Goal: Task Accomplishment & Management: Use online tool/utility

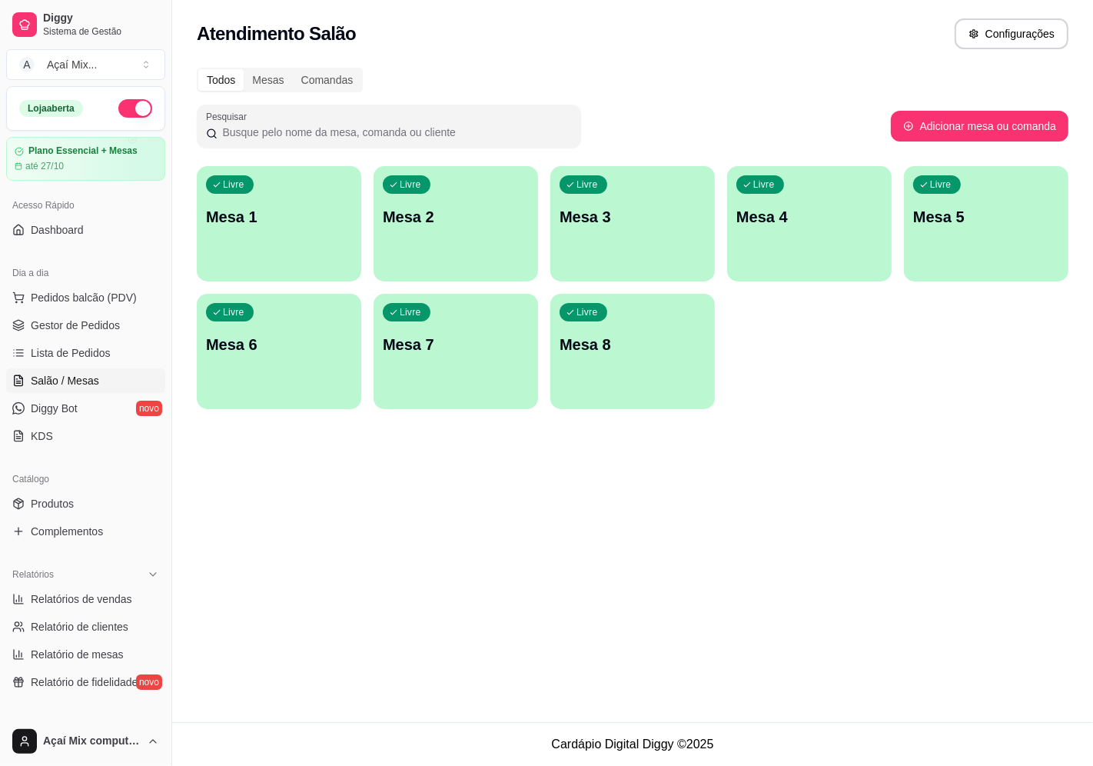
click at [294, 177] on div "Livre Mesa 1" at bounding box center [279, 214] width 165 height 97
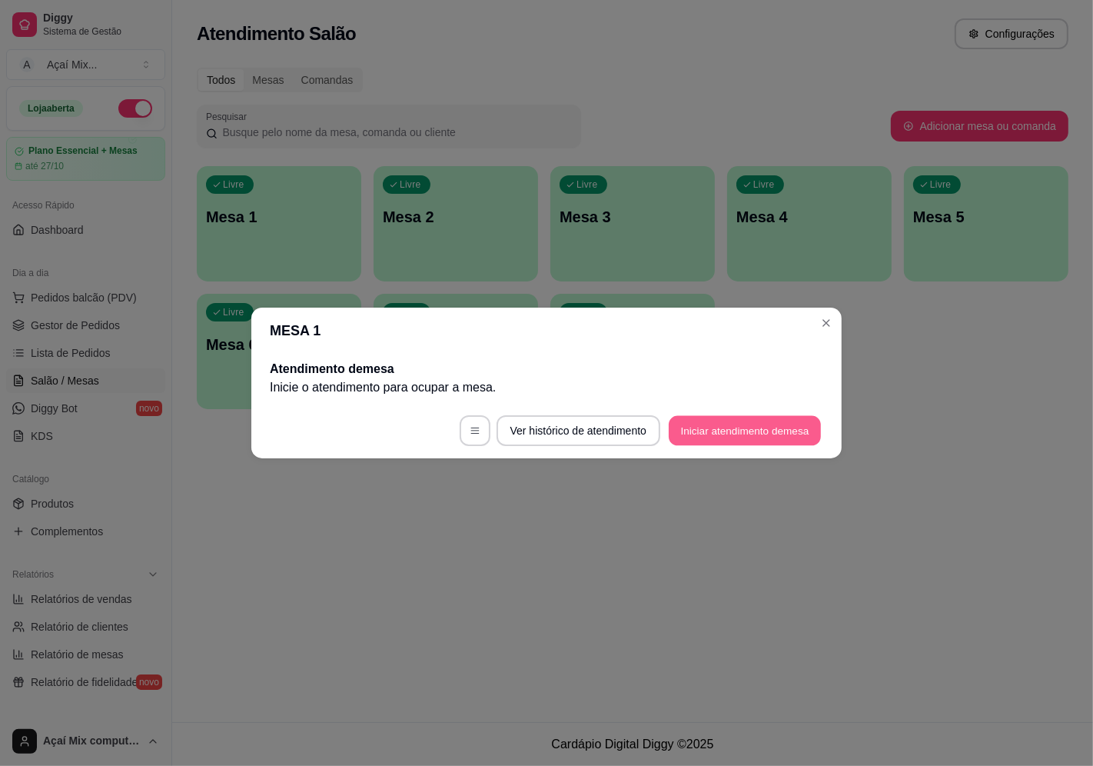
click at [771, 419] on button "Iniciar atendimento de mesa" at bounding box center [745, 431] width 152 height 30
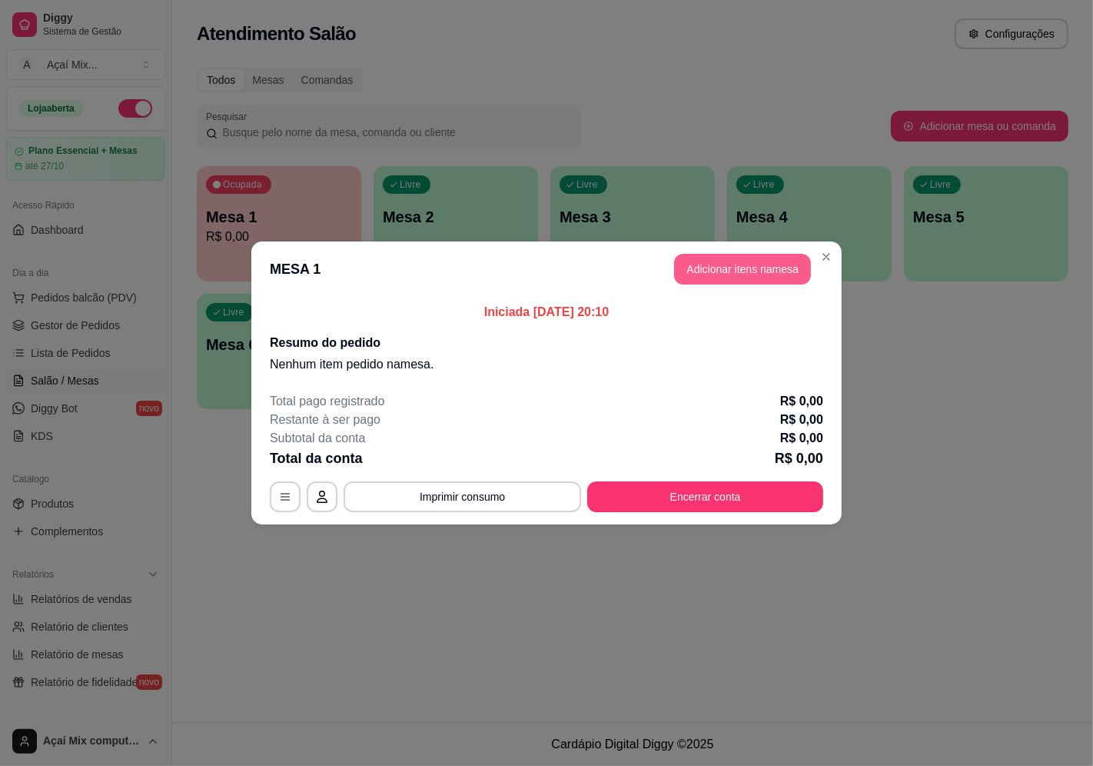
click at [744, 267] on button "Adicionar itens na mesa" at bounding box center [742, 269] width 137 height 31
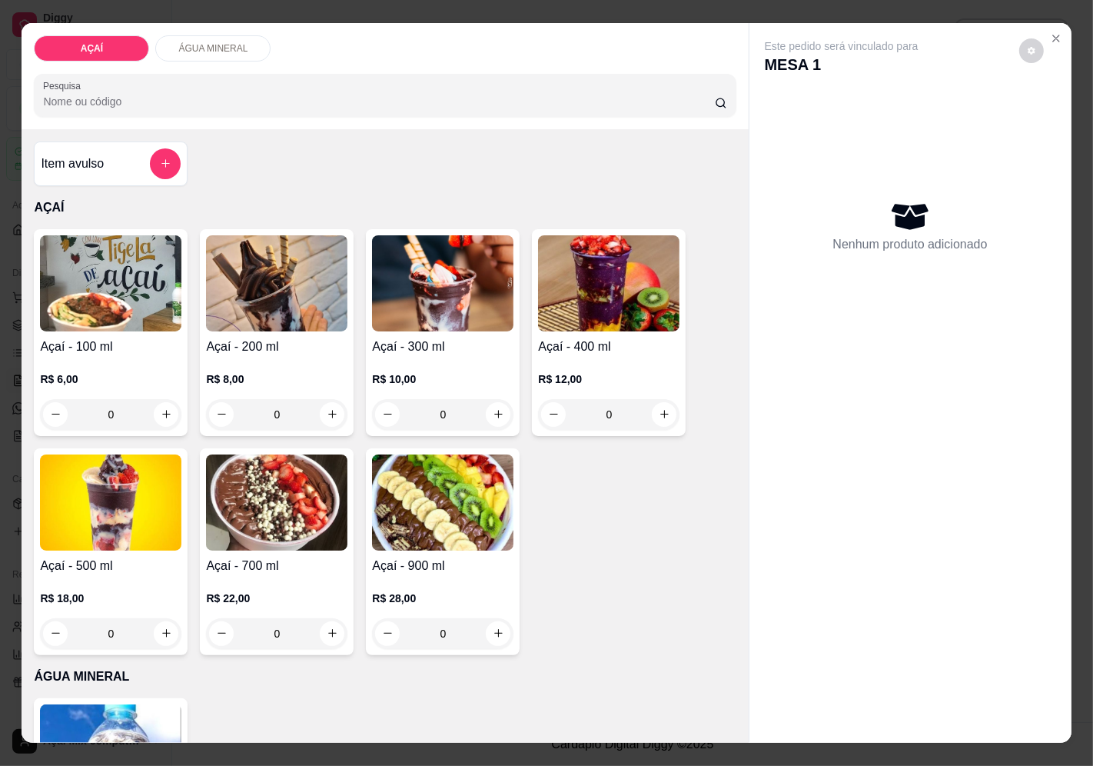
click at [456, 371] on p "R$ 10,00" at bounding box center [442, 378] width 141 height 15
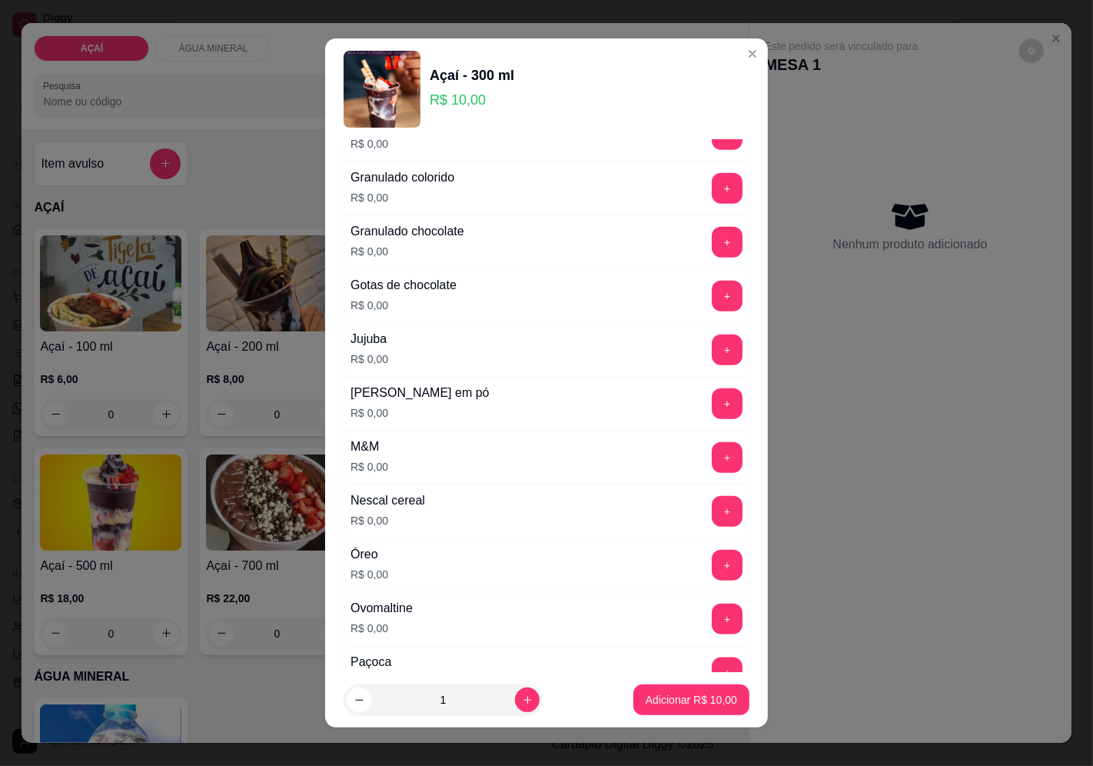
scroll to position [1366, 0]
click at [713, 624] on button "+" at bounding box center [728, 618] width 30 height 30
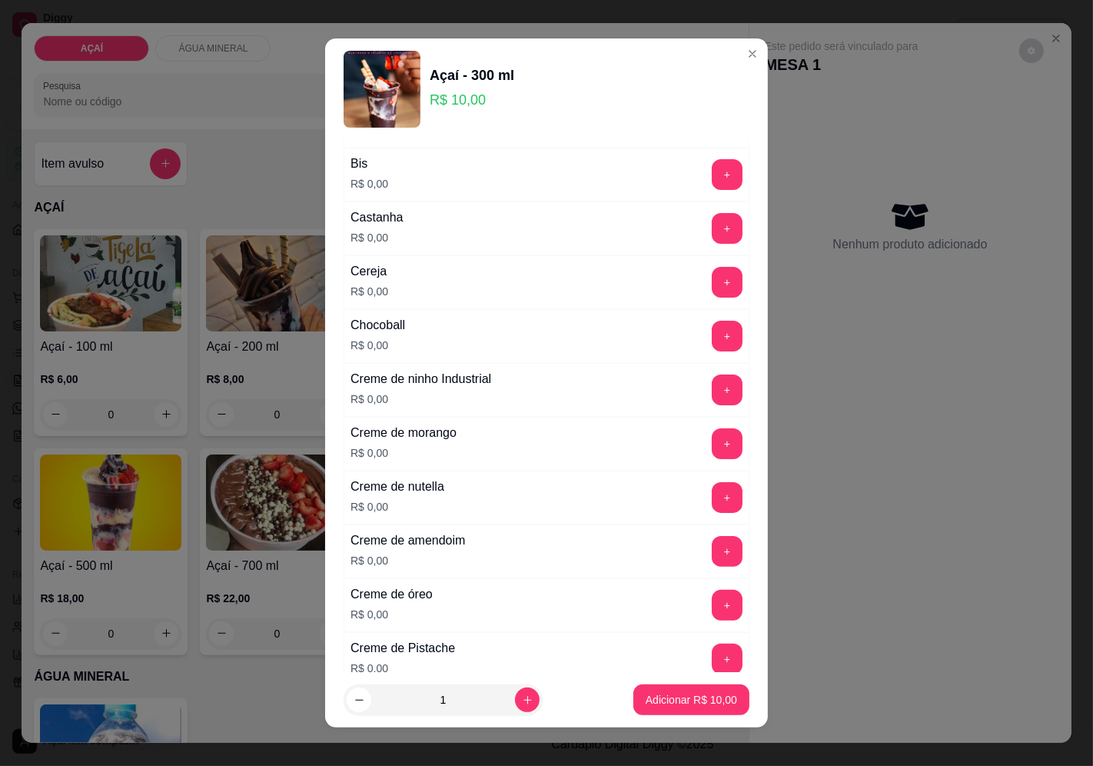
scroll to position [171, 0]
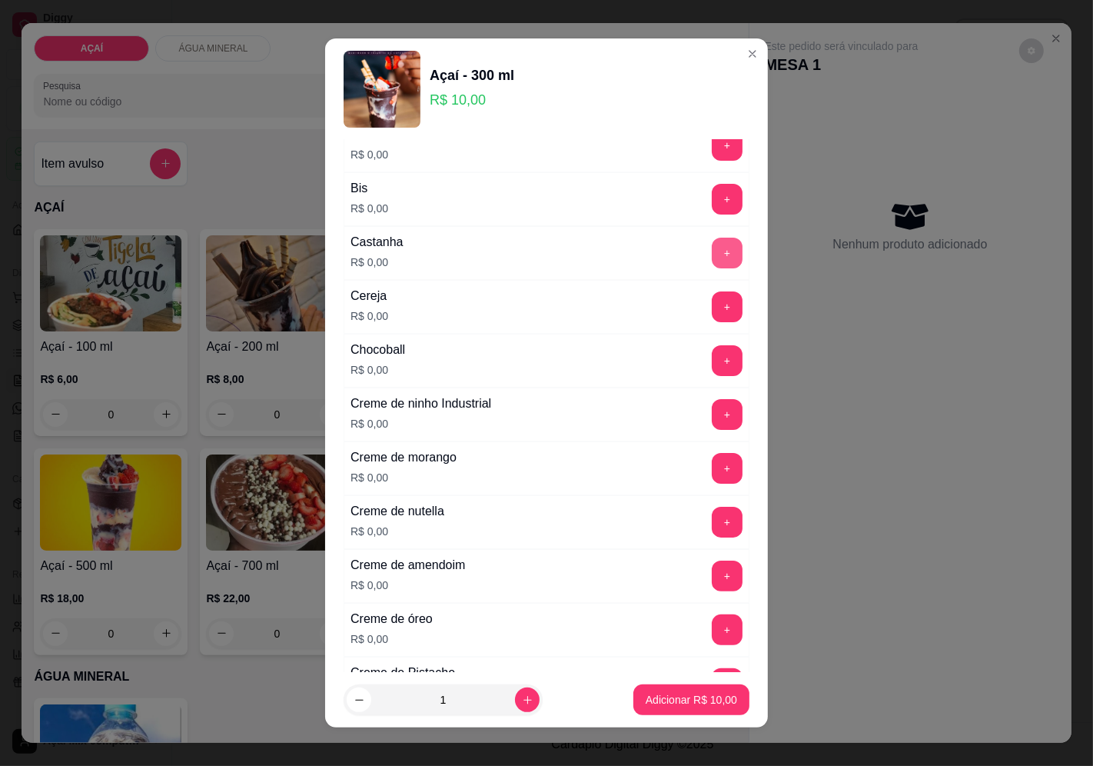
click at [712, 254] on button "+" at bounding box center [727, 253] width 31 height 31
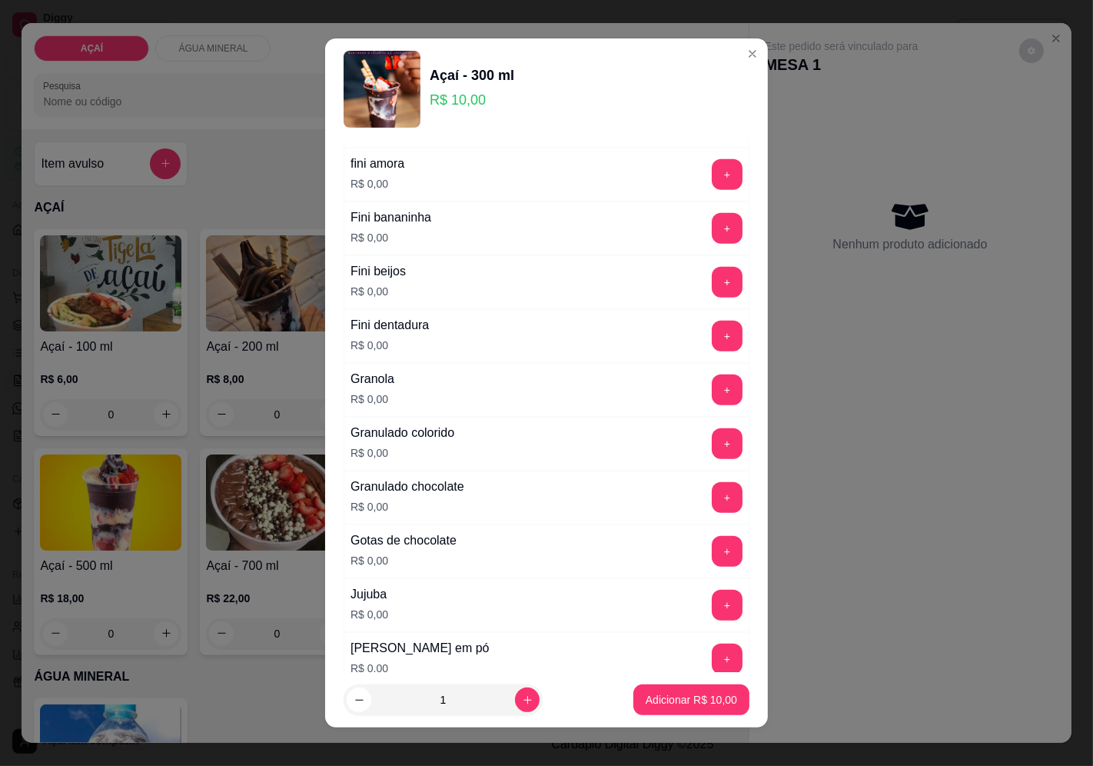
scroll to position [1196, 0]
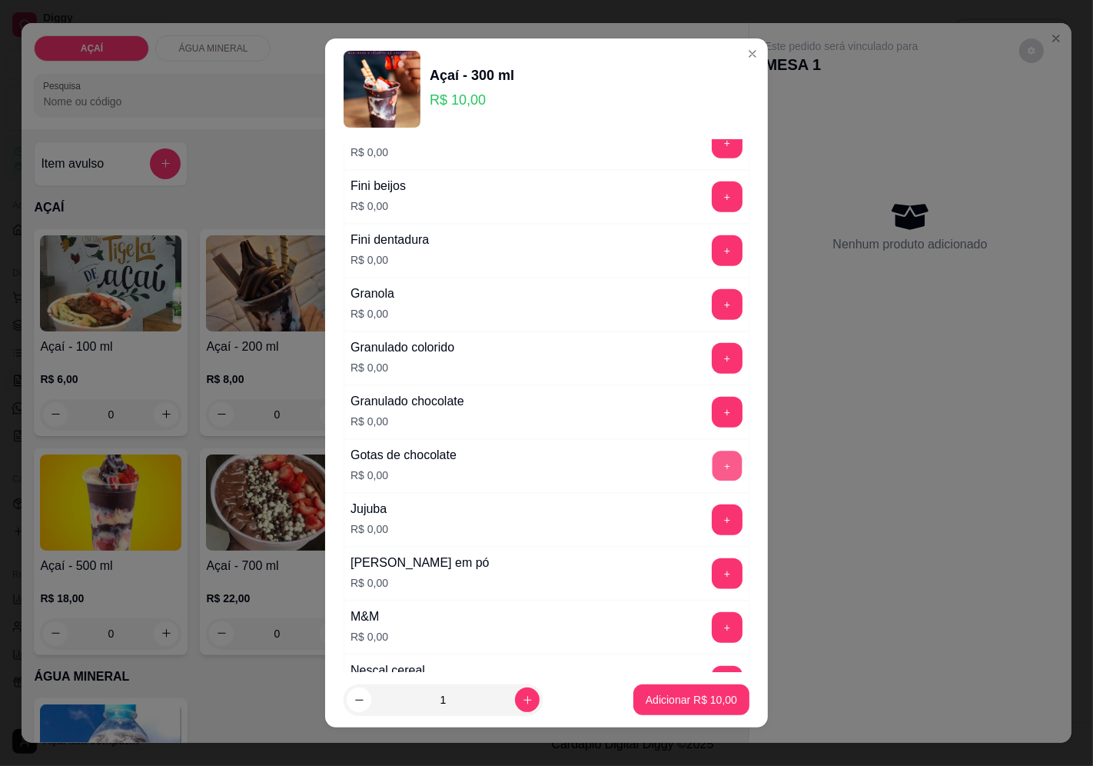
click at [713, 464] on button "+" at bounding box center [728, 466] width 30 height 30
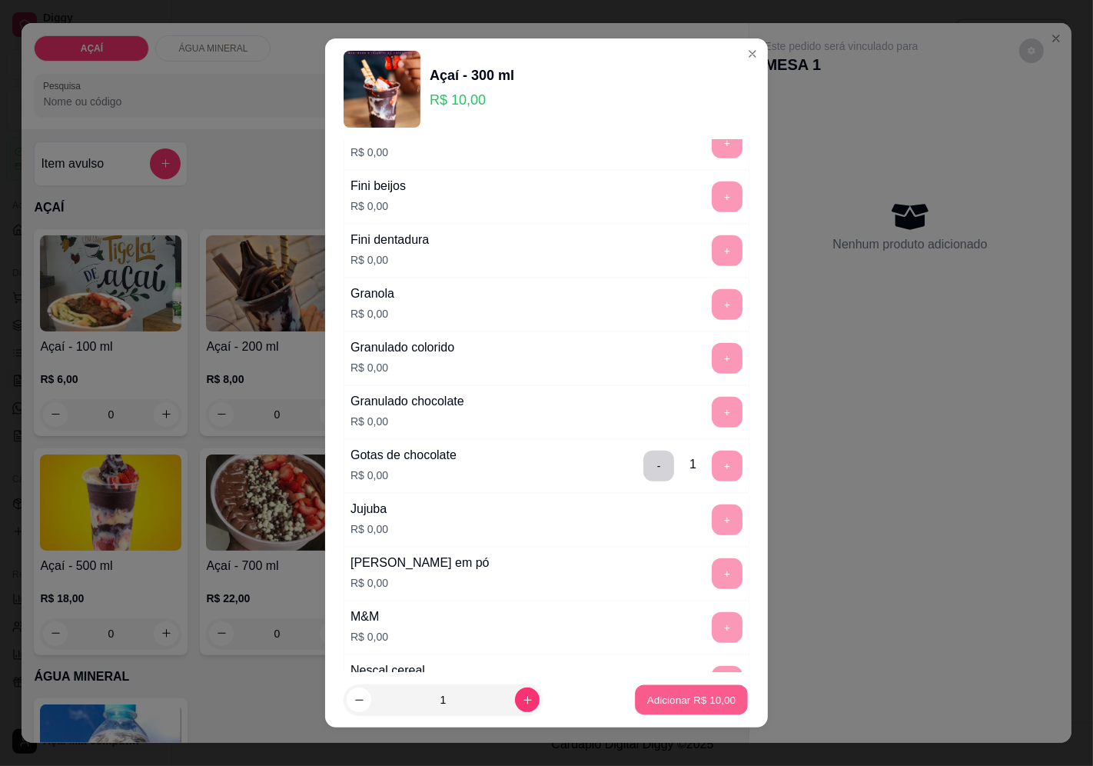
click at [670, 705] on p "Adicionar R$ 10,00" at bounding box center [691, 700] width 89 height 15
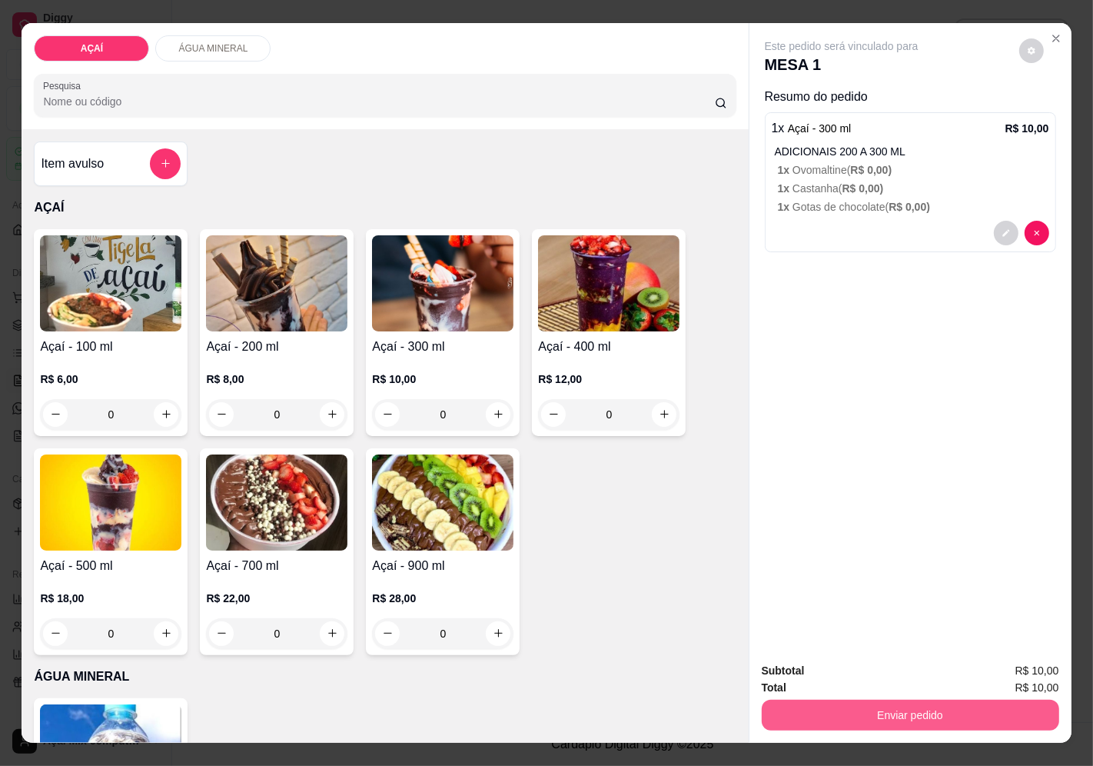
click at [908, 716] on button "Enviar pedido" at bounding box center [911, 715] width 298 height 31
click at [1013, 665] on button "Enviar pedido" at bounding box center [1019, 671] width 85 height 28
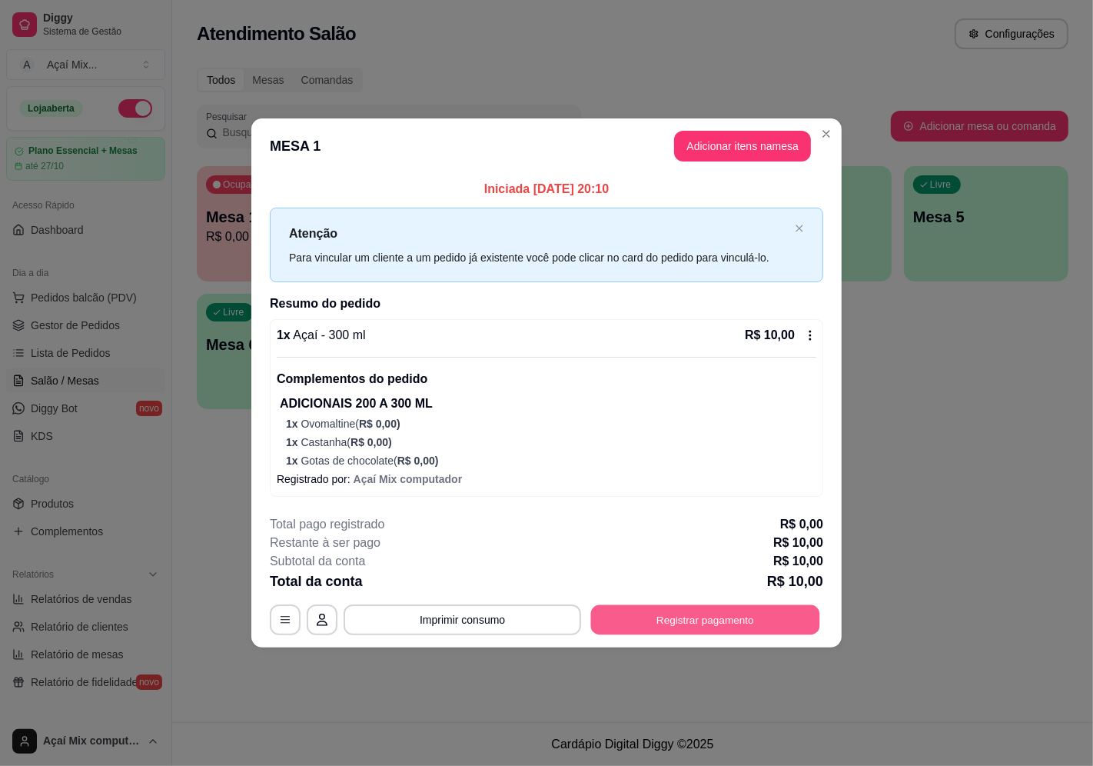
click at [737, 618] on button "Registrar pagamento" at bounding box center [705, 620] width 229 height 30
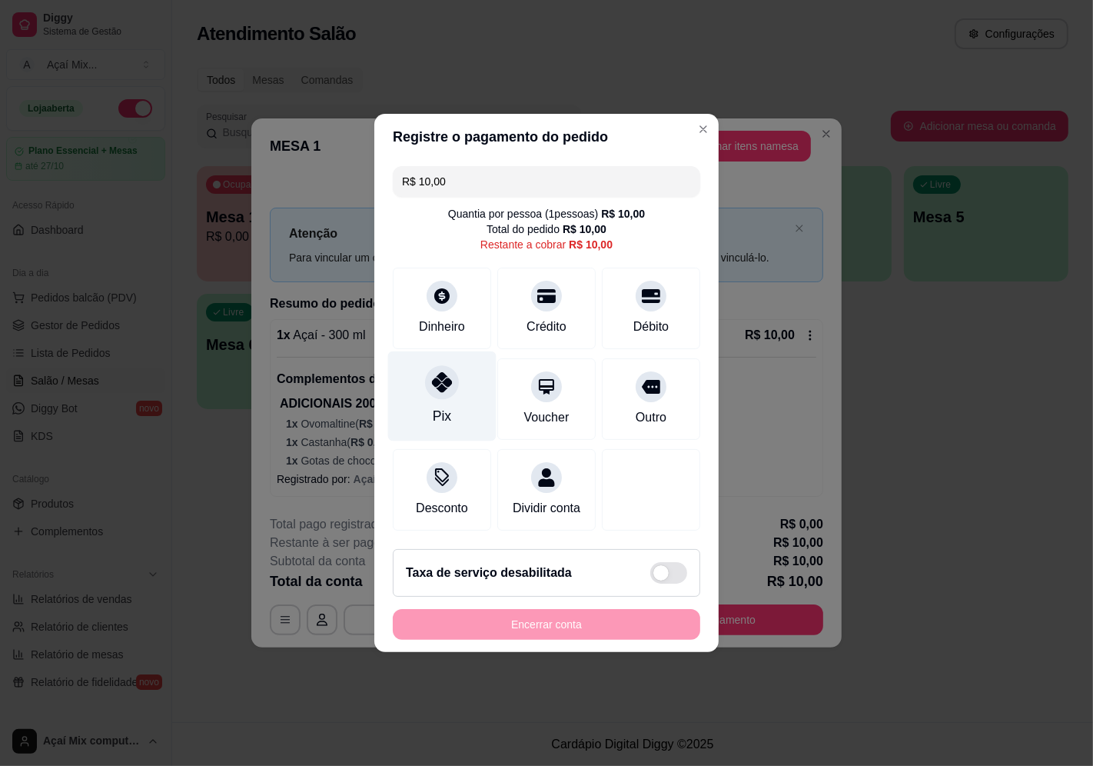
click at [433, 406] on div "Pix" at bounding box center [442, 416] width 18 height 20
type input "R$ 0,00"
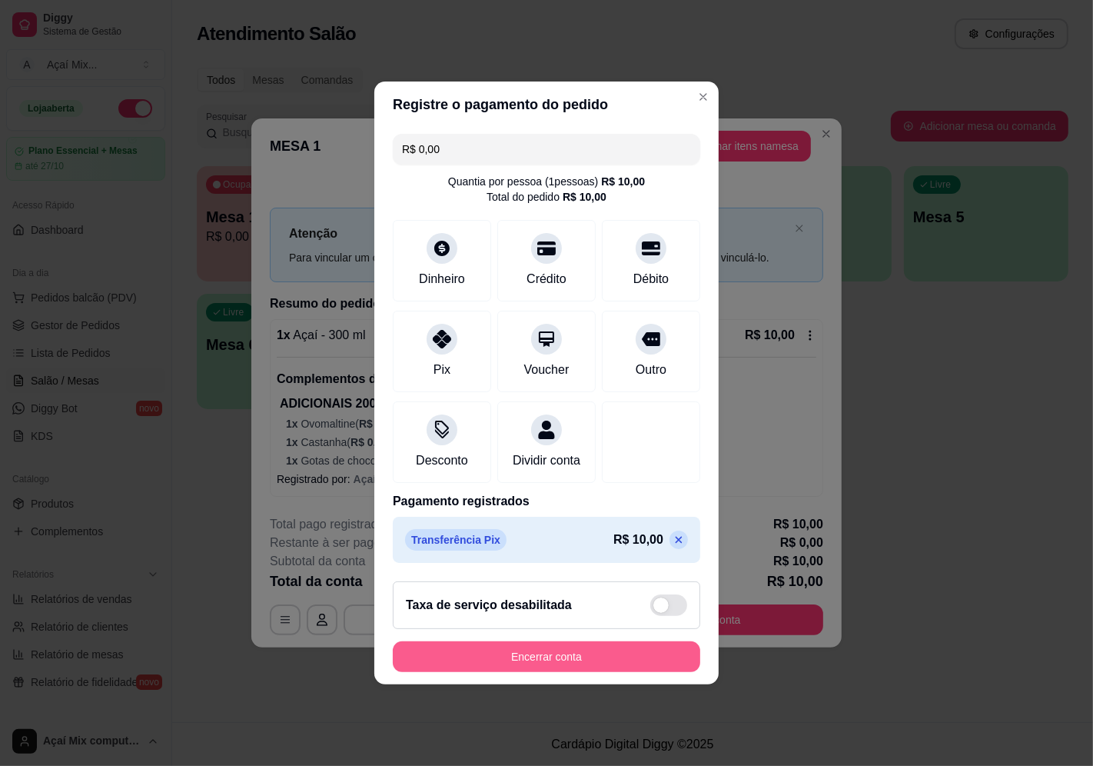
click at [564, 660] on button "Encerrar conta" at bounding box center [547, 656] width 308 height 31
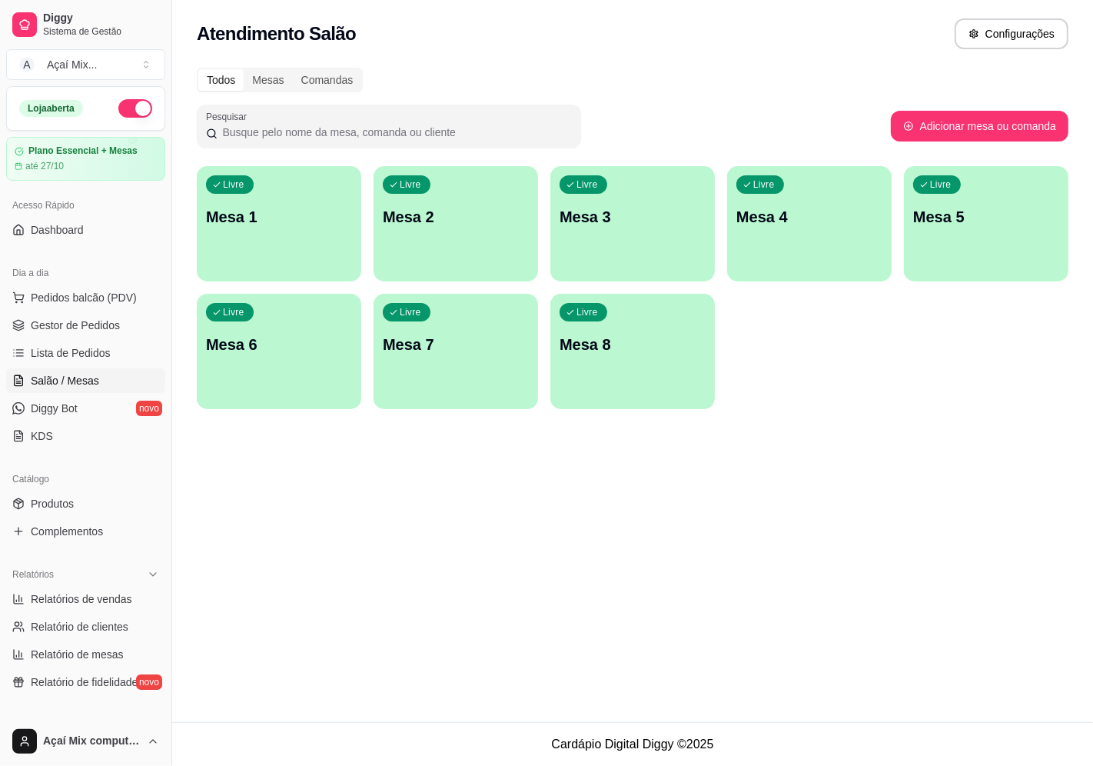
click at [314, 241] on div "Livre Mesa 1" at bounding box center [279, 214] width 165 height 97
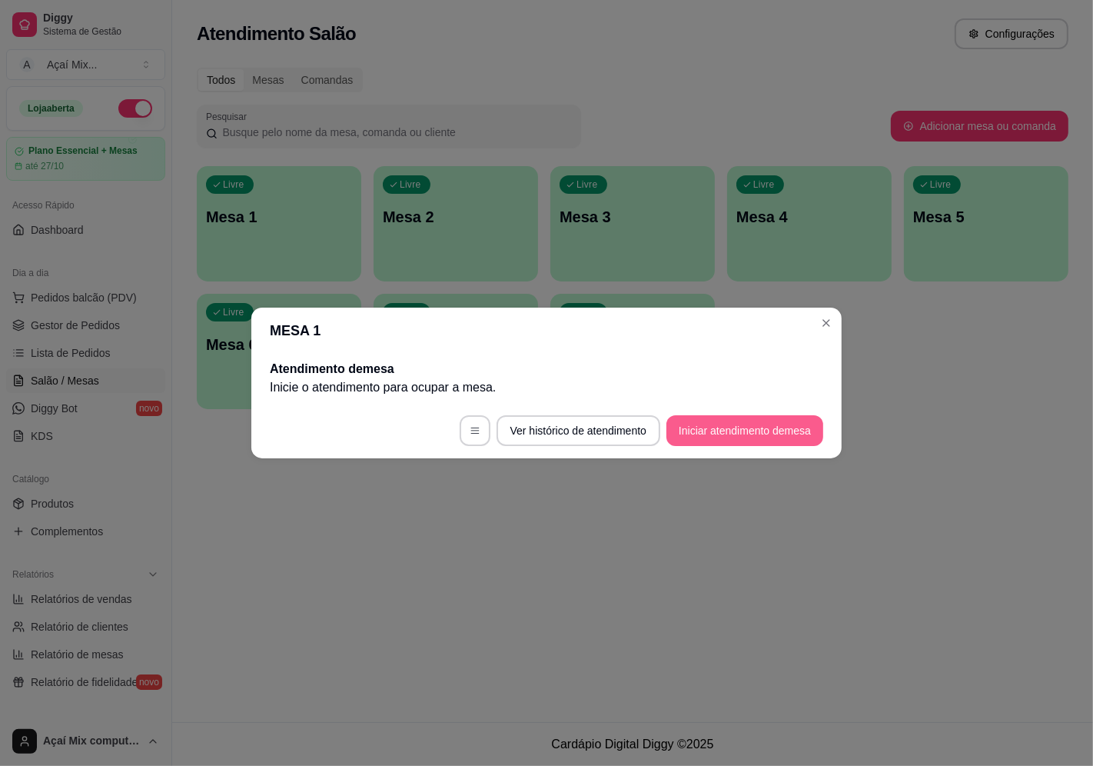
click at [743, 403] on footer "Ver histórico de atendimento Iniciar atendimento de mesa" at bounding box center [546, 430] width 591 height 55
click at [724, 413] on footer "Ver histórico de atendimento Iniciar atendimento de mesa" at bounding box center [546, 430] width 591 height 55
click at [727, 431] on button "Iniciar atendimento de mesa" at bounding box center [745, 431] width 152 height 30
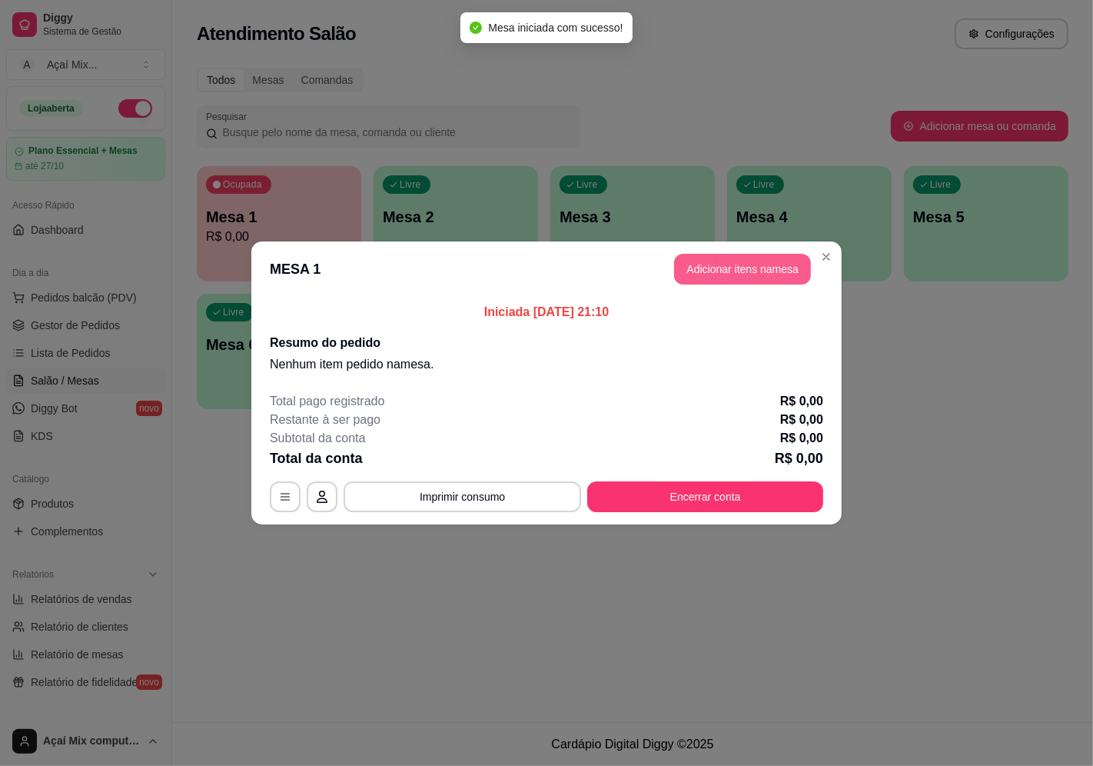
click at [772, 258] on button "Adicionar itens na mesa" at bounding box center [742, 269] width 137 height 31
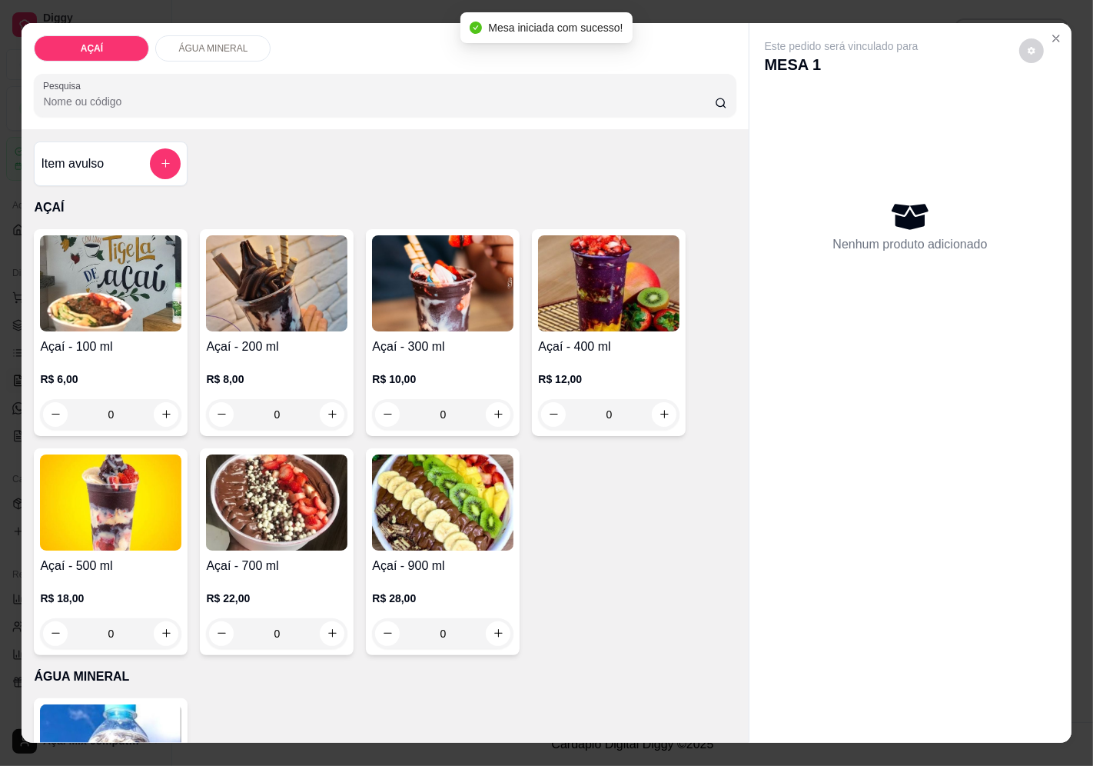
click at [274, 324] on img at bounding box center [276, 283] width 141 height 96
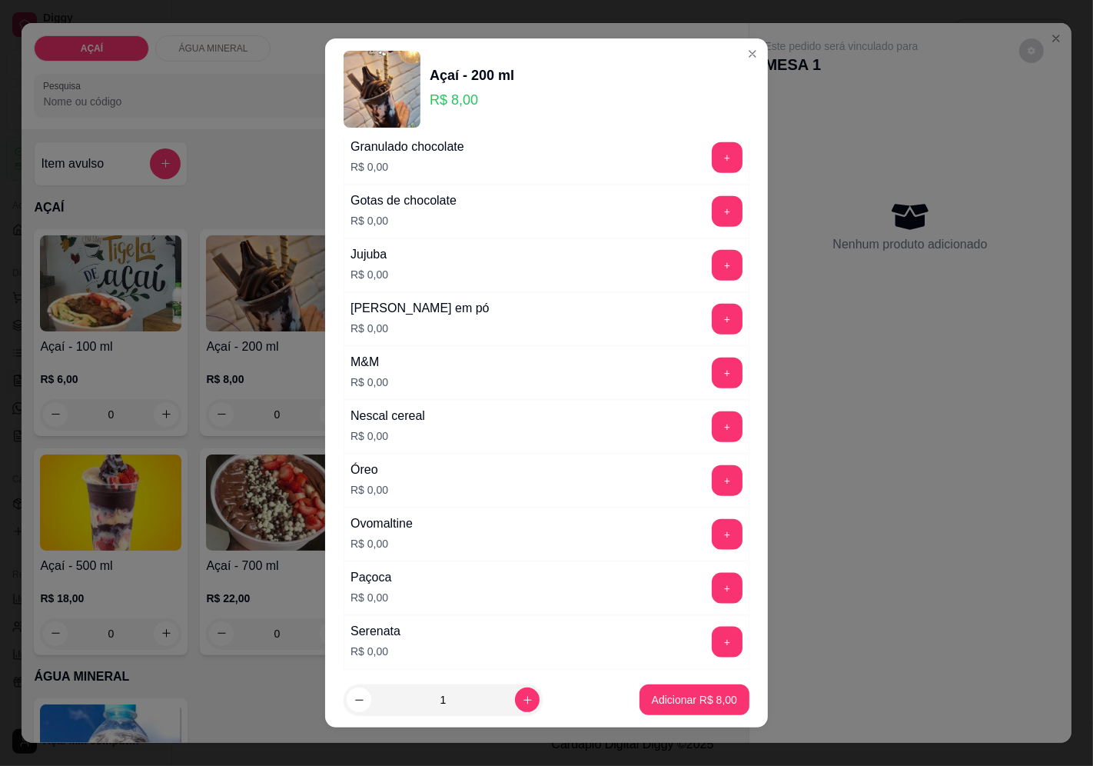
scroll to position [1452, 0]
click at [712, 317] on button "+" at bounding box center [727, 317] width 31 height 31
click at [713, 537] on button "+" at bounding box center [728, 532] width 30 height 30
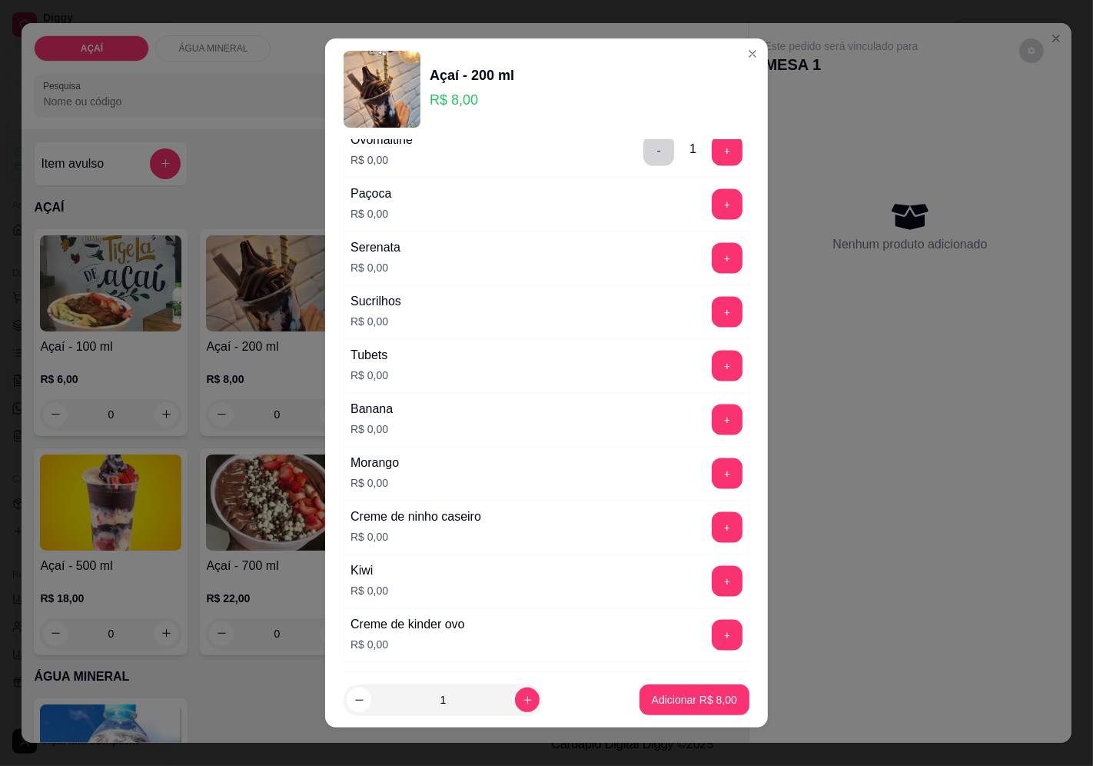
scroll to position [1879, 0]
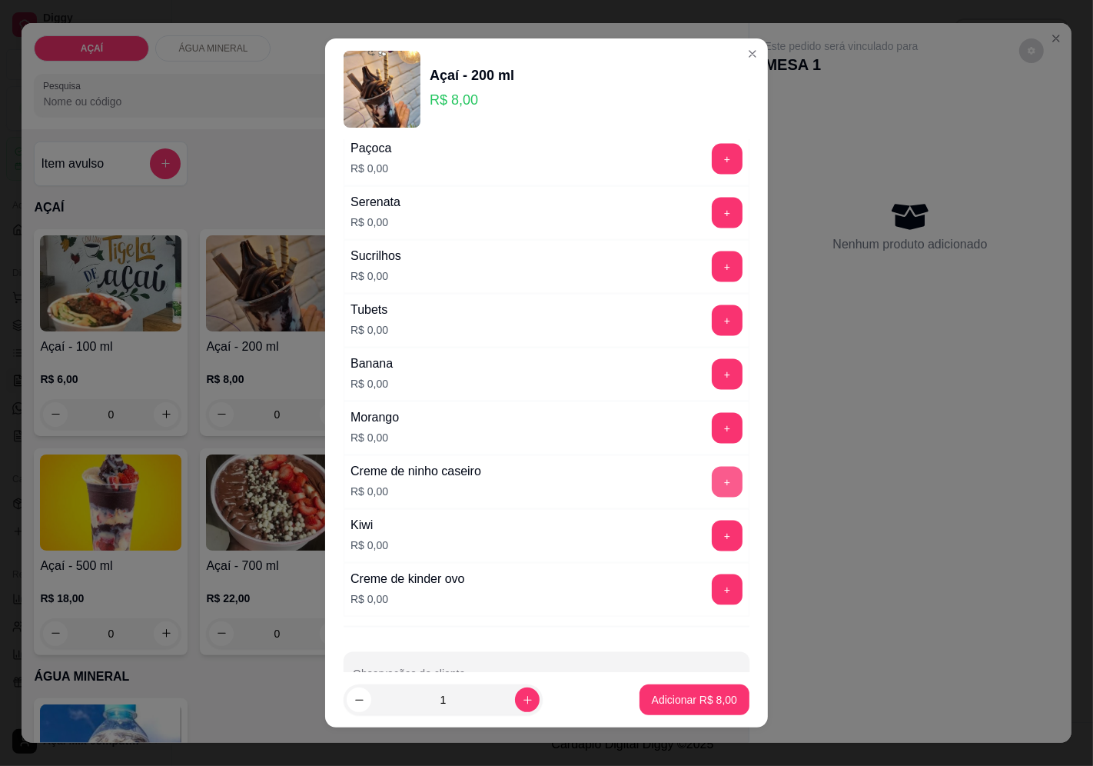
click at [712, 490] on button "+" at bounding box center [727, 482] width 31 height 31
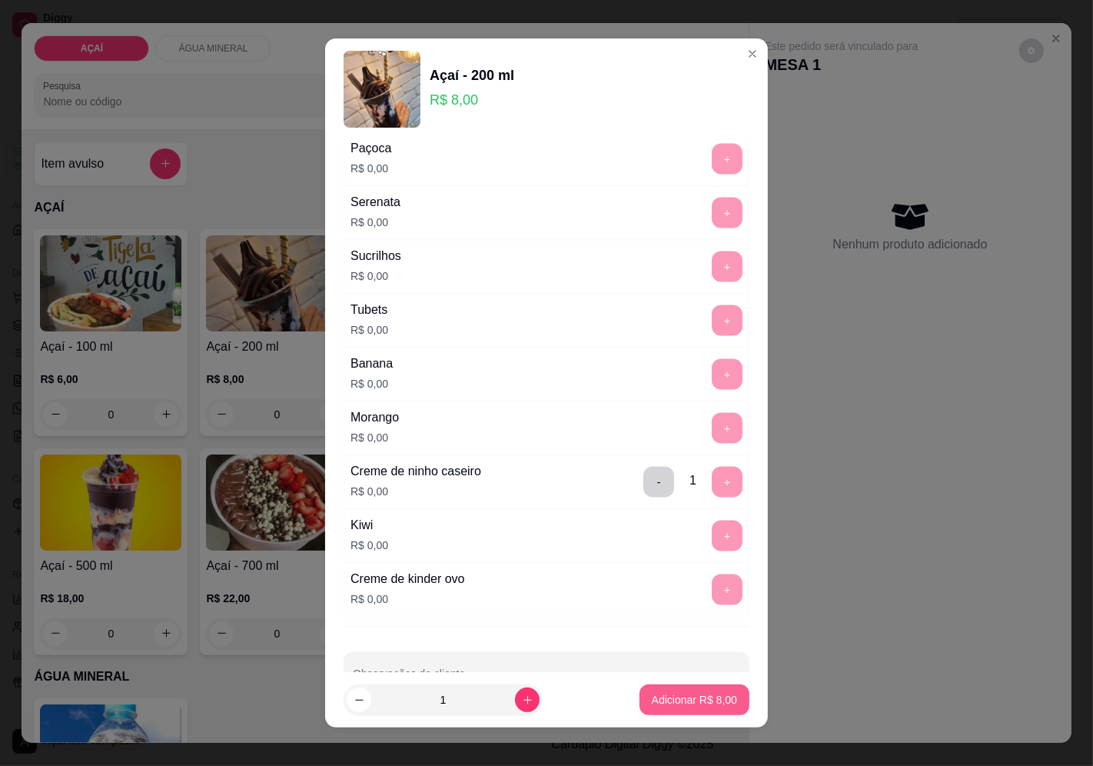
click at [652, 698] on p "Adicionar R$ 8,00" at bounding box center [694, 699] width 85 height 15
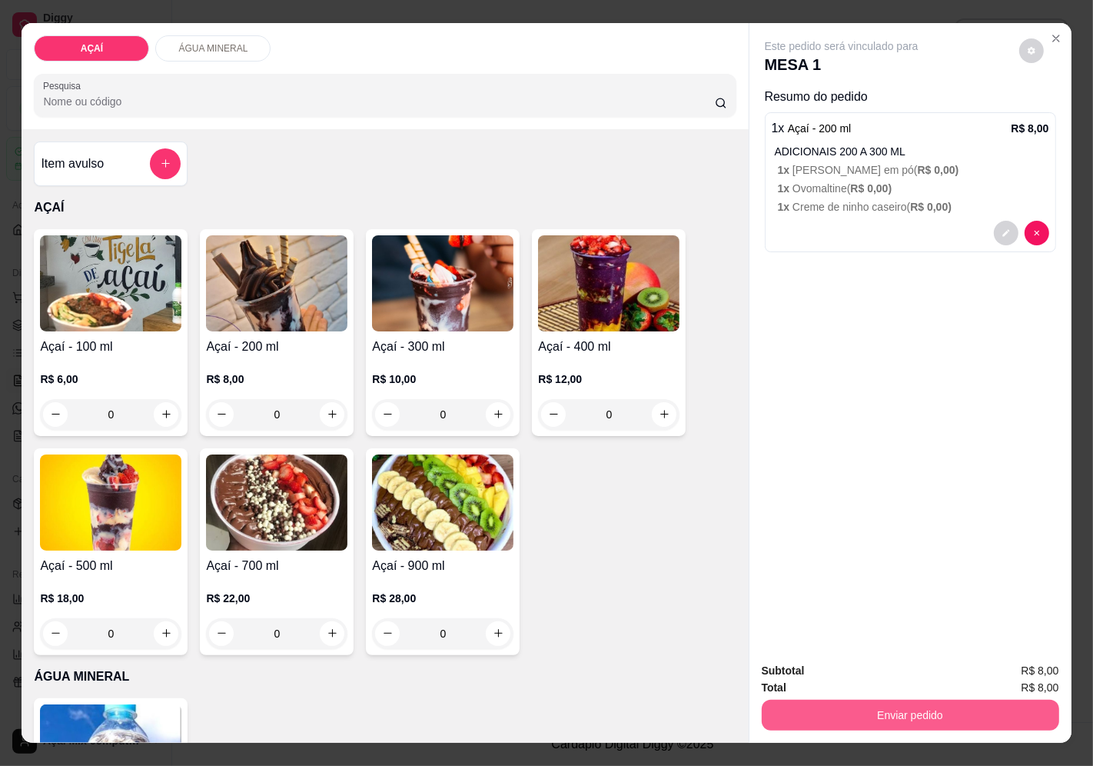
click at [775, 700] on button "Enviar pedido" at bounding box center [911, 715] width 298 height 31
click at [1025, 680] on button "Enviar pedido" at bounding box center [1019, 671] width 85 height 28
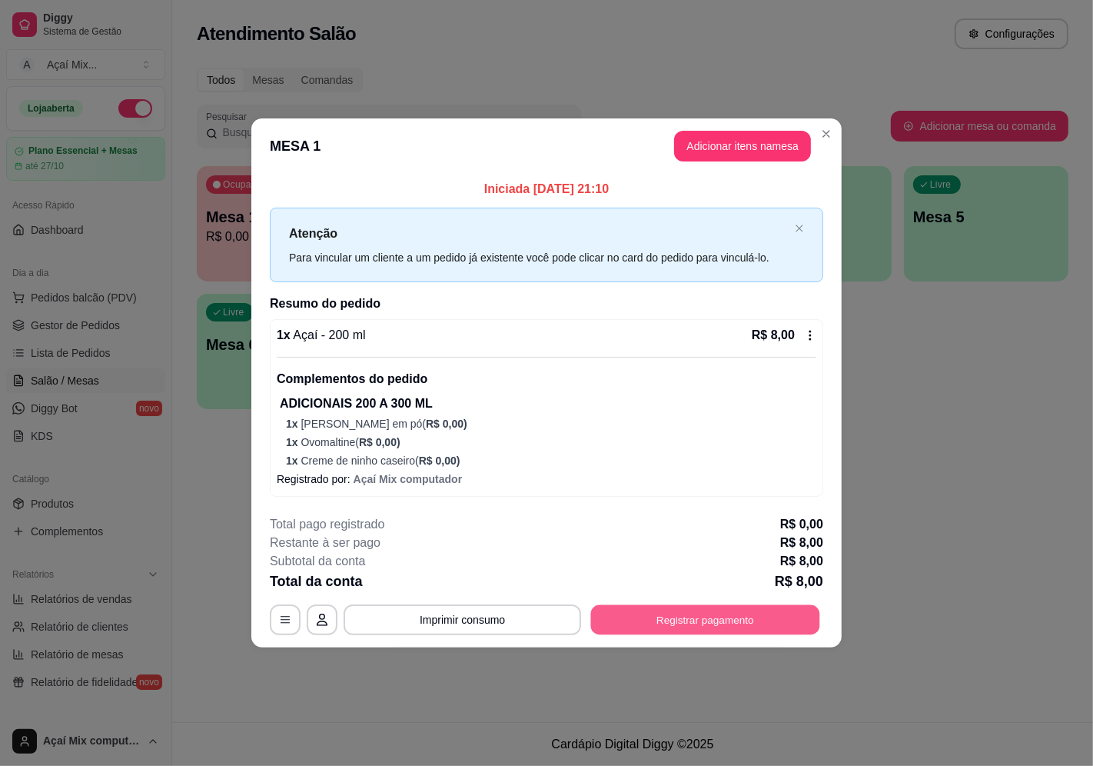
click at [764, 626] on button "Registrar pagamento" at bounding box center [705, 620] width 229 height 30
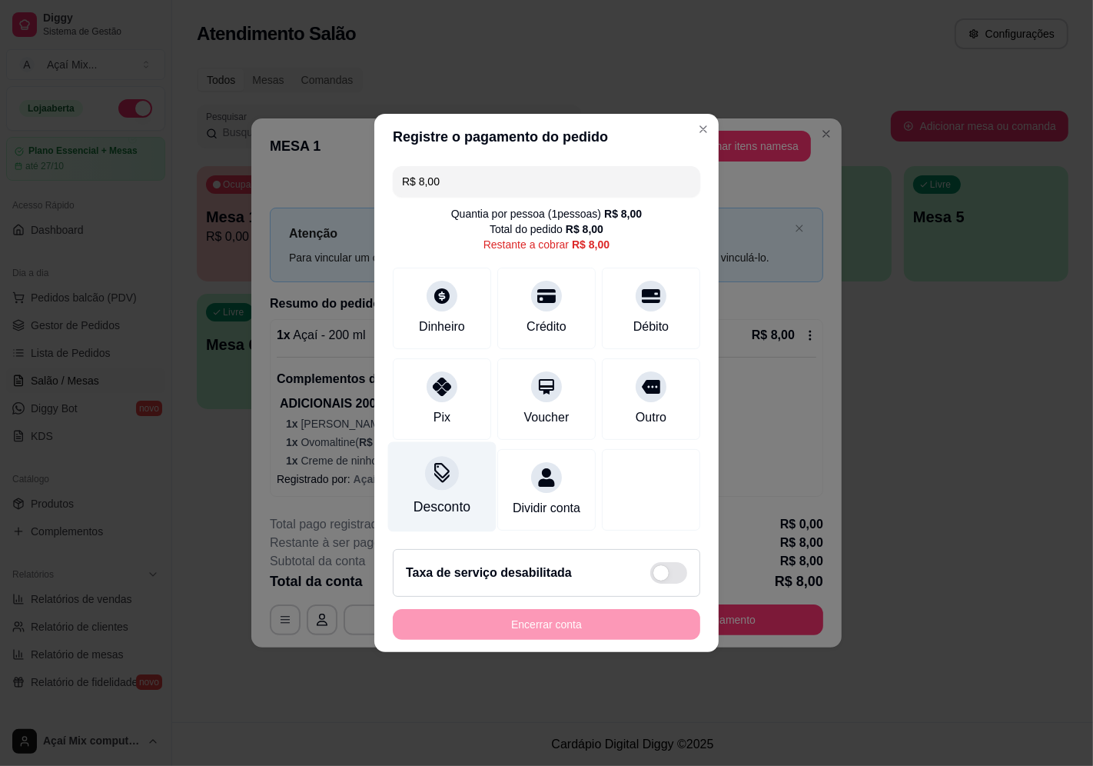
drag, startPoint x: 429, startPoint y: 368, endPoint x: 461, endPoint y: 470, distance: 107.2
click at [433, 378] on icon at bounding box center [442, 387] width 18 height 18
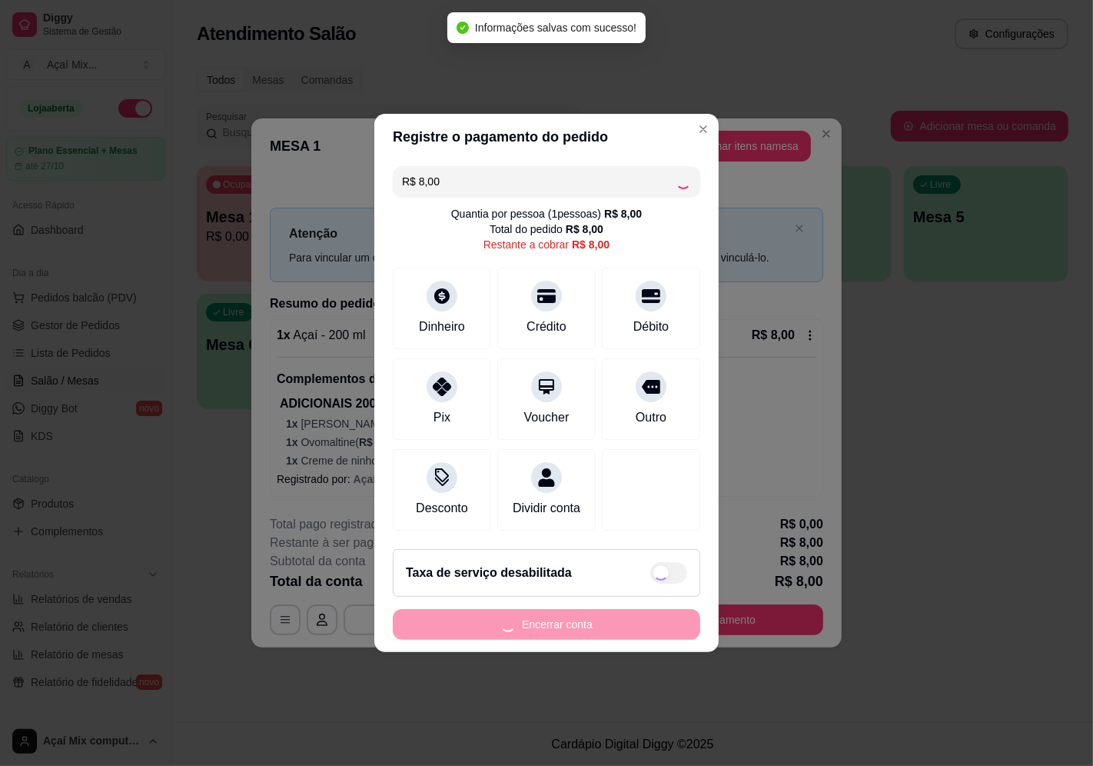
type input "R$ 0,00"
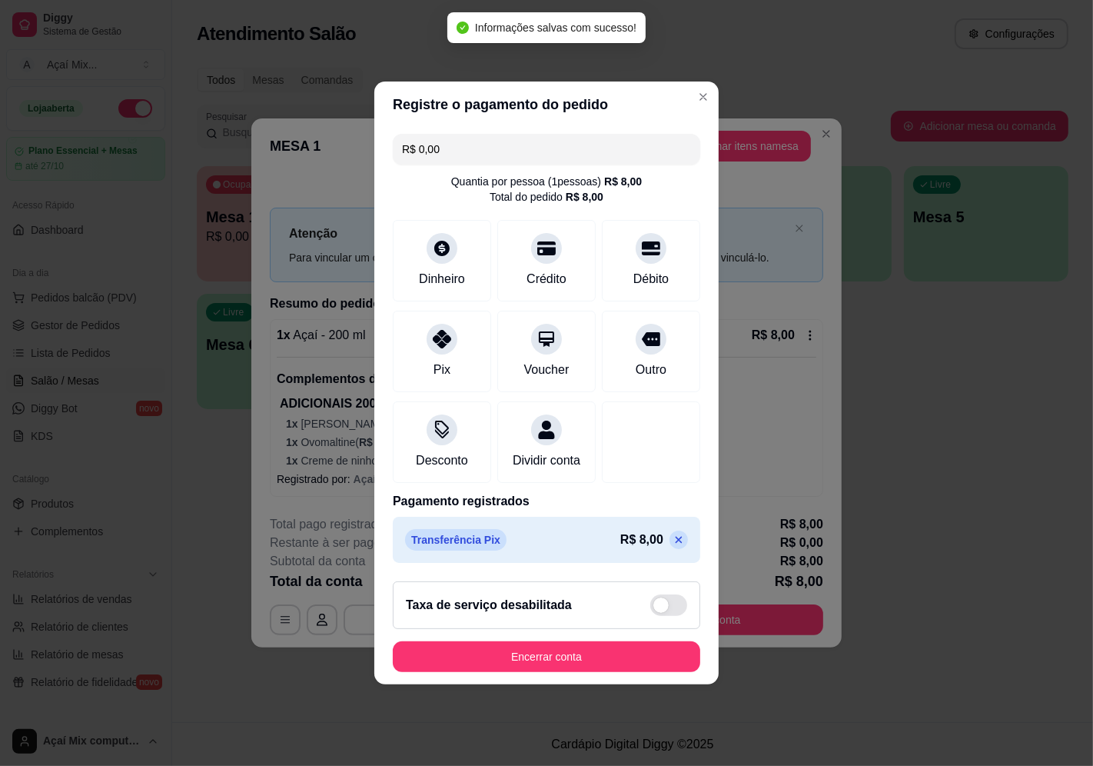
click at [536, 649] on footer "Taxa de serviço desabilitada Encerrar conta" at bounding box center [546, 626] width 344 height 115
click at [537, 657] on button "Encerrar conta" at bounding box center [547, 656] width 308 height 31
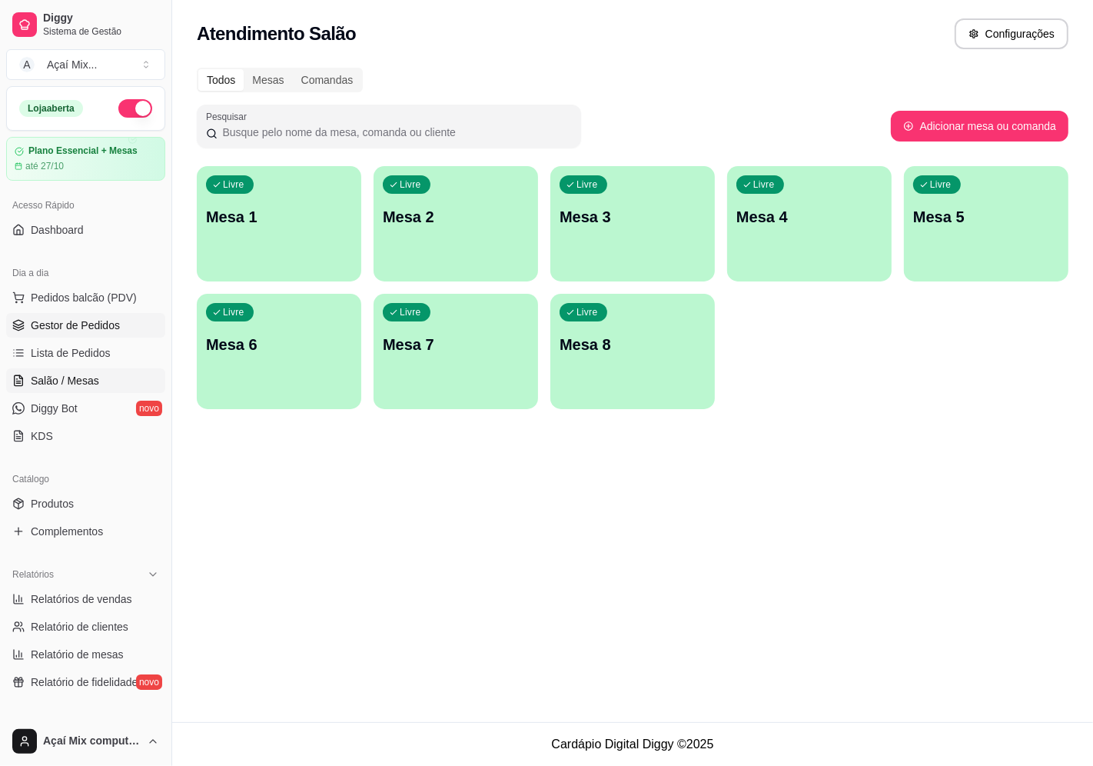
click at [88, 328] on span "Gestor de Pedidos" at bounding box center [75, 325] width 89 height 15
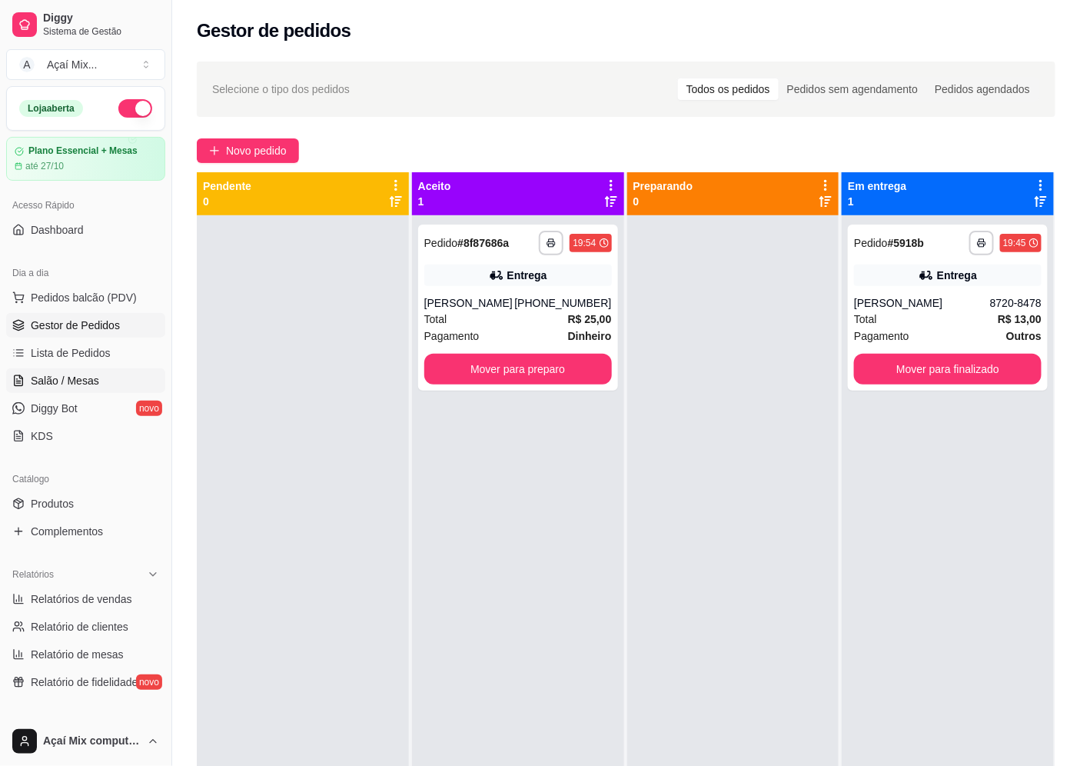
click at [104, 375] on link "Salão / Mesas" at bounding box center [85, 380] width 159 height 25
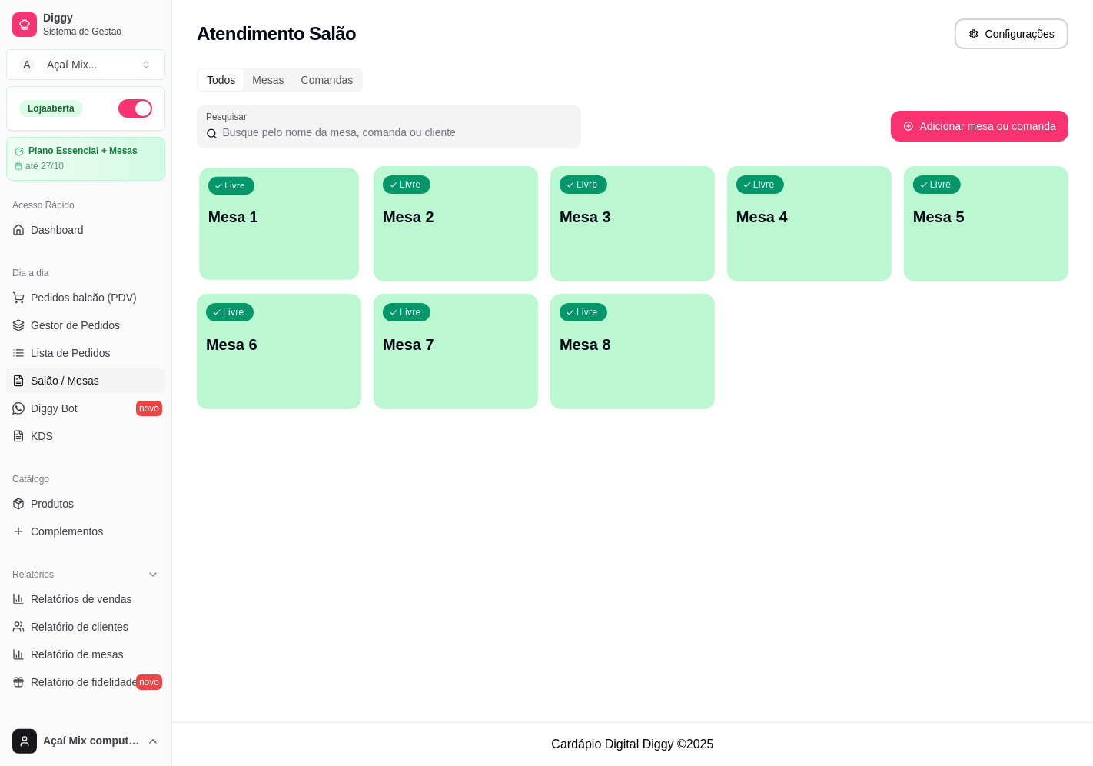
click at [275, 208] on p "Mesa 1" at bounding box center [278, 217] width 141 height 21
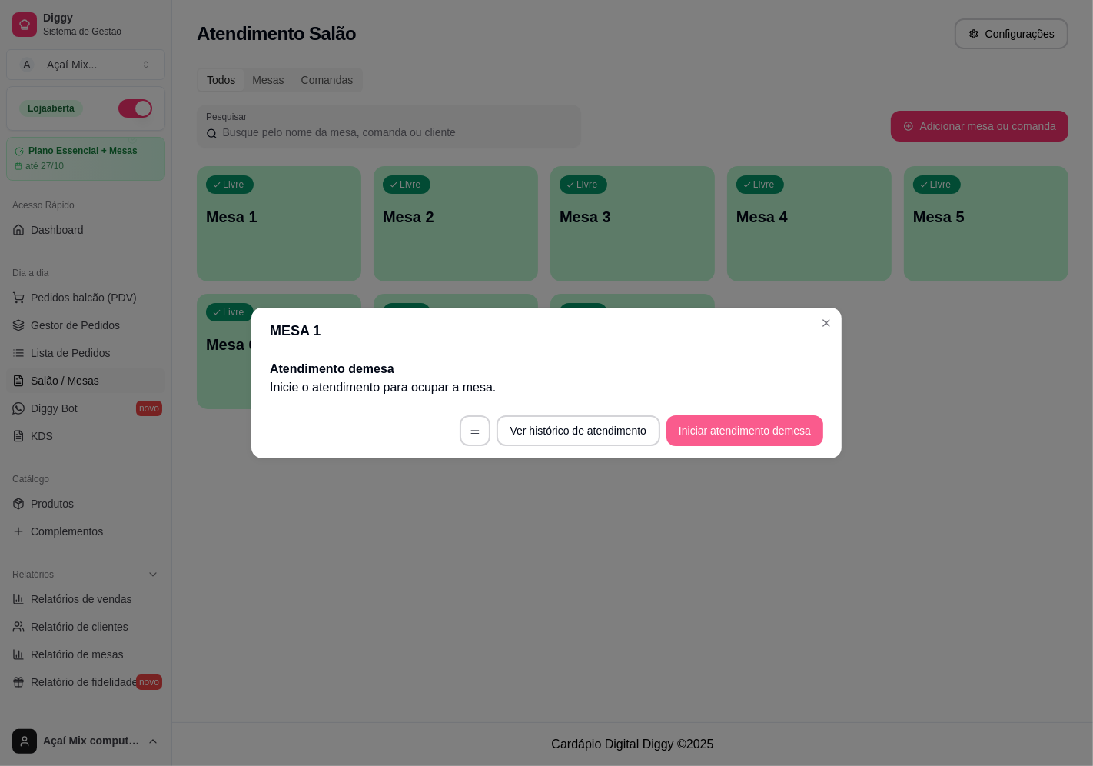
click at [767, 428] on button "Iniciar atendimento de mesa" at bounding box center [745, 430] width 157 height 31
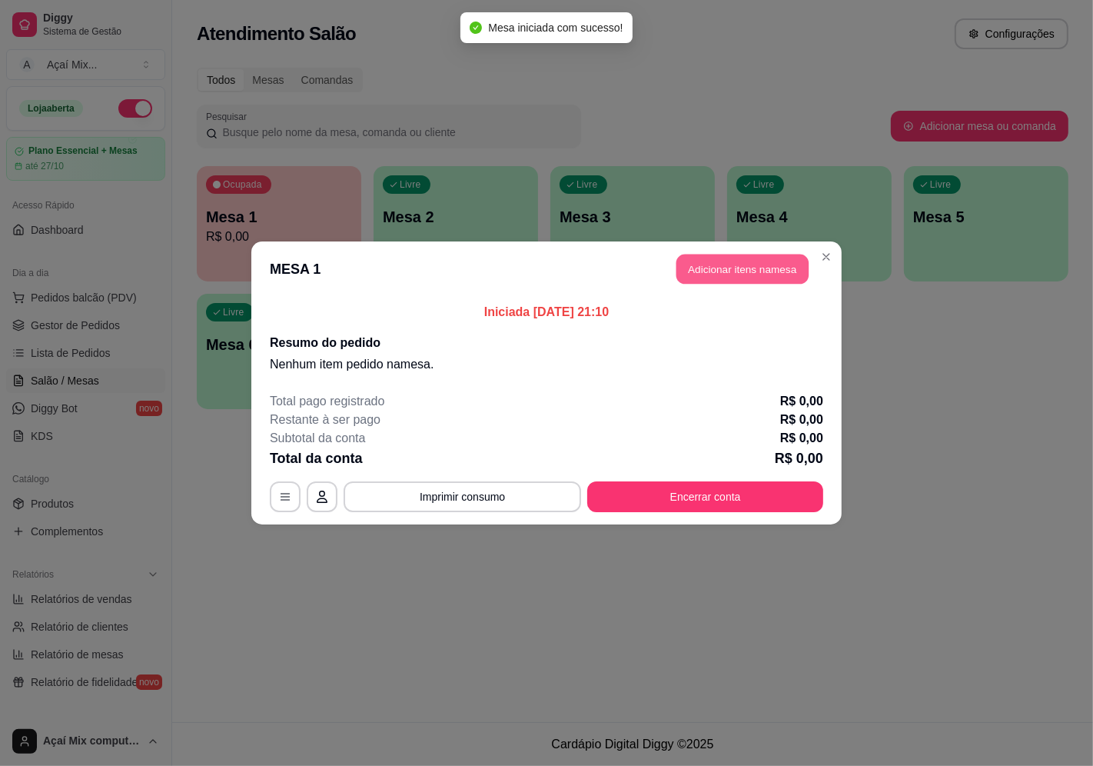
click at [742, 281] on button "Adicionar itens na mesa" at bounding box center [743, 270] width 132 height 30
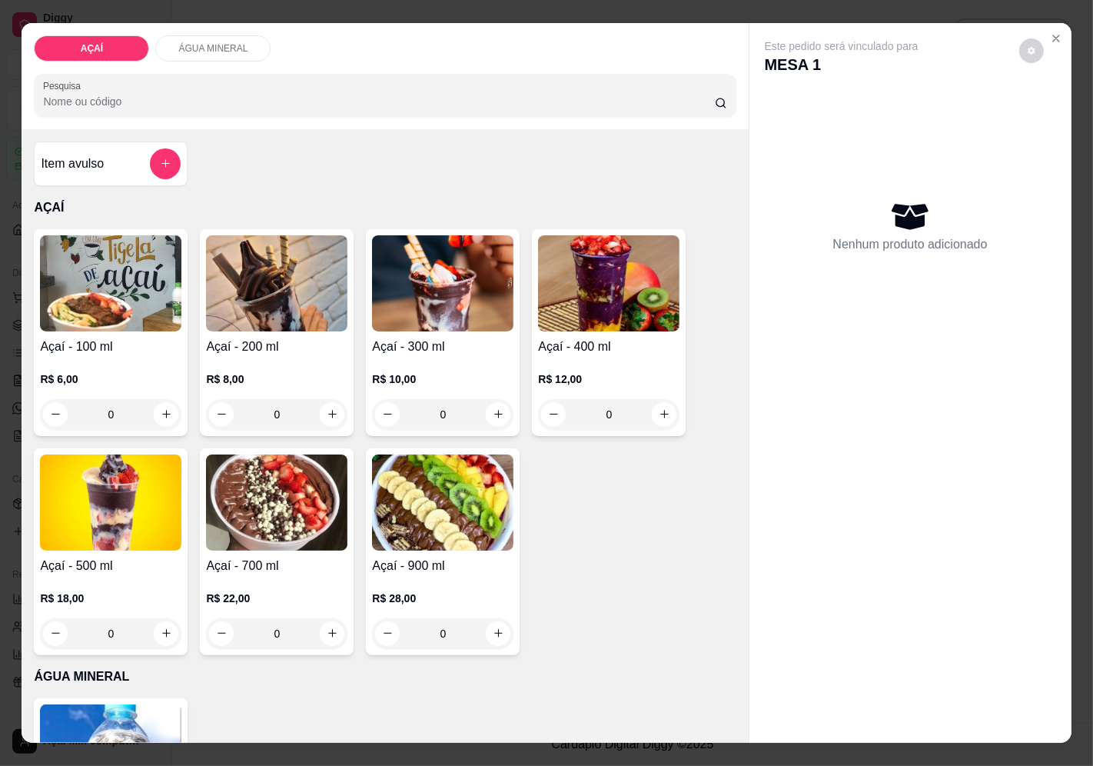
click at [328, 418] on div "0" at bounding box center [276, 414] width 141 height 31
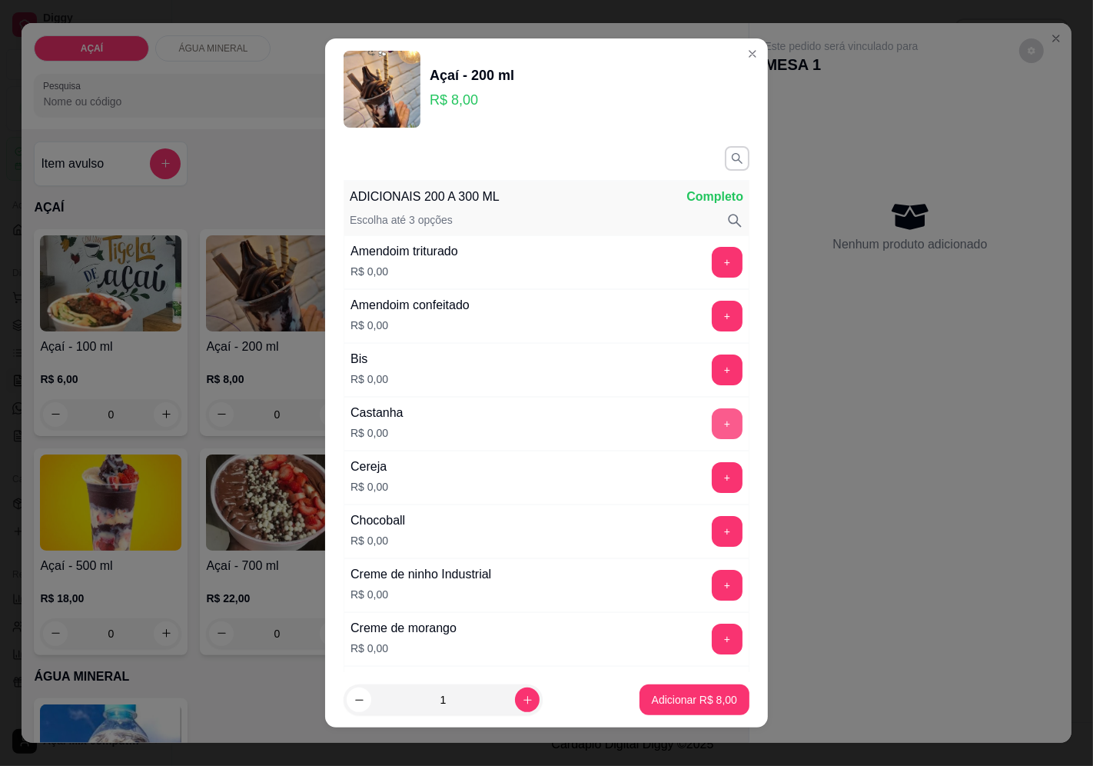
click at [712, 429] on button "+" at bounding box center [727, 423] width 31 height 31
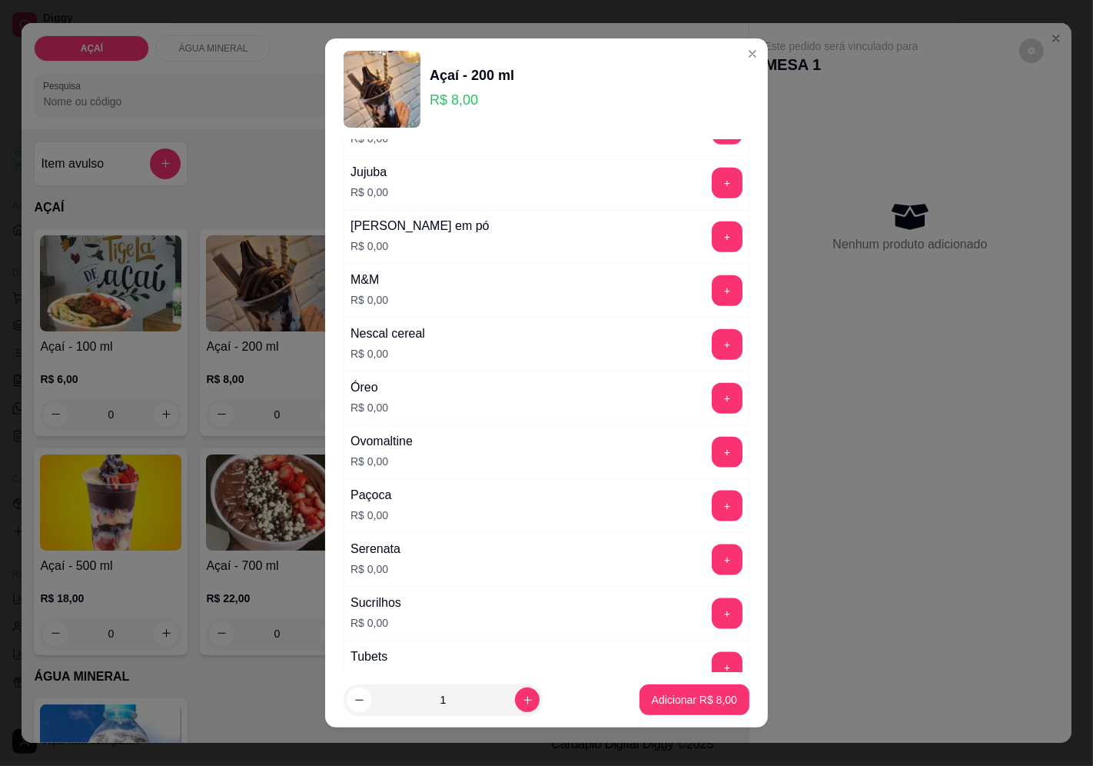
scroll to position [1502, 0]
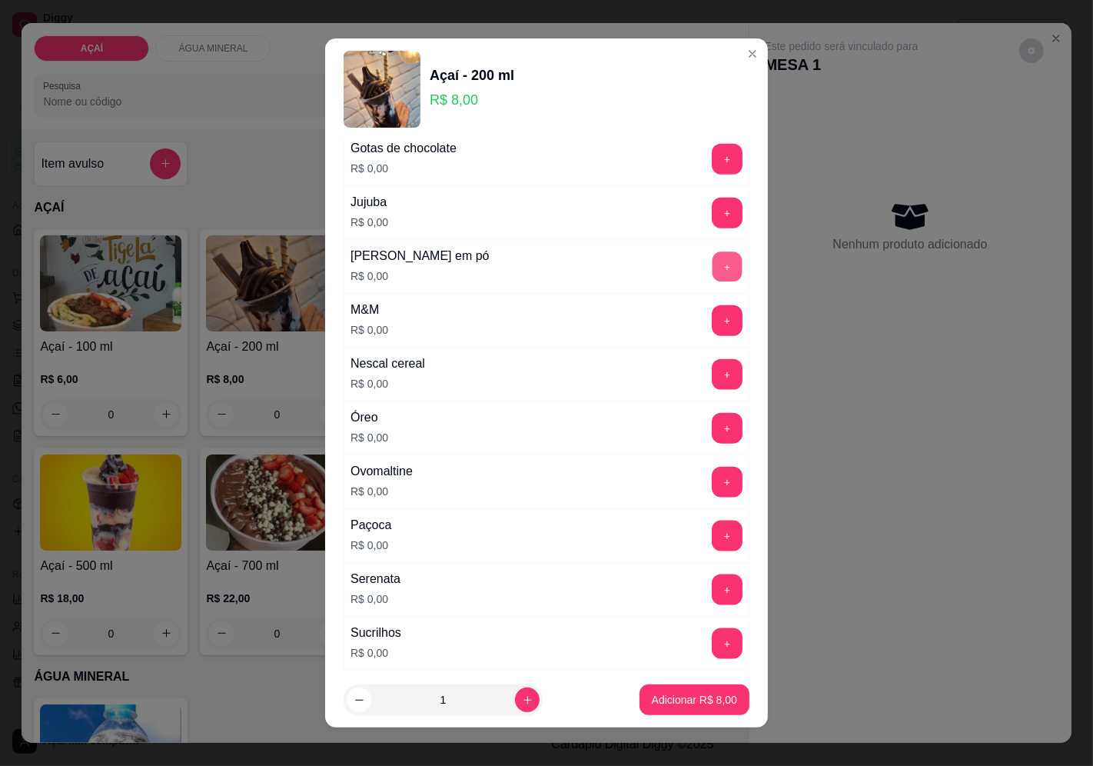
click at [713, 274] on button "+" at bounding box center [728, 266] width 30 height 30
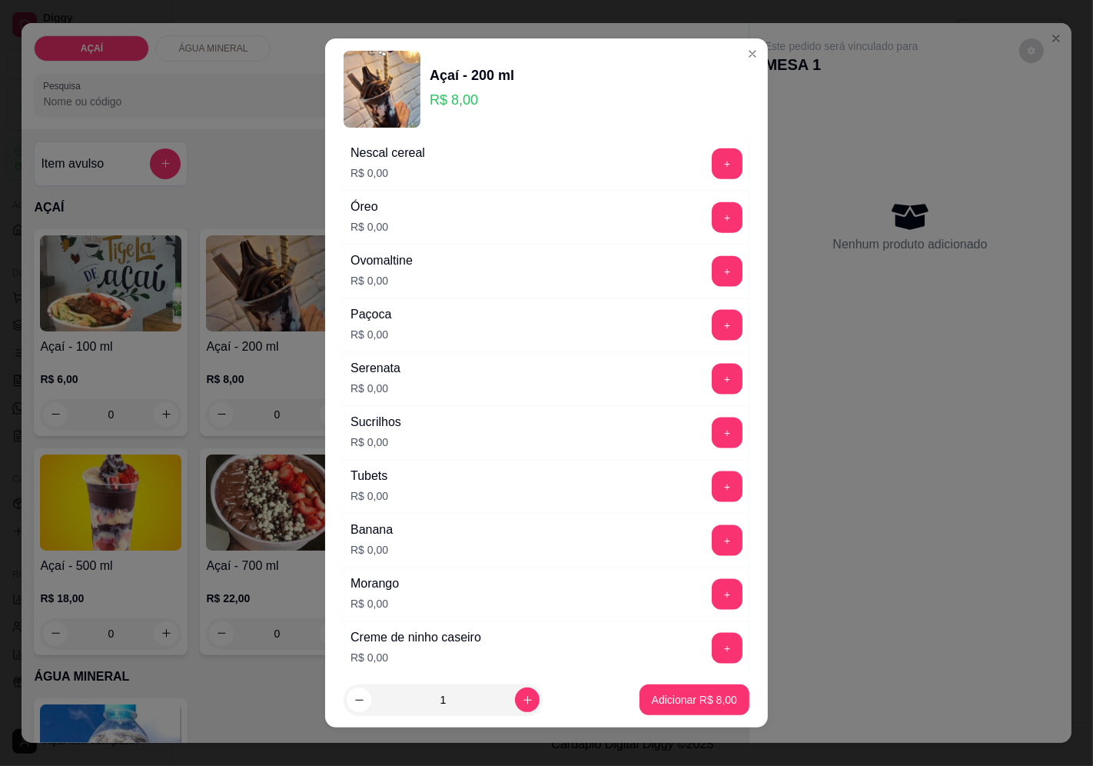
scroll to position [1928, 0]
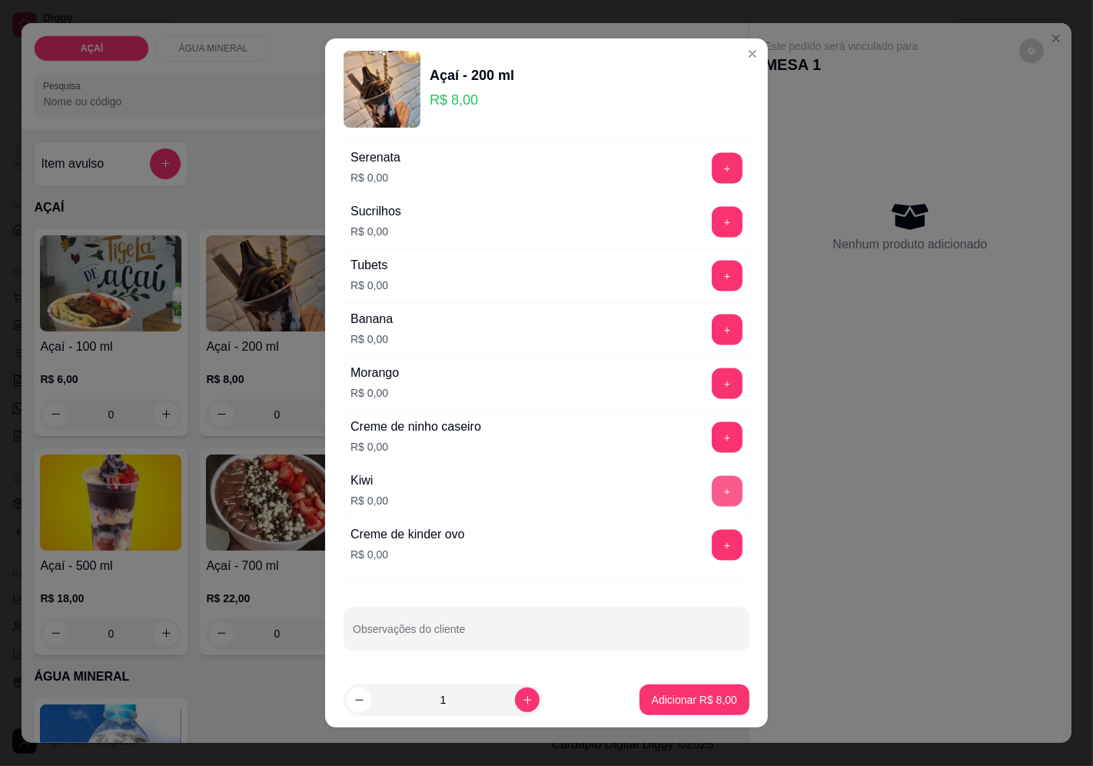
click at [712, 494] on button "+" at bounding box center [727, 491] width 31 height 31
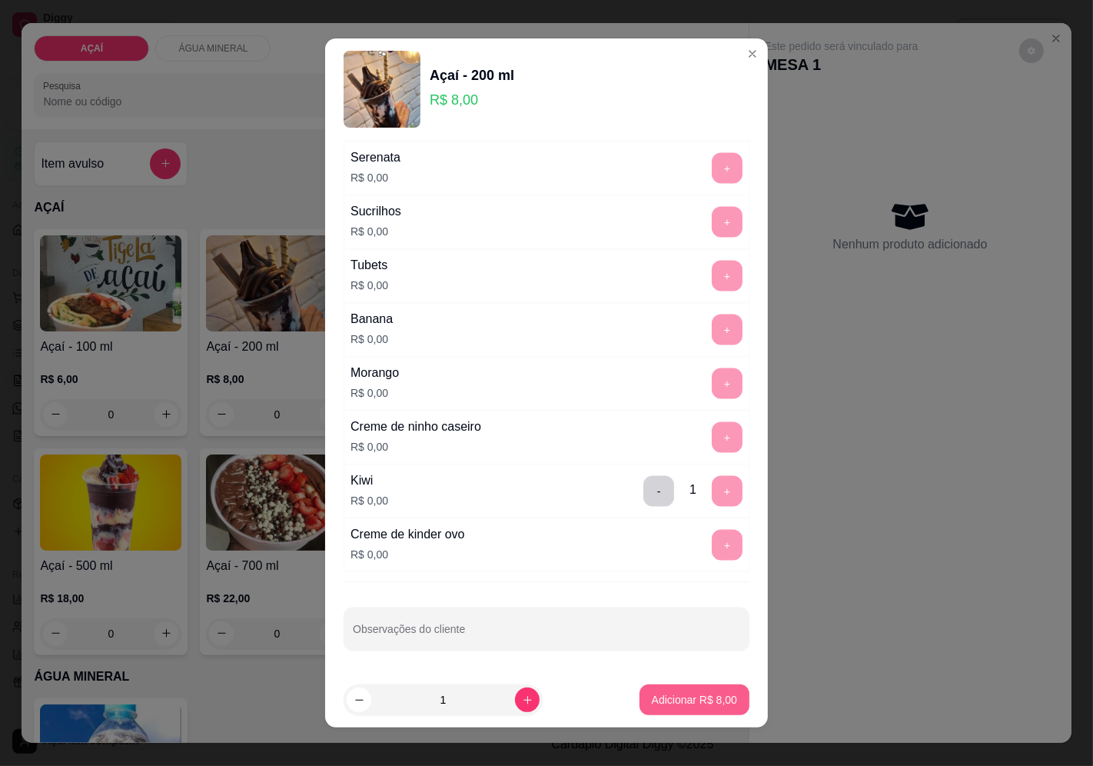
click at [657, 715] on button "Adicionar R$ 8,00" at bounding box center [695, 699] width 110 height 31
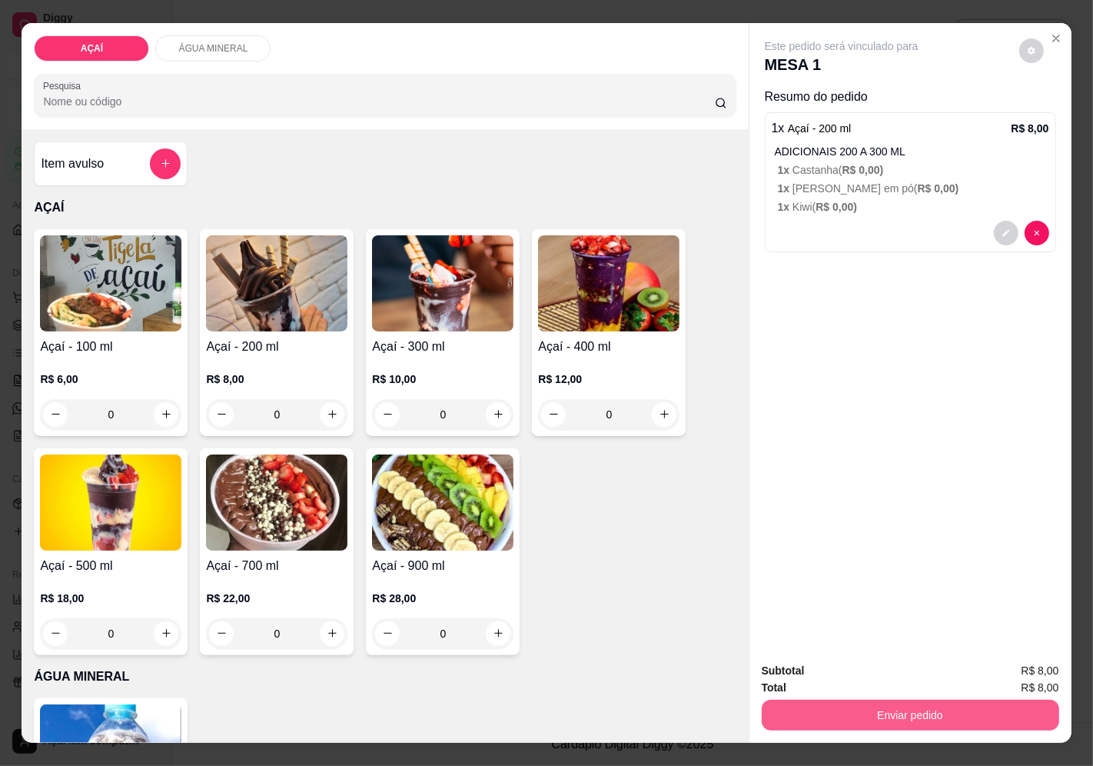
click at [824, 703] on button "Enviar pedido" at bounding box center [911, 715] width 298 height 31
click at [1041, 677] on button "Enviar pedido" at bounding box center [1019, 671] width 87 height 29
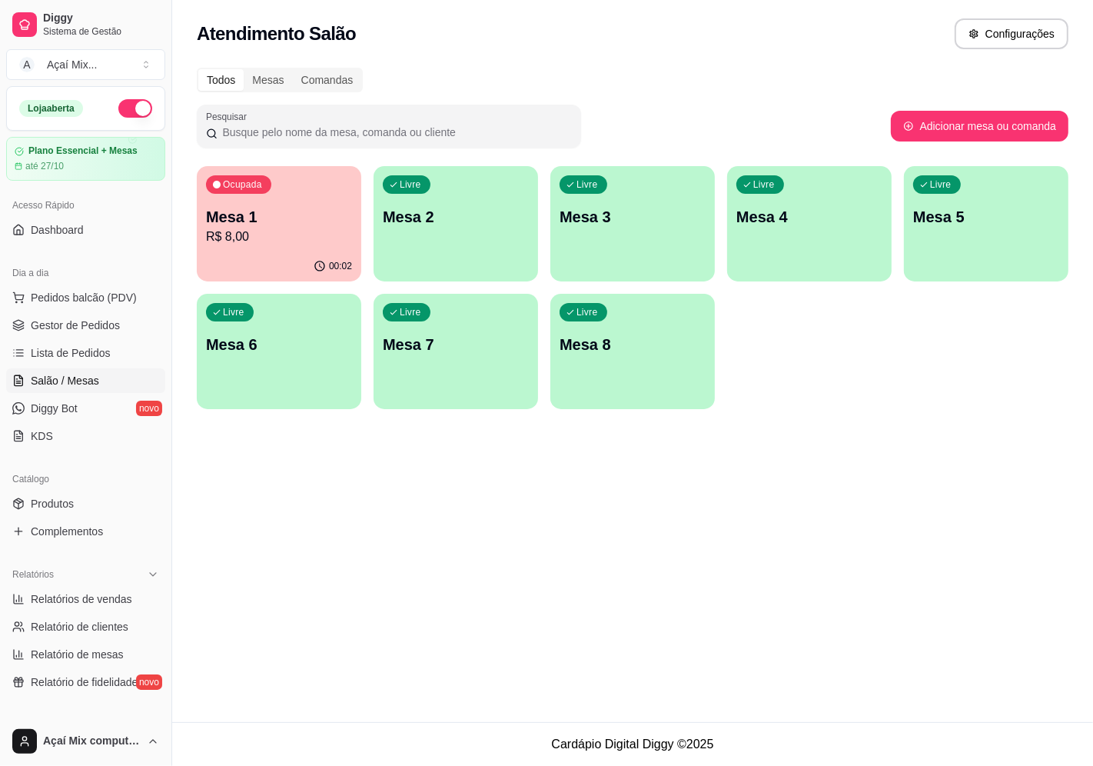
click at [504, 209] on p "Mesa 2" at bounding box center [456, 217] width 146 height 22
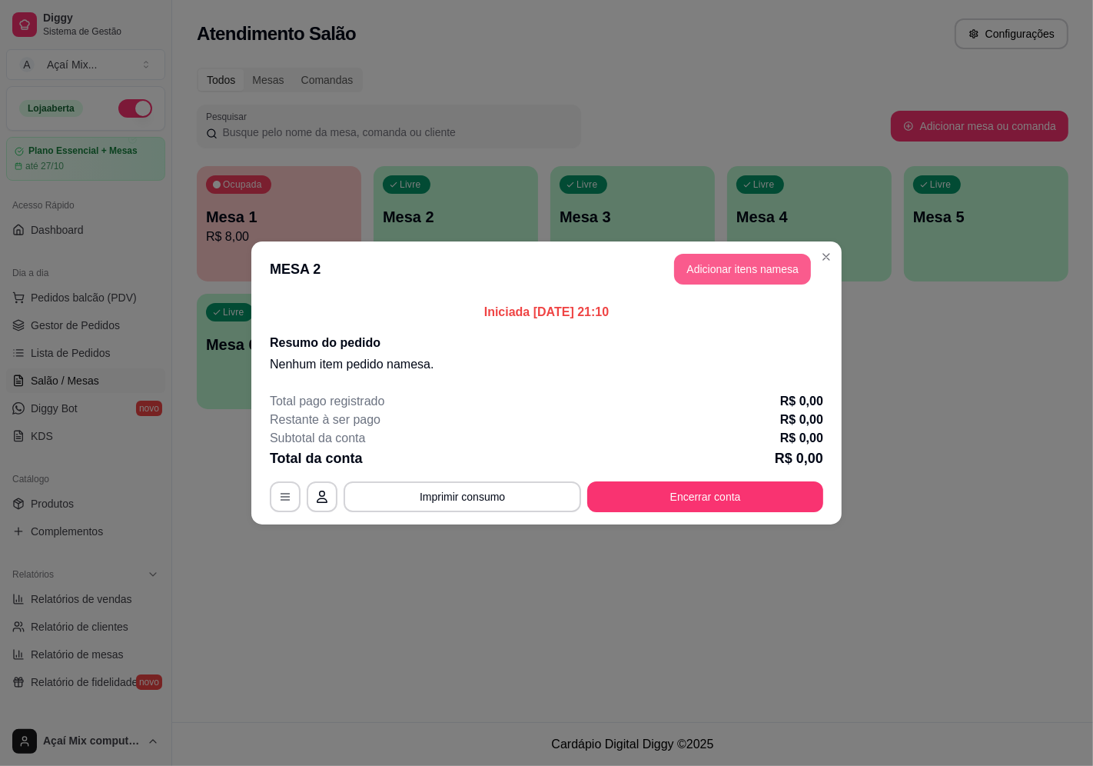
click at [767, 252] on header "MESA 2 Adicionar itens na mesa" at bounding box center [546, 268] width 591 height 55
click at [759, 258] on button "Adicionar itens na mesa" at bounding box center [742, 269] width 137 height 31
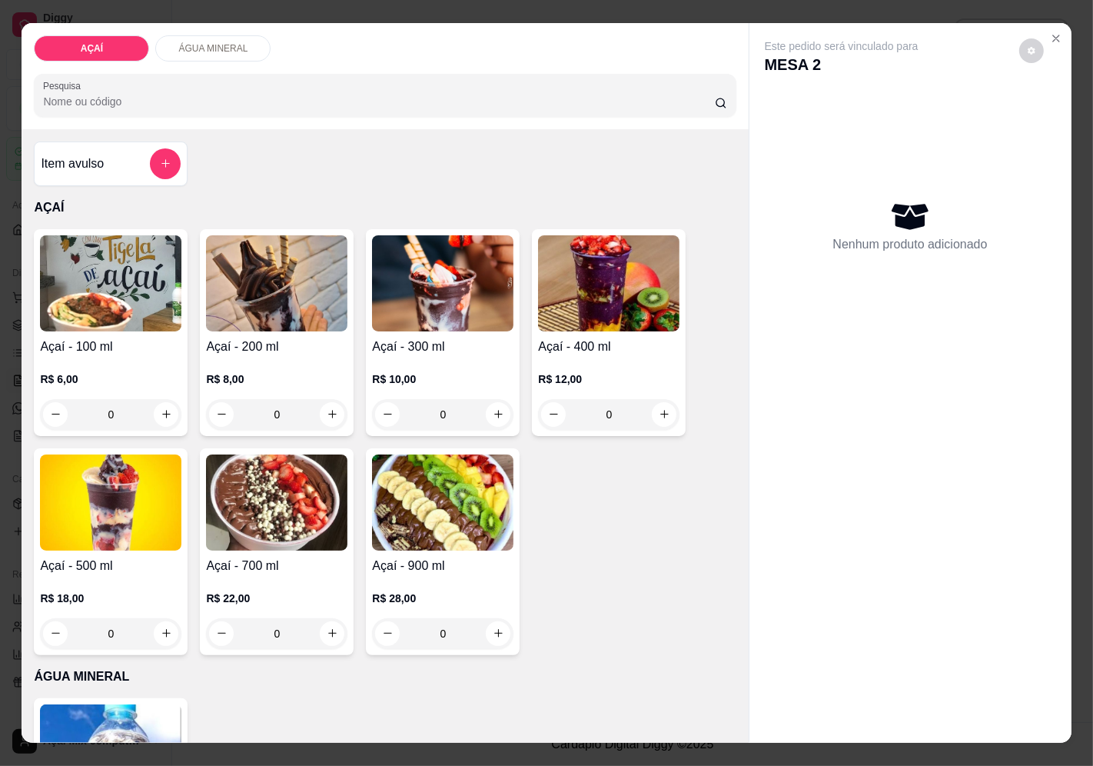
click at [329, 411] on div "0" at bounding box center [276, 414] width 141 height 31
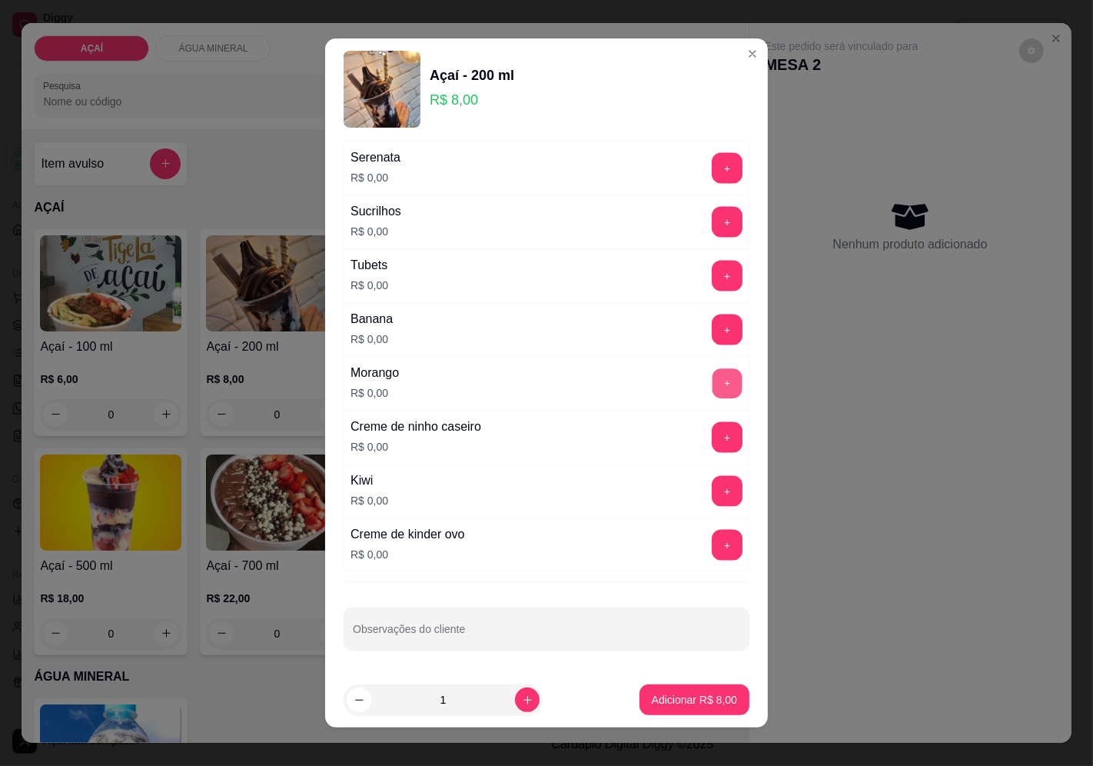
click at [713, 388] on button "+" at bounding box center [728, 383] width 30 height 30
click at [712, 444] on button "+" at bounding box center [727, 437] width 31 height 31
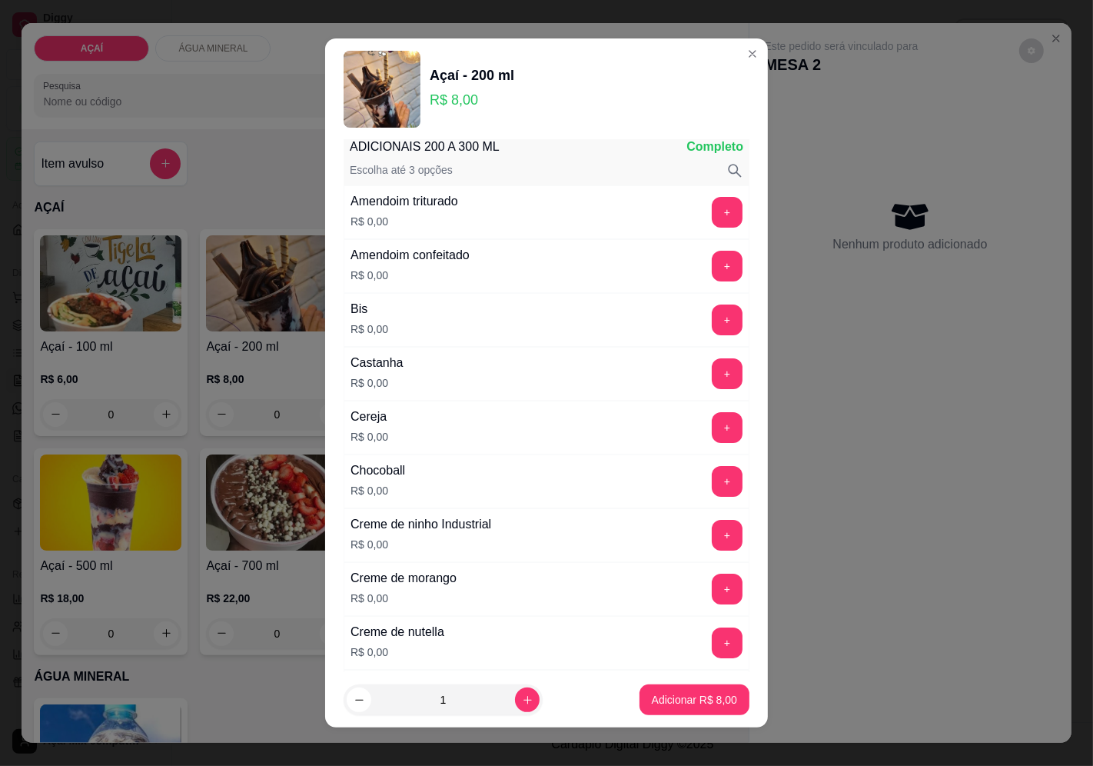
scroll to position [49, 0]
click at [712, 433] on button "+" at bounding box center [727, 428] width 31 height 31
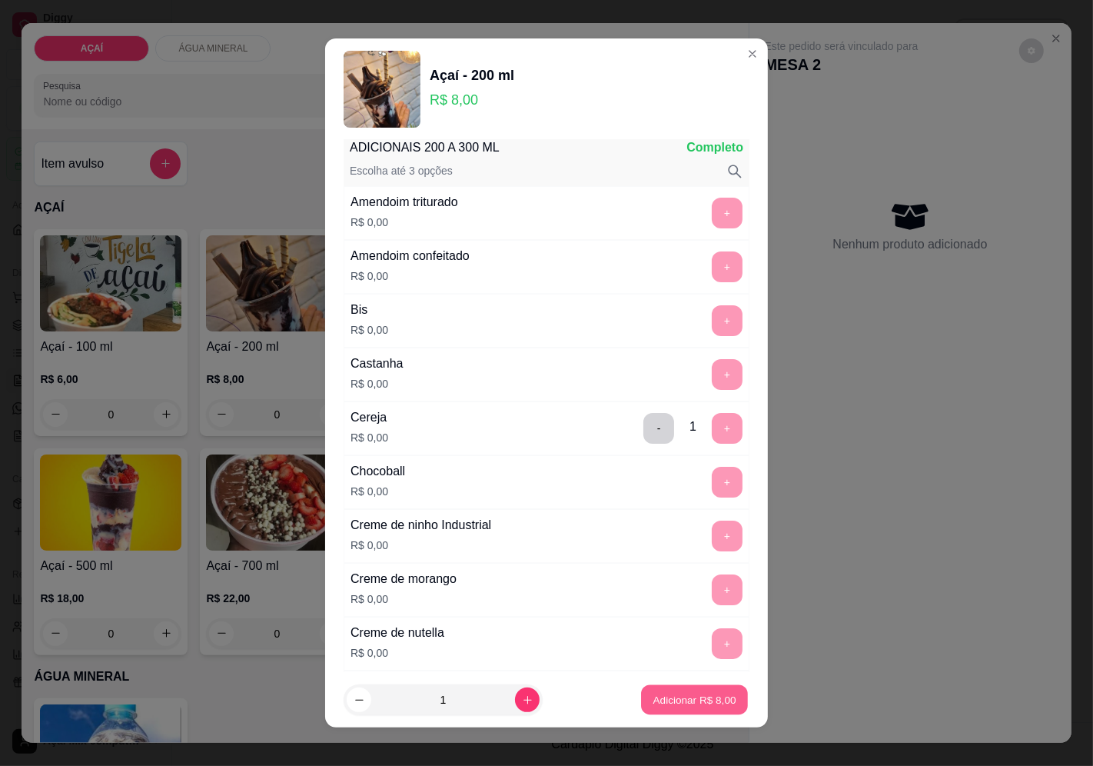
click at [656, 694] on p "Adicionar R$ 8,00" at bounding box center [694, 700] width 83 height 15
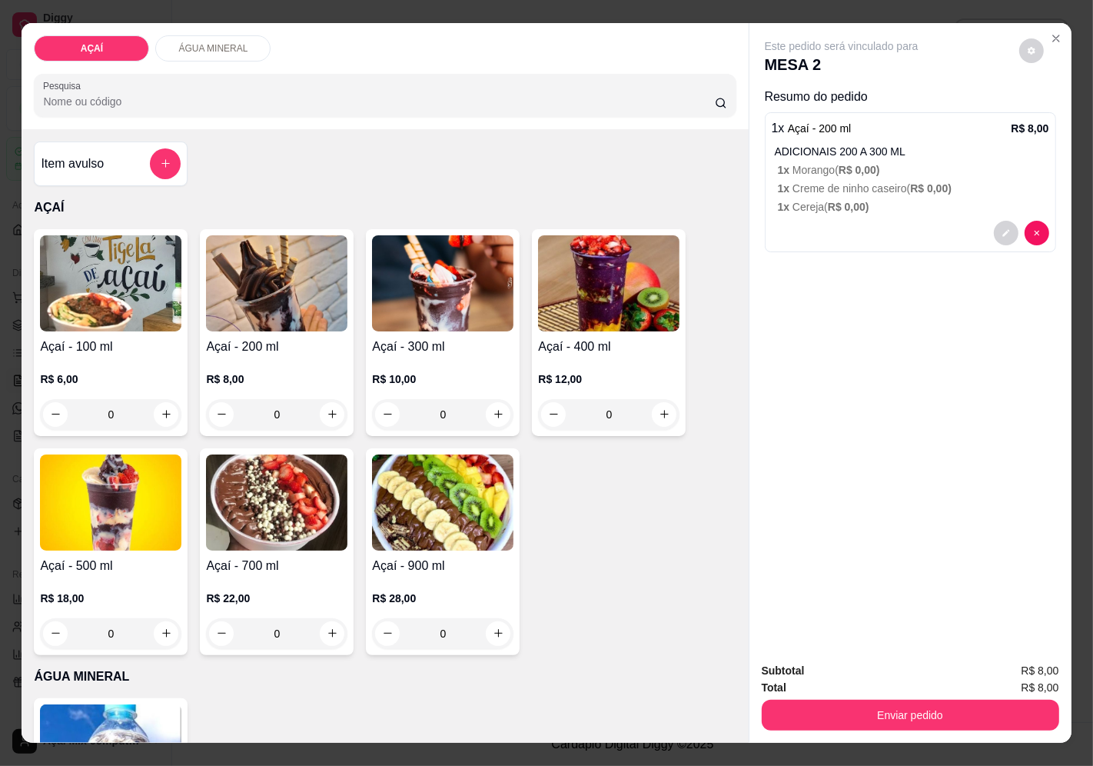
click at [334, 406] on div "0" at bounding box center [276, 414] width 141 height 31
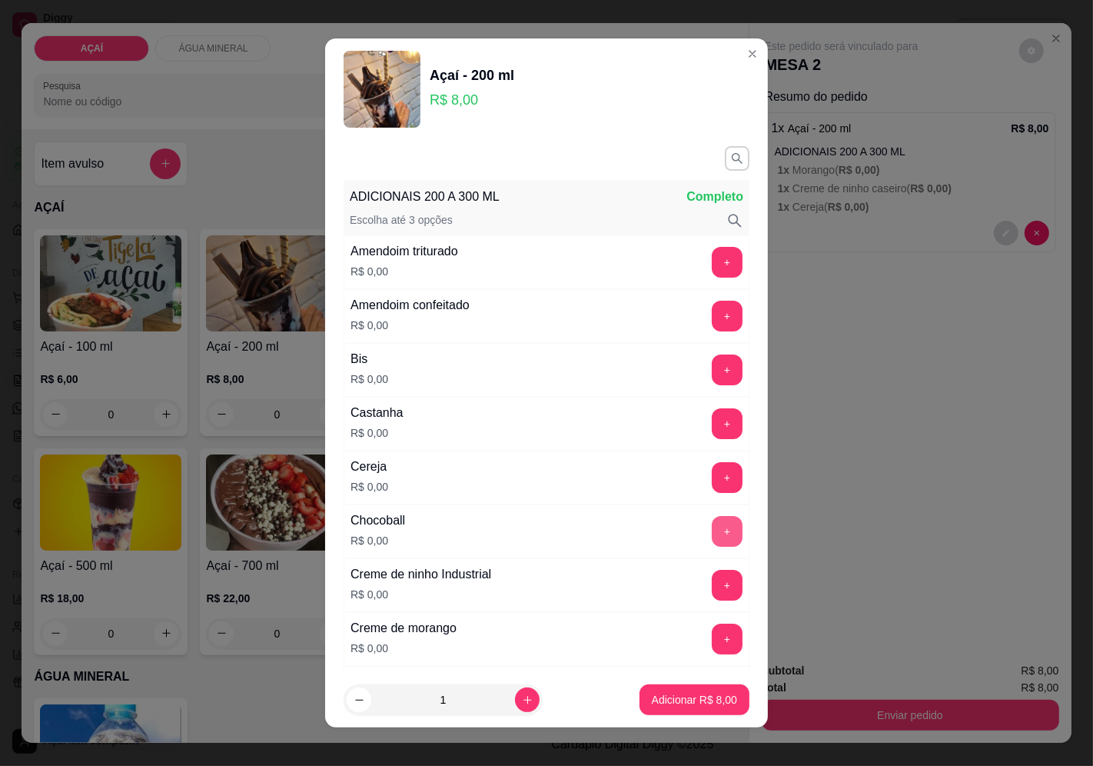
click at [712, 535] on button "+" at bounding box center [727, 531] width 31 height 31
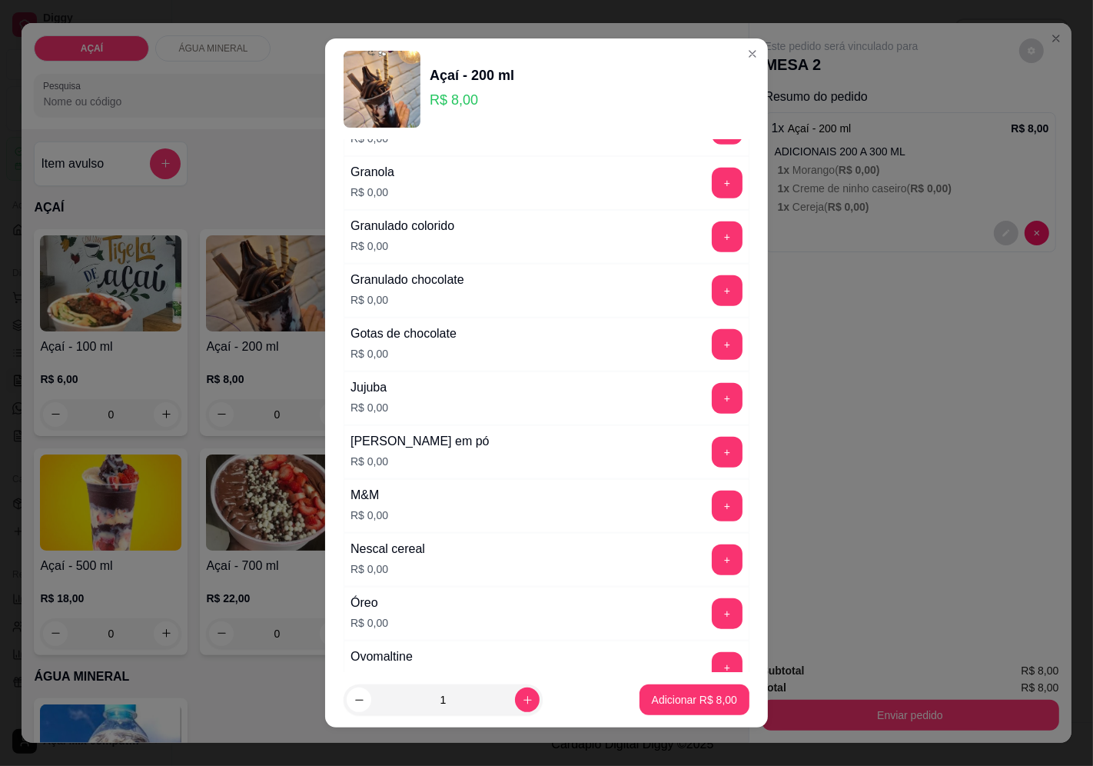
scroll to position [1366, 0]
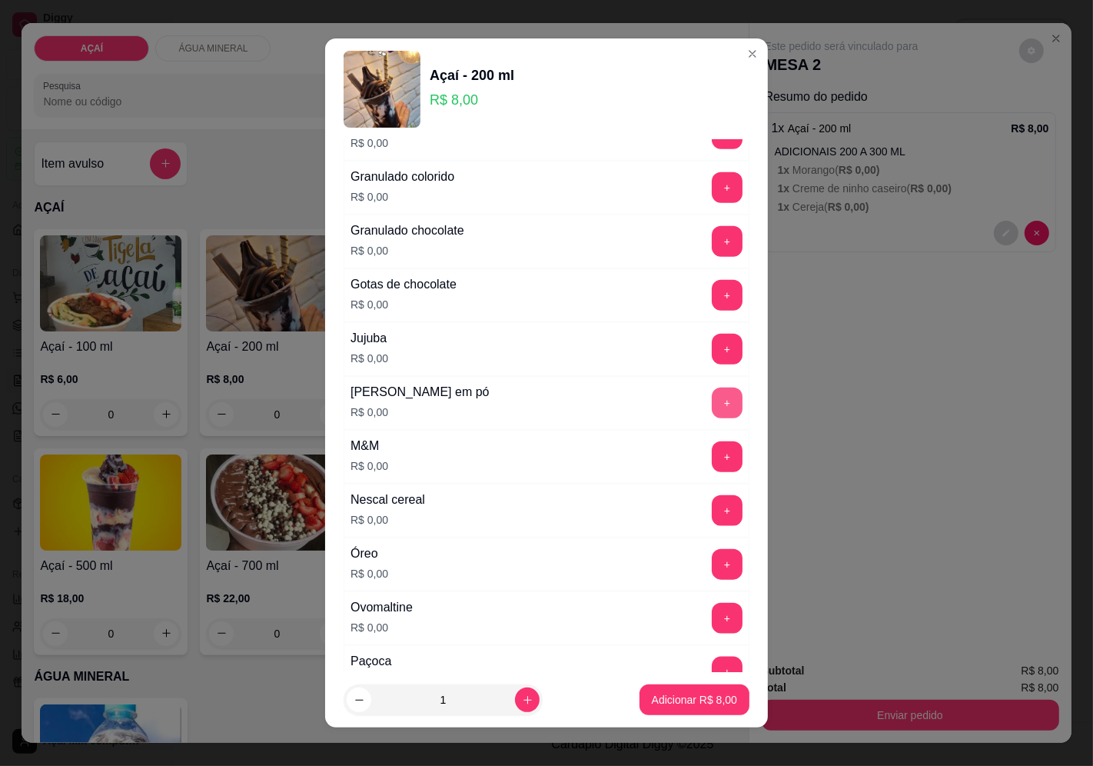
click at [712, 412] on button "+" at bounding box center [727, 403] width 31 height 31
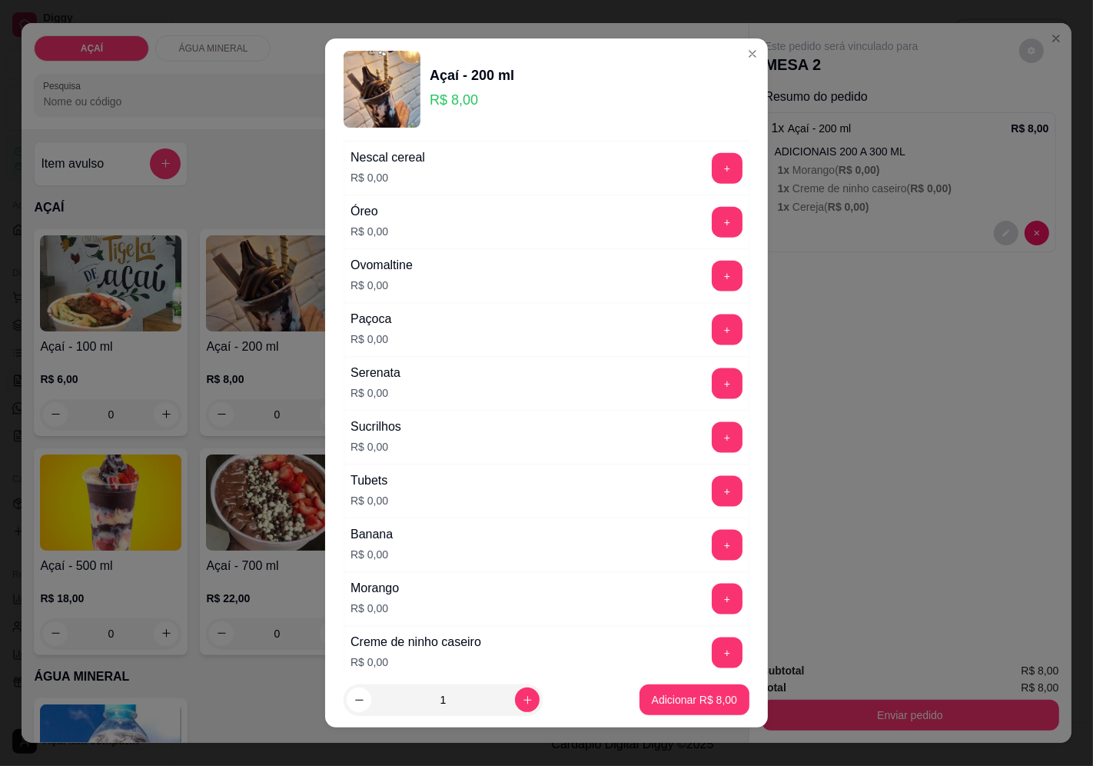
scroll to position [1928, 0]
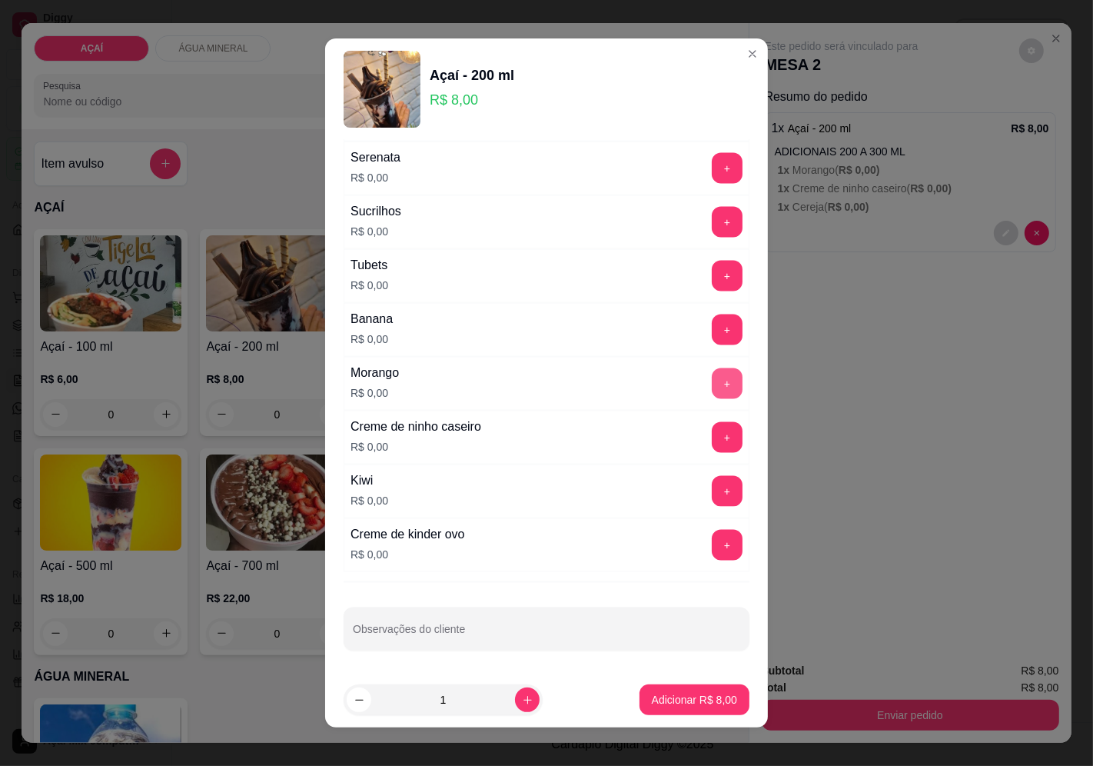
click at [712, 390] on button "+" at bounding box center [727, 383] width 31 height 31
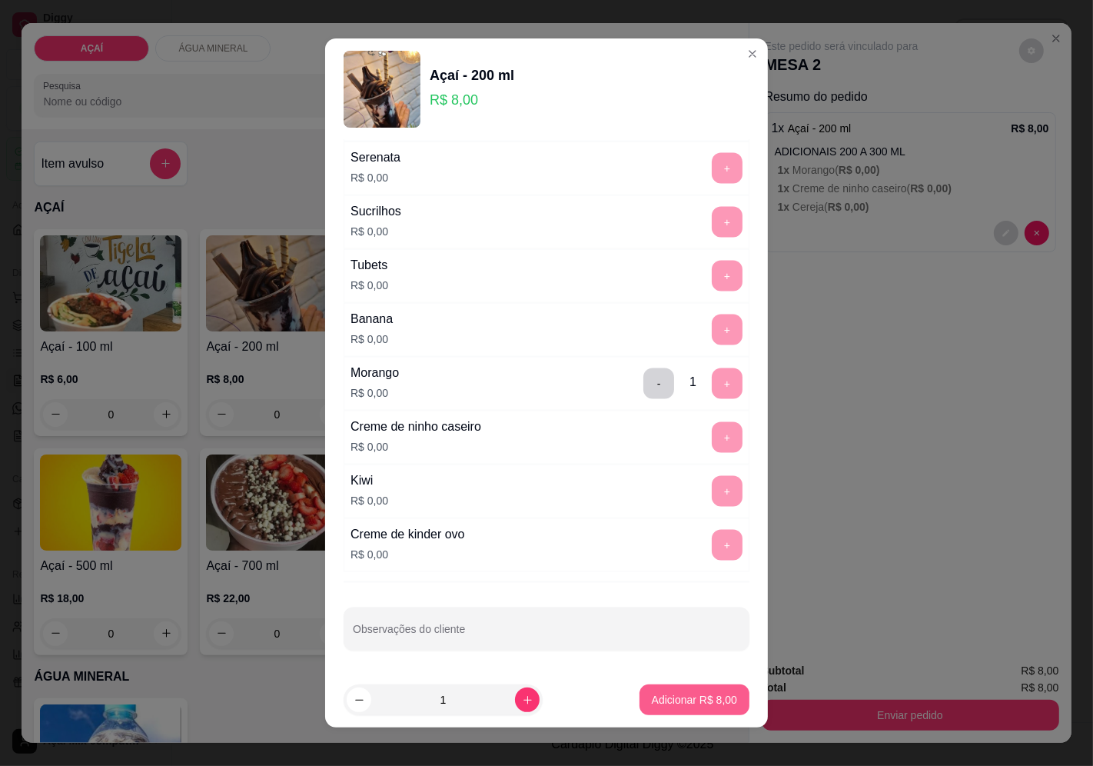
click at [674, 706] on p "Adicionar R$ 8,00" at bounding box center [694, 699] width 85 height 15
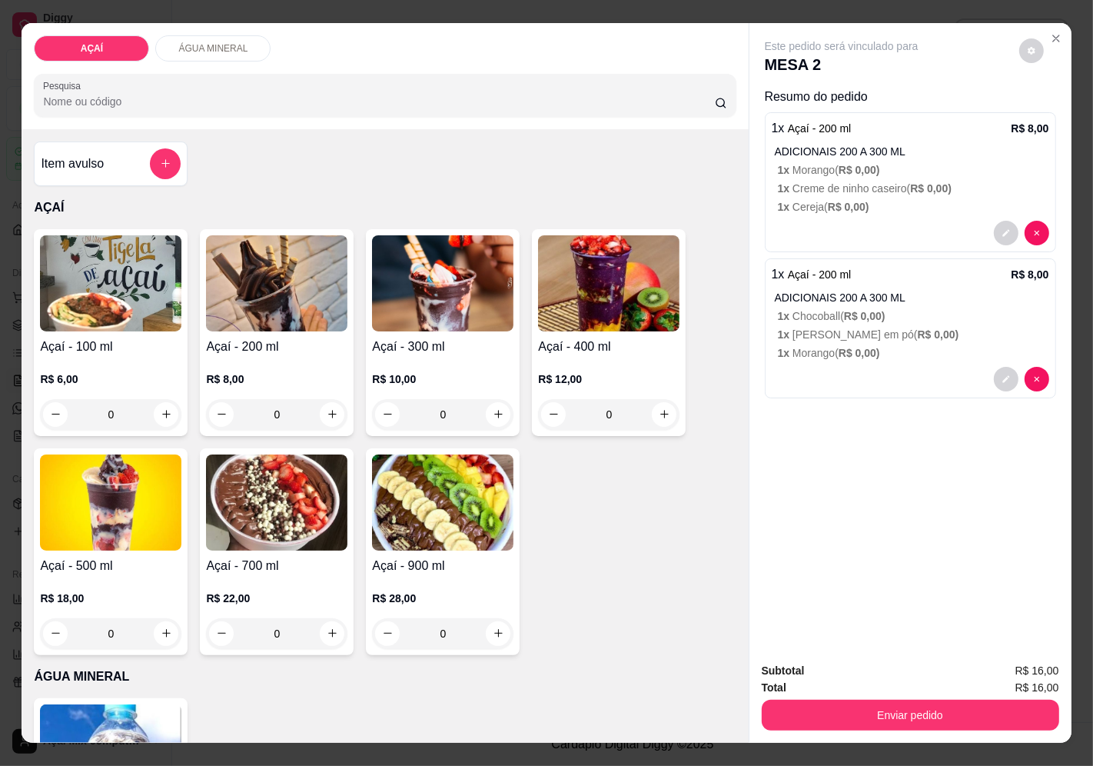
click at [331, 405] on div "0" at bounding box center [276, 414] width 141 height 31
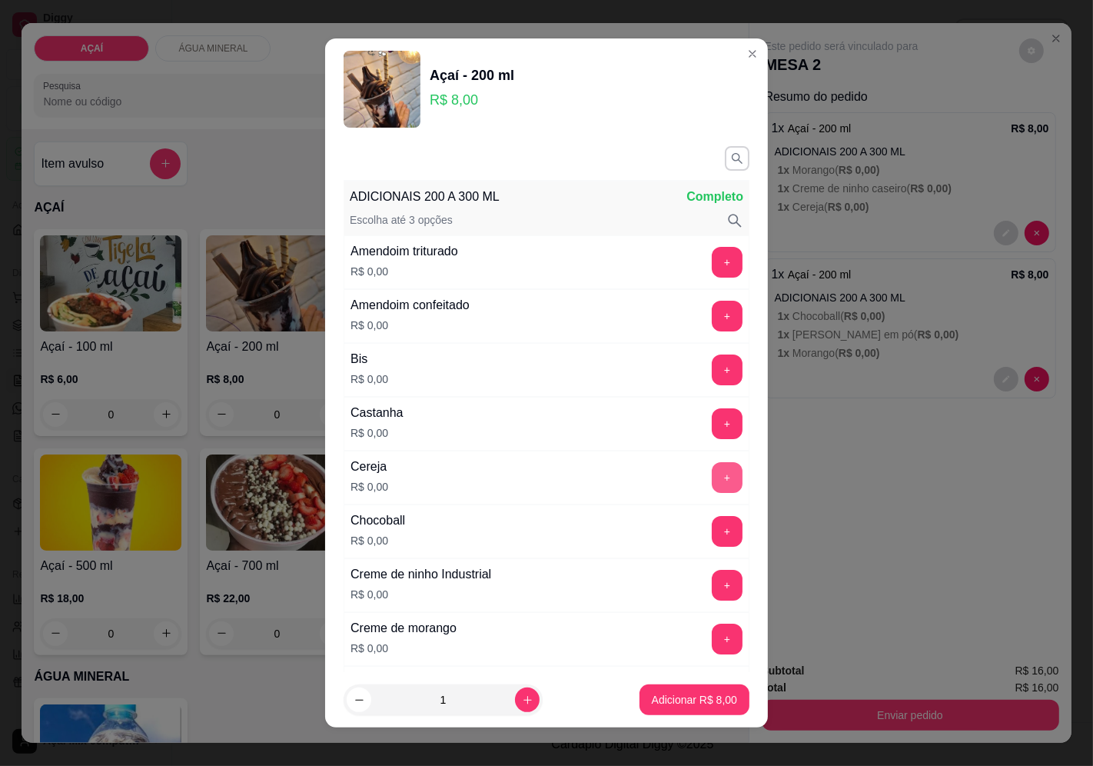
click at [712, 475] on button "+" at bounding box center [727, 477] width 31 height 31
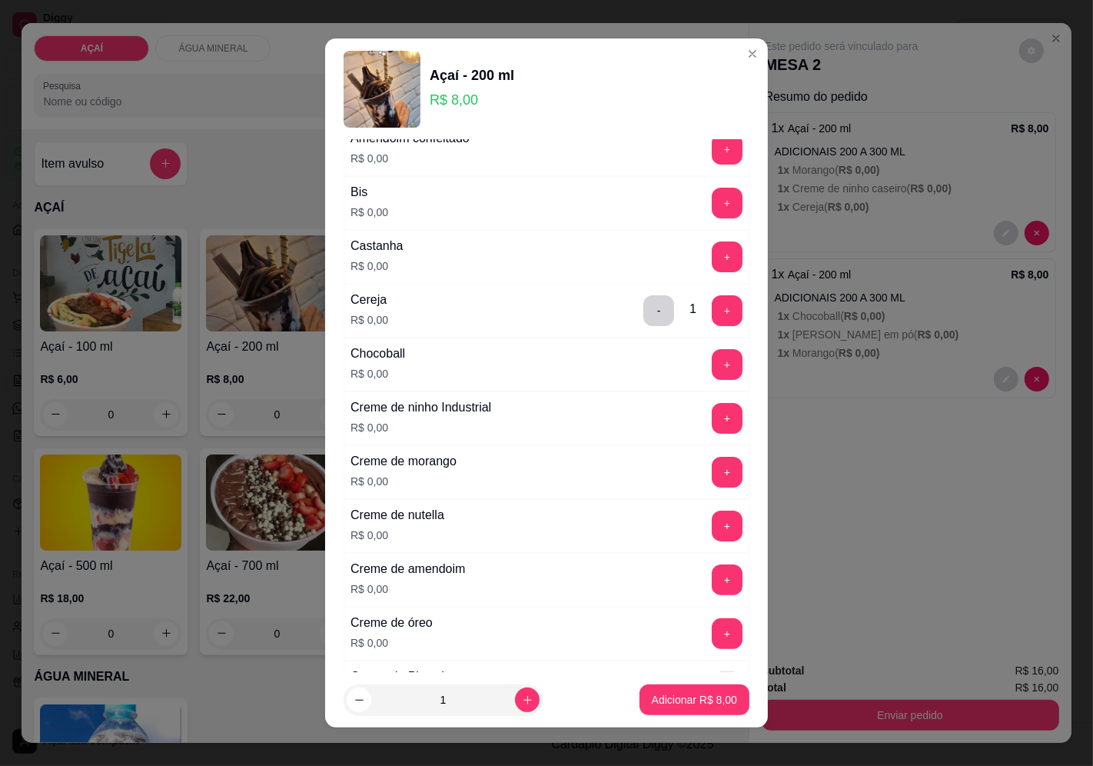
scroll to position [171, 0]
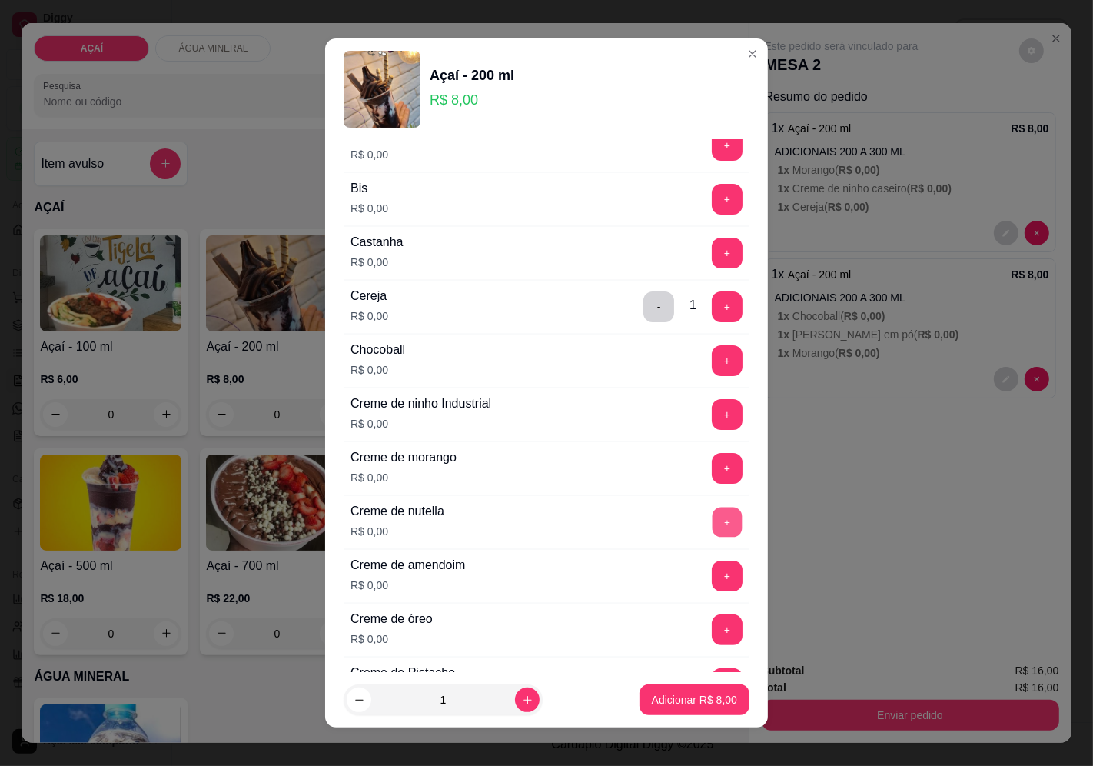
click at [713, 525] on button "+" at bounding box center [728, 522] width 30 height 30
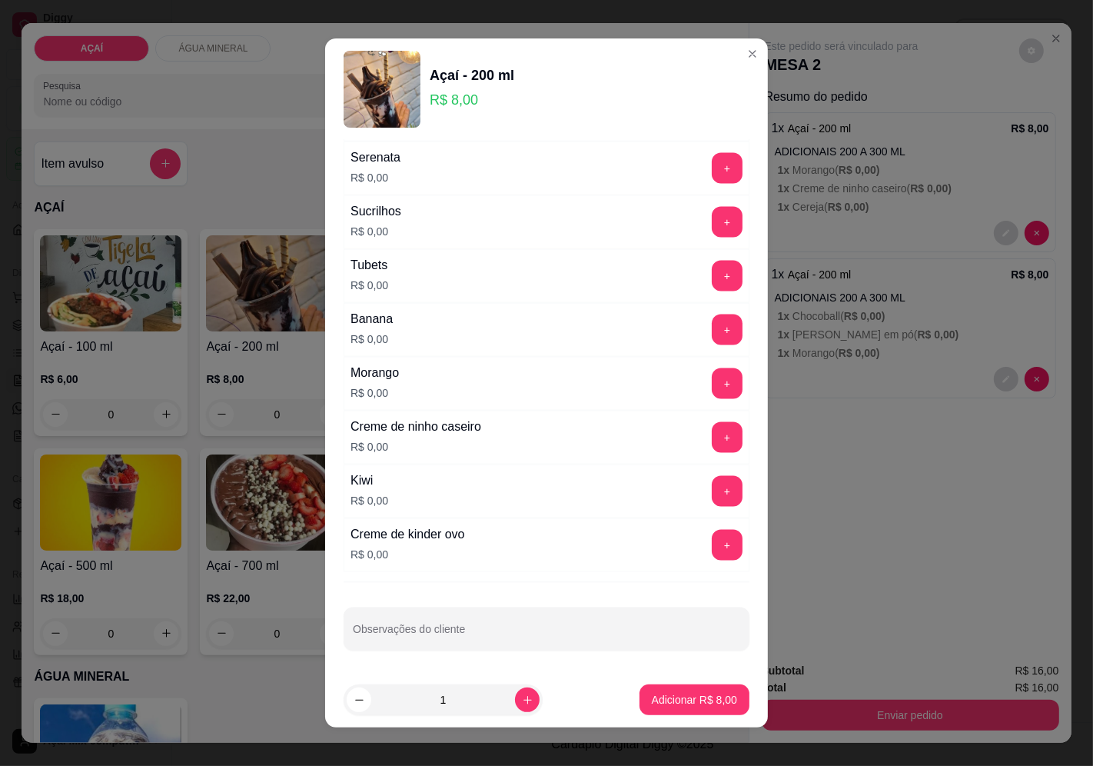
scroll to position [11, 0]
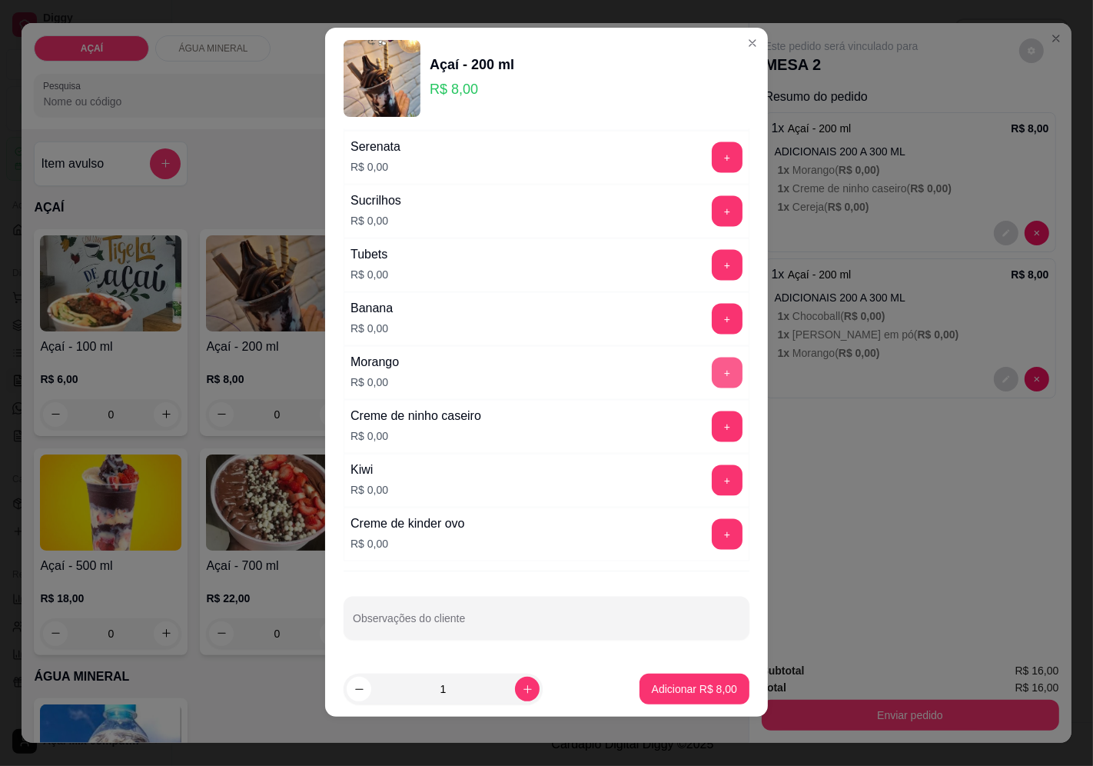
click at [712, 377] on button "+" at bounding box center [727, 373] width 31 height 31
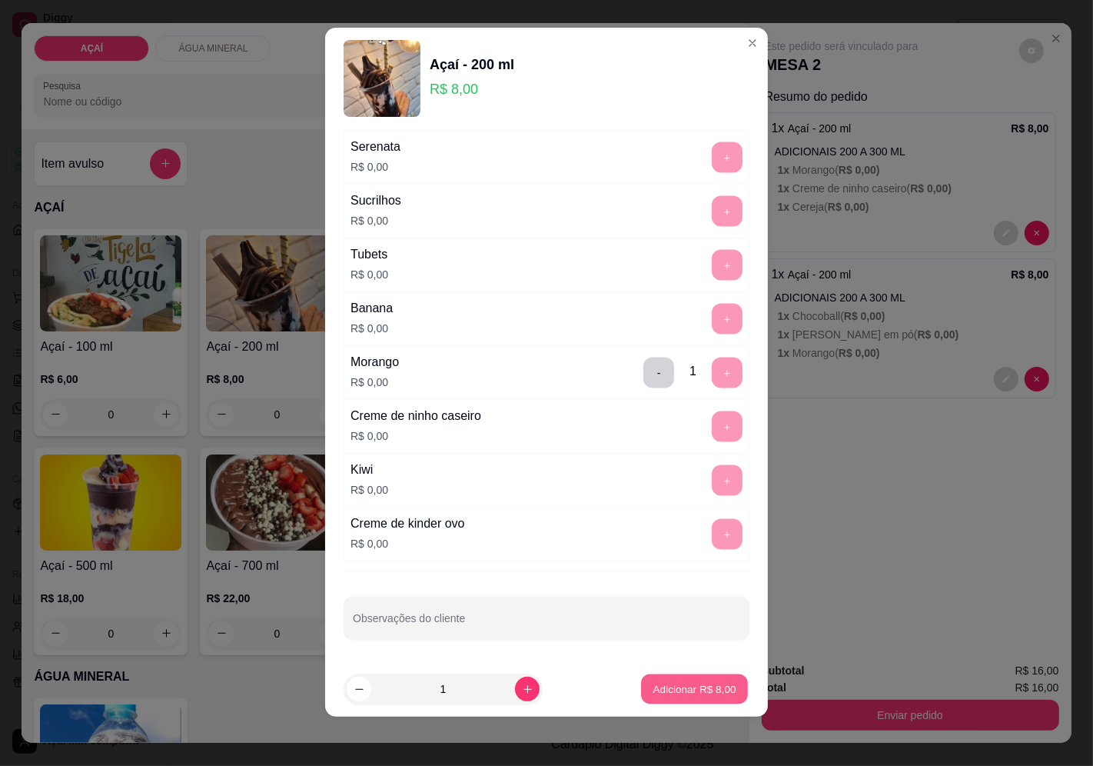
click at [665, 687] on p "Adicionar R$ 8,00" at bounding box center [694, 689] width 83 height 15
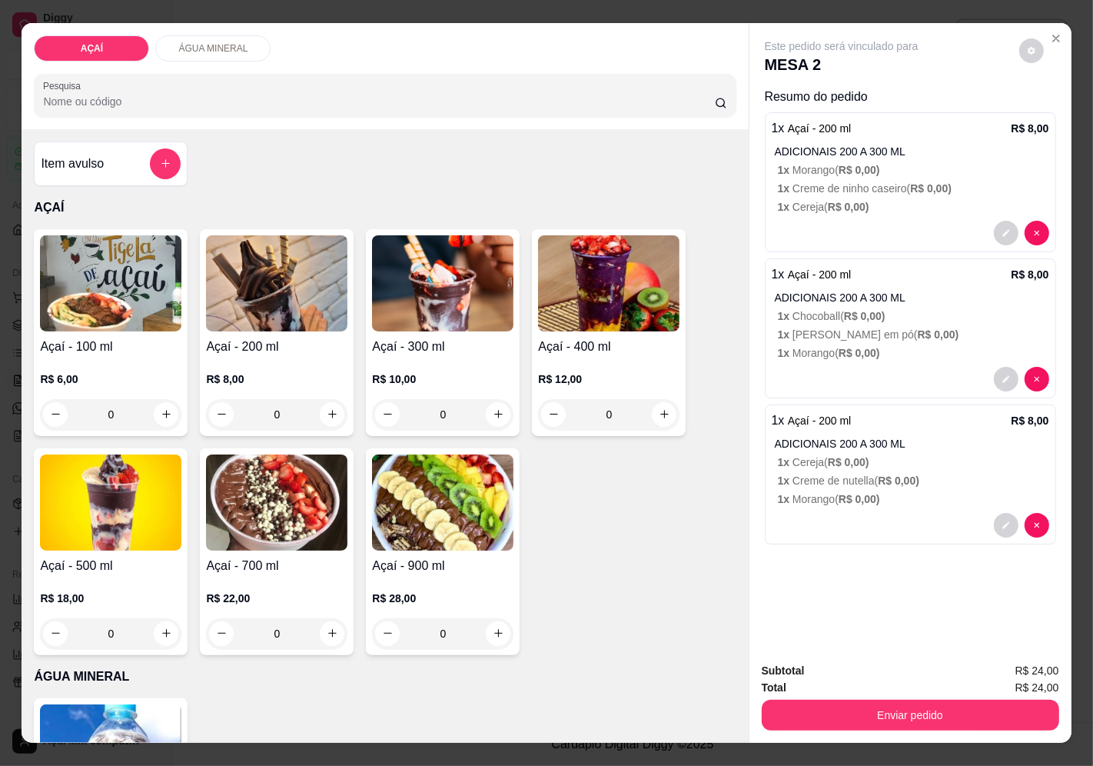
click at [334, 408] on div "0" at bounding box center [276, 414] width 141 height 31
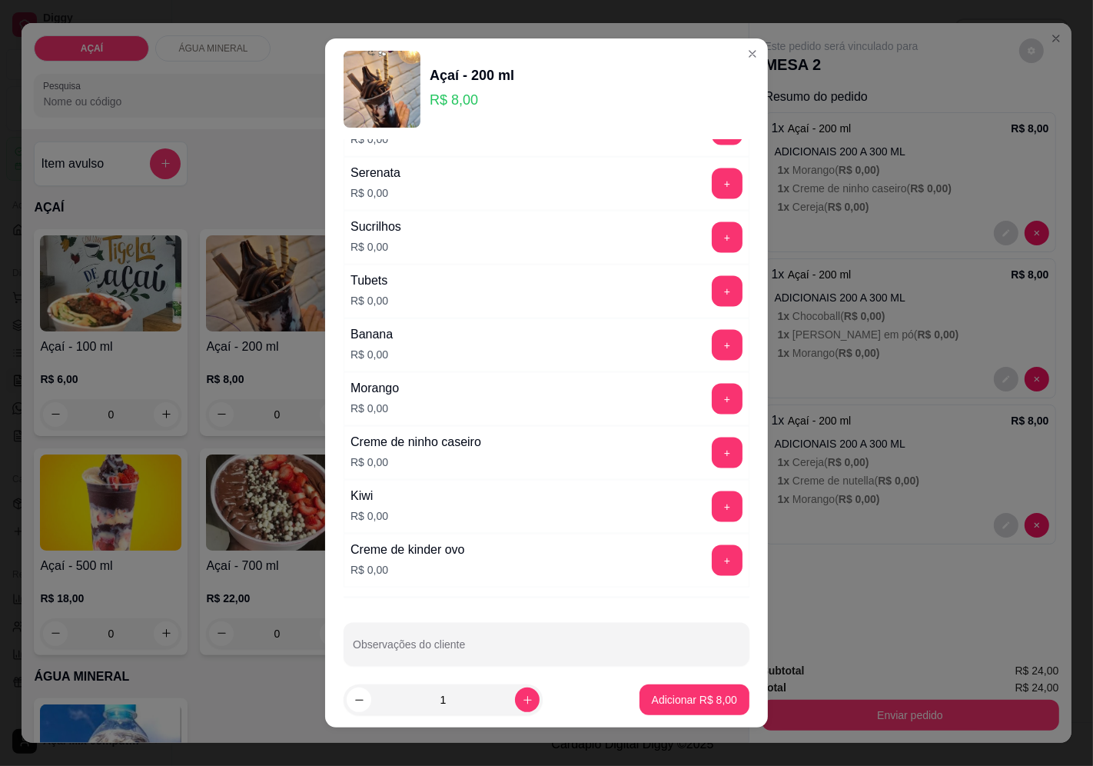
scroll to position [1928, 0]
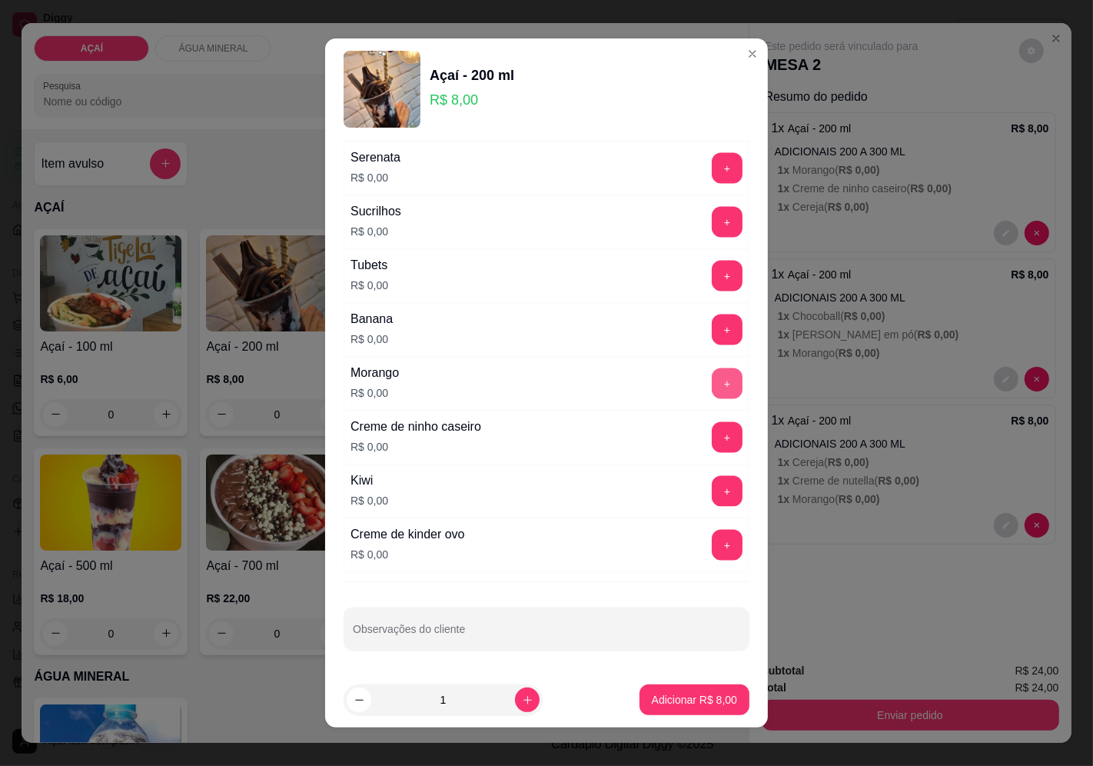
click at [712, 383] on button "+" at bounding box center [727, 383] width 31 height 31
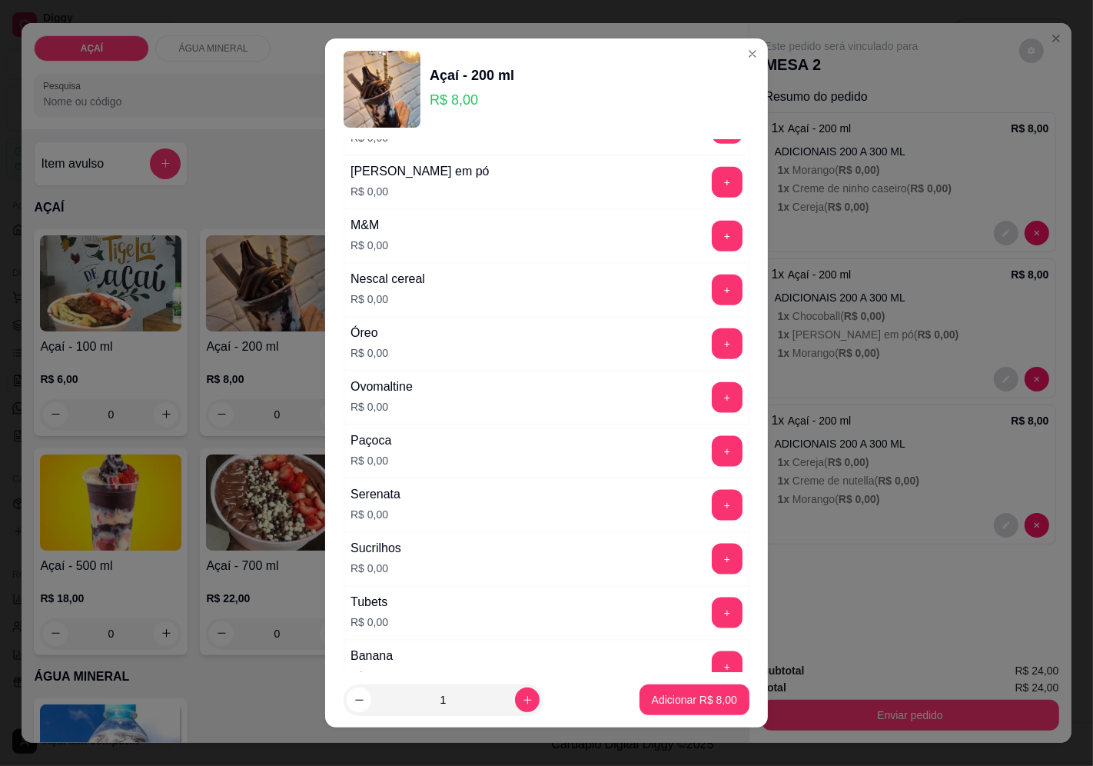
scroll to position [1502, 0]
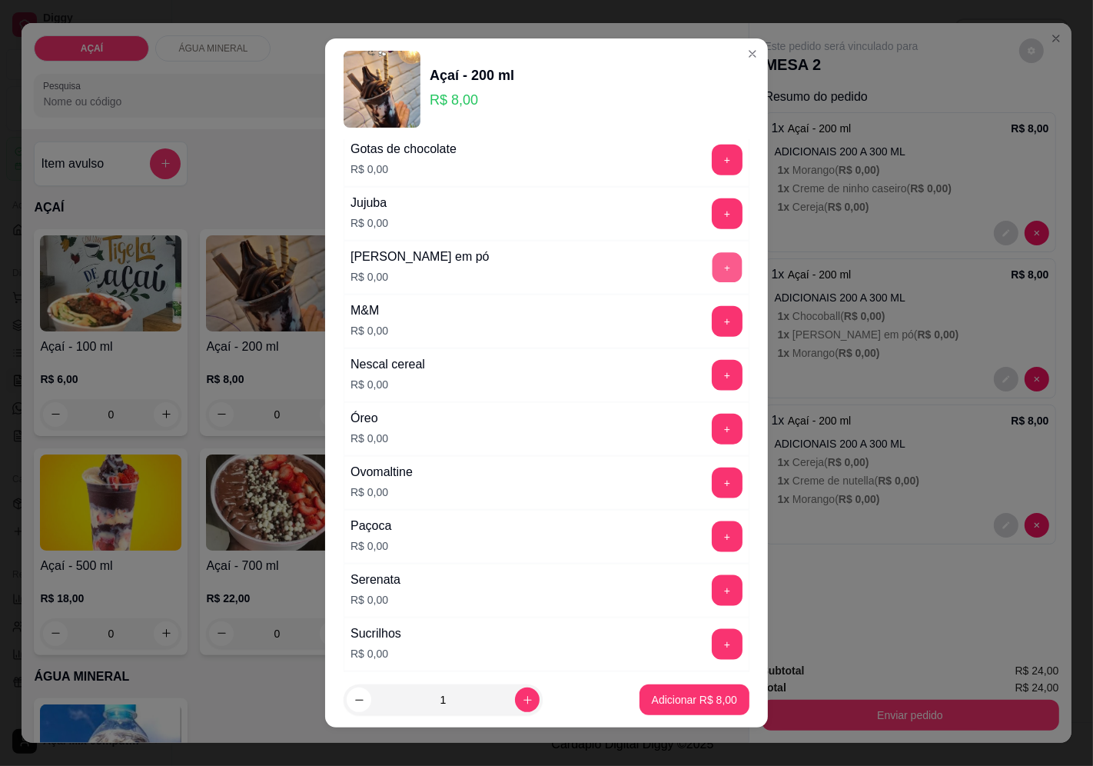
click at [713, 265] on button "+" at bounding box center [728, 267] width 30 height 30
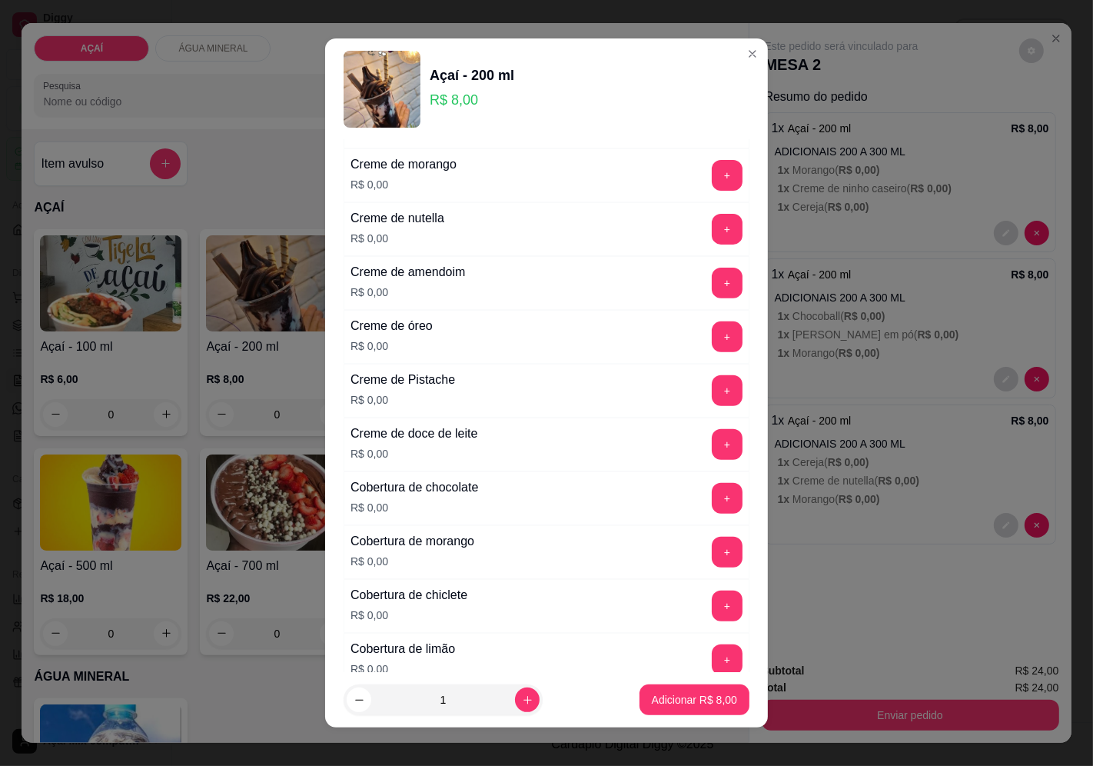
scroll to position [427, 0]
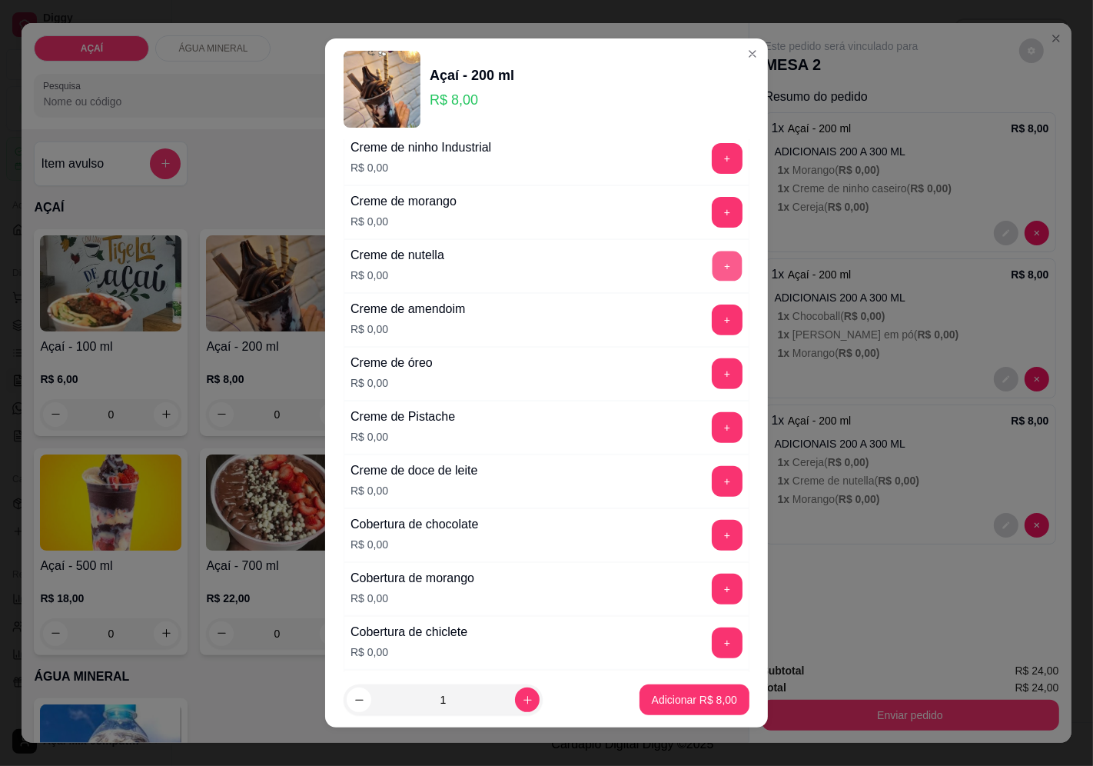
click at [713, 275] on button "+" at bounding box center [728, 266] width 30 height 30
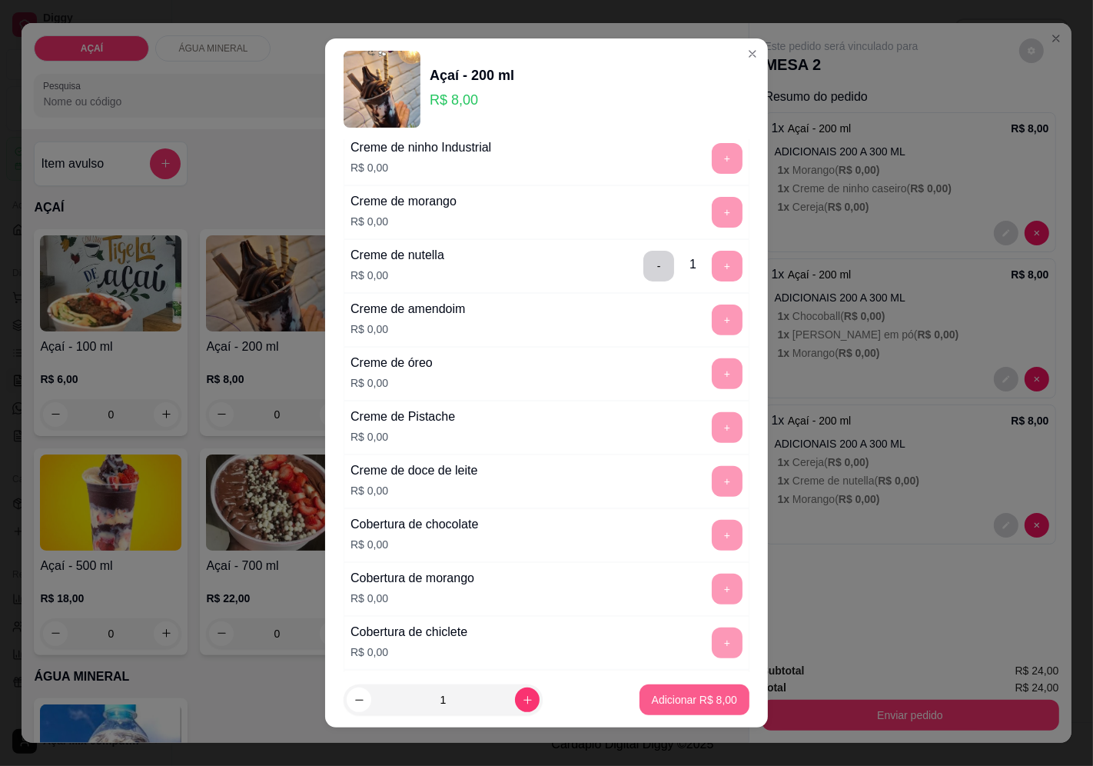
click at [689, 697] on p "Adicionar R$ 8,00" at bounding box center [694, 699] width 85 height 15
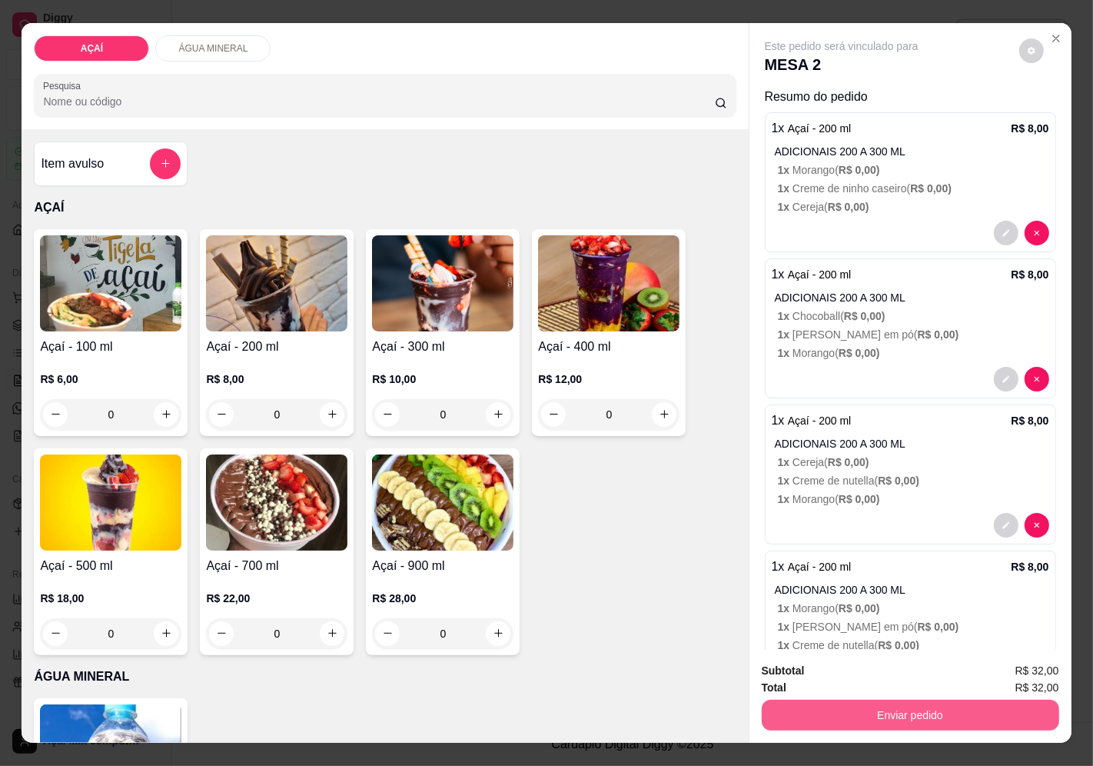
click at [833, 712] on button "Enviar pedido" at bounding box center [911, 715] width 298 height 31
click at [1013, 672] on button "Enviar pedido" at bounding box center [1019, 671] width 87 height 29
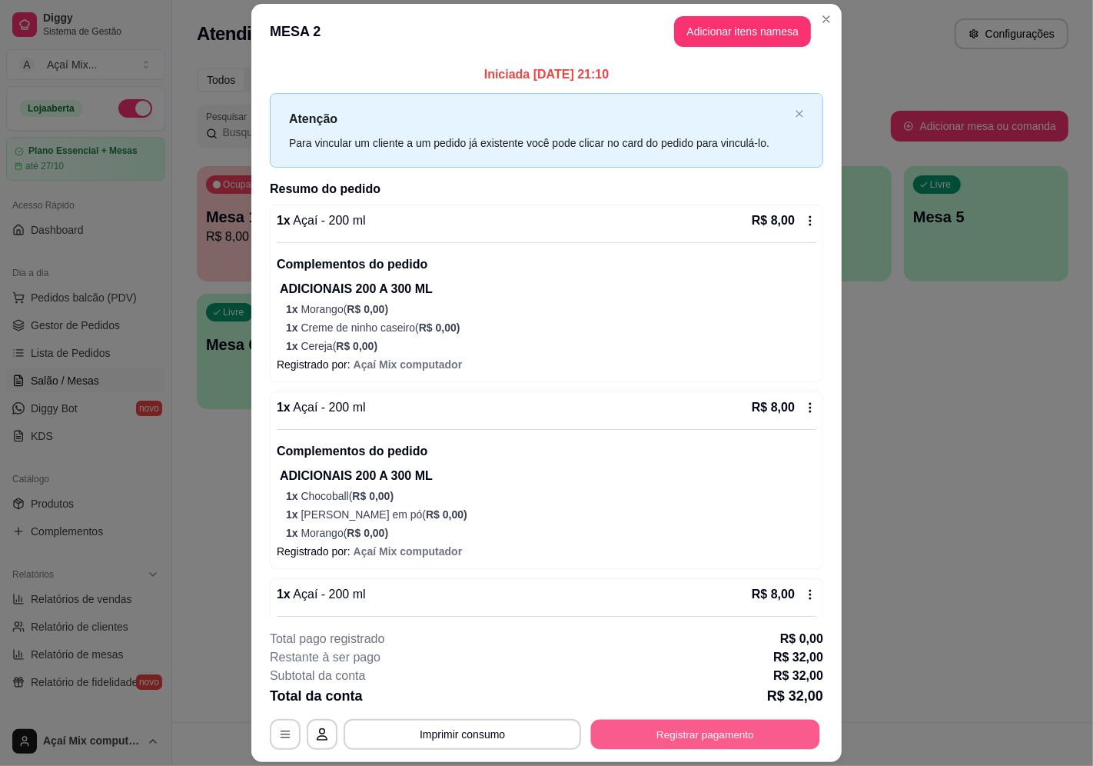
click at [767, 721] on button "Registrar pagamento" at bounding box center [705, 735] width 229 height 30
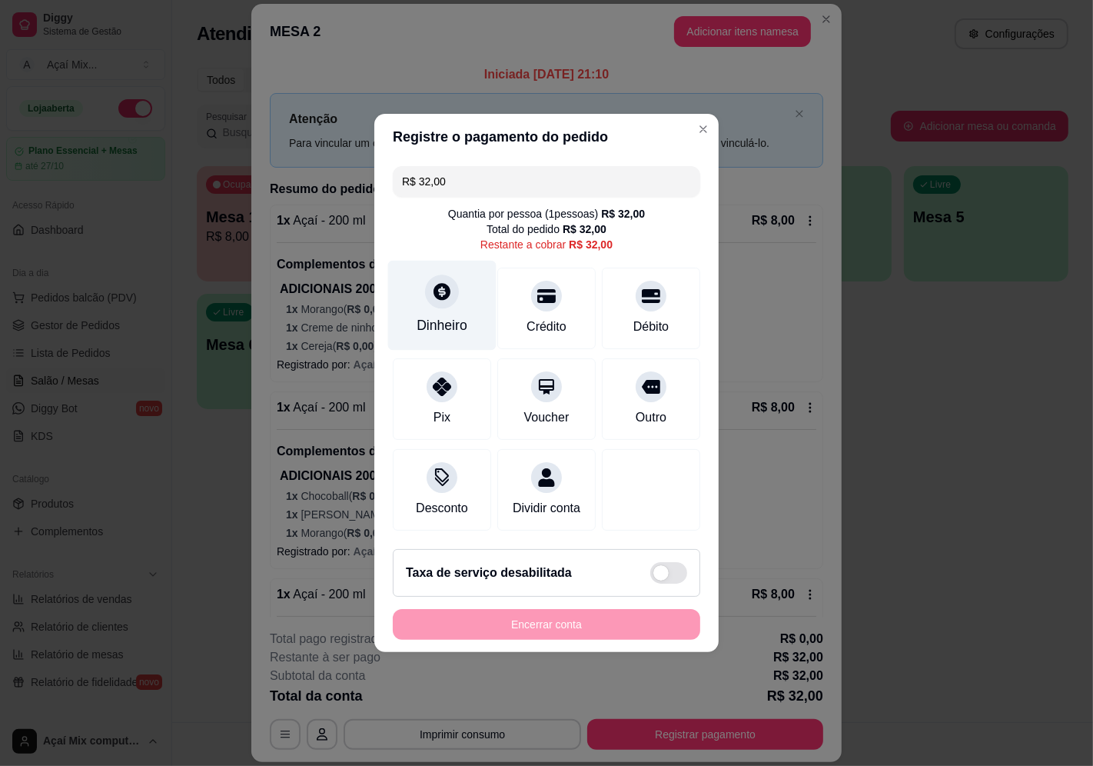
click at [398, 297] on div "Dinheiro" at bounding box center [442, 306] width 108 height 90
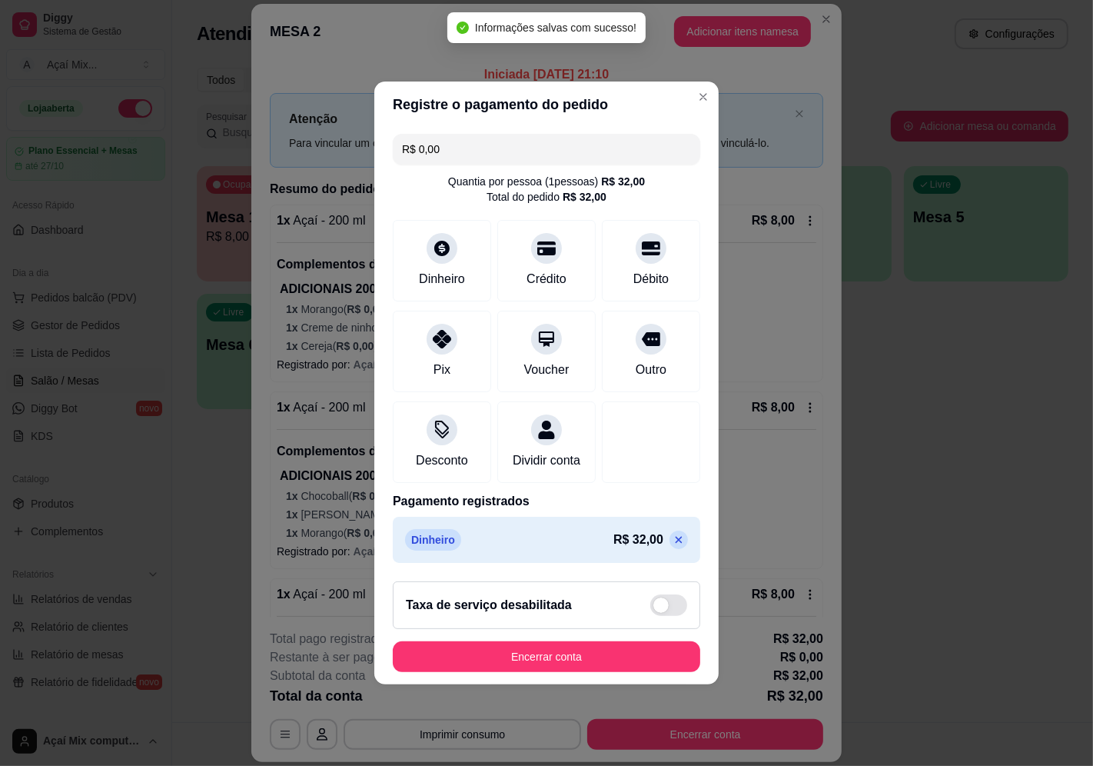
type input "R$ 0,00"
click at [647, 659] on button "Encerrar conta" at bounding box center [547, 656] width 308 height 31
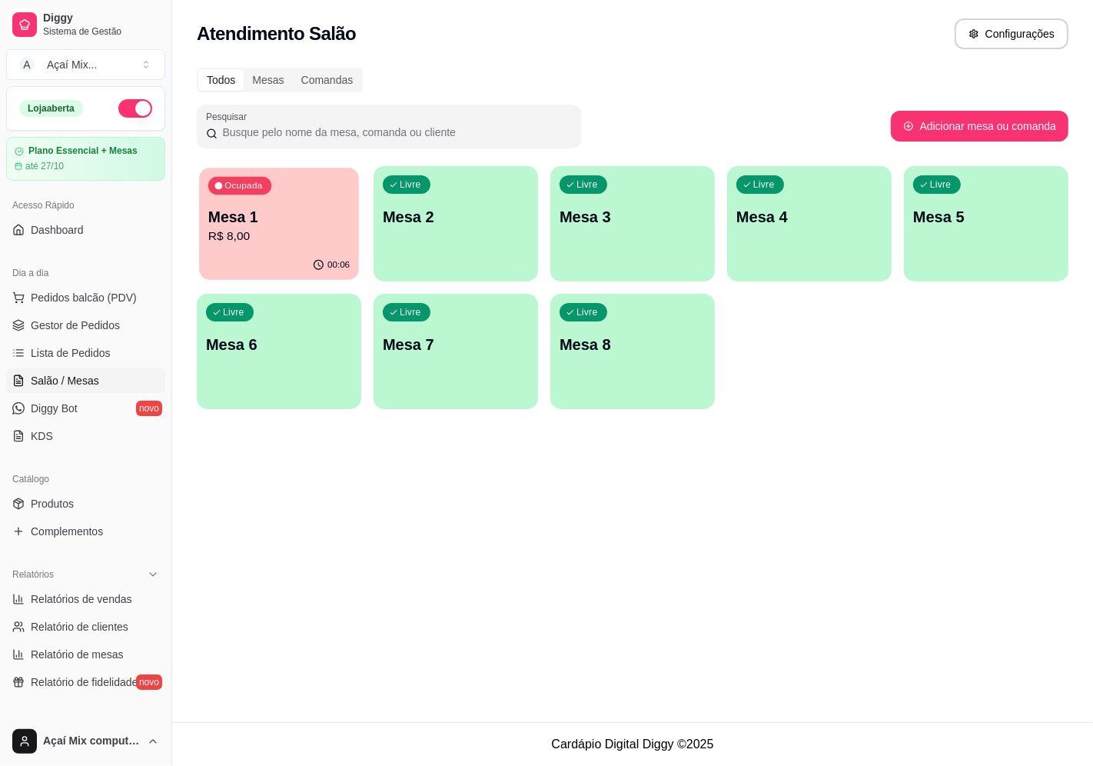
click at [238, 242] on p "R$ 8,00" at bounding box center [278, 237] width 141 height 18
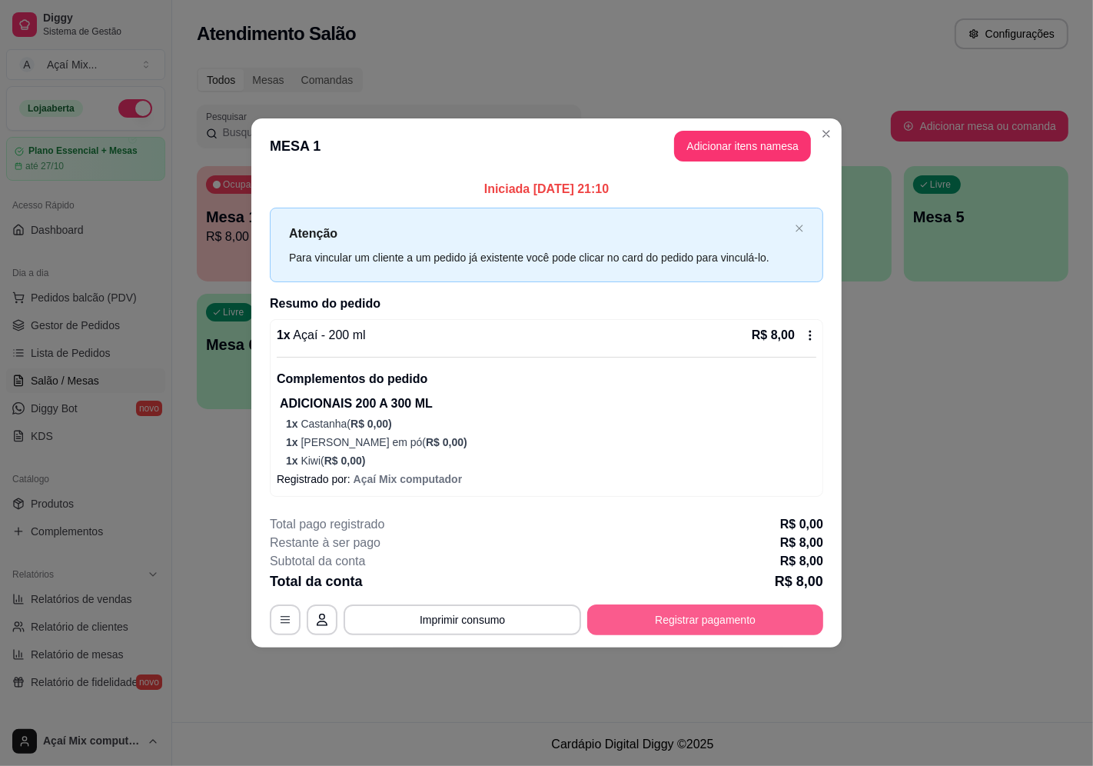
click at [736, 634] on button "Registrar pagamento" at bounding box center [705, 619] width 236 height 31
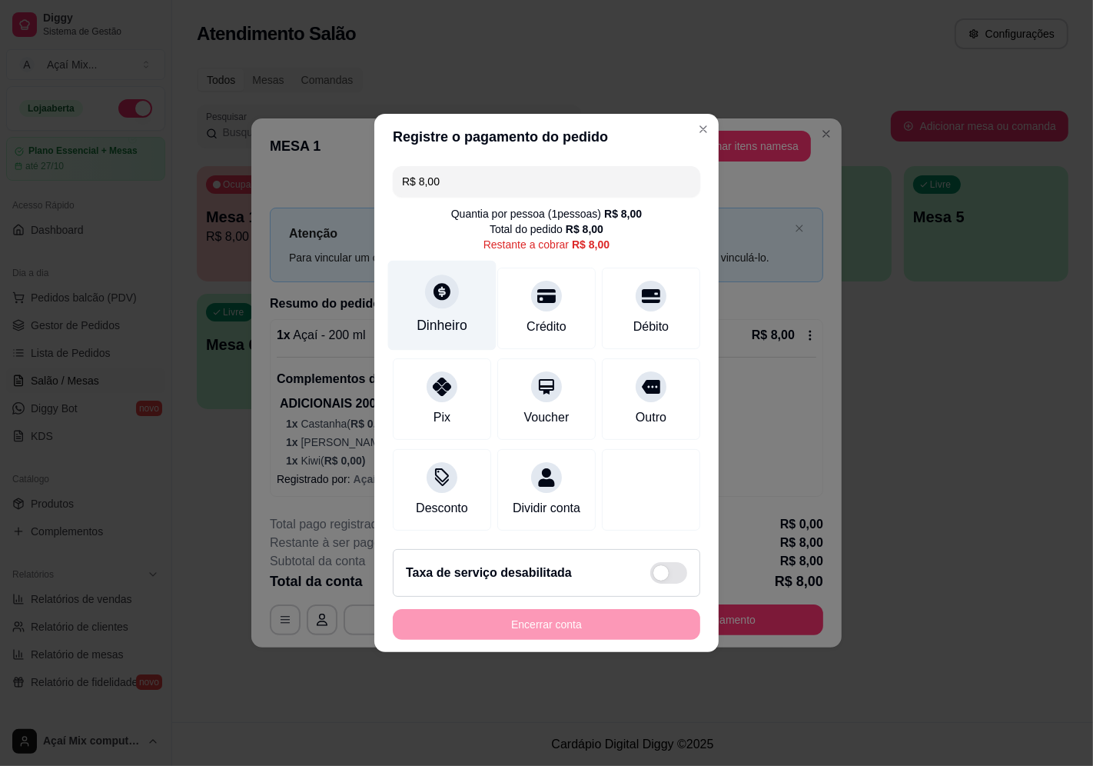
click at [454, 261] on div "Dinheiro" at bounding box center [442, 306] width 108 height 90
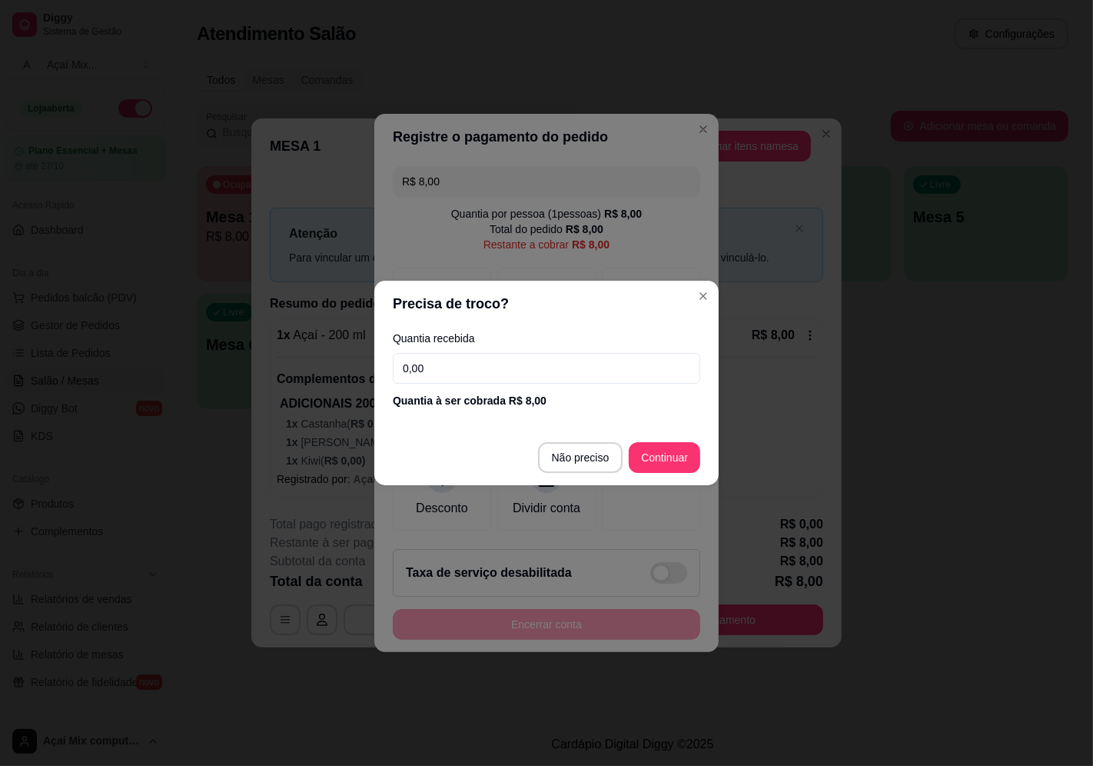
click at [420, 372] on input "0,00" at bounding box center [547, 368] width 308 height 31
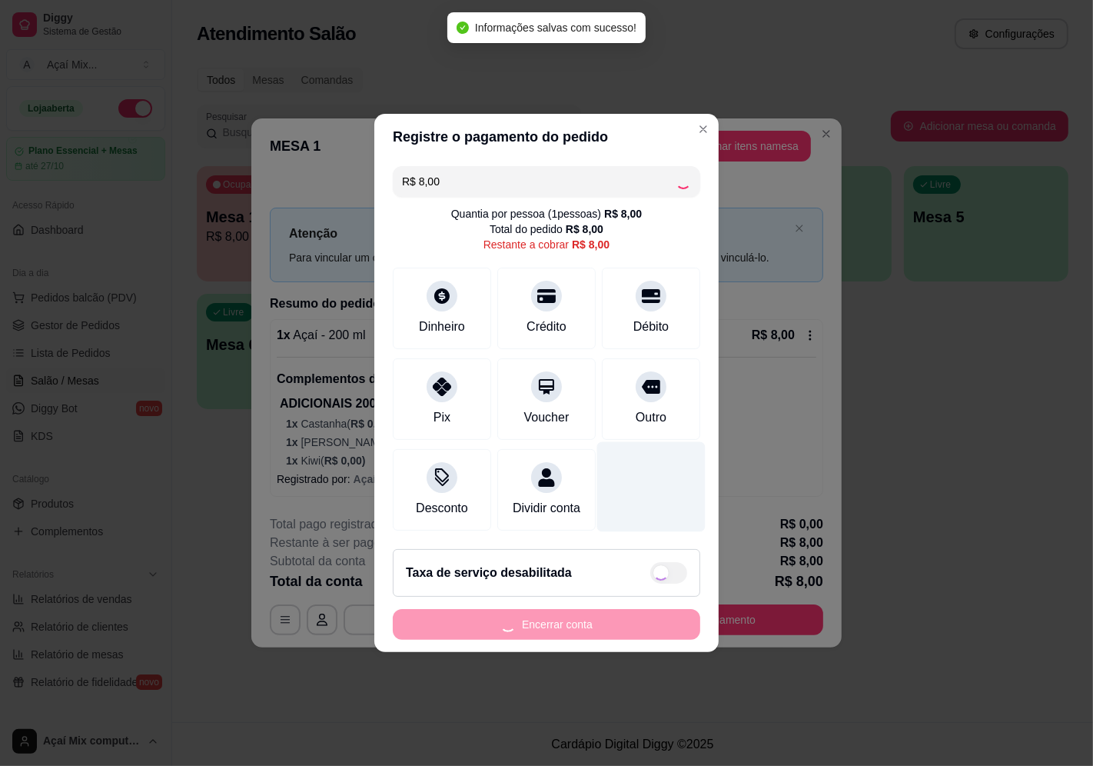
type input "R$ 0,00"
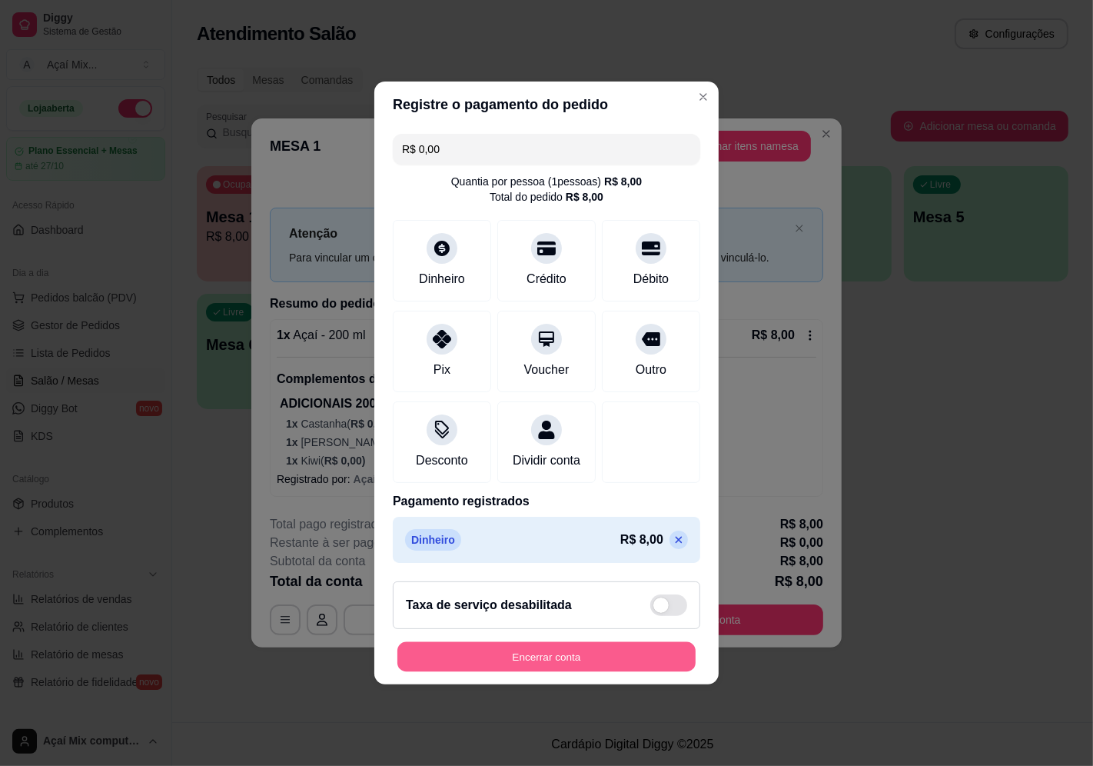
click at [604, 666] on button "Encerrar conta" at bounding box center [547, 657] width 298 height 30
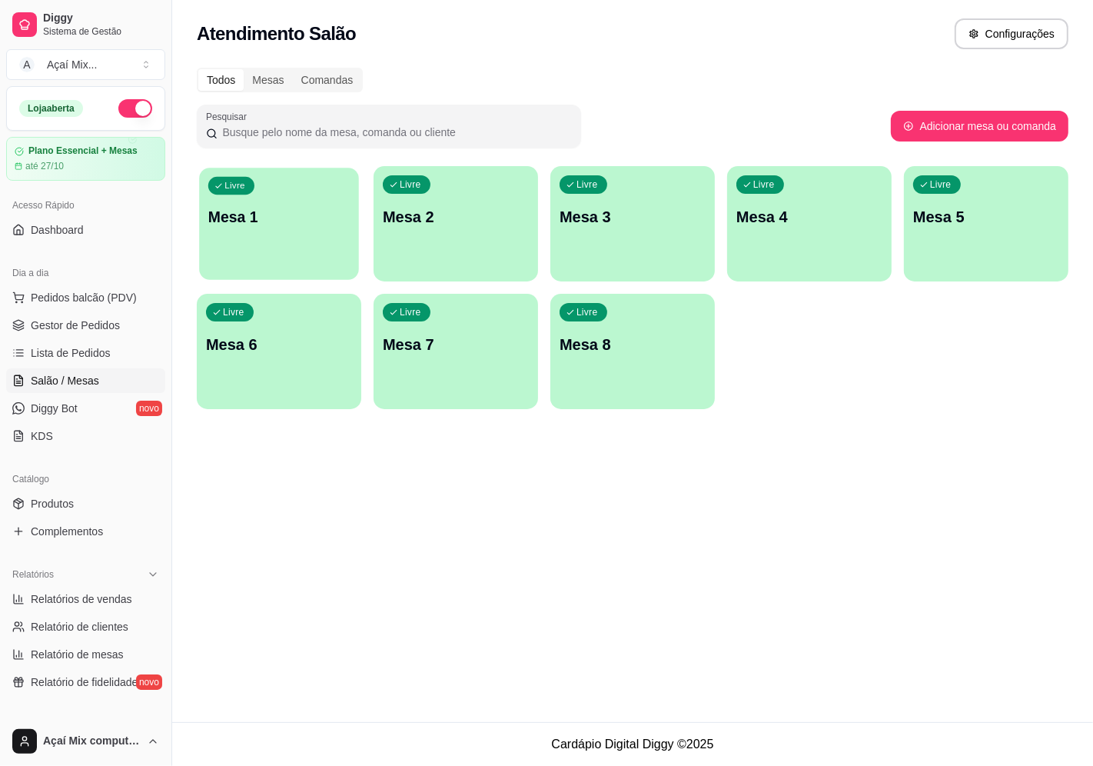
click at [314, 189] on div "Livre Mesa 1" at bounding box center [279, 215] width 160 height 94
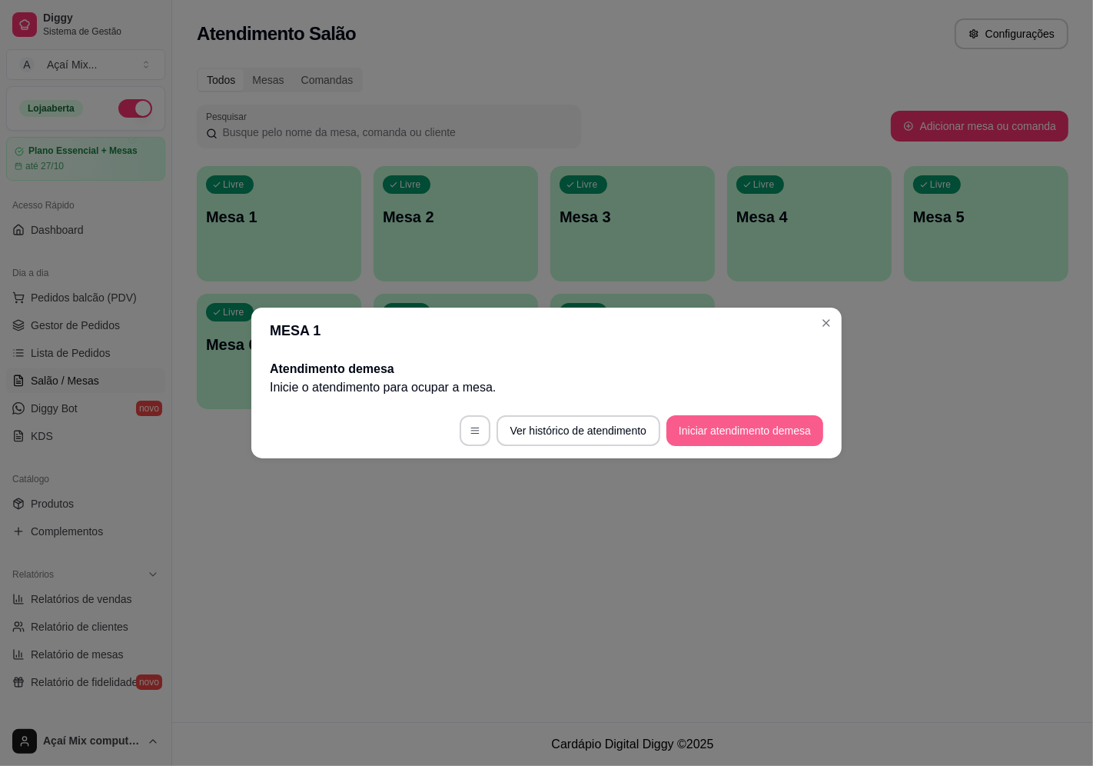
click at [738, 436] on button "Iniciar atendimento de mesa" at bounding box center [745, 430] width 157 height 31
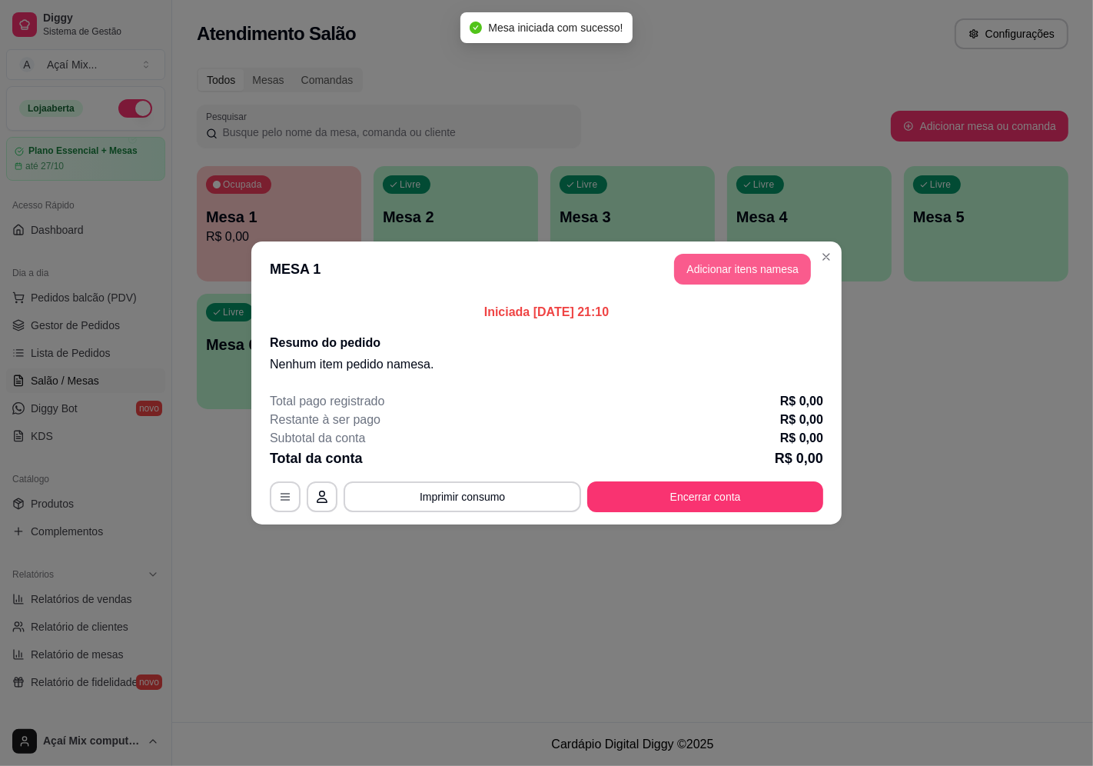
click at [734, 260] on button "Adicionar itens na mesa" at bounding box center [742, 269] width 137 height 31
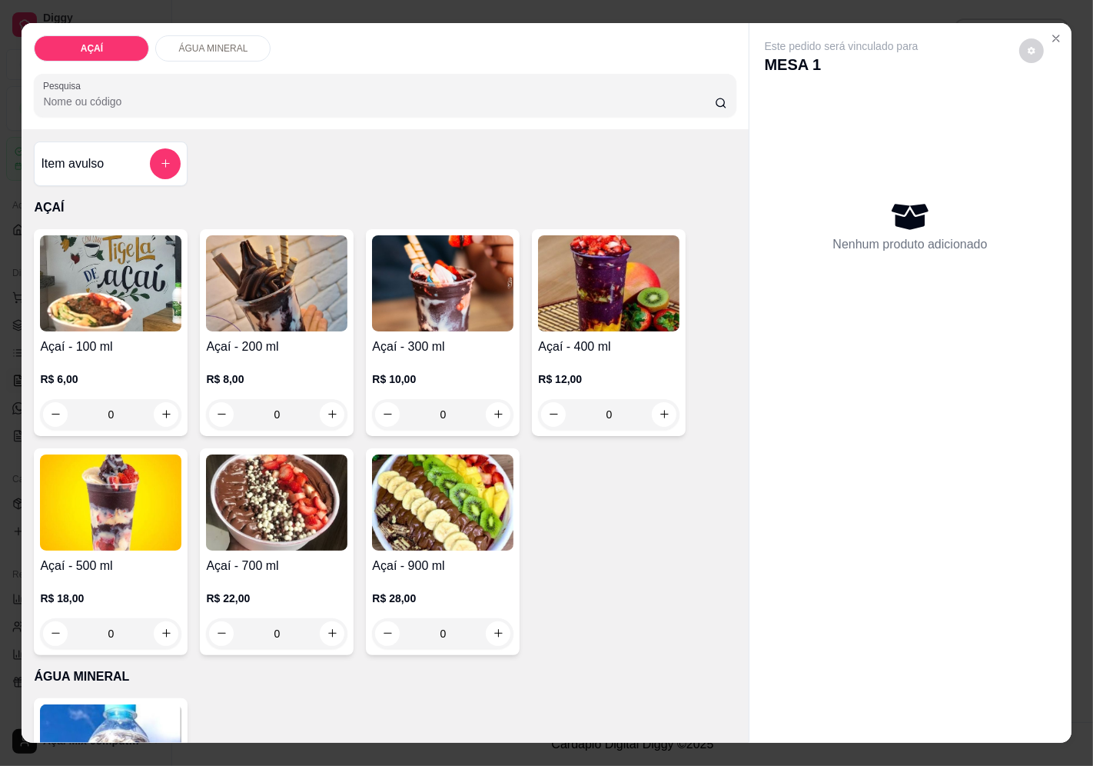
click at [113, 318] on img at bounding box center [110, 283] width 141 height 96
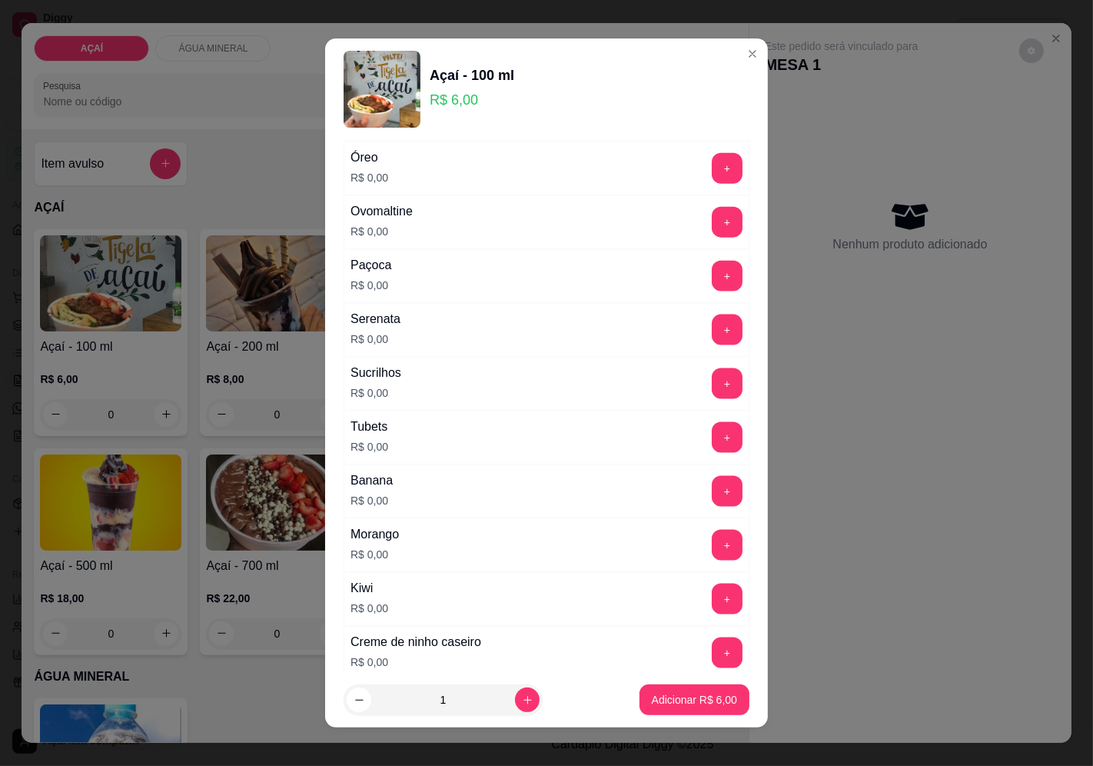
scroll to position [1928, 0]
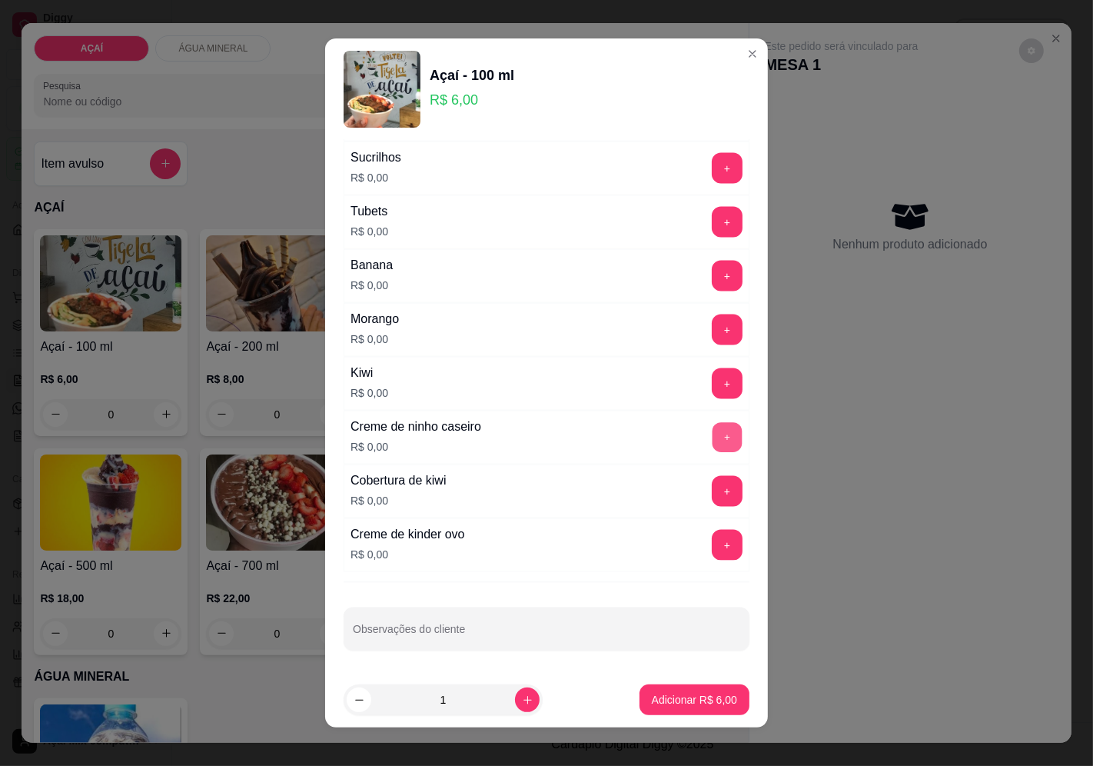
click at [713, 432] on button "+" at bounding box center [728, 437] width 30 height 30
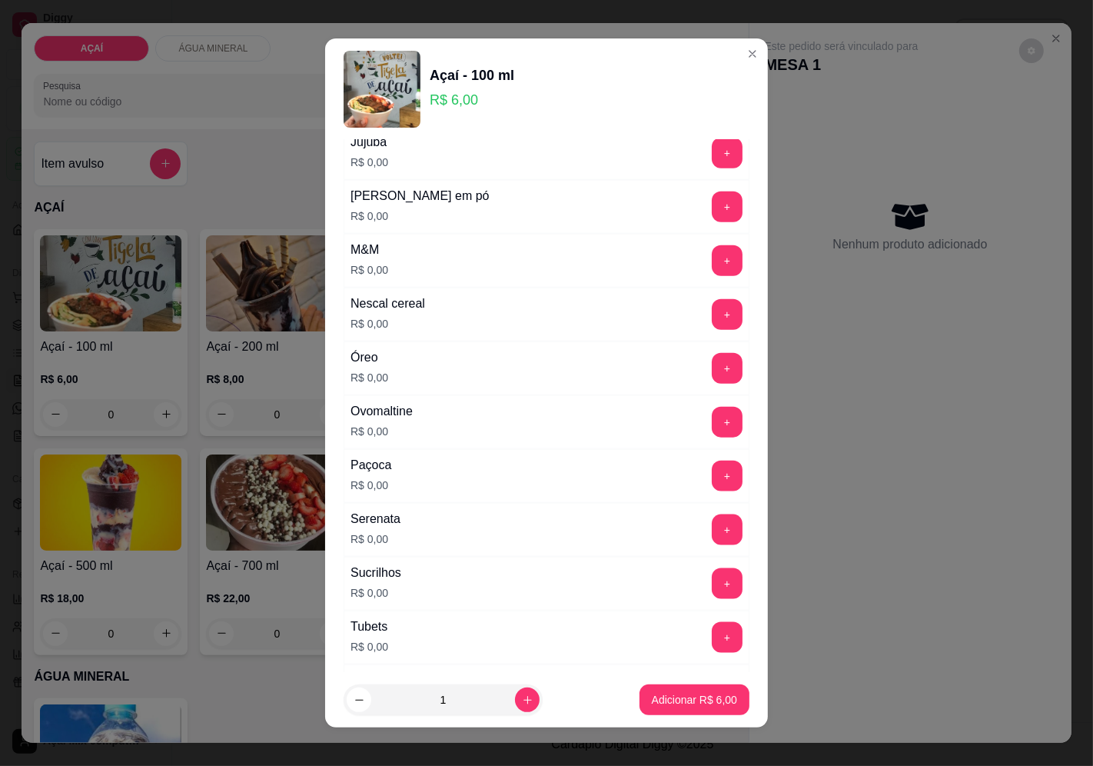
scroll to position [1502, 0]
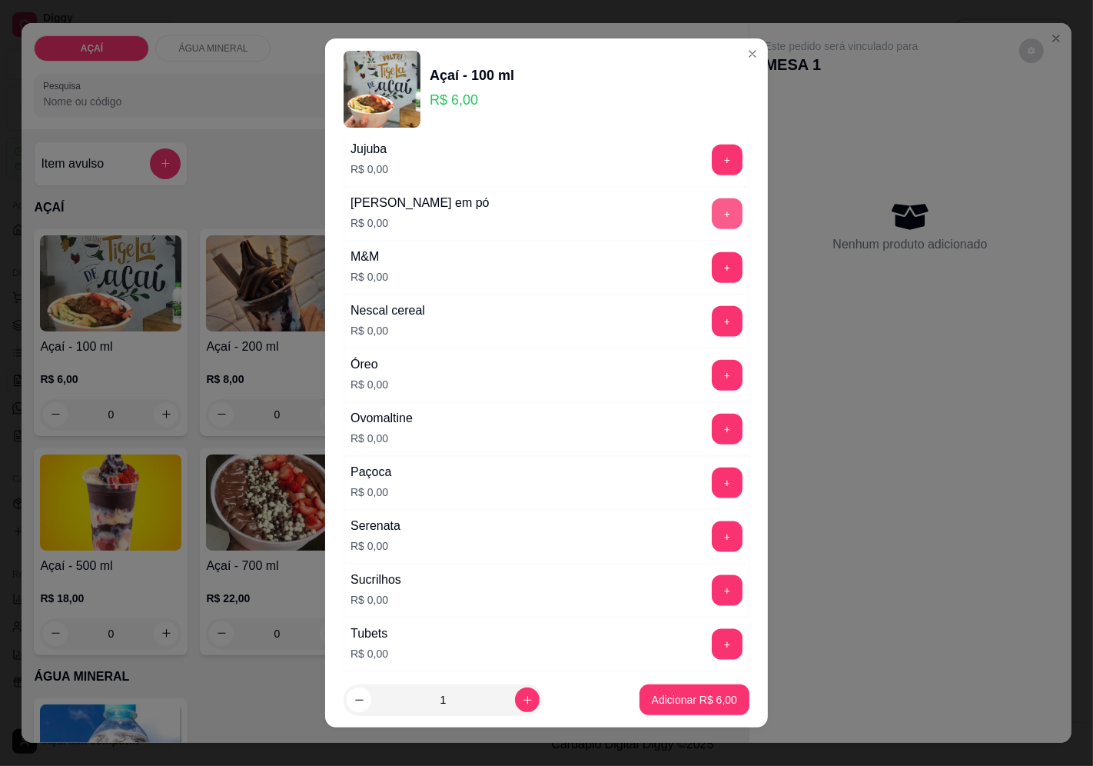
click at [712, 208] on button "+" at bounding box center [727, 213] width 31 height 31
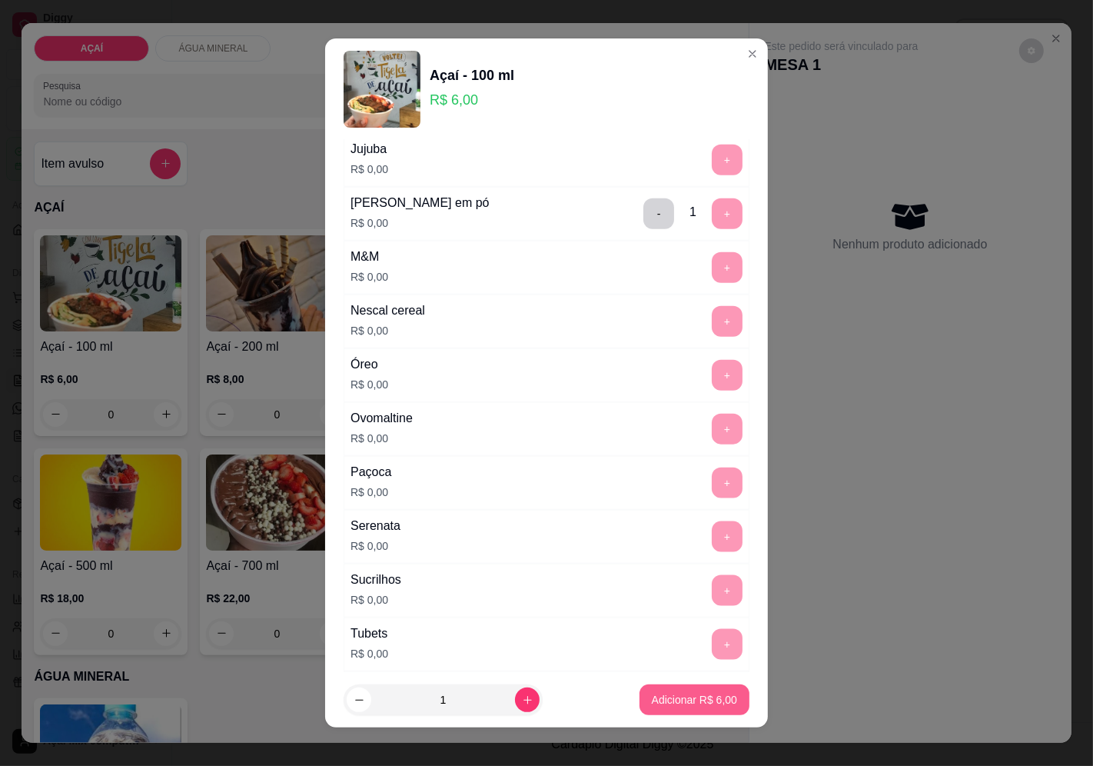
click at [652, 693] on p "Adicionar R$ 6,00" at bounding box center [694, 699] width 85 height 15
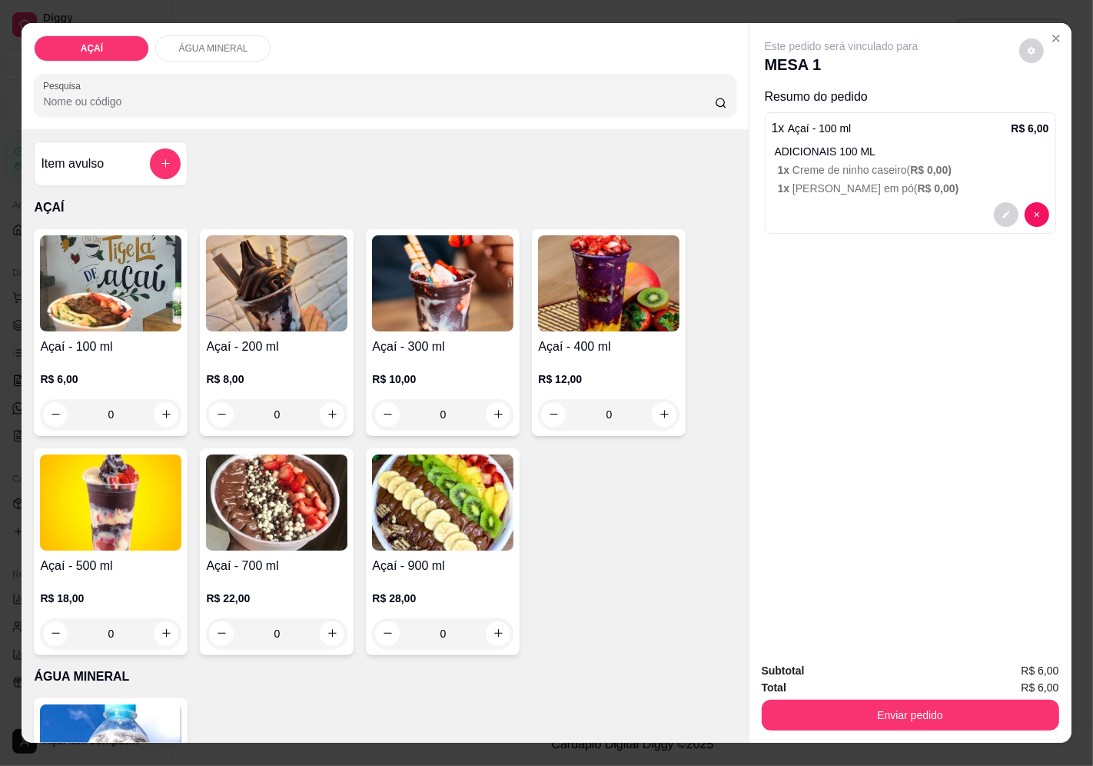
click at [283, 372] on p "R$ 8,00" at bounding box center [276, 378] width 141 height 15
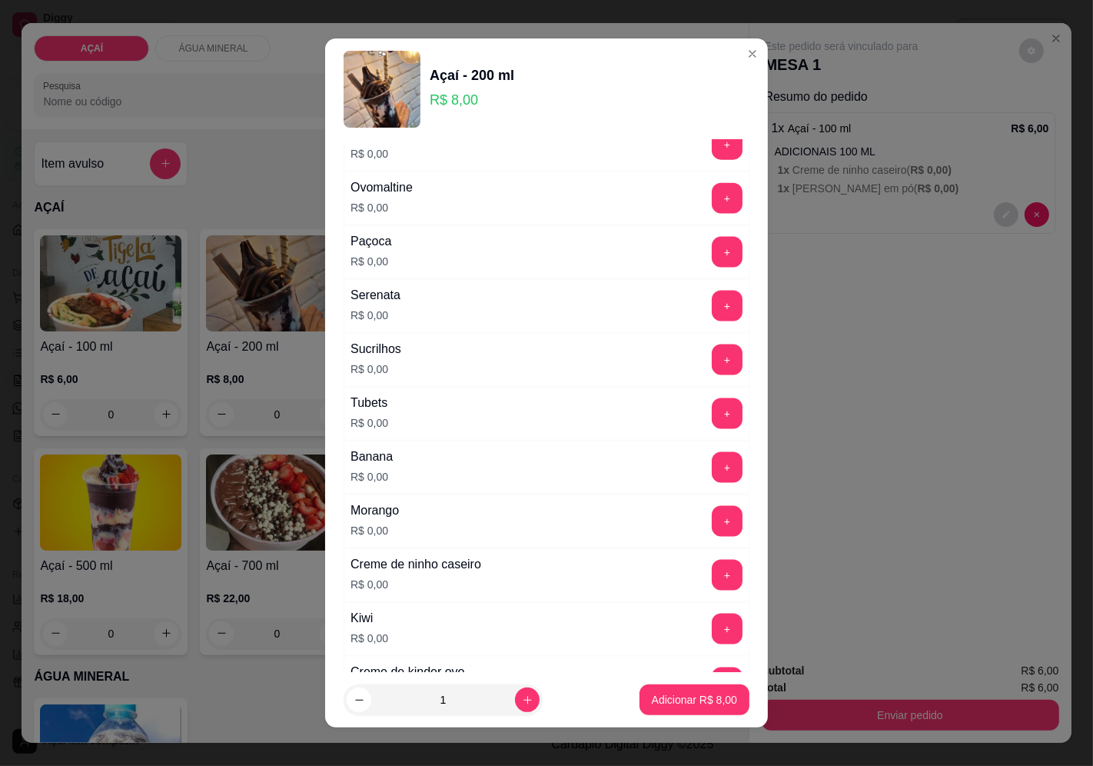
scroll to position [1928, 0]
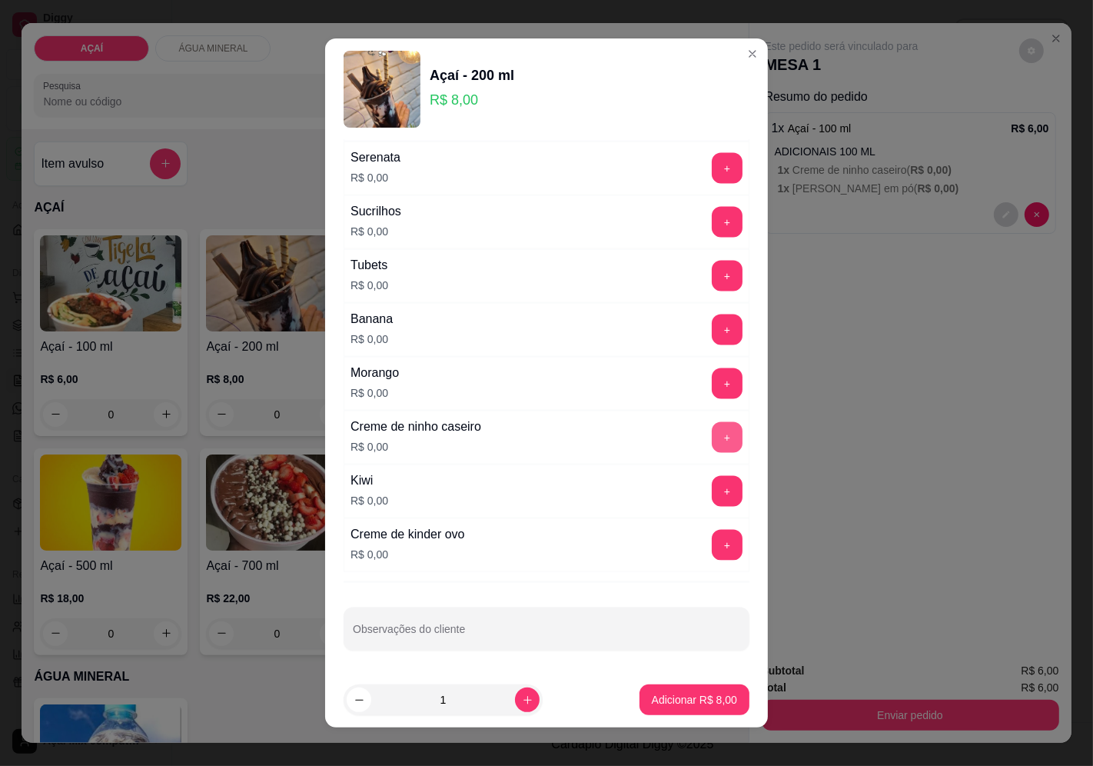
click at [712, 438] on button "+" at bounding box center [727, 437] width 31 height 31
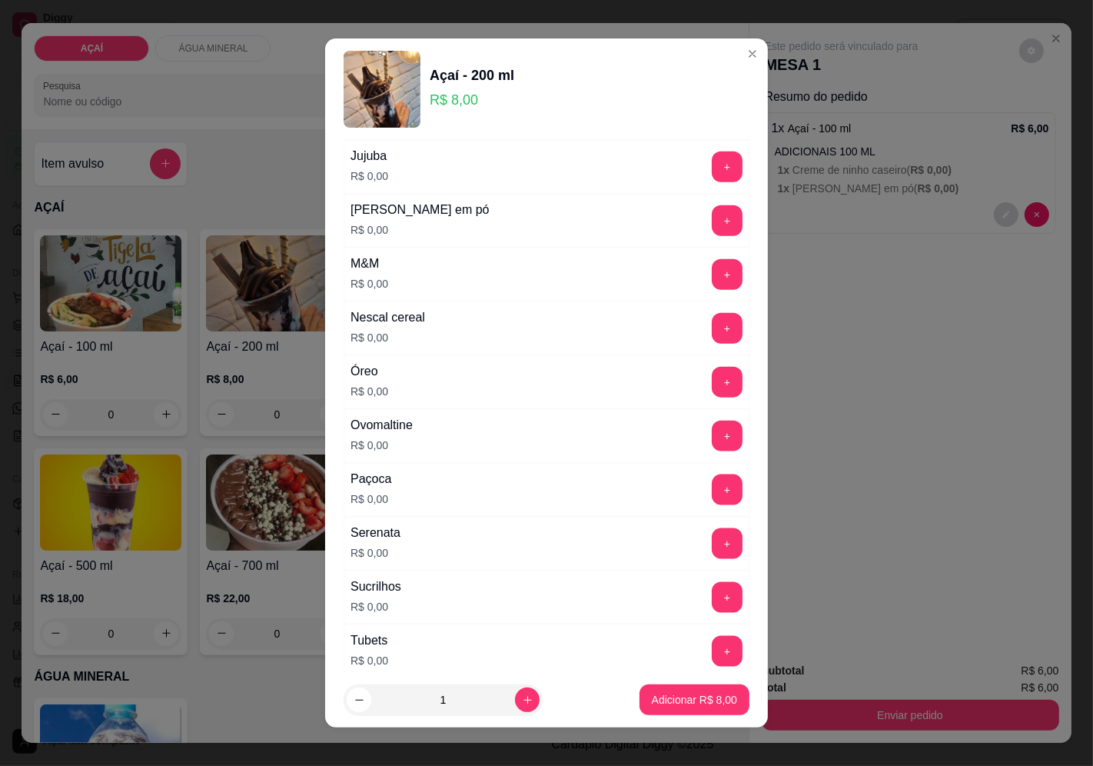
scroll to position [1502, 0]
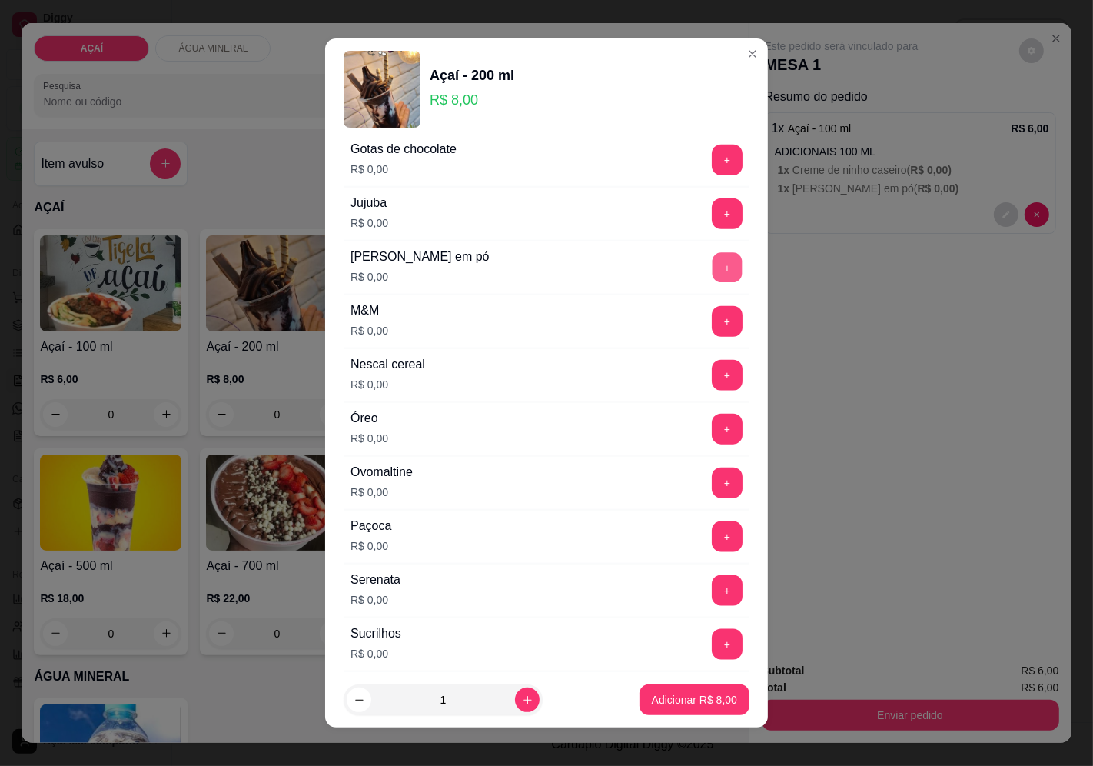
click at [713, 274] on button "+" at bounding box center [728, 267] width 30 height 30
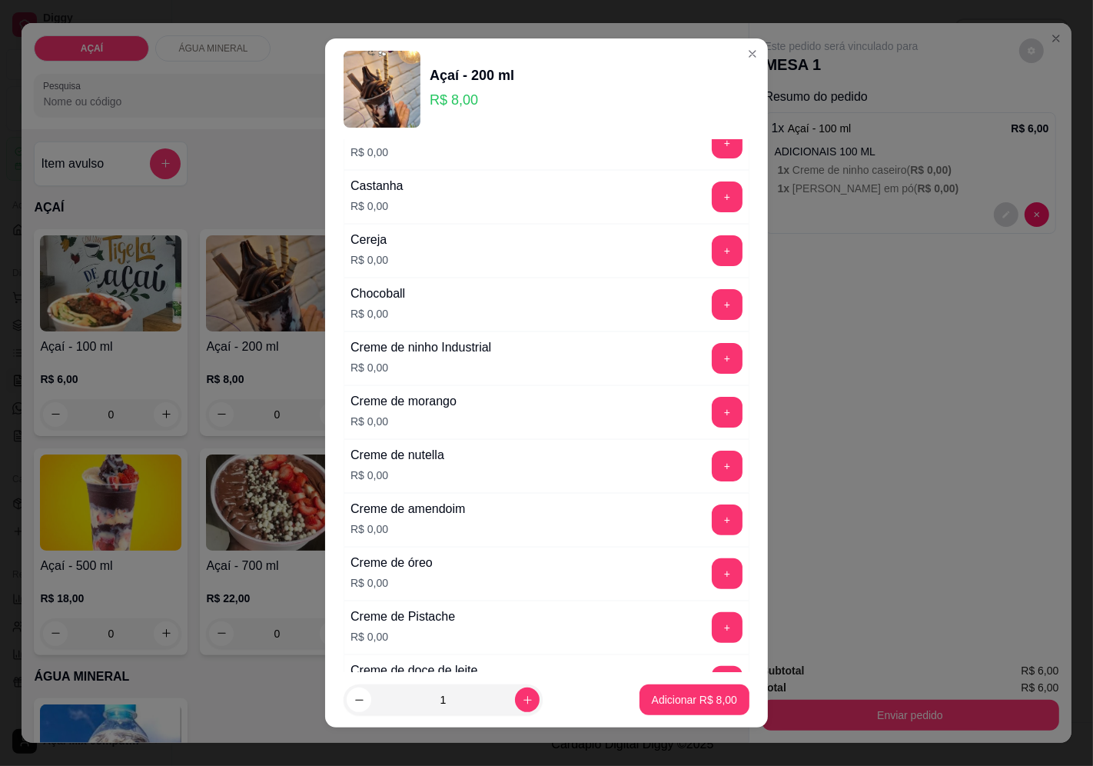
scroll to position [220, 0]
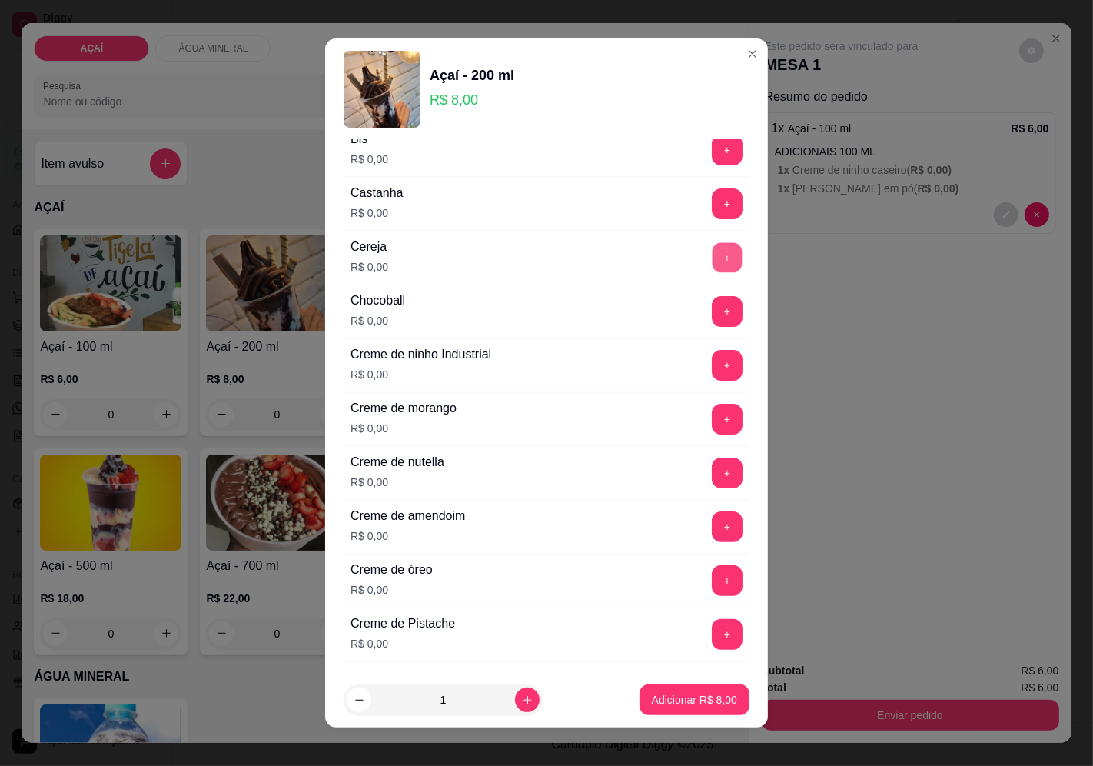
click at [713, 259] on button "+" at bounding box center [728, 257] width 30 height 30
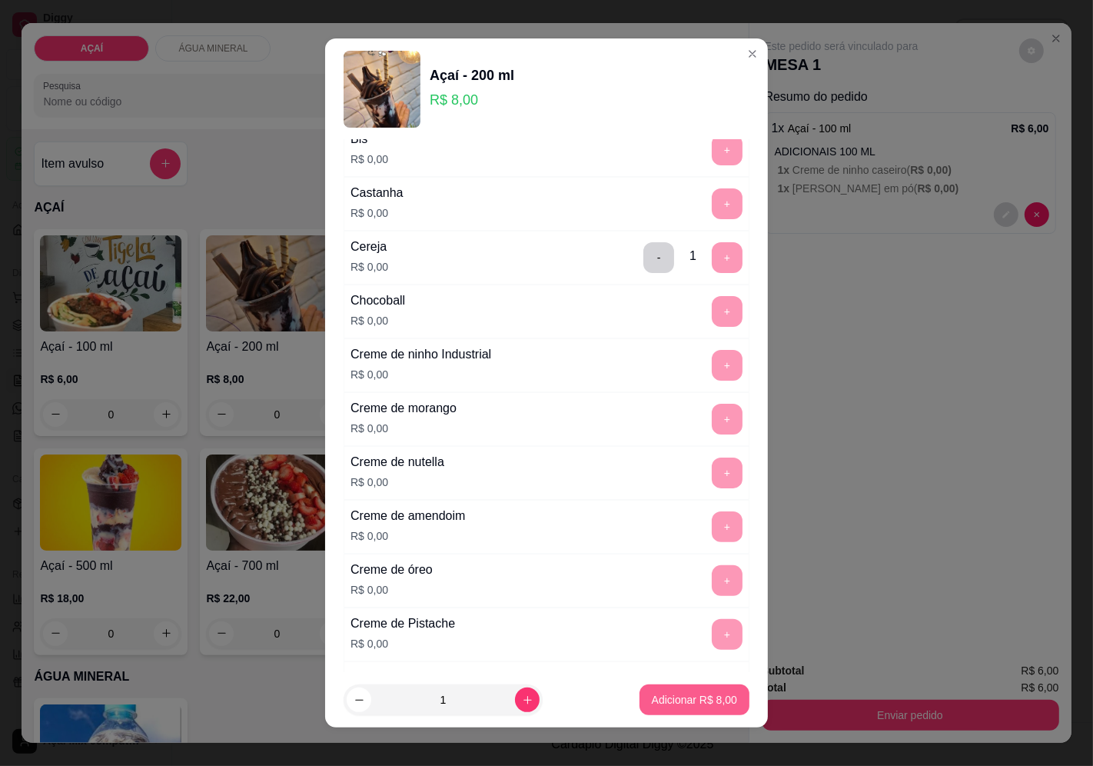
click at [652, 695] on p "Adicionar R$ 8,00" at bounding box center [694, 699] width 85 height 15
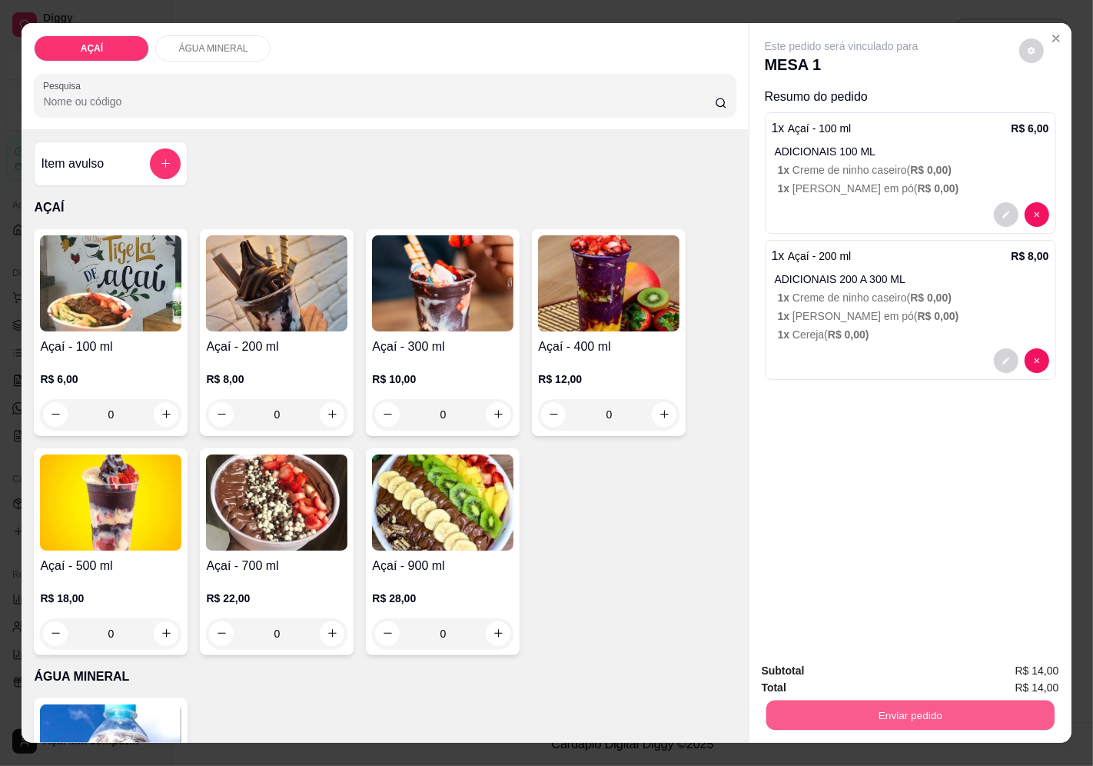
click at [901, 704] on button "Enviar pedido" at bounding box center [910, 715] width 288 height 30
click at [990, 665] on button "Enviar pedido" at bounding box center [1019, 671] width 85 height 28
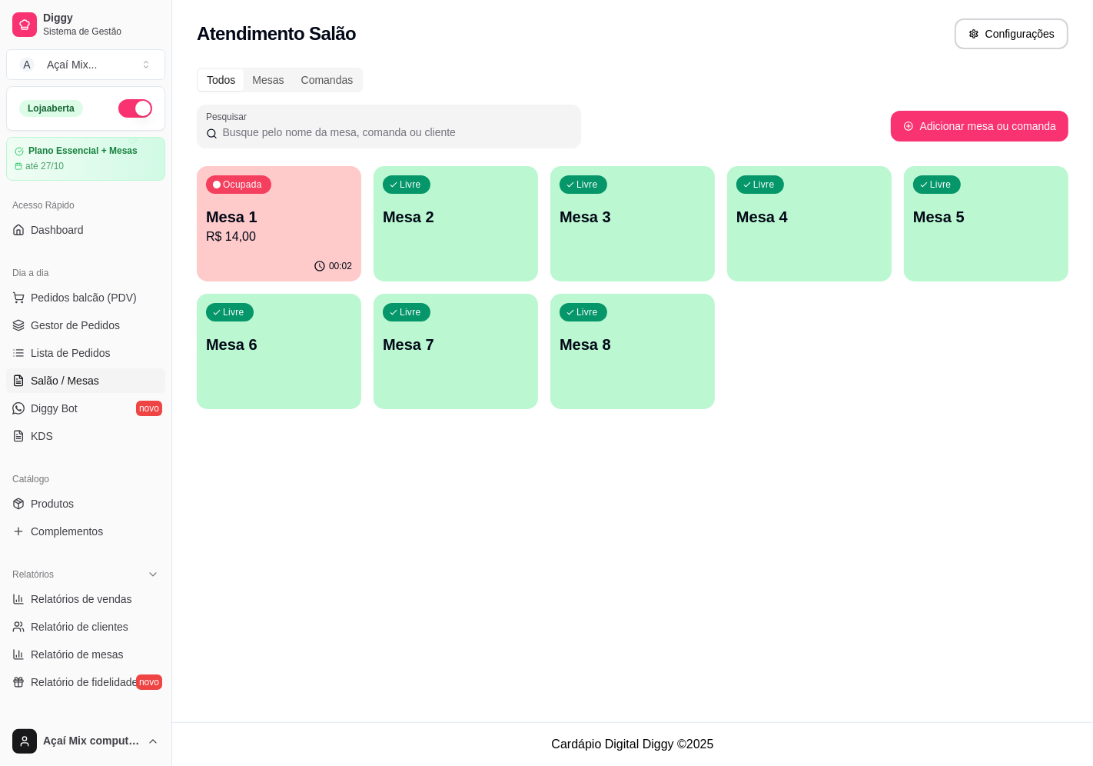
click at [494, 273] on div "button" at bounding box center [456, 272] width 165 height 18
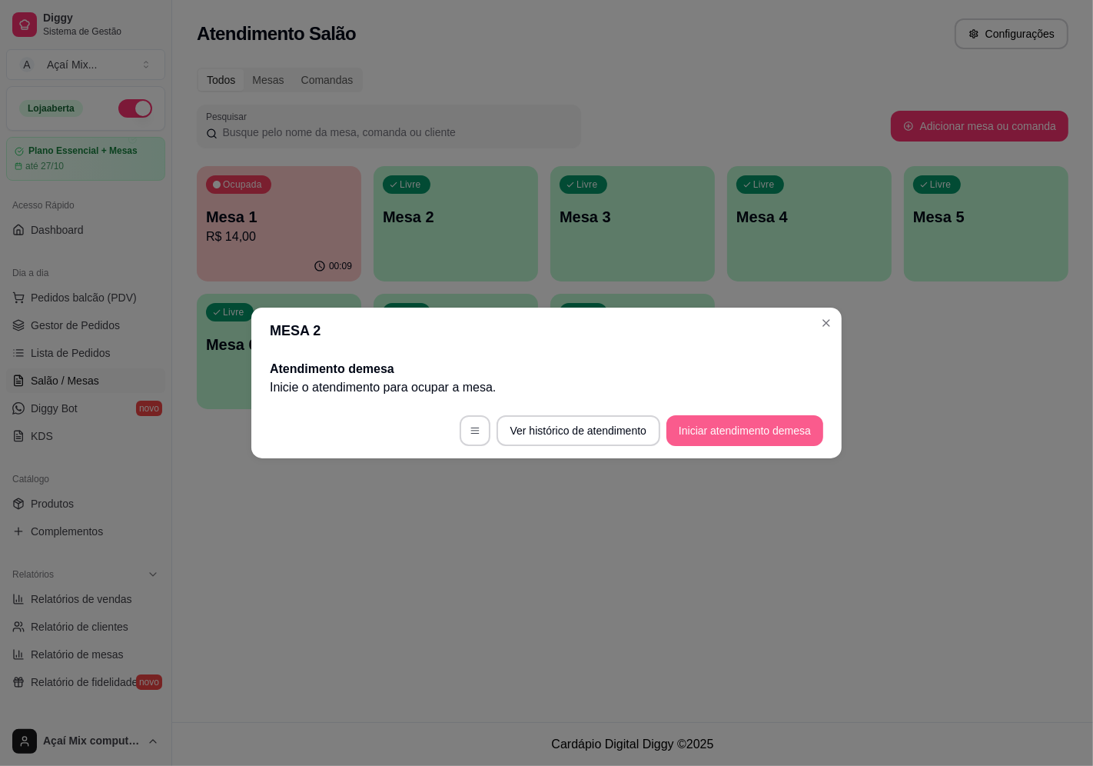
click at [754, 424] on button "Iniciar atendimento de mesa" at bounding box center [745, 430] width 157 height 31
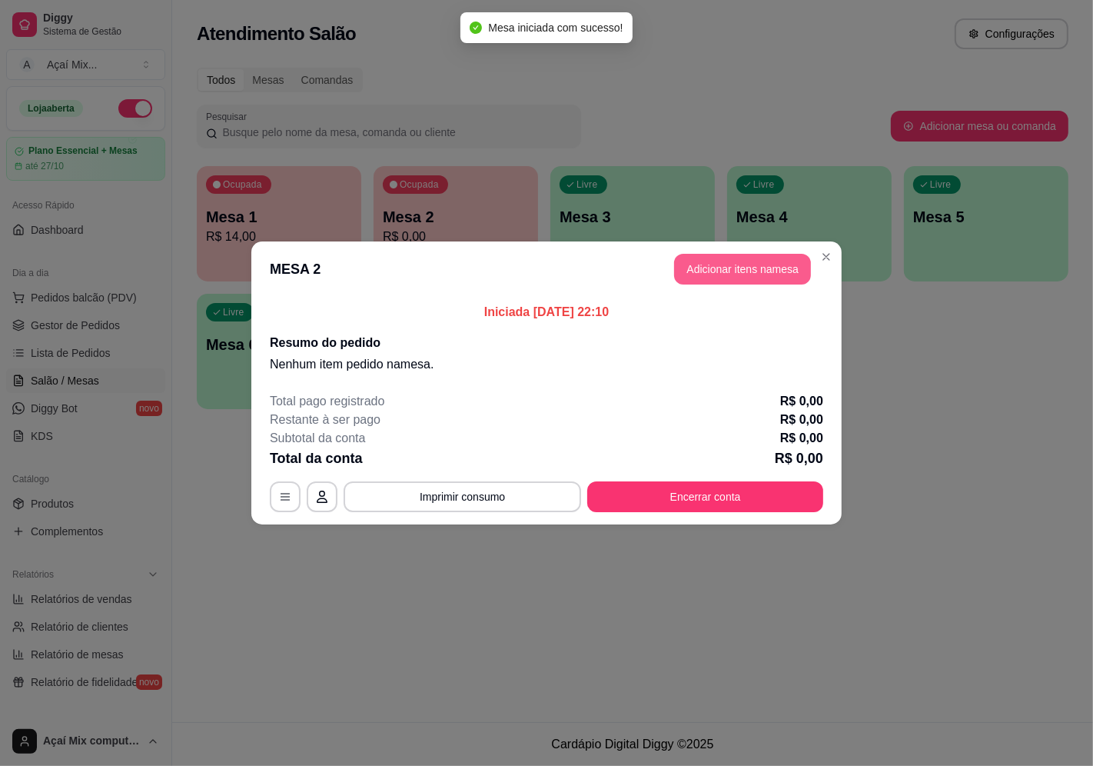
click at [757, 256] on button "Adicionar itens na mesa" at bounding box center [742, 269] width 137 height 31
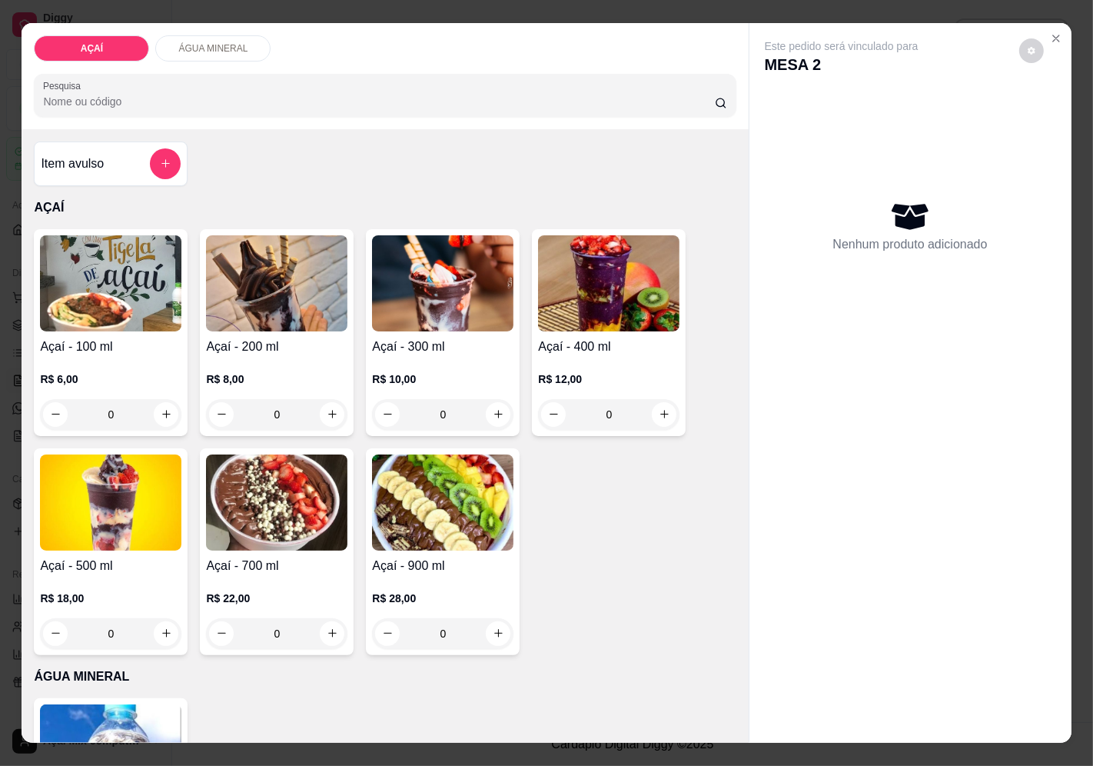
click at [239, 533] on img at bounding box center [276, 502] width 141 height 96
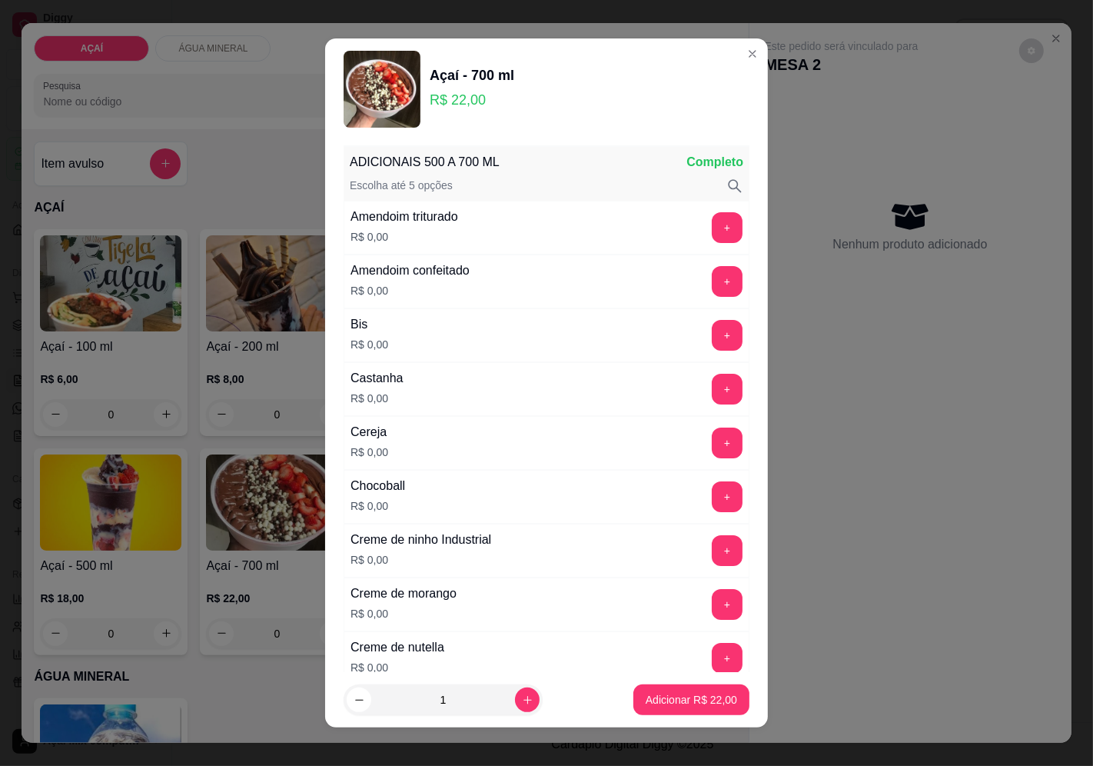
scroll to position [0, 0]
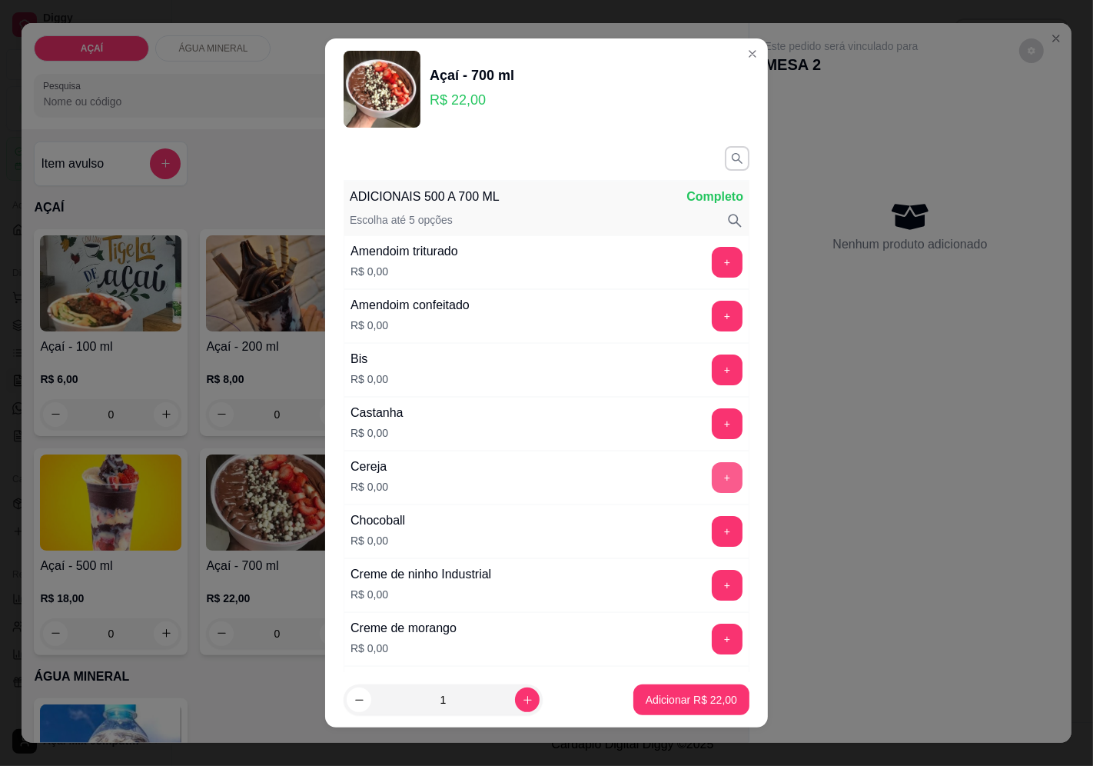
click at [689, 496] on div "Cereja R$ 0,00 +" at bounding box center [547, 478] width 406 height 54
click at [713, 483] on button "+" at bounding box center [728, 477] width 30 height 30
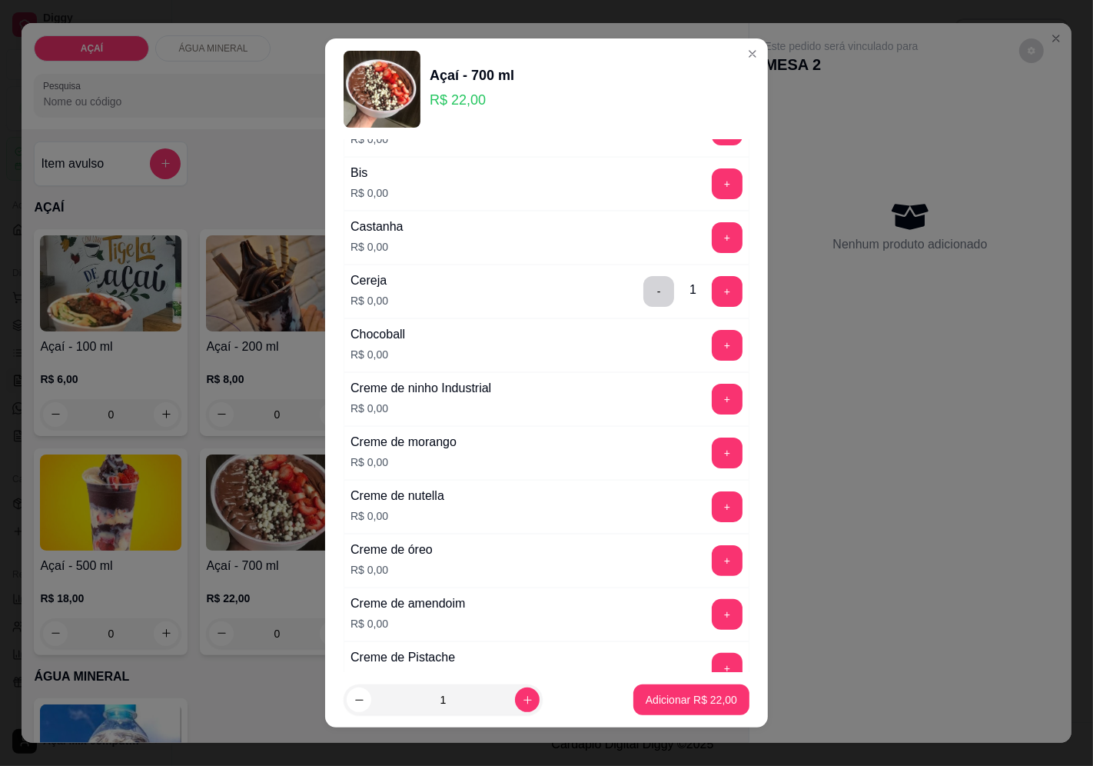
scroll to position [256, 0]
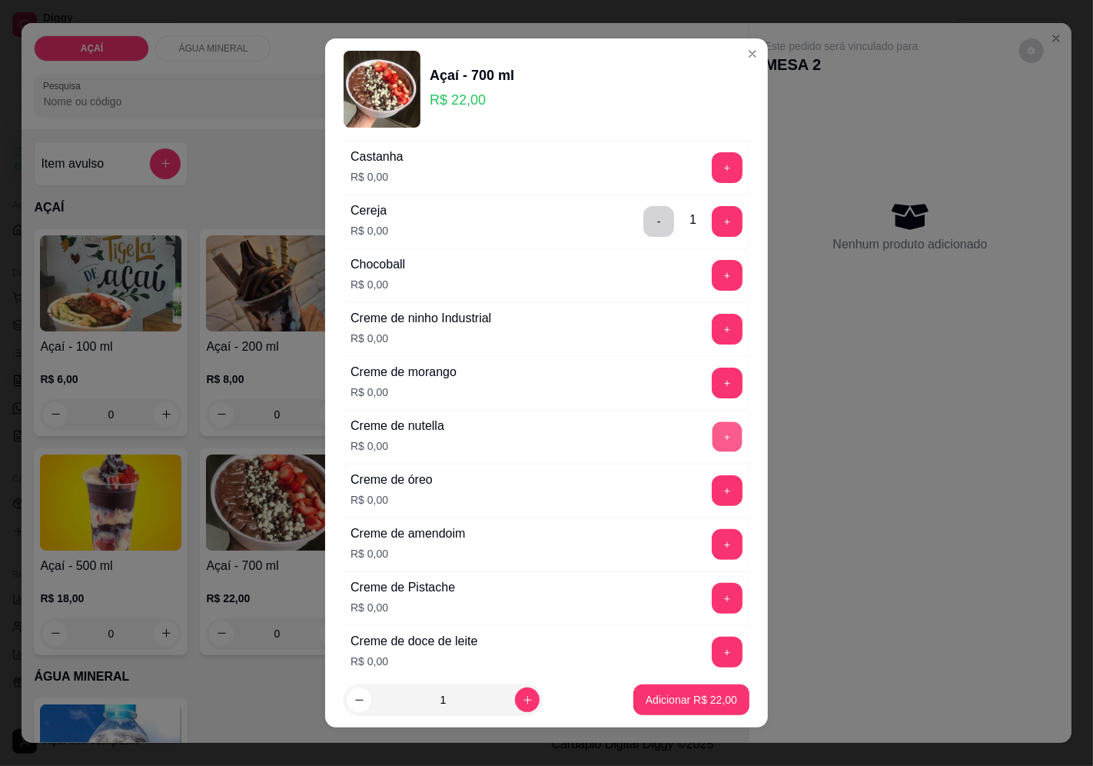
click at [713, 437] on button "+" at bounding box center [728, 436] width 30 height 30
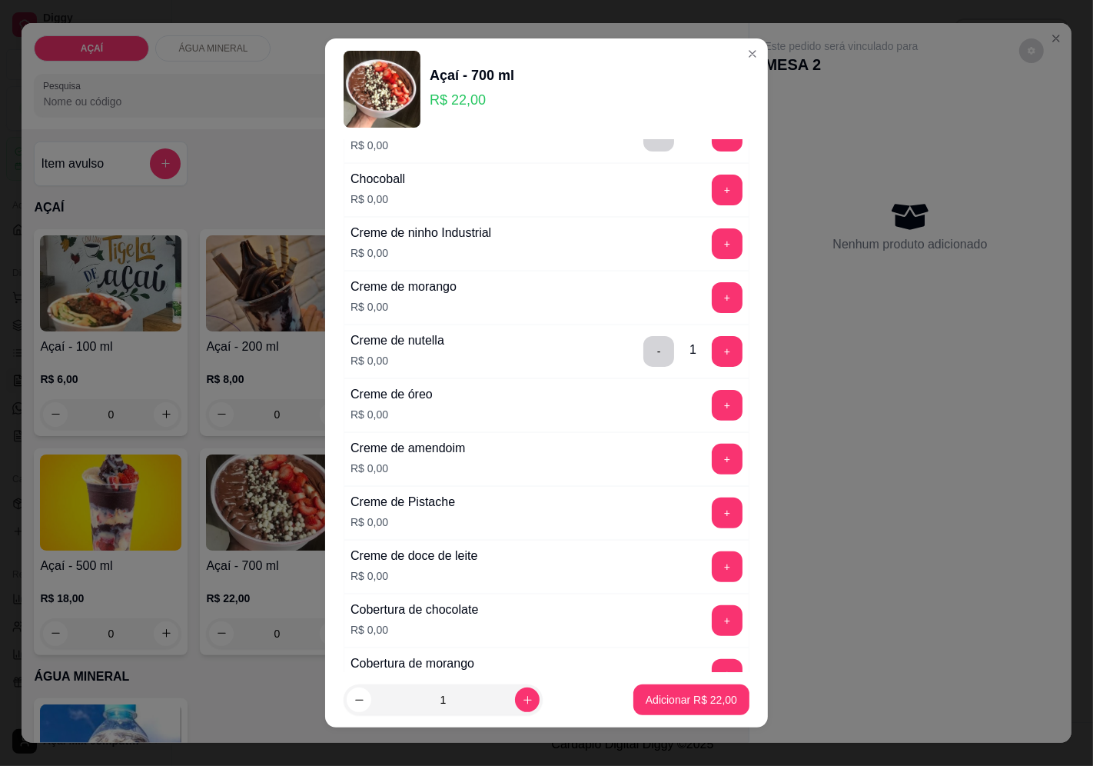
scroll to position [0, 0]
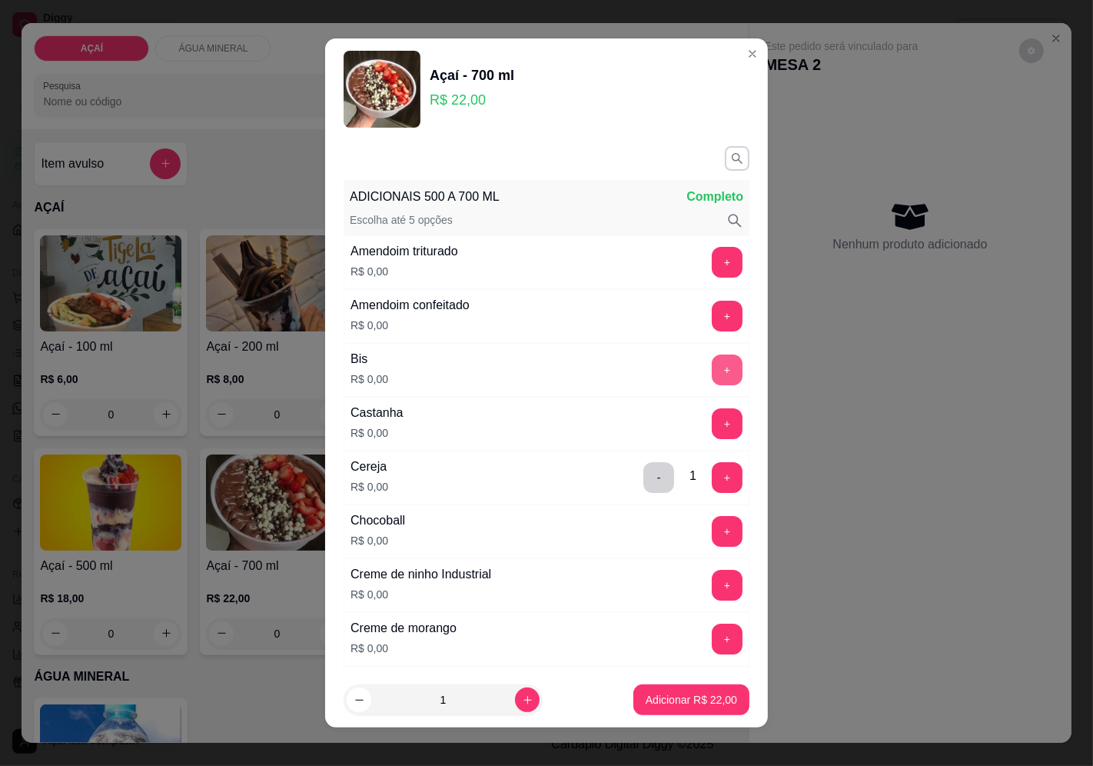
click at [712, 382] on button "+" at bounding box center [727, 369] width 31 height 31
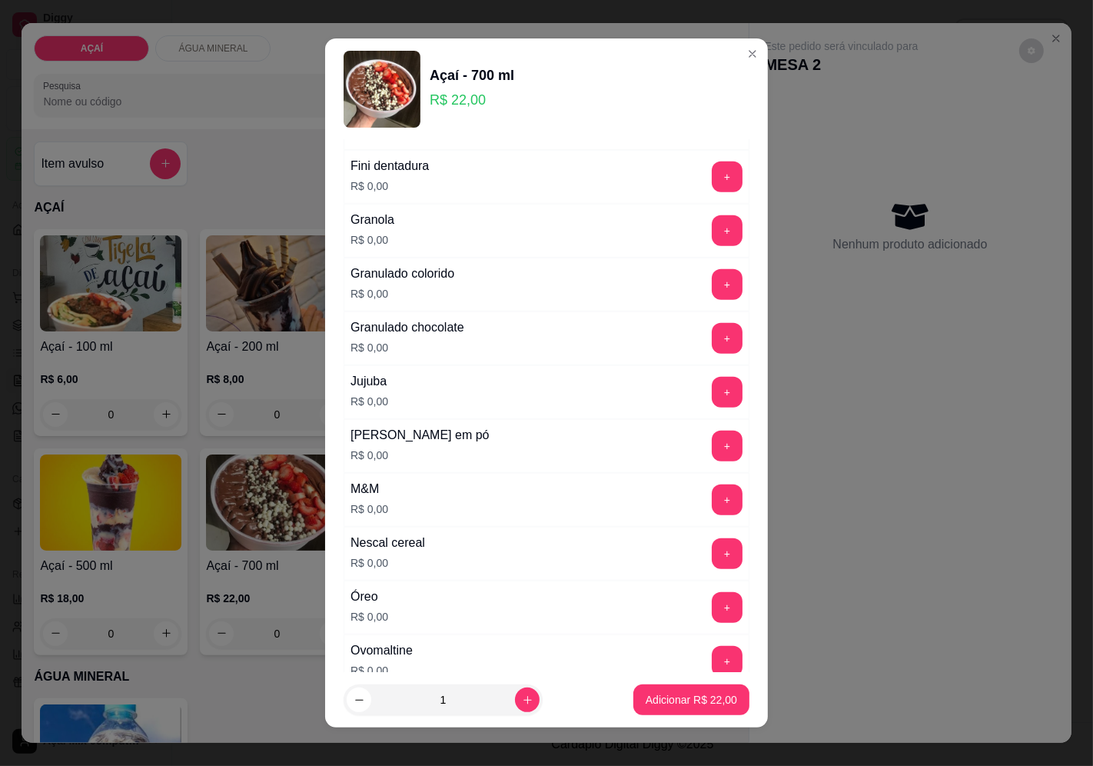
scroll to position [1281, 0]
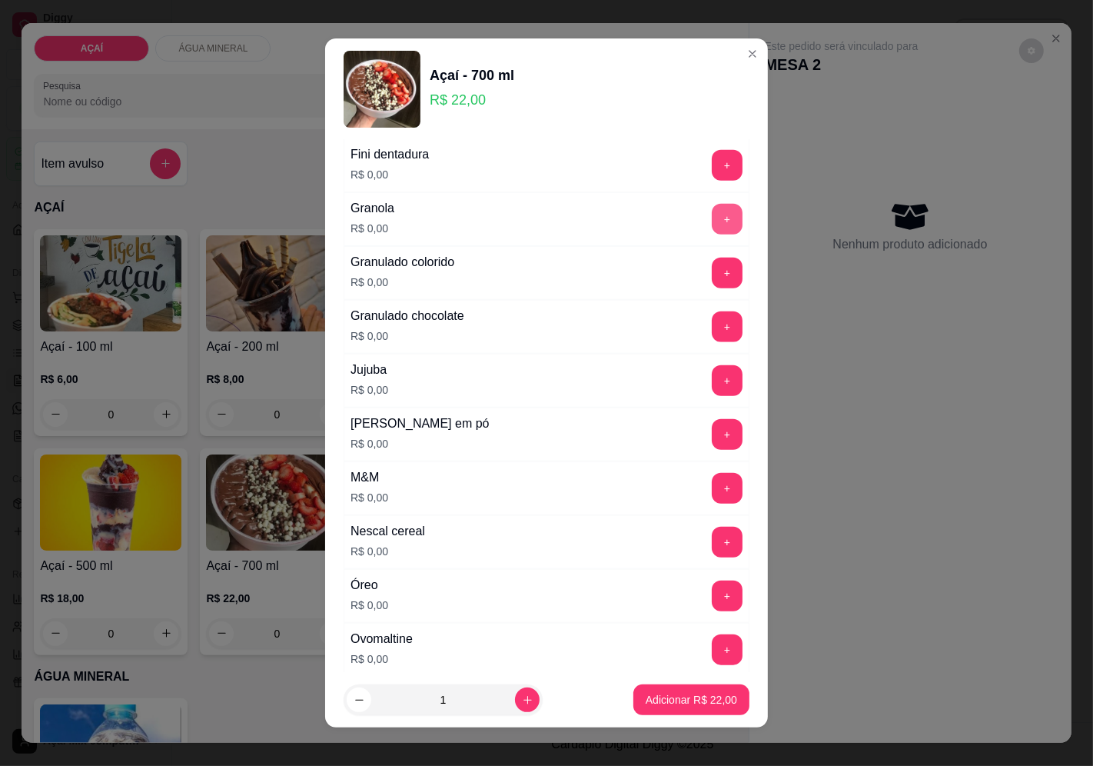
click at [712, 228] on button "+" at bounding box center [727, 219] width 31 height 31
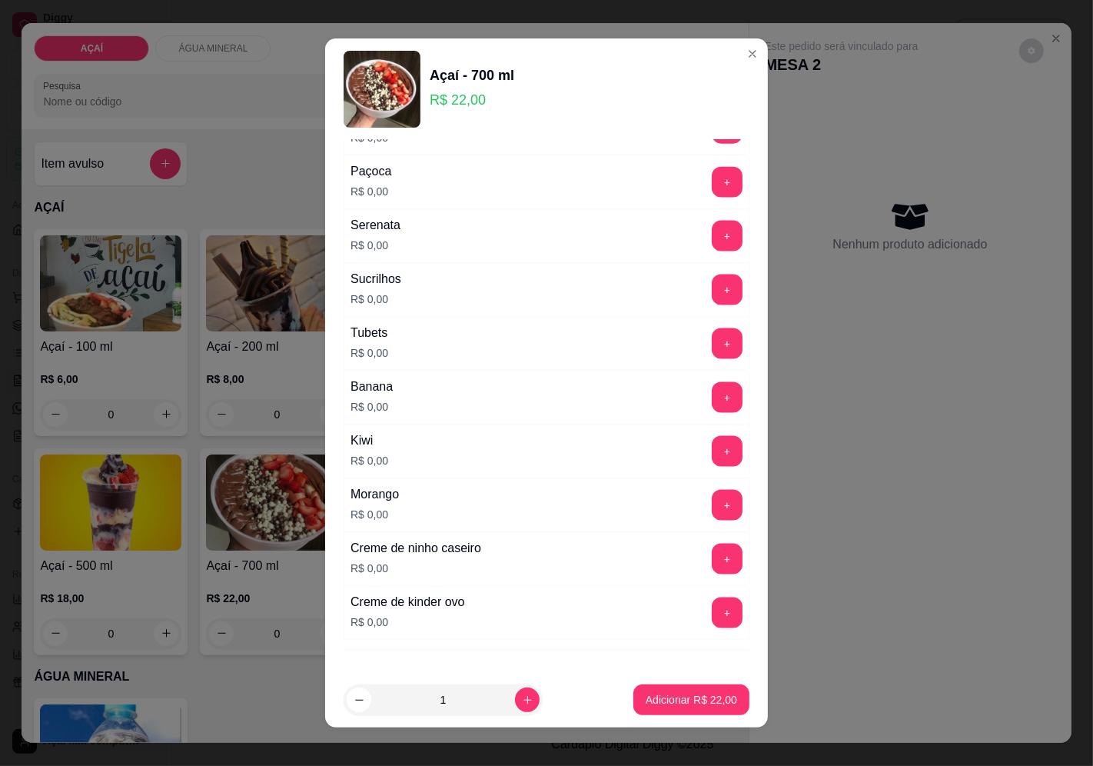
scroll to position [1875, 0]
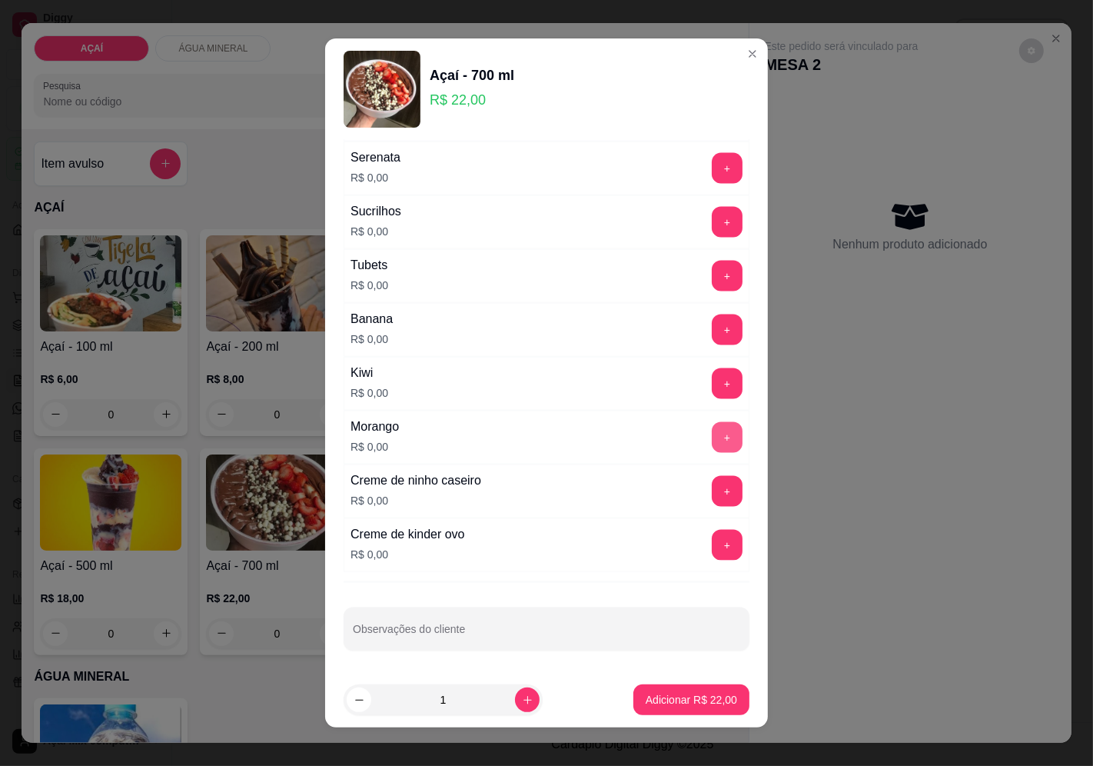
click at [712, 431] on button "+" at bounding box center [727, 437] width 31 height 31
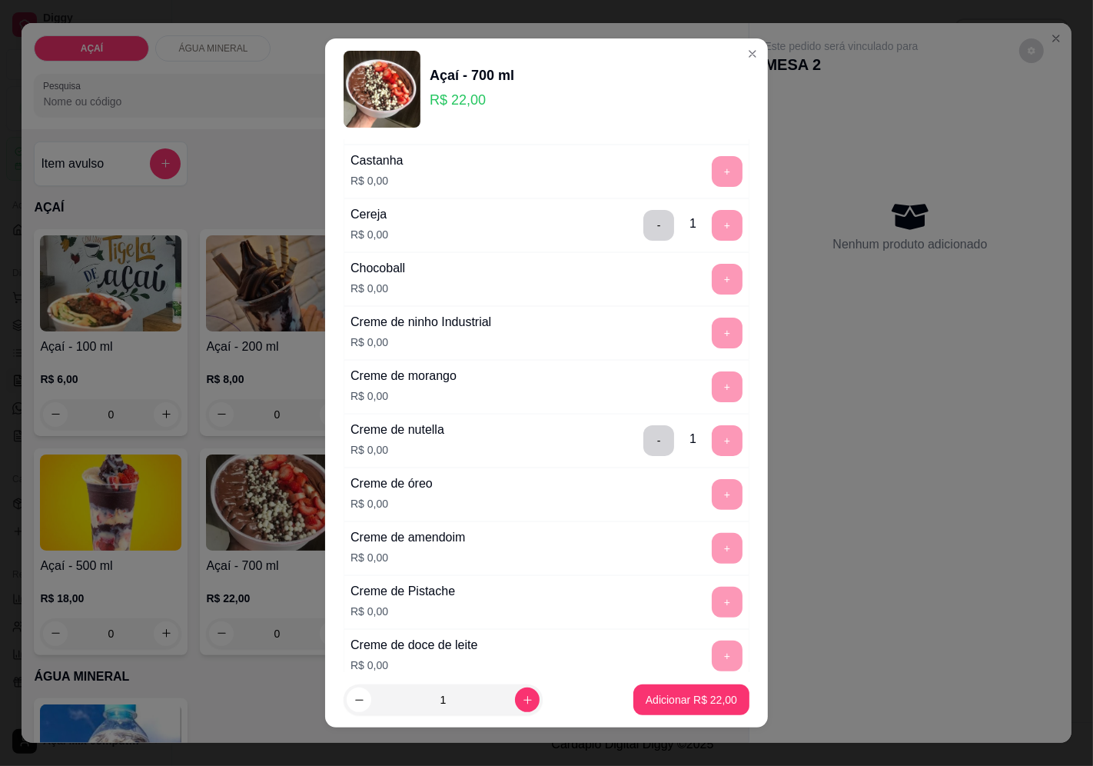
scroll to position [0, 0]
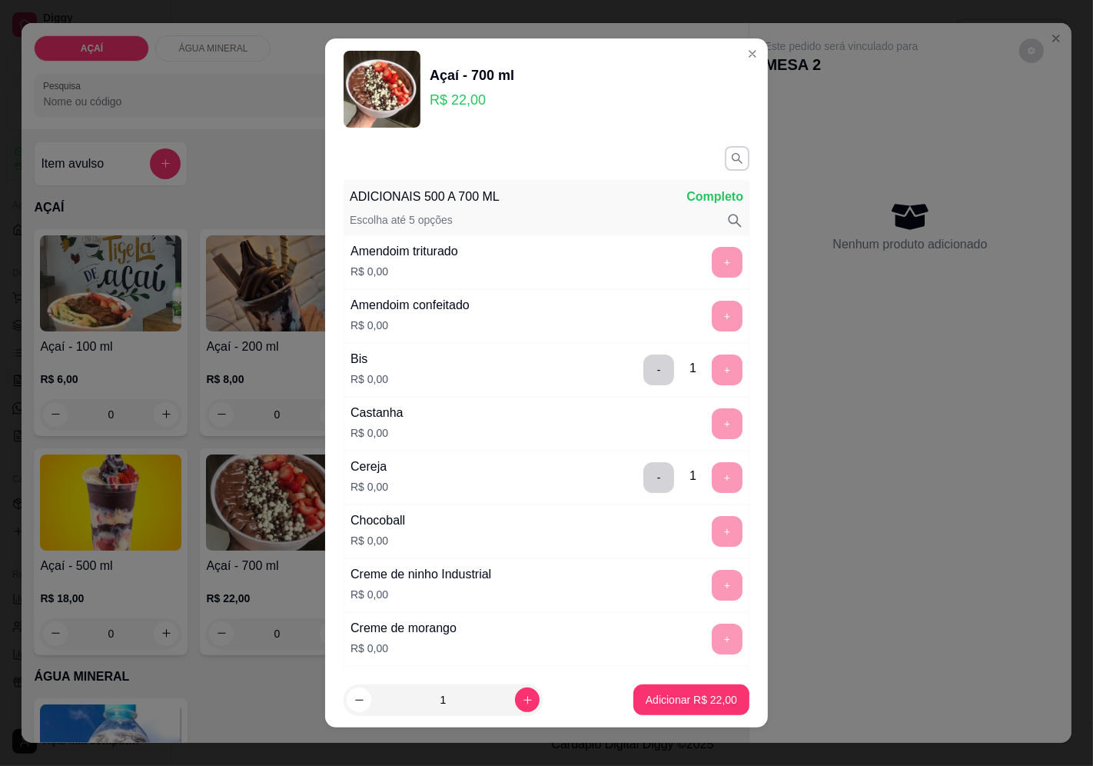
click at [637, 370] on div "- 1 +" at bounding box center [692, 369] width 111 height 31
click at [644, 370] on button "-" at bounding box center [659, 369] width 31 height 31
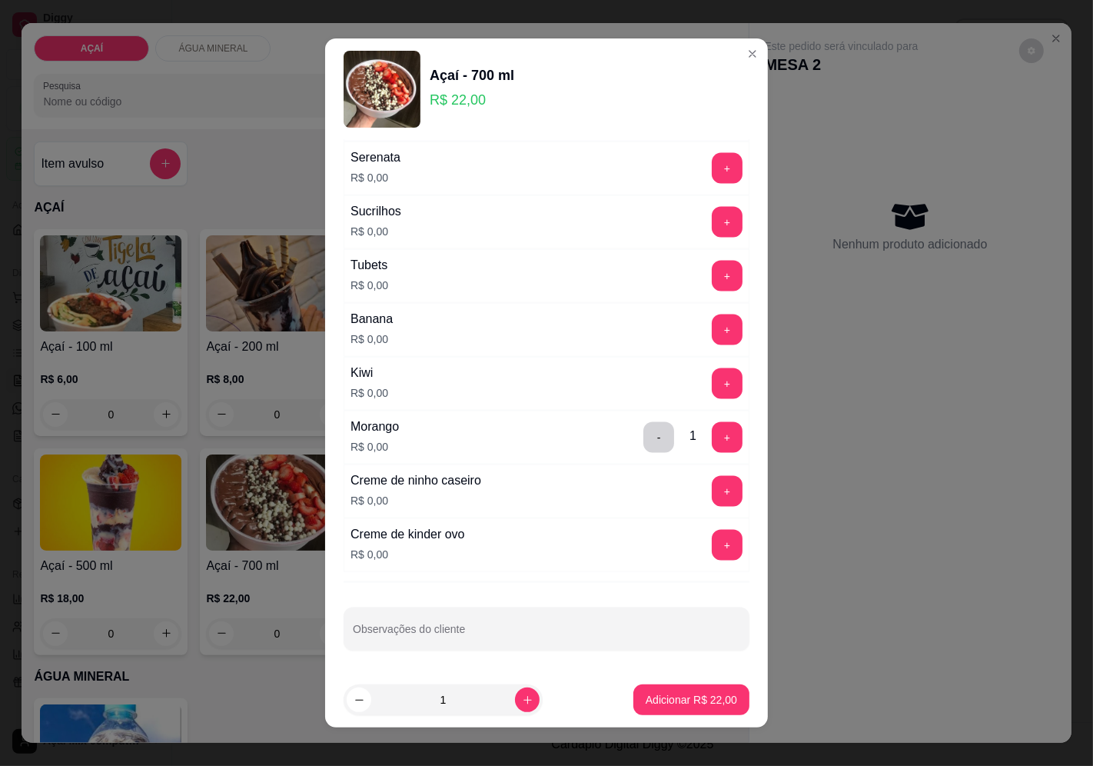
scroll to position [1875, 0]
click at [713, 336] on button "+" at bounding box center [728, 329] width 30 height 30
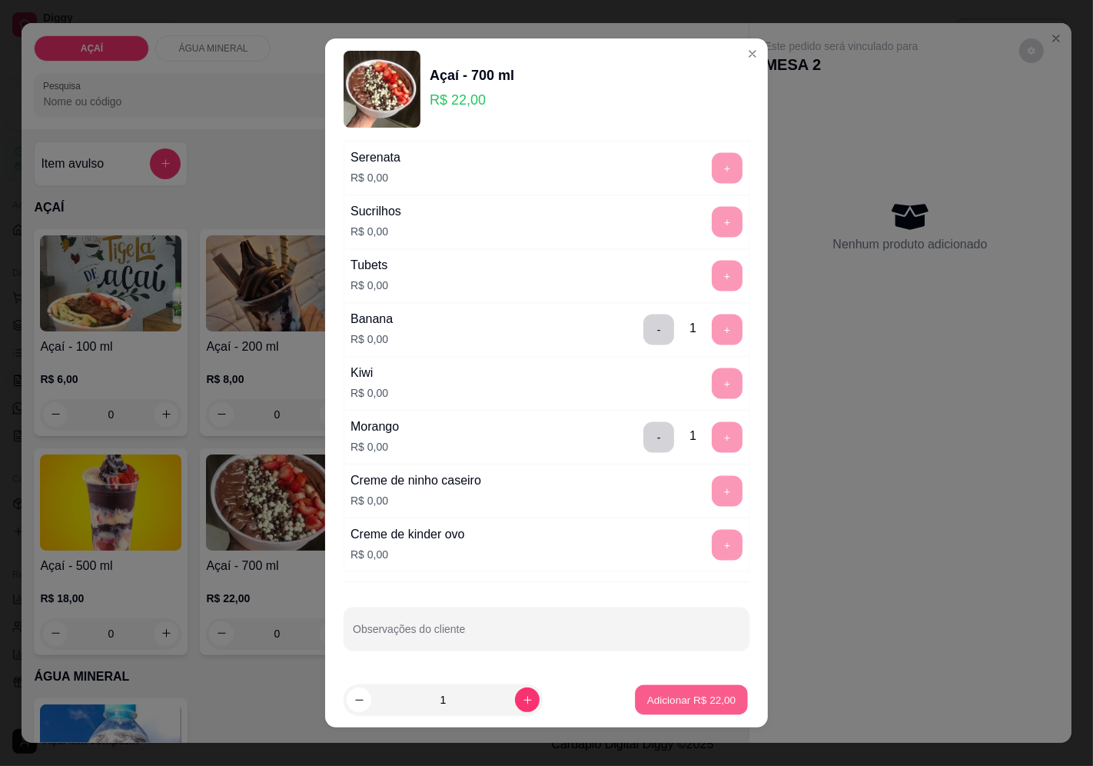
click at [705, 697] on p "Adicionar R$ 22,00" at bounding box center [691, 700] width 89 height 15
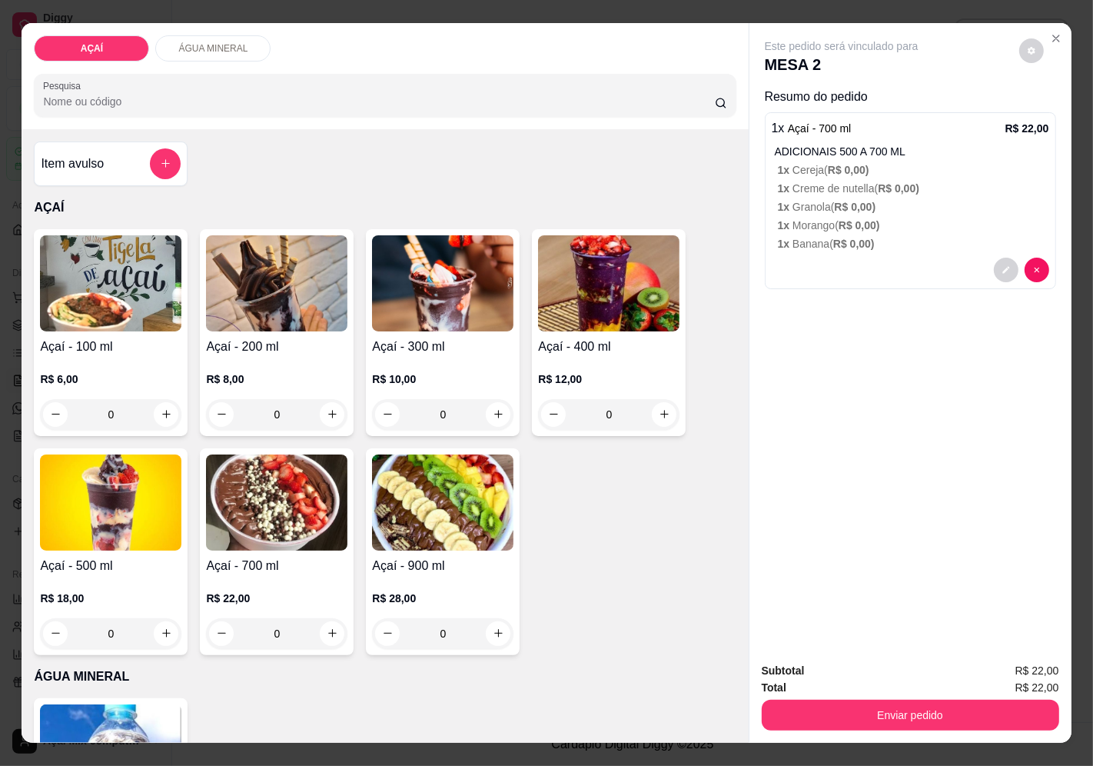
click at [332, 409] on div "0" at bounding box center [276, 414] width 141 height 31
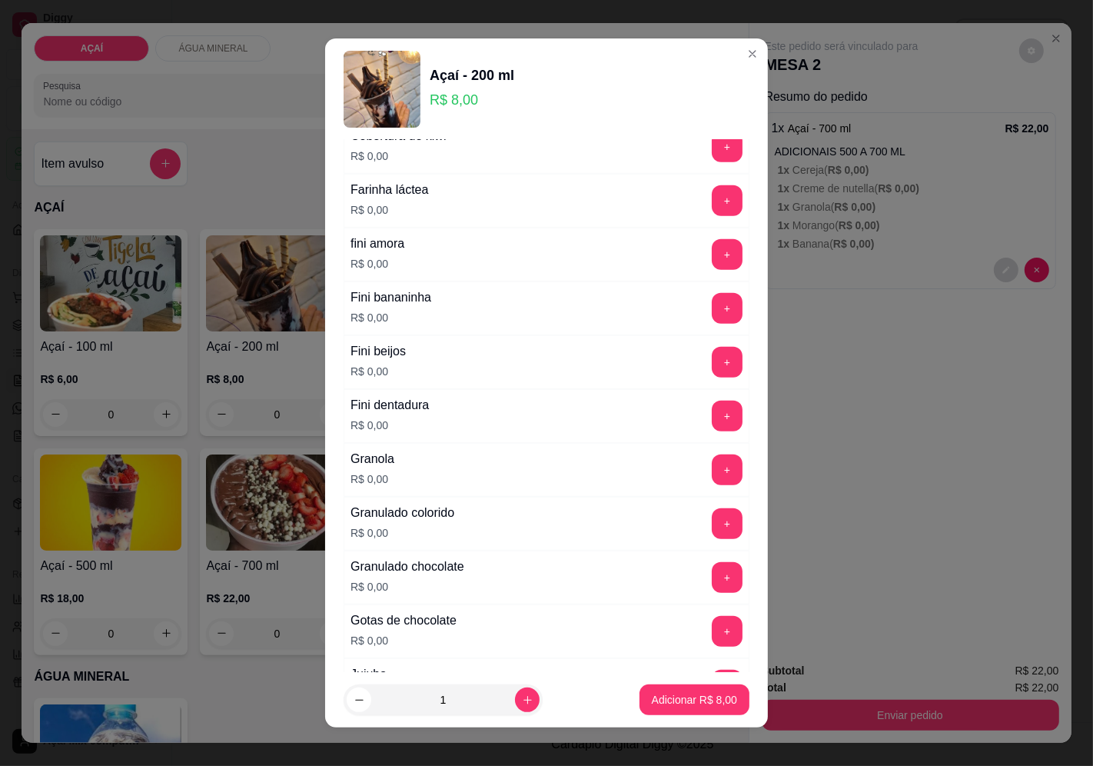
scroll to position [1025, 0]
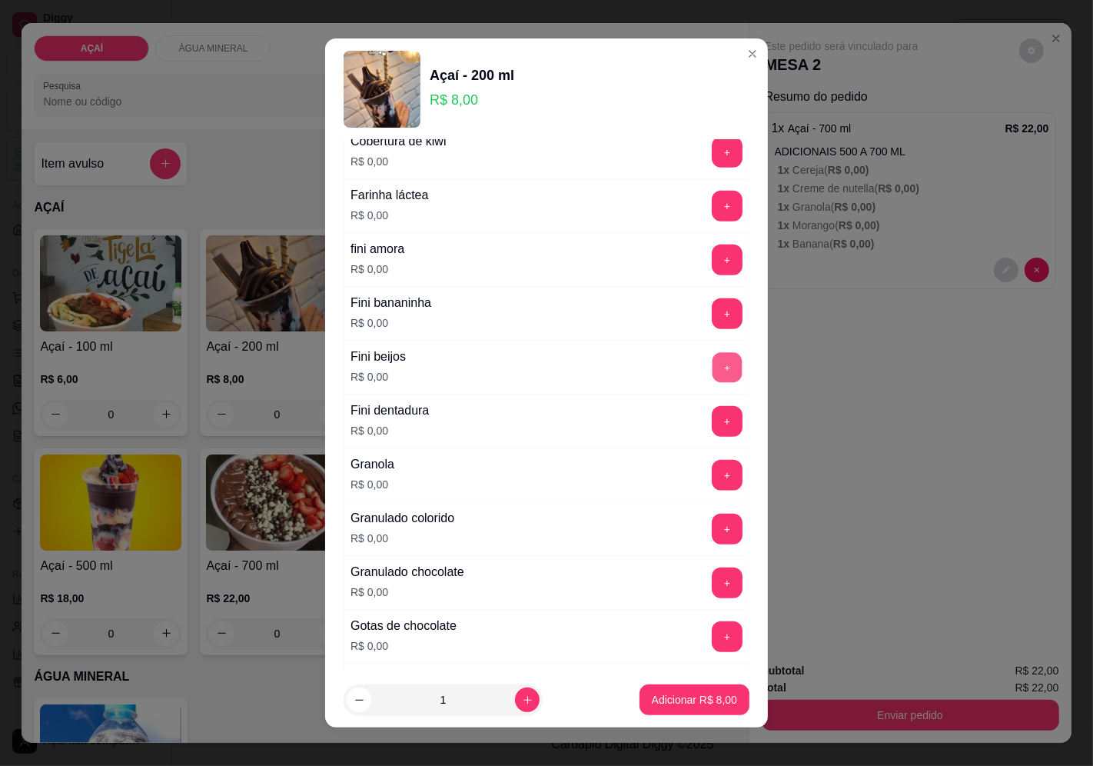
click at [713, 368] on button "+" at bounding box center [728, 367] width 30 height 30
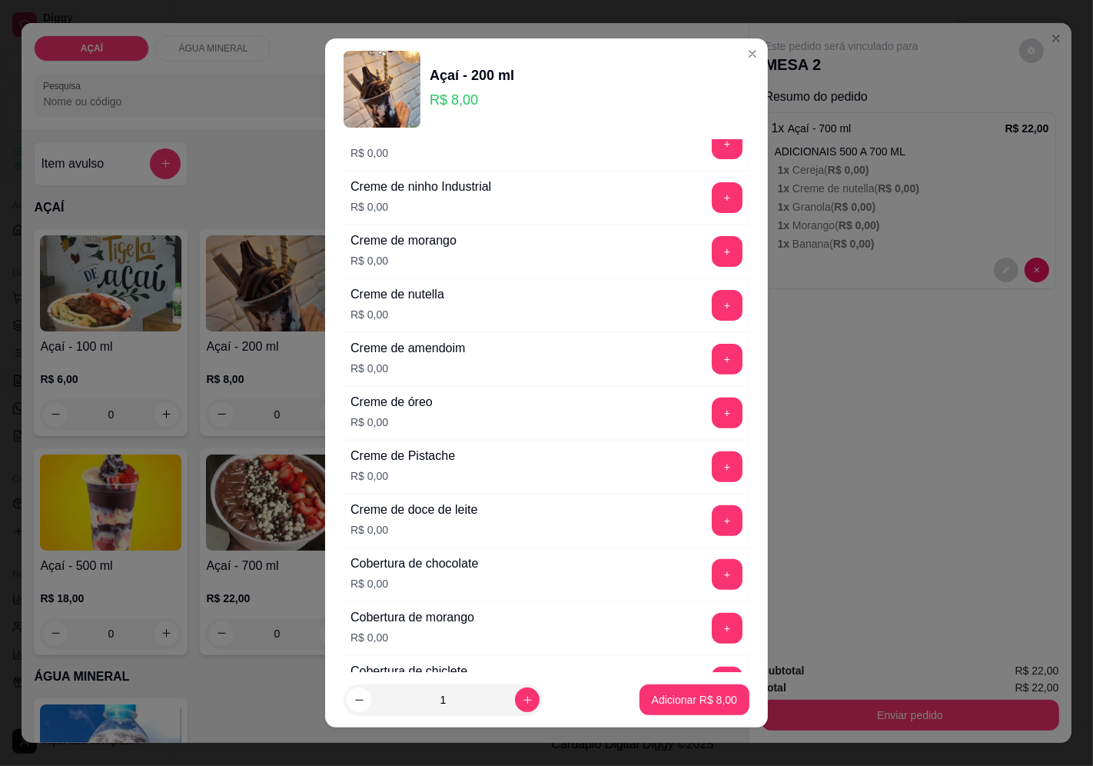
scroll to position [0, 0]
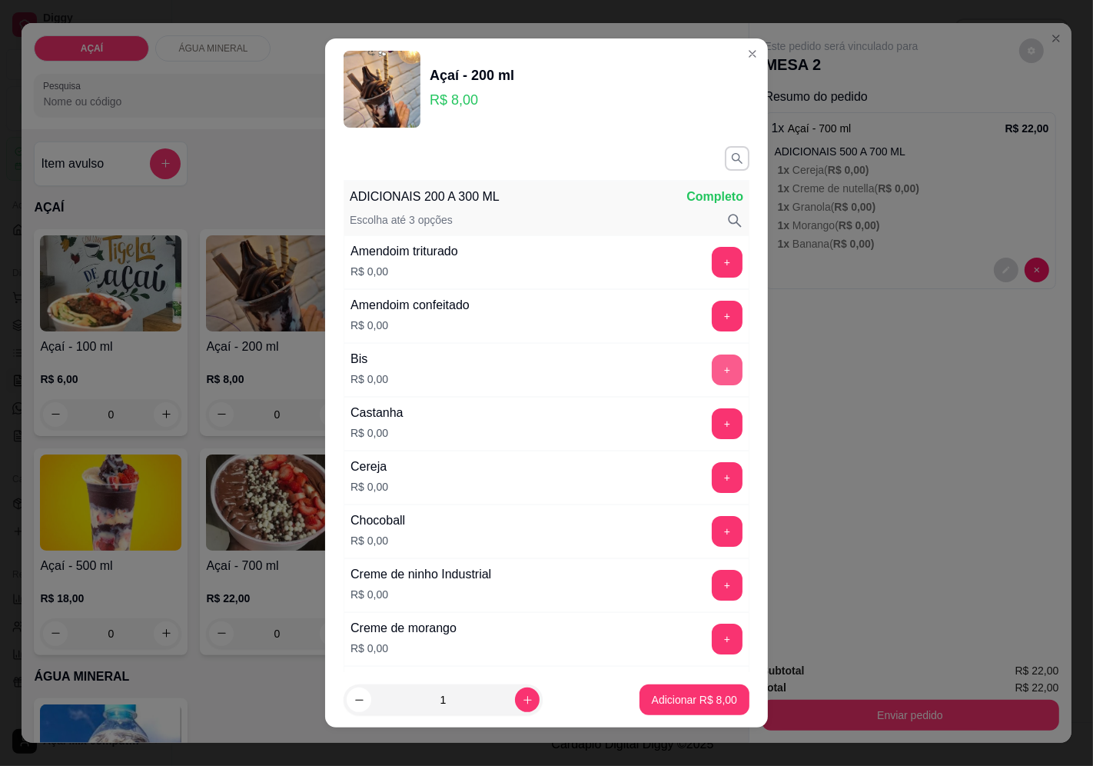
click at [712, 373] on button "+" at bounding box center [727, 369] width 31 height 31
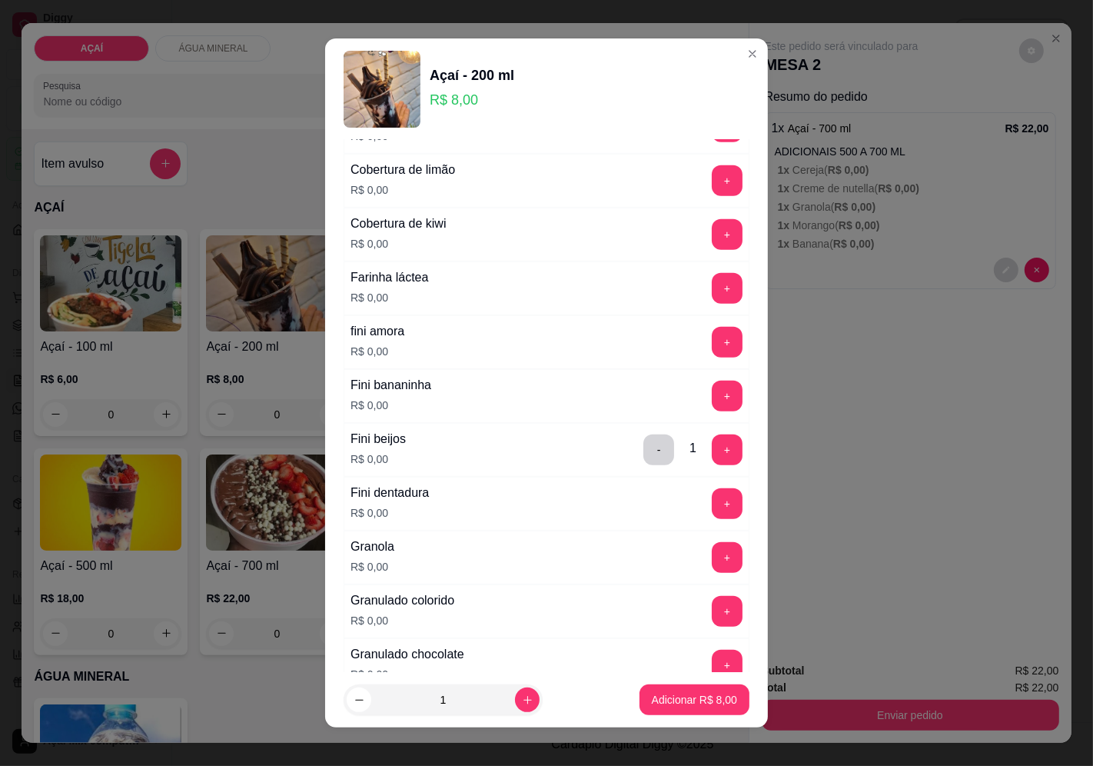
scroll to position [904, 0]
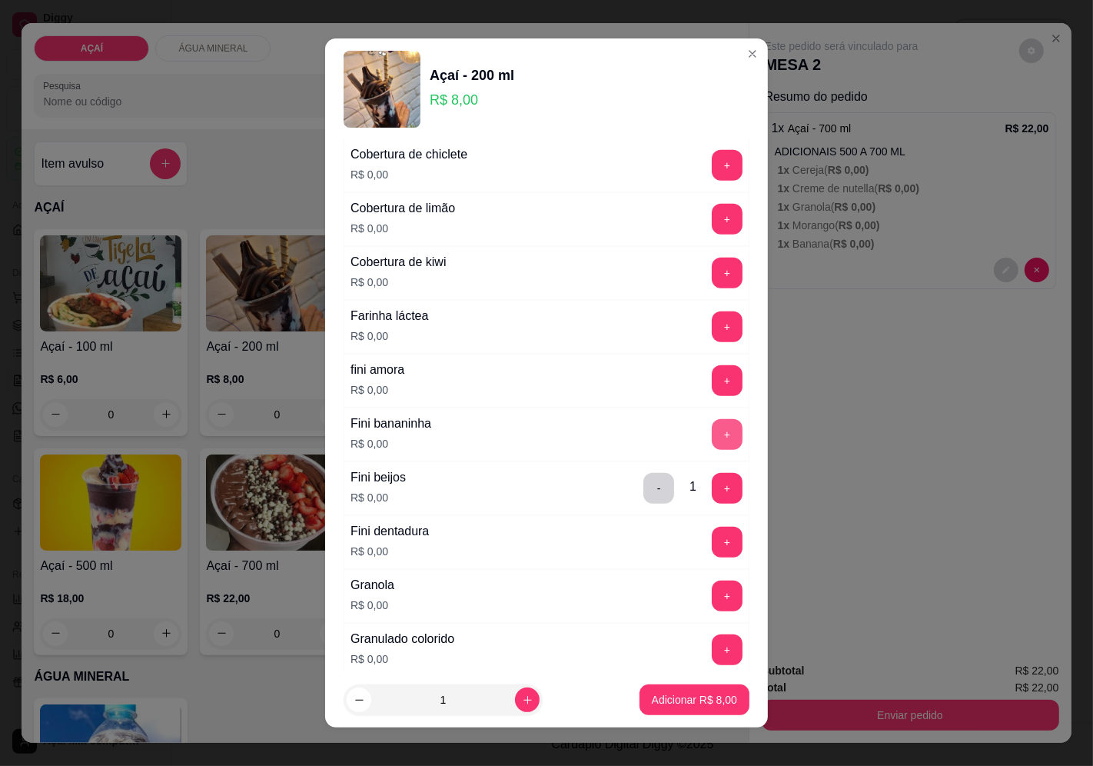
click at [712, 440] on button "+" at bounding box center [727, 434] width 31 height 31
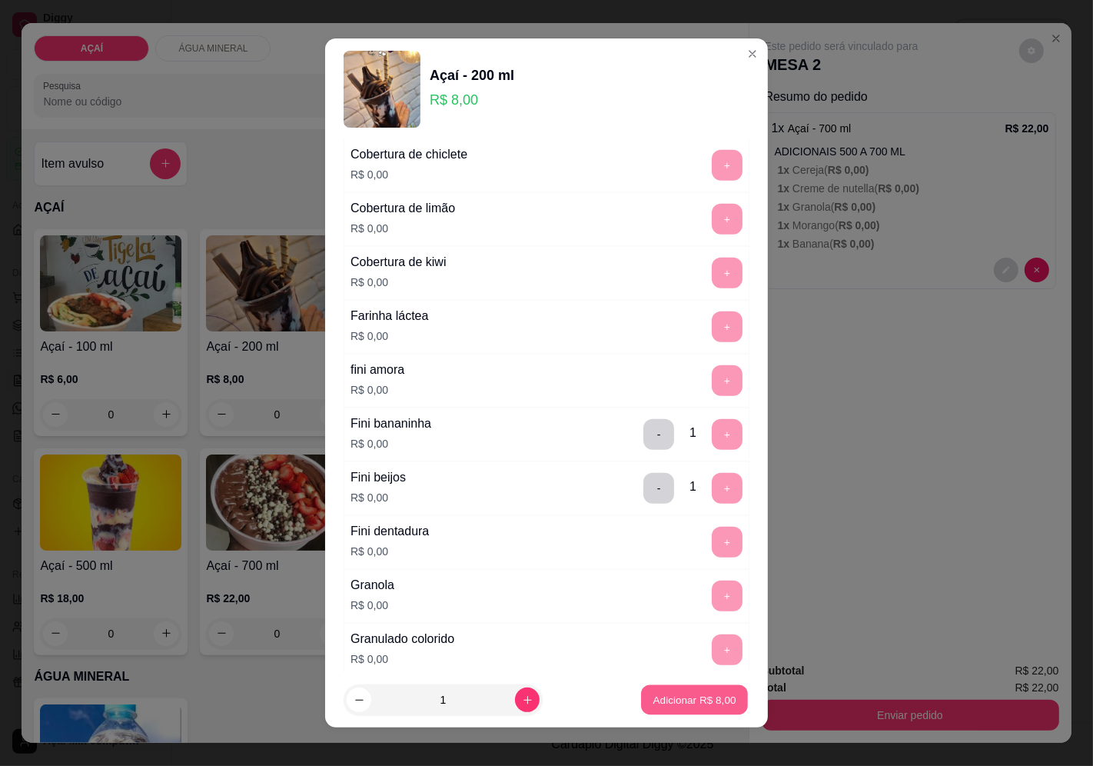
click at [706, 703] on p "Adicionar R$ 8,00" at bounding box center [694, 700] width 83 height 15
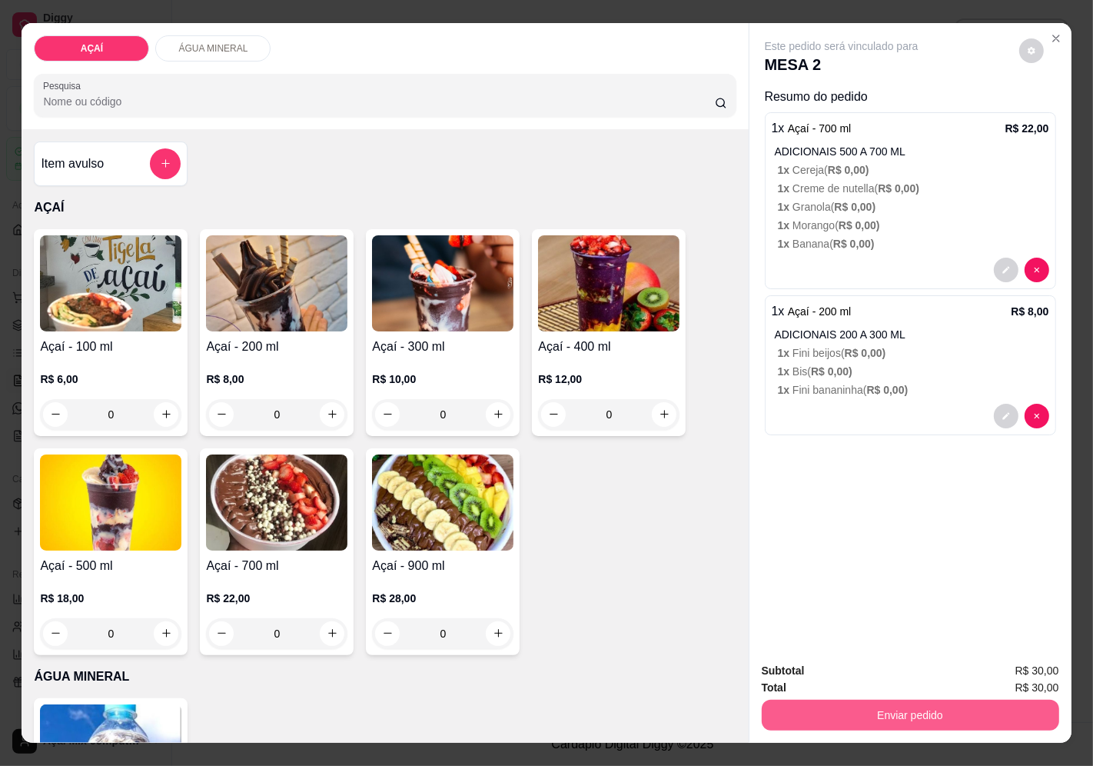
click at [958, 700] on button "Enviar pedido" at bounding box center [911, 715] width 298 height 31
click at [1020, 665] on button "Enviar pedido" at bounding box center [1019, 671] width 87 height 29
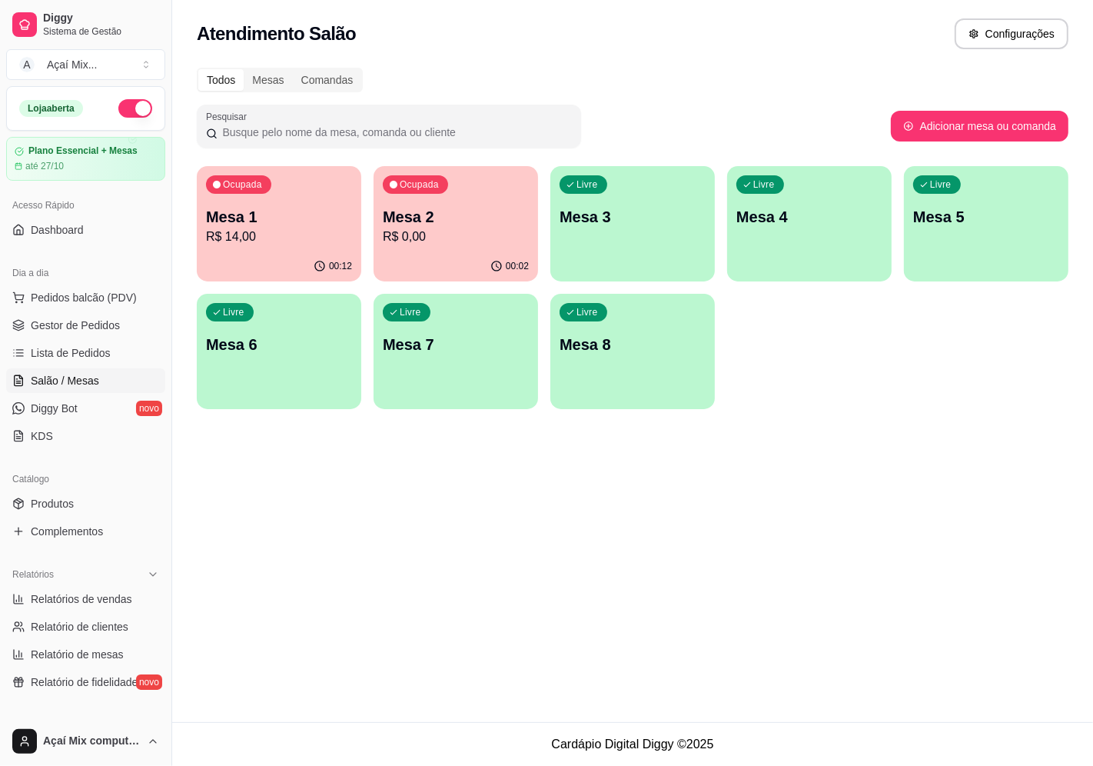
click at [607, 257] on div "Livre Mesa 3" at bounding box center [633, 214] width 165 height 97
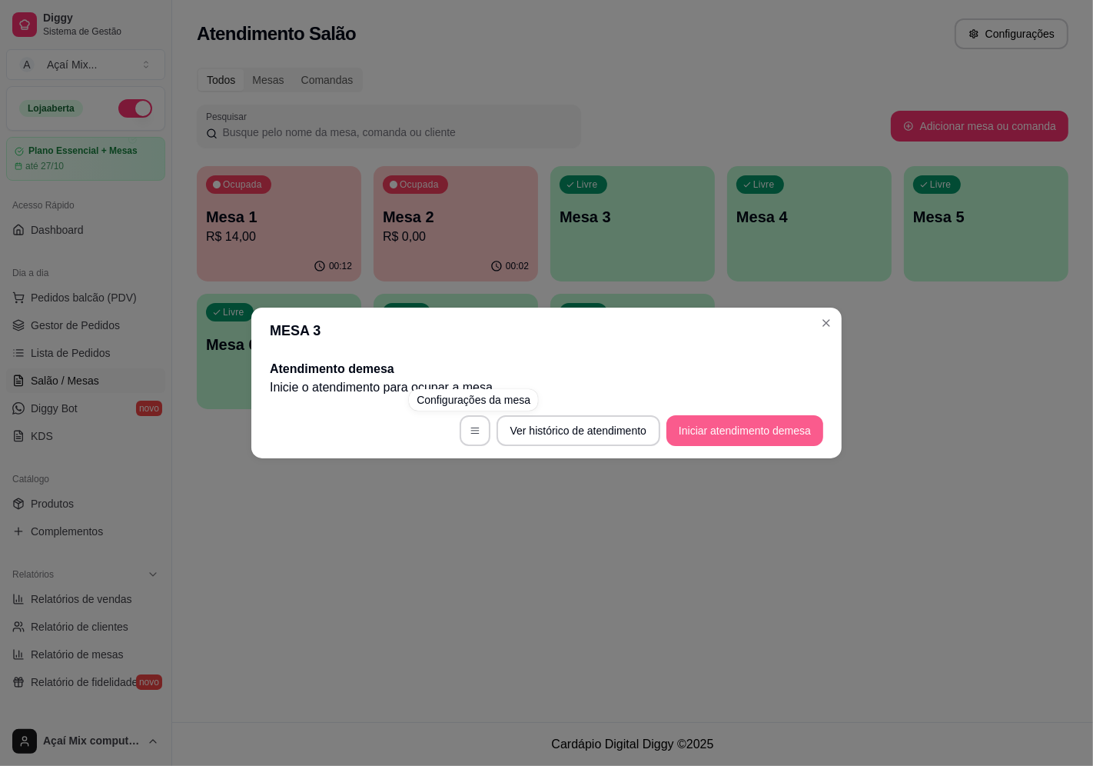
click at [823, 421] on footer "Ver histórico de atendimento Iniciar atendimento de mesa" at bounding box center [546, 430] width 591 height 55
click at [788, 425] on button "Iniciar atendimento de mesa" at bounding box center [745, 430] width 157 height 31
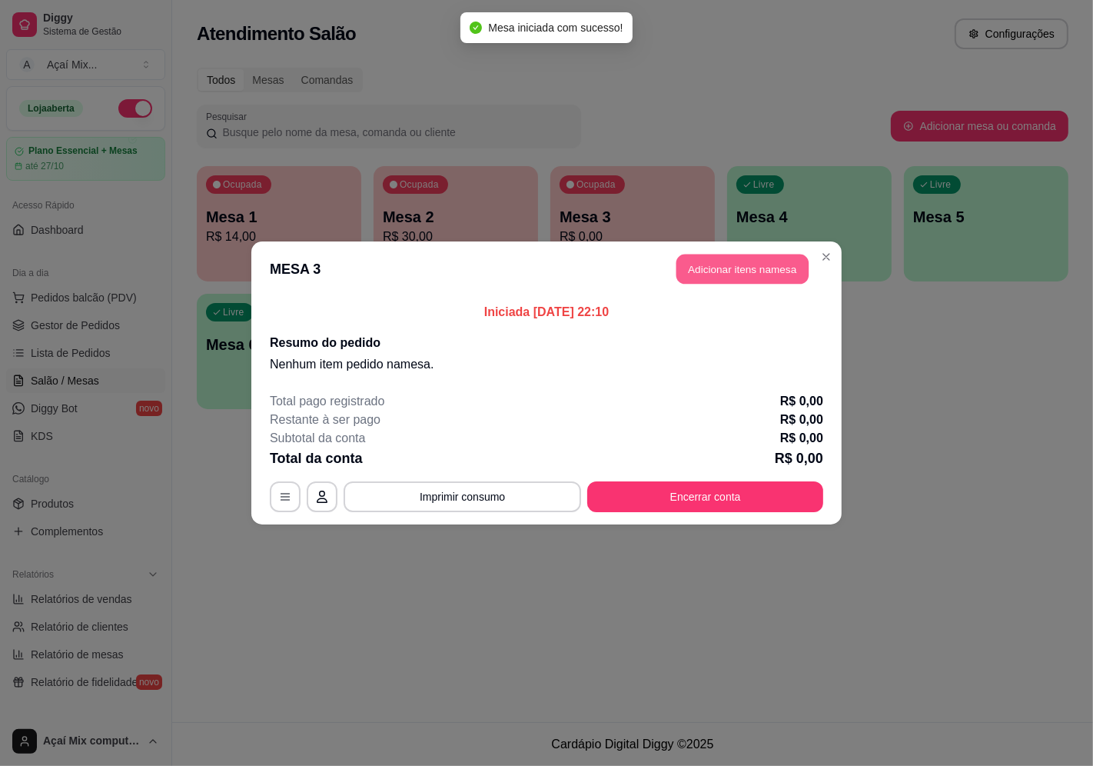
click at [790, 257] on button "Adicionar itens na mesa" at bounding box center [743, 270] width 132 height 30
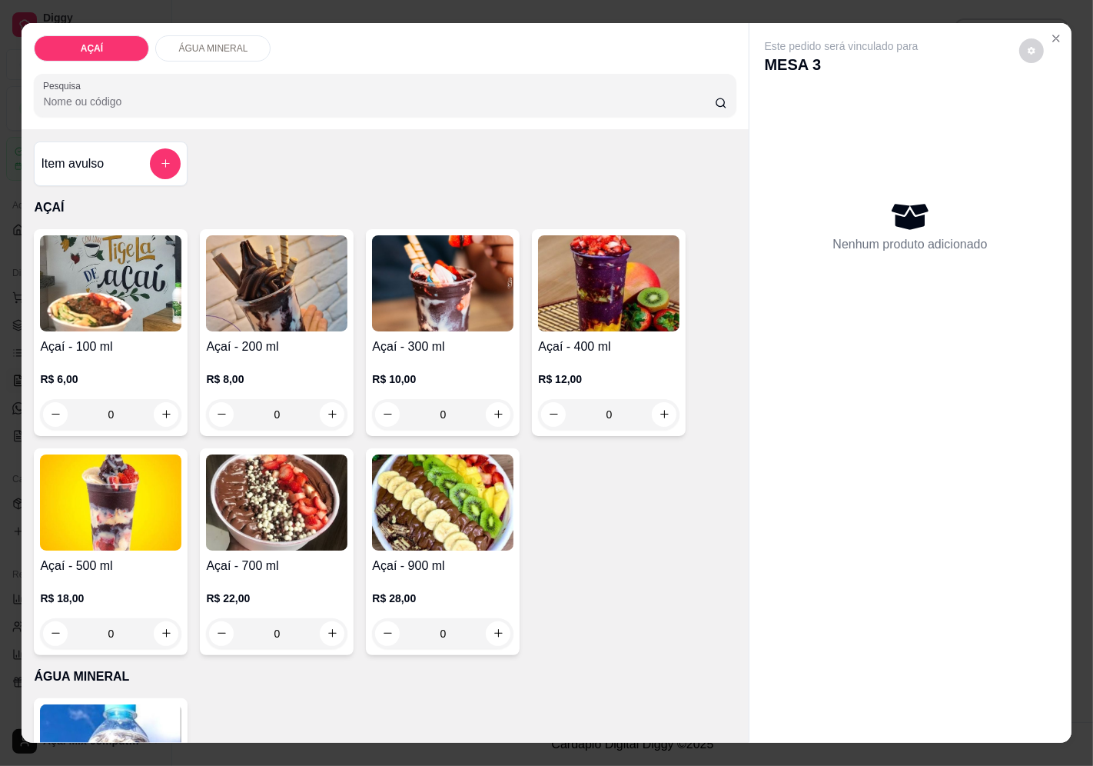
click at [502, 416] on div "0" at bounding box center [442, 414] width 141 height 31
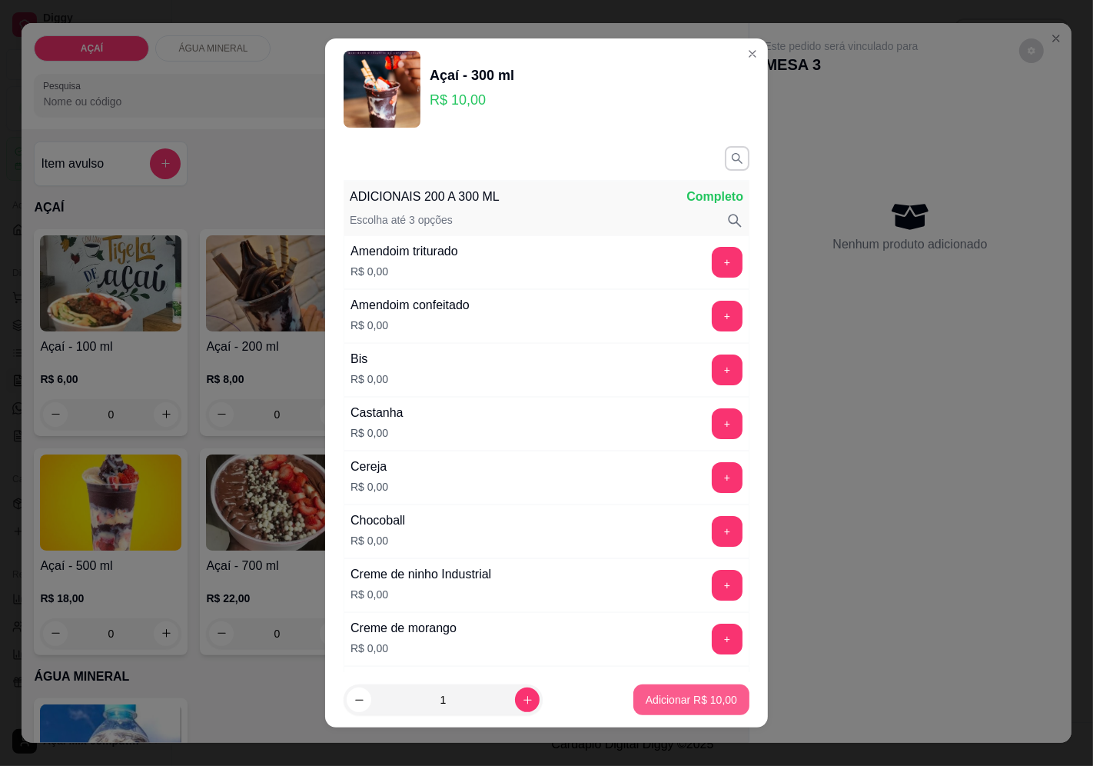
click at [664, 693] on p "Adicionar R$ 10,00" at bounding box center [691, 699] width 91 height 15
type input "1"
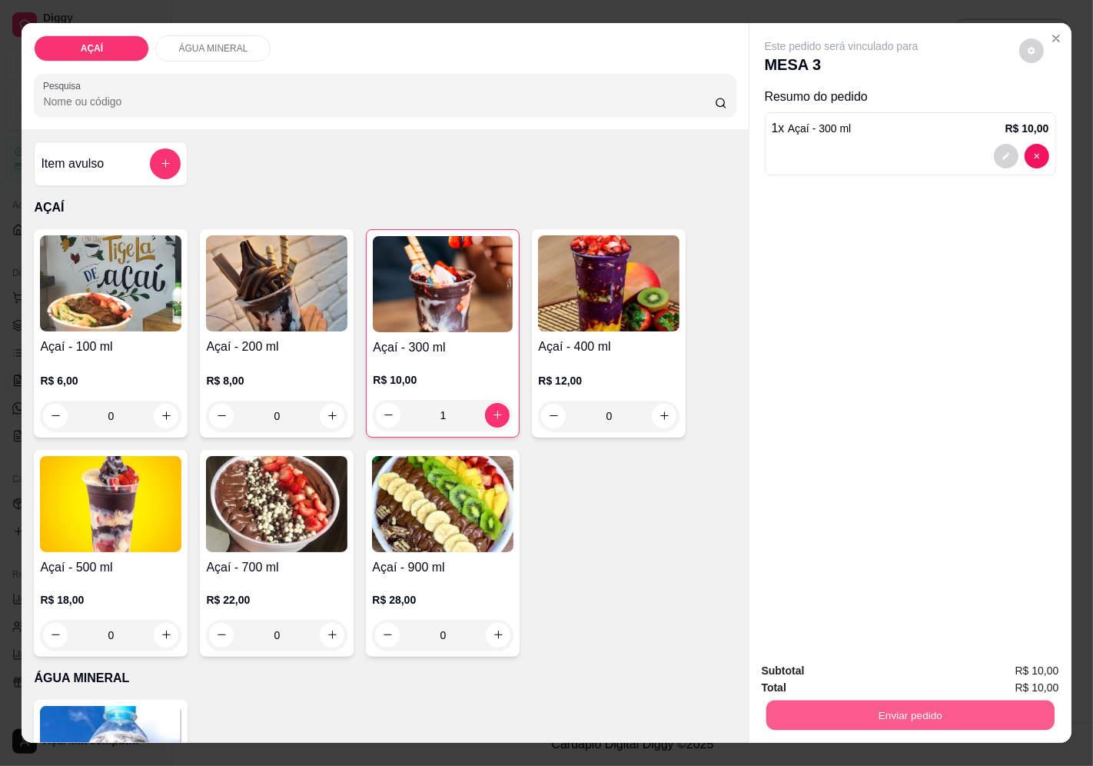
click at [866, 707] on button "Enviar pedido" at bounding box center [910, 715] width 288 height 30
click at [1055, 673] on button "Enviar pedido" at bounding box center [1019, 671] width 87 height 29
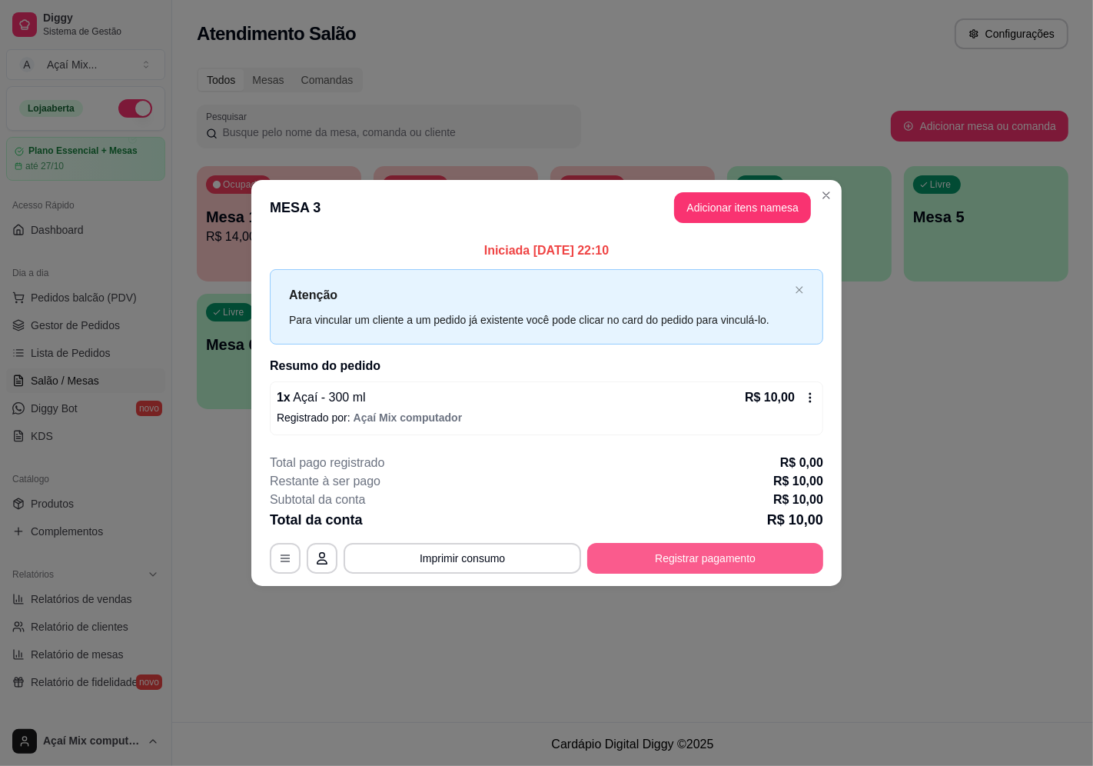
click at [689, 554] on button "Registrar pagamento" at bounding box center [705, 558] width 236 height 31
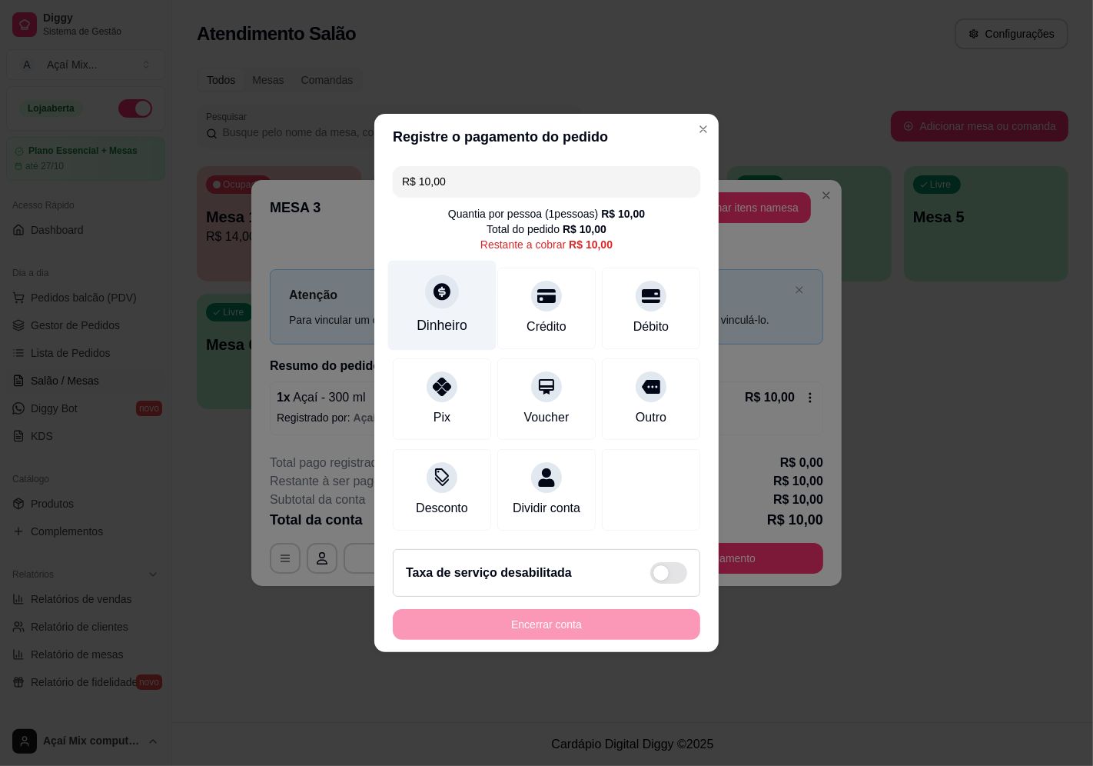
click at [465, 291] on div "Dinheiro" at bounding box center [442, 306] width 108 height 90
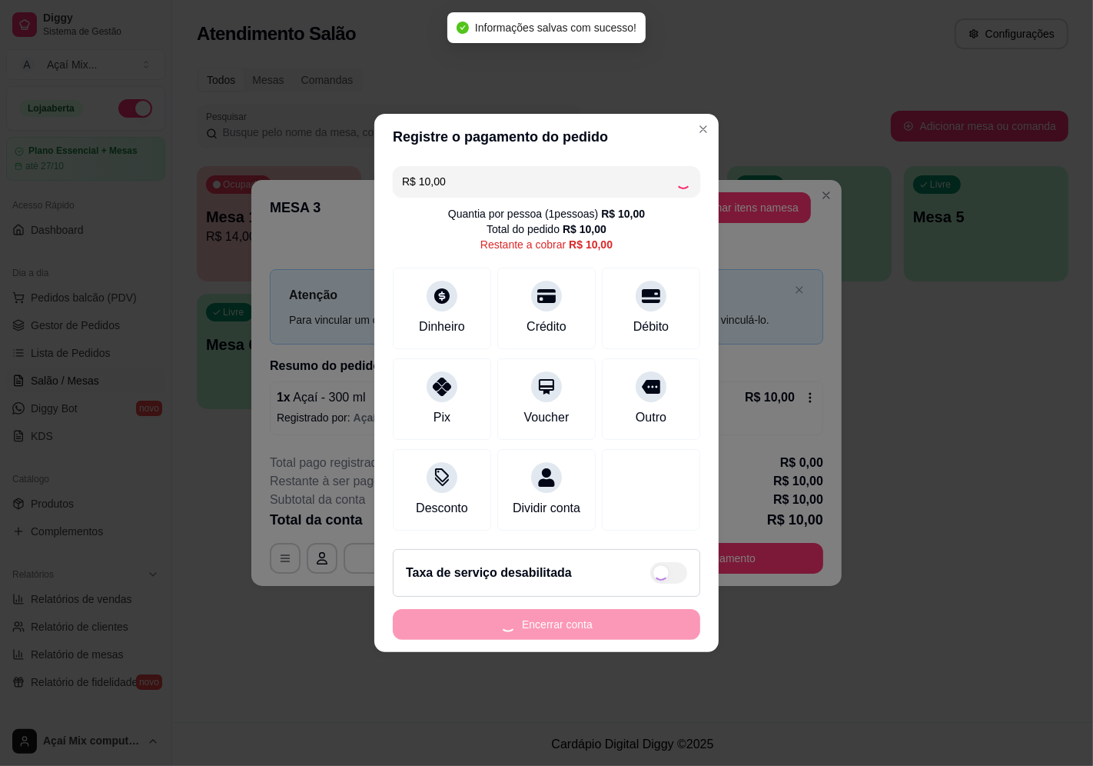
type input "R$ 0,00"
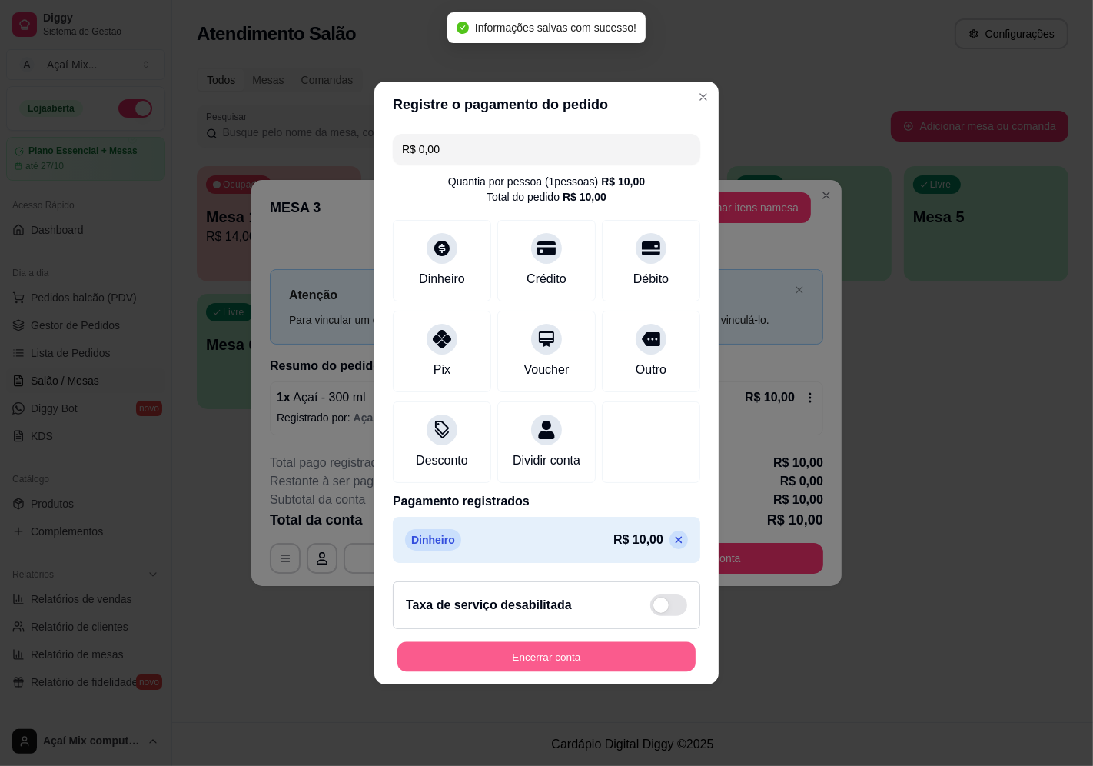
click at [548, 657] on button "Encerrar conta" at bounding box center [547, 657] width 298 height 30
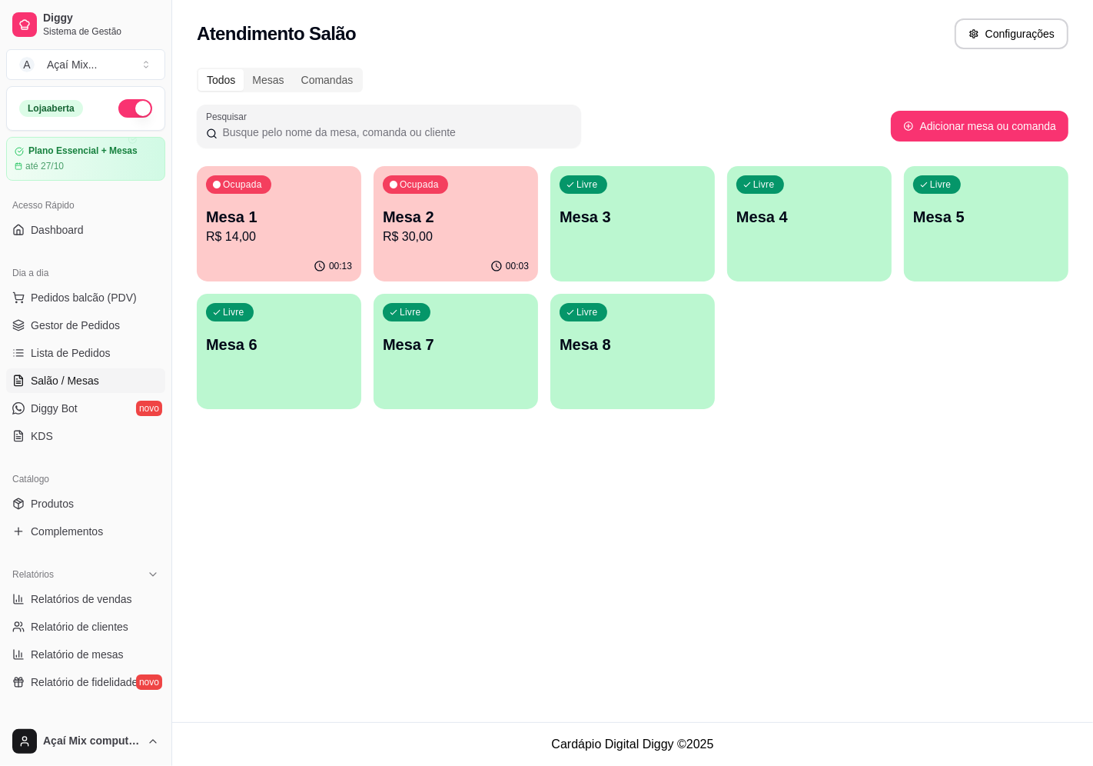
click at [408, 209] on p "Mesa 2" at bounding box center [456, 217] width 146 height 22
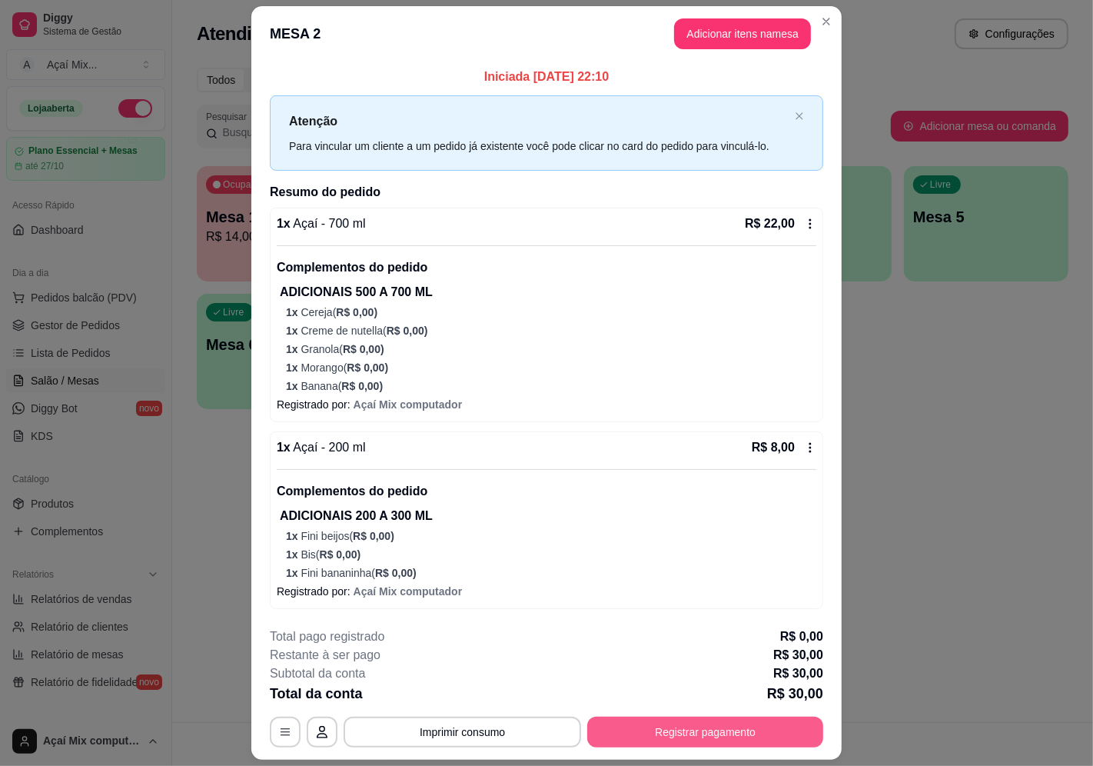
click at [707, 743] on button "Registrar pagamento" at bounding box center [705, 732] width 236 height 31
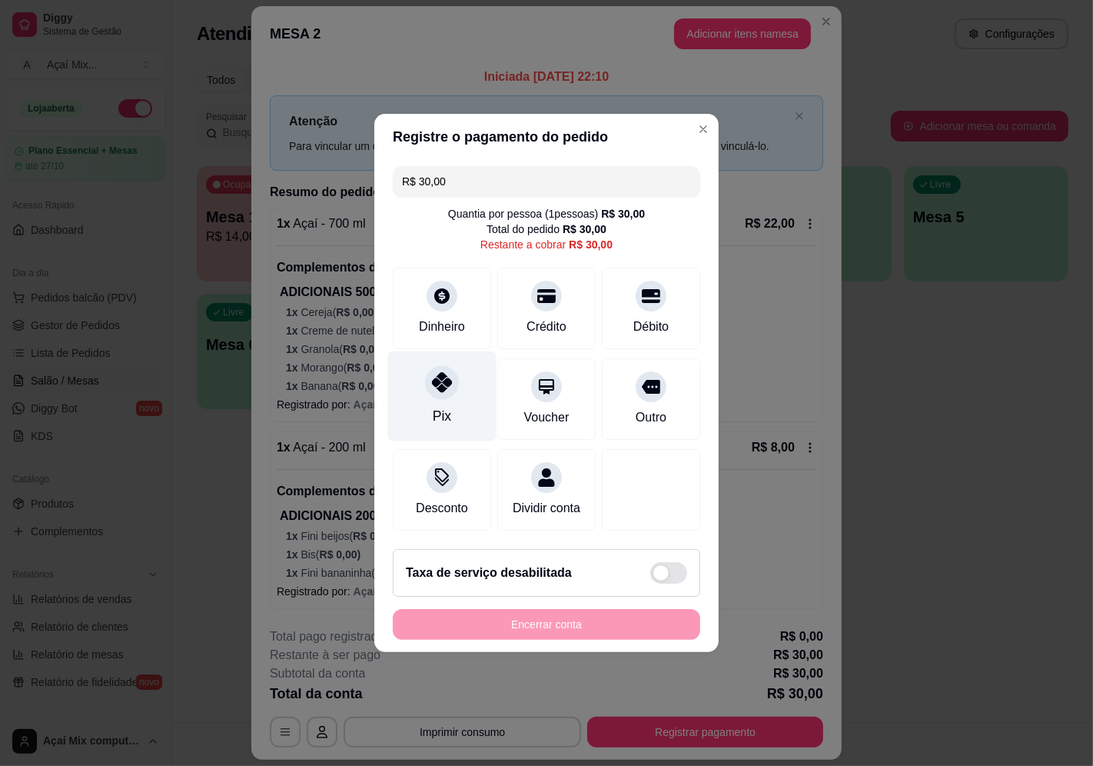
click at [464, 395] on div "Pix" at bounding box center [442, 396] width 108 height 90
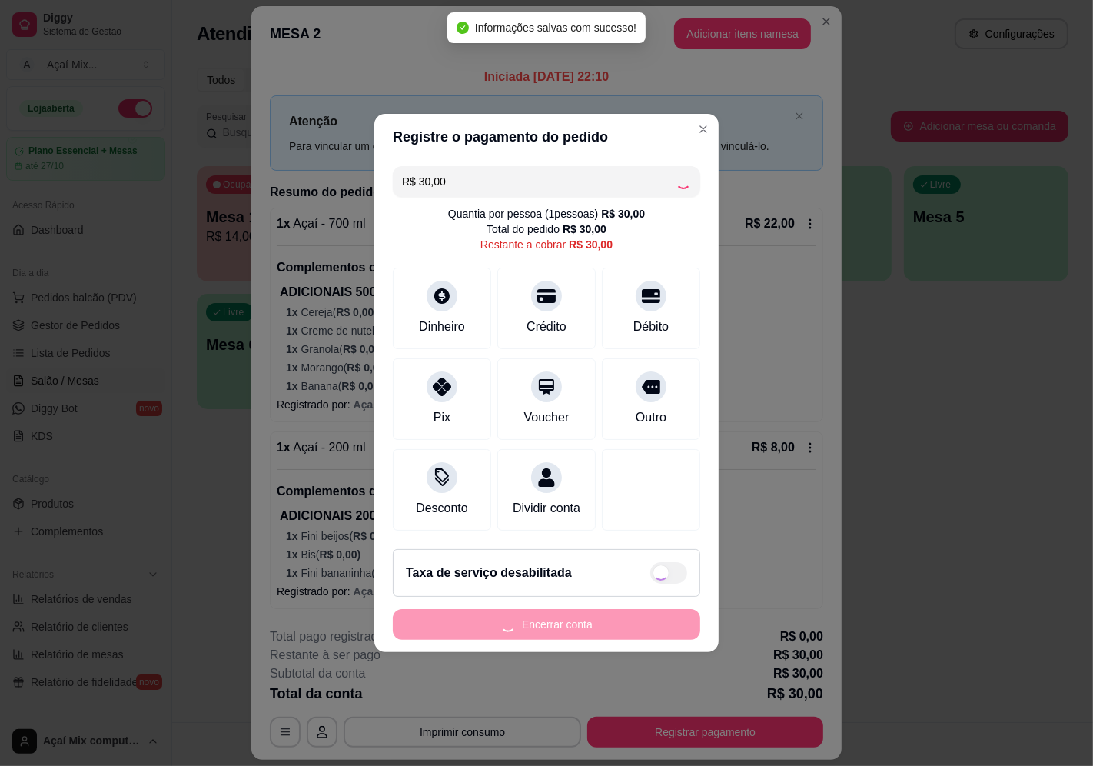
type input "R$ 0,00"
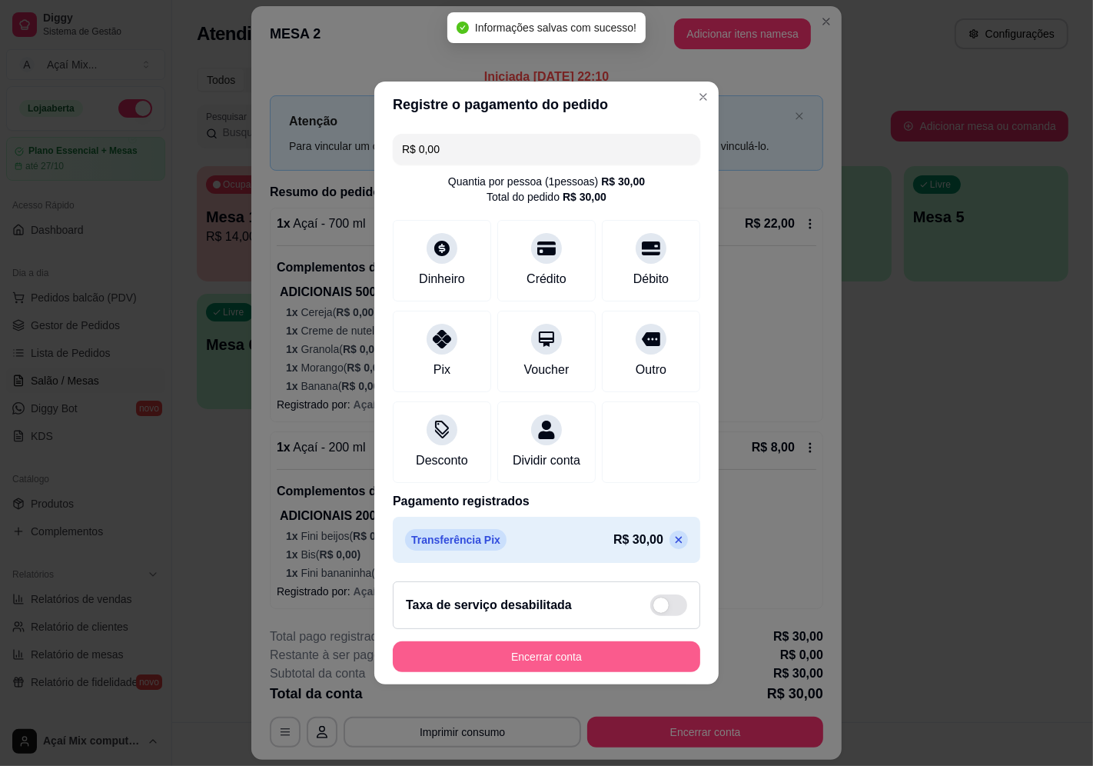
click at [557, 669] on button "Encerrar conta" at bounding box center [547, 656] width 308 height 31
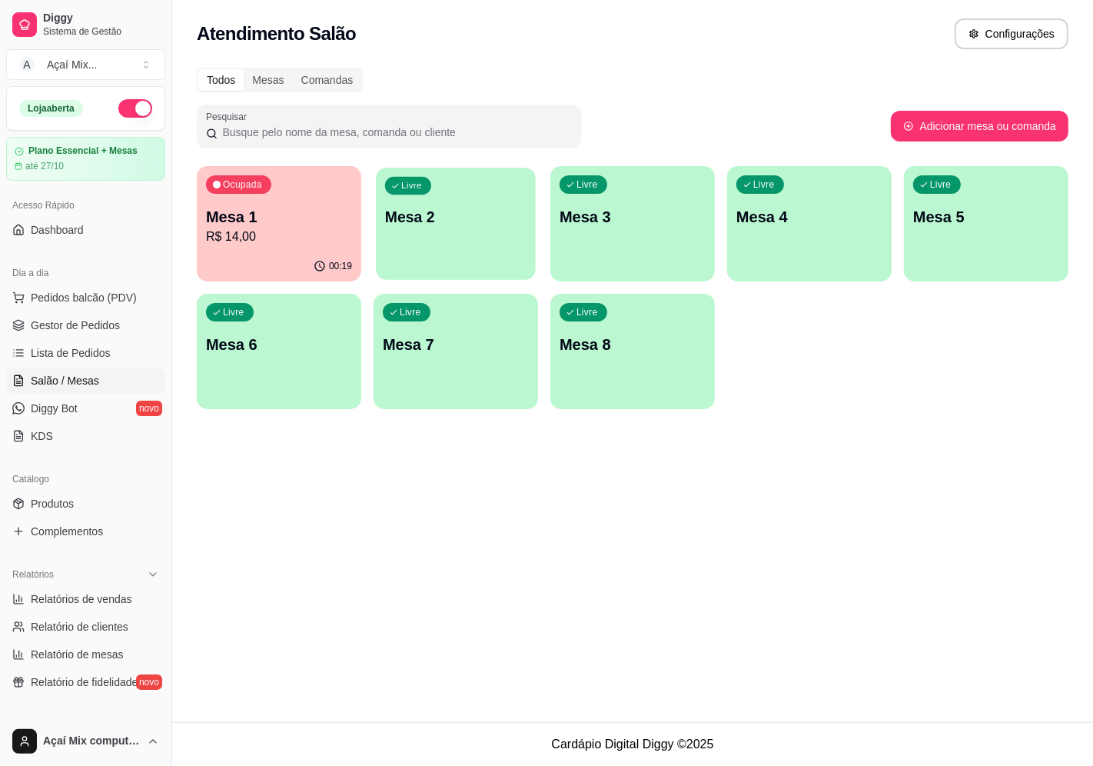
click at [431, 251] on div "Livre Mesa 2" at bounding box center [456, 215] width 160 height 94
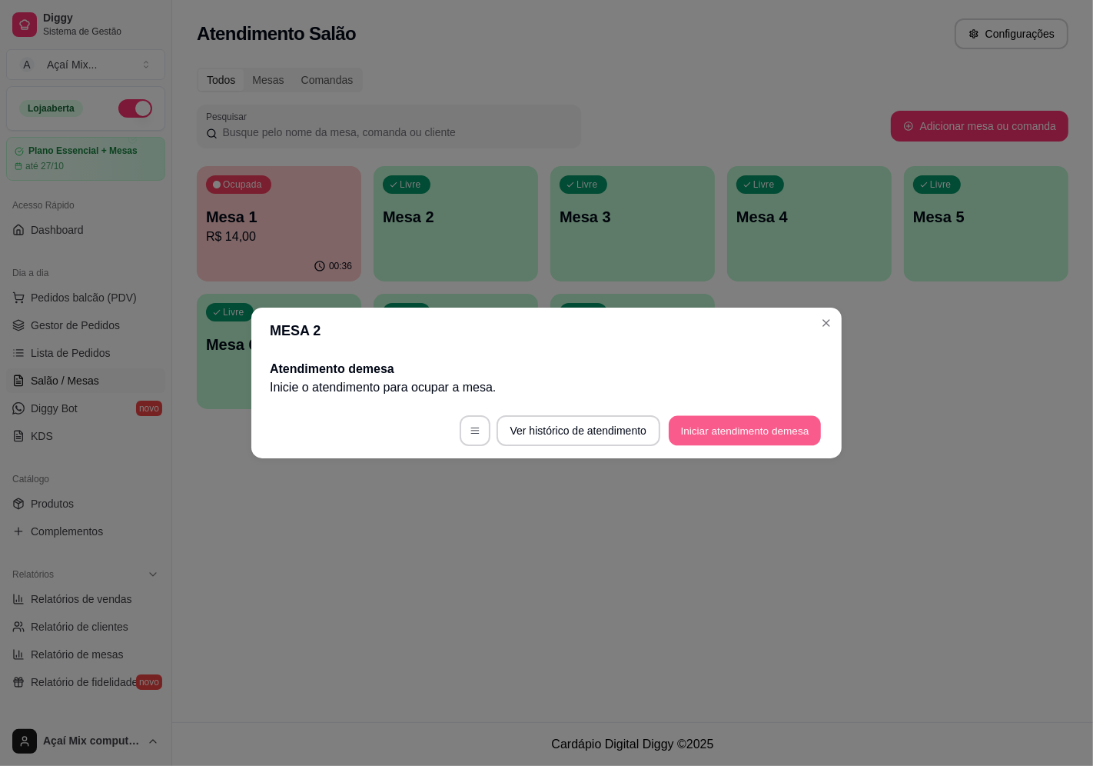
click at [697, 427] on button "Iniciar atendimento de mesa" at bounding box center [745, 431] width 152 height 30
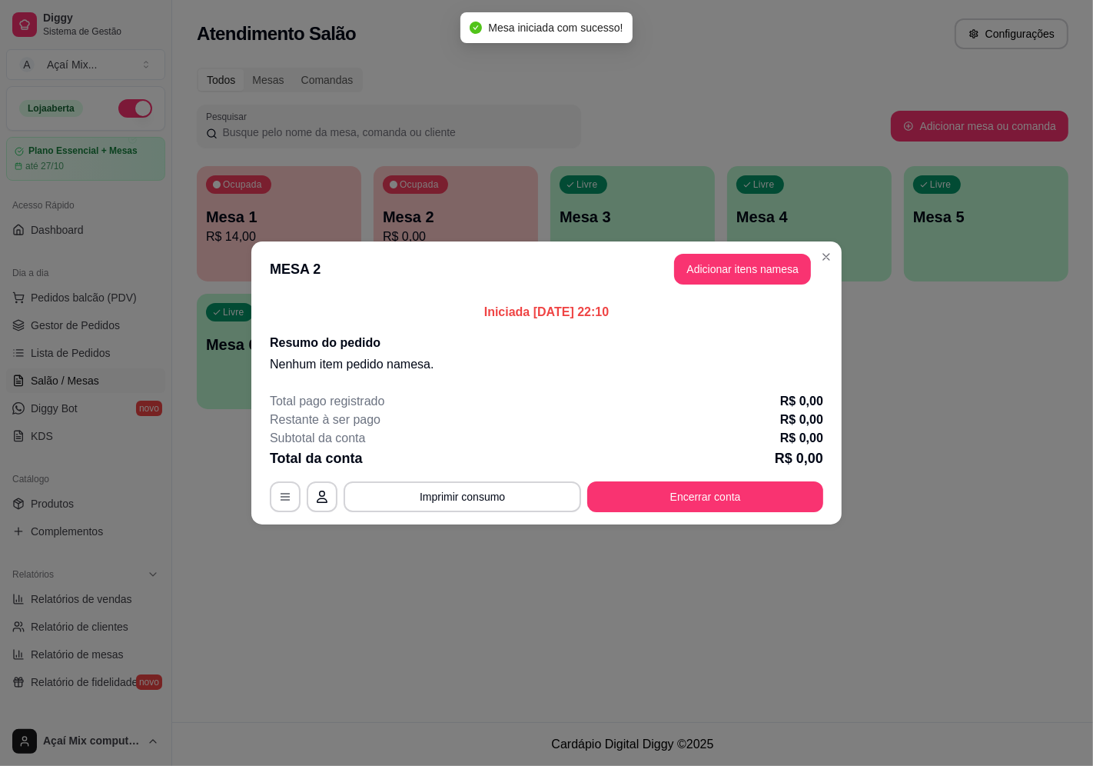
click at [738, 250] on header "MESA 2 Adicionar itens na mesa" at bounding box center [546, 268] width 591 height 55
click at [751, 259] on button "Adicionar itens na mesa" at bounding box center [742, 269] width 137 height 31
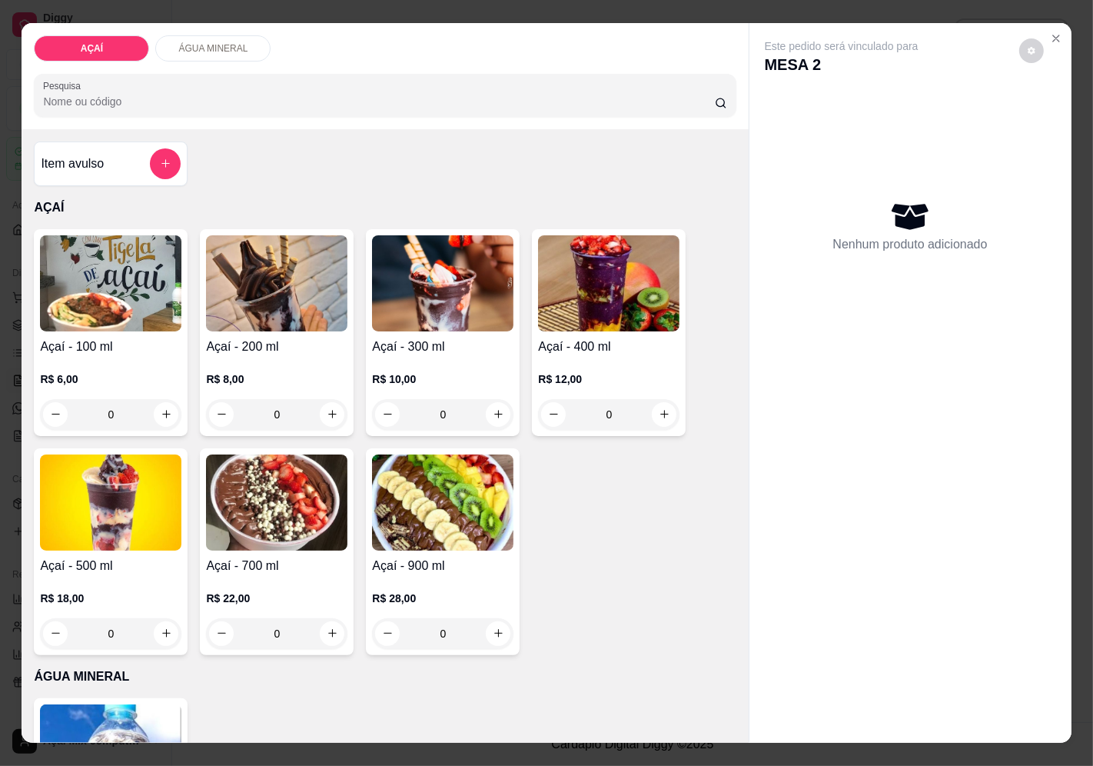
click at [271, 470] on img at bounding box center [276, 502] width 141 height 96
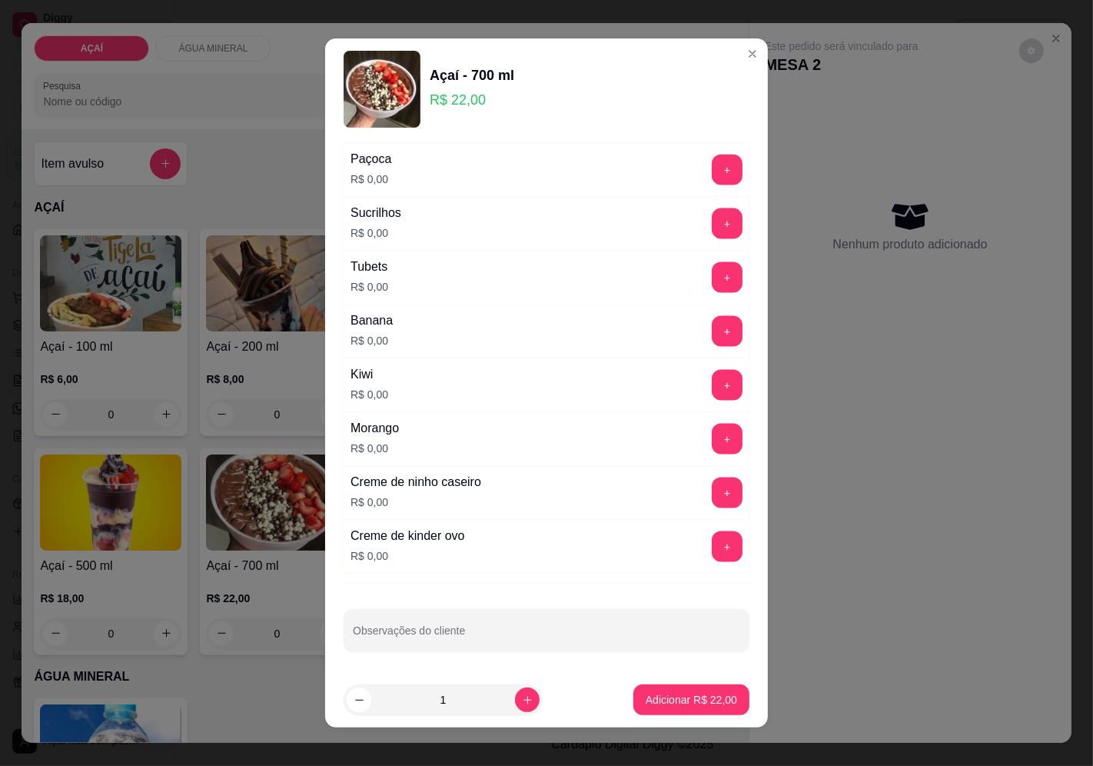
scroll to position [1821, 0]
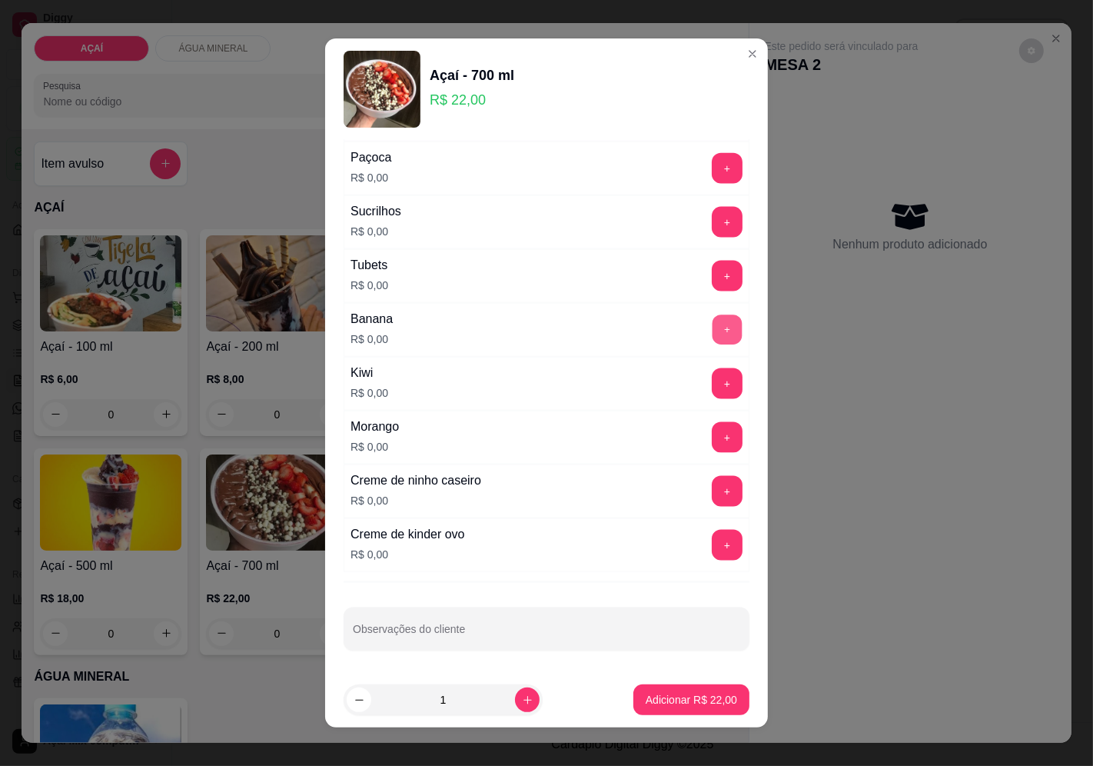
click at [713, 328] on button "+" at bounding box center [728, 329] width 30 height 30
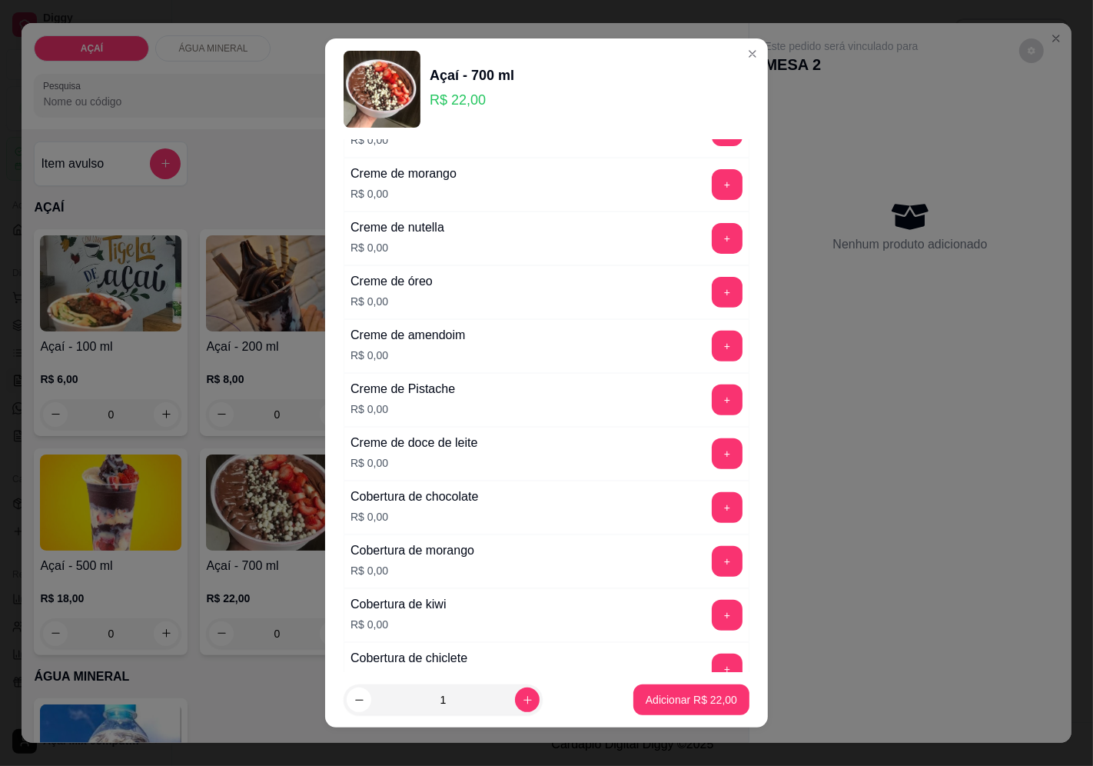
scroll to position [369, 0]
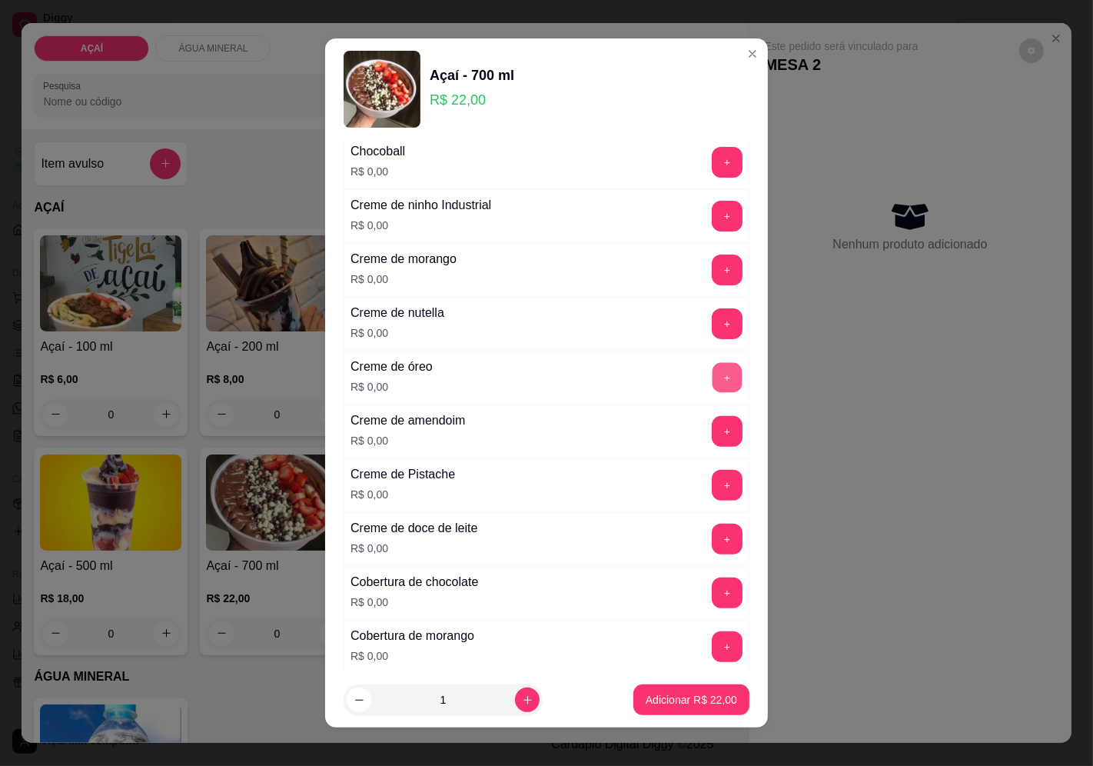
click at [713, 375] on button "+" at bounding box center [728, 377] width 30 height 30
click at [712, 257] on button "+" at bounding box center [727, 270] width 31 height 31
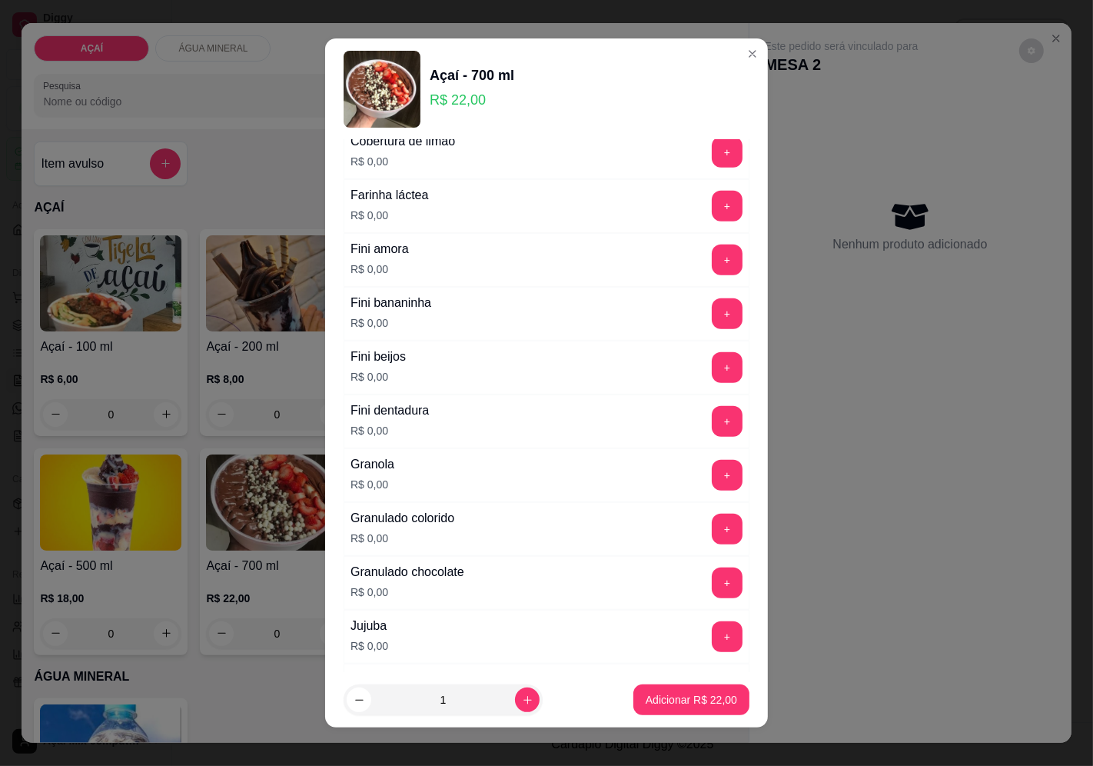
scroll to position [1110, 0]
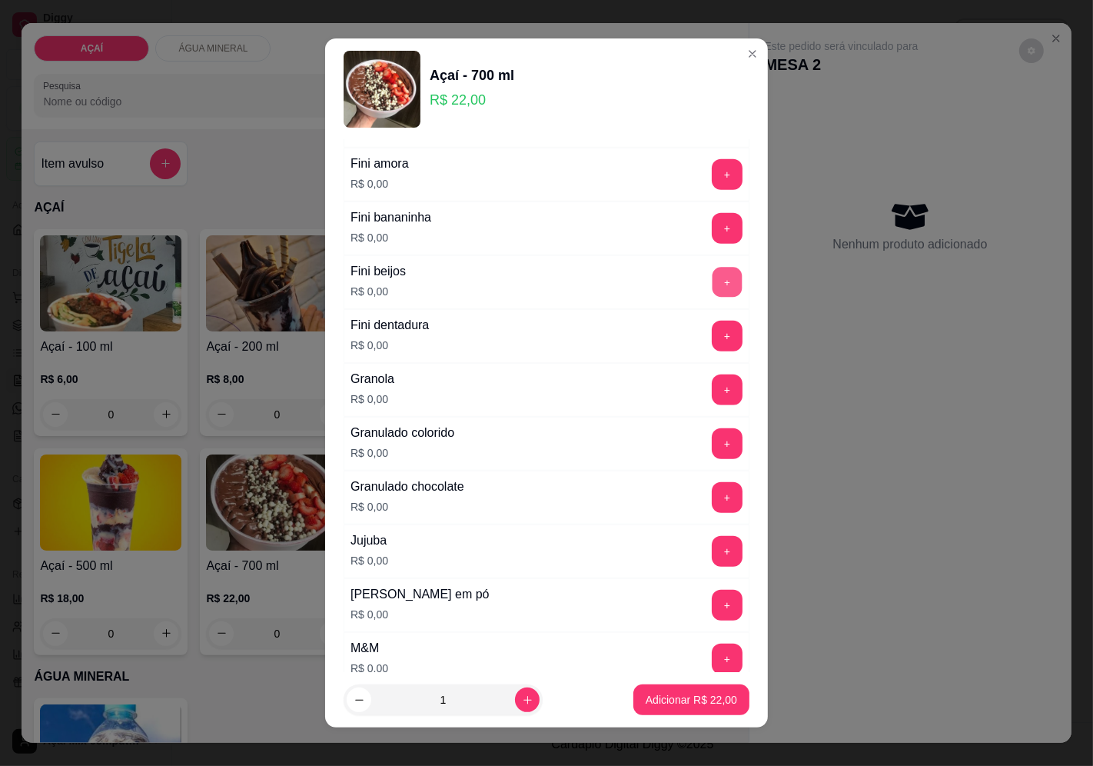
click at [713, 281] on button "+" at bounding box center [728, 282] width 30 height 30
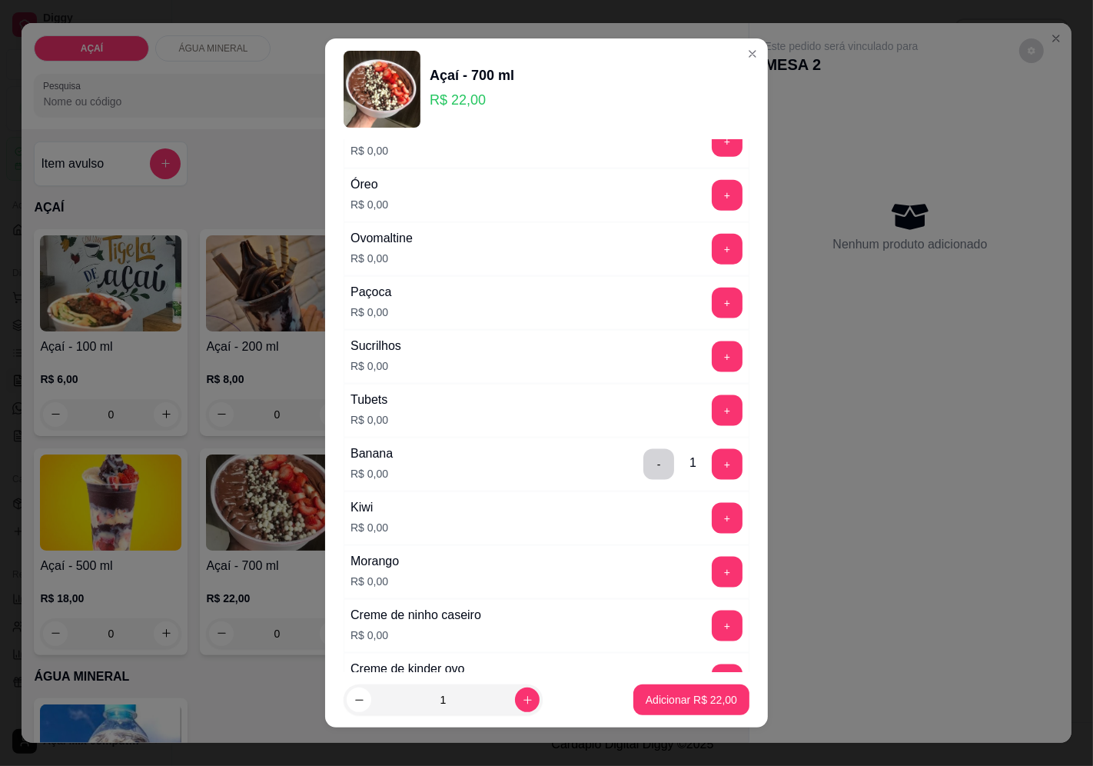
scroll to position [1821, 0]
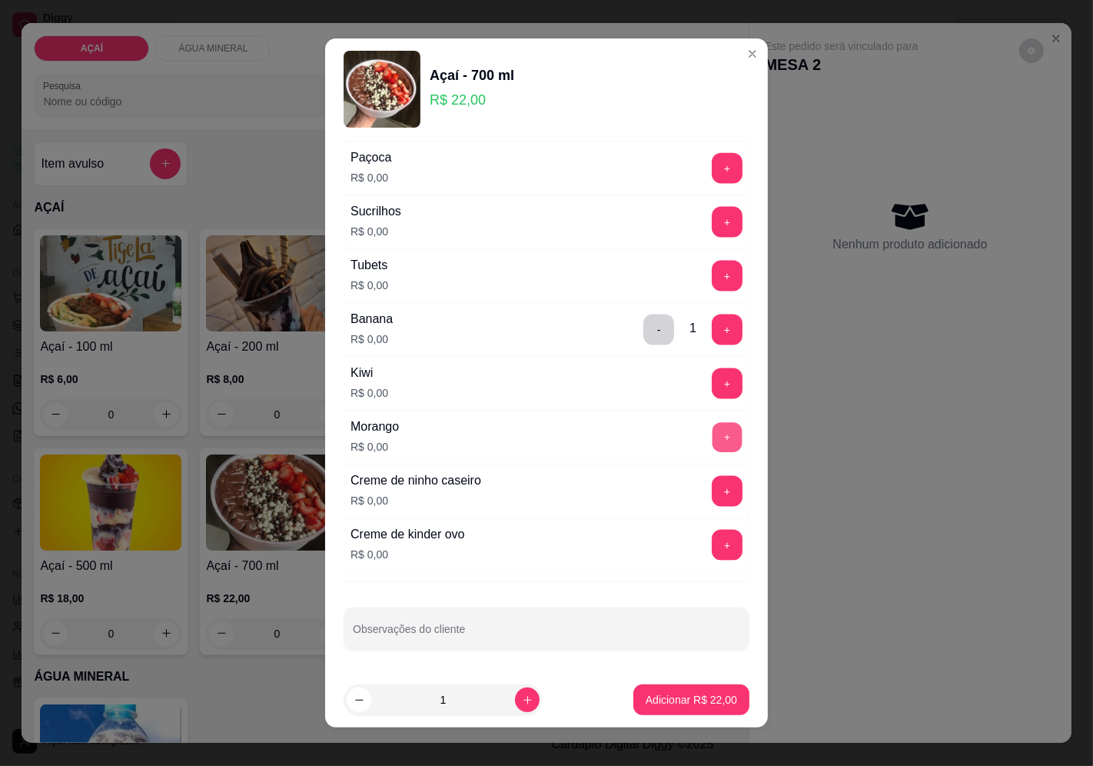
click at [713, 441] on button "+" at bounding box center [728, 437] width 30 height 30
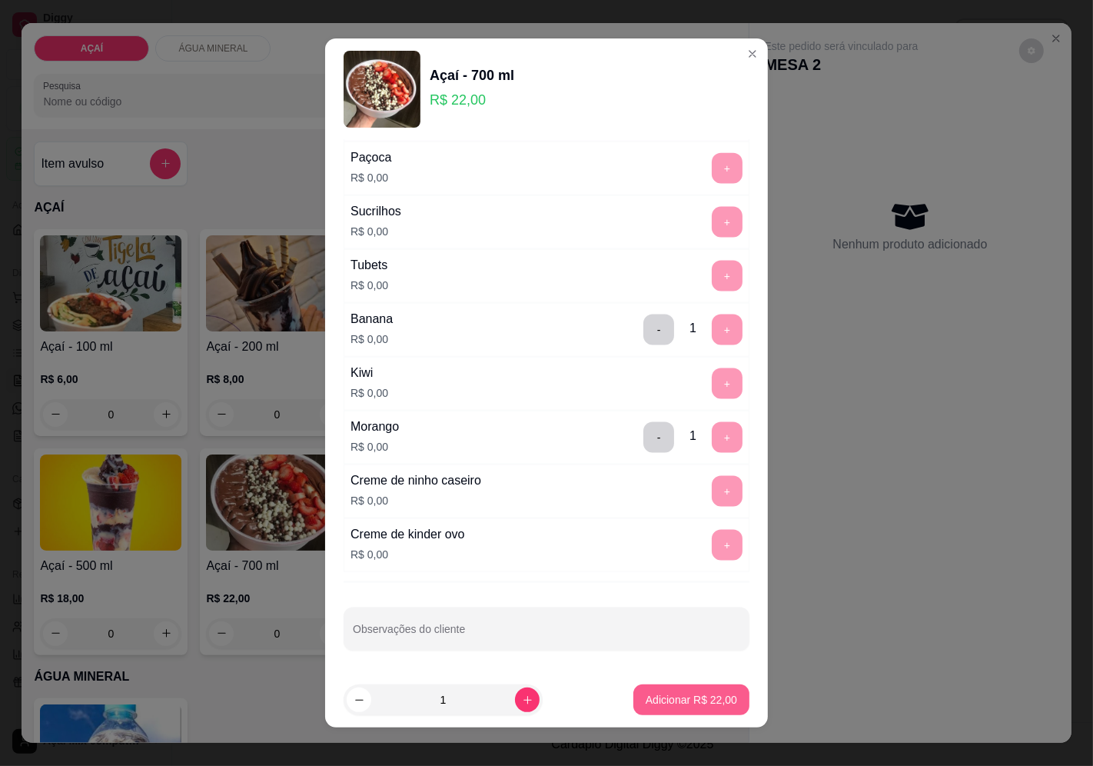
click at [692, 707] on p "Adicionar R$ 22,00" at bounding box center [691, 699] width 91 height 15
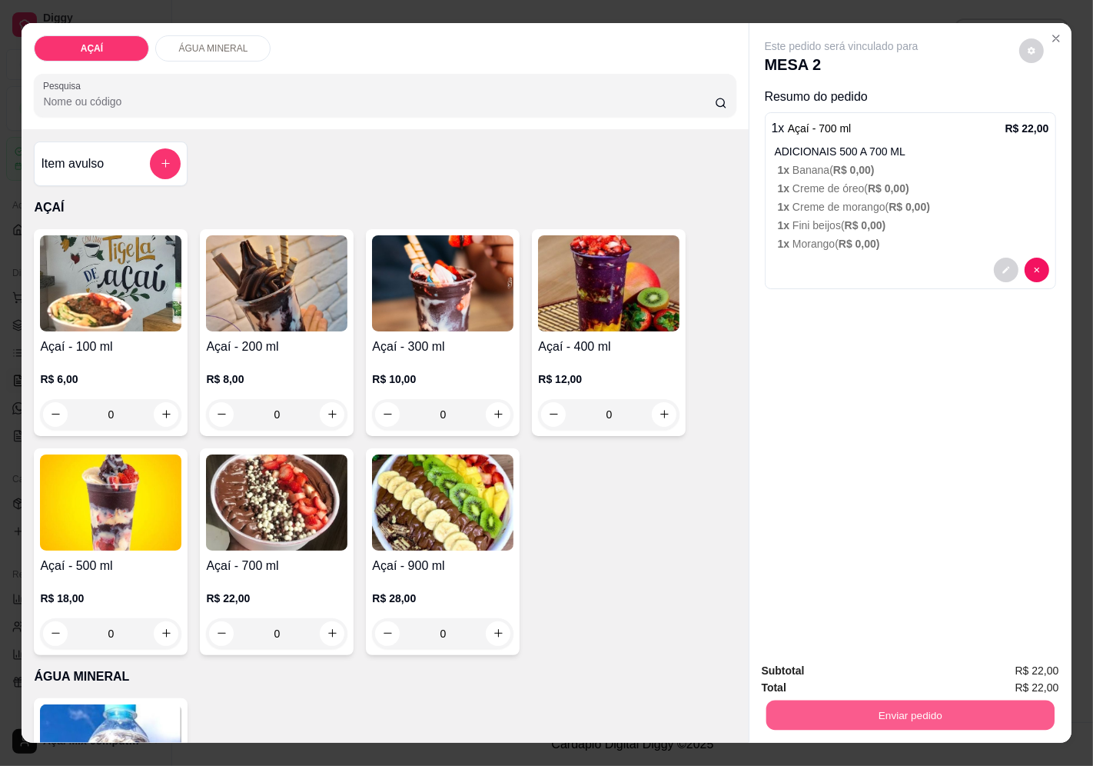
click at [898, 703] on button "Enviar pedido" at bounding box center [910, 715] width 288 height 30
click at [1033, 671] on button "Enviar pedido" at bounding box center [1019, 671] width 85 height 28
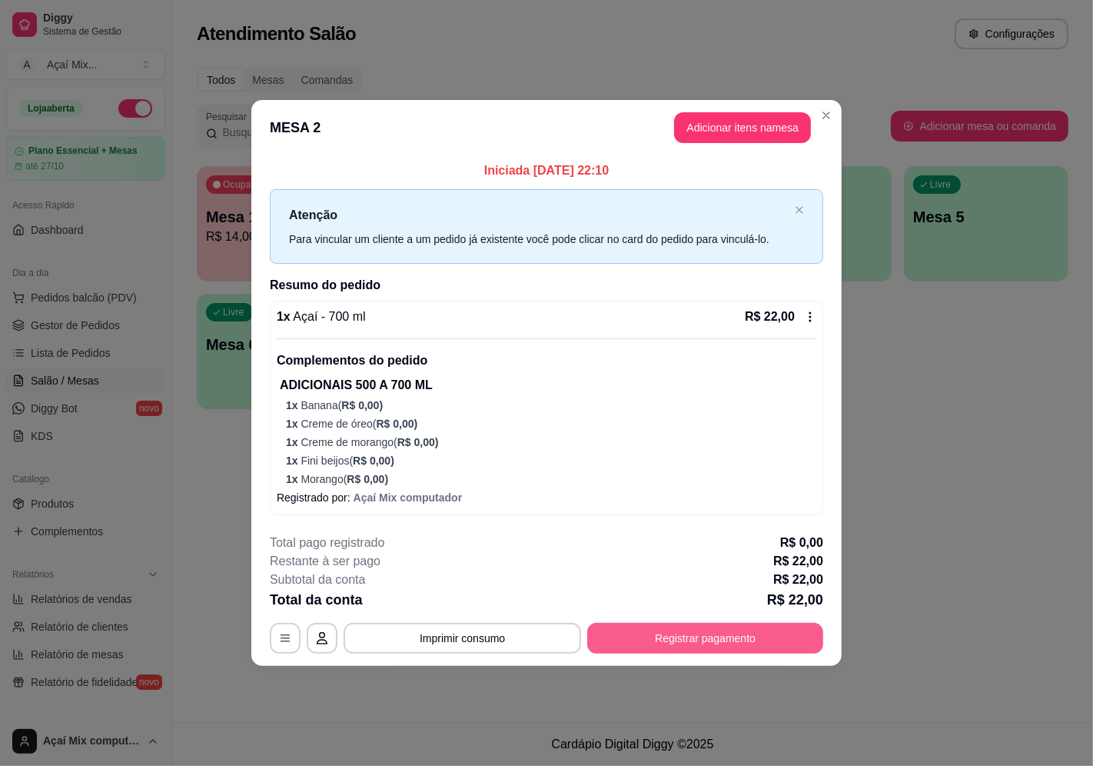
click at [742, 650] on button "Registrar pagamento" at bounding box center [705, 638] width 236 height 31
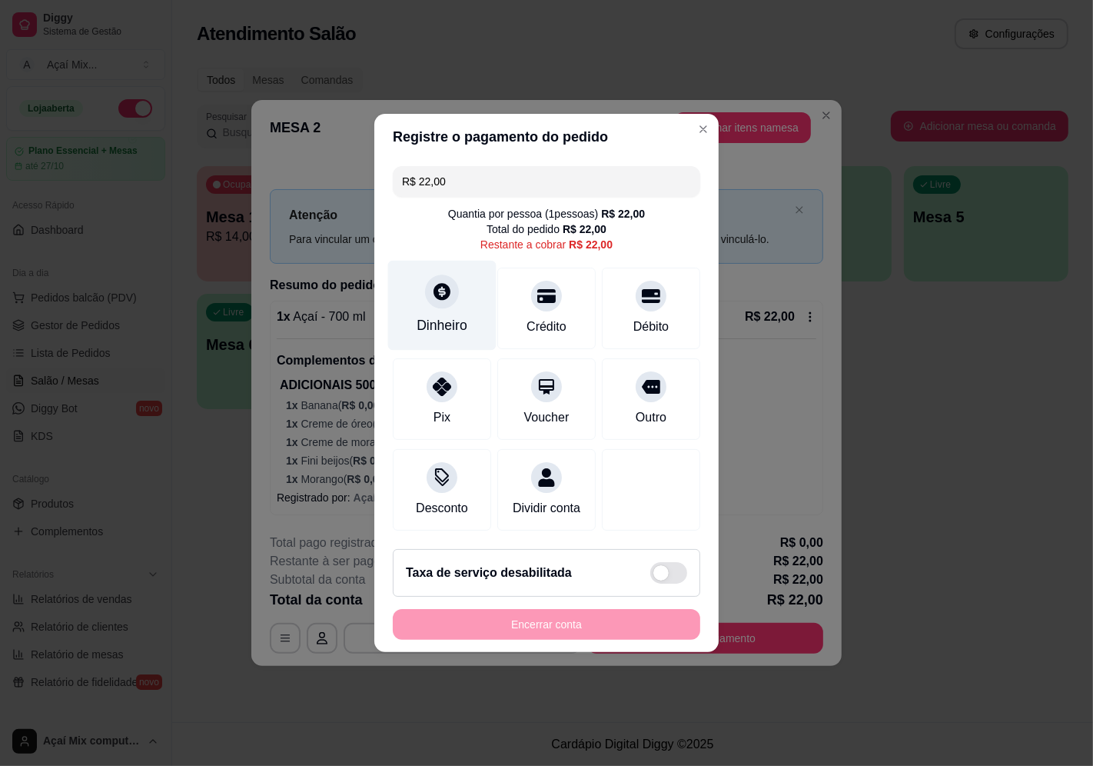
click at [419, 283] on div "Dinheiro" at bounding box center [442, 306] width 108 height 90
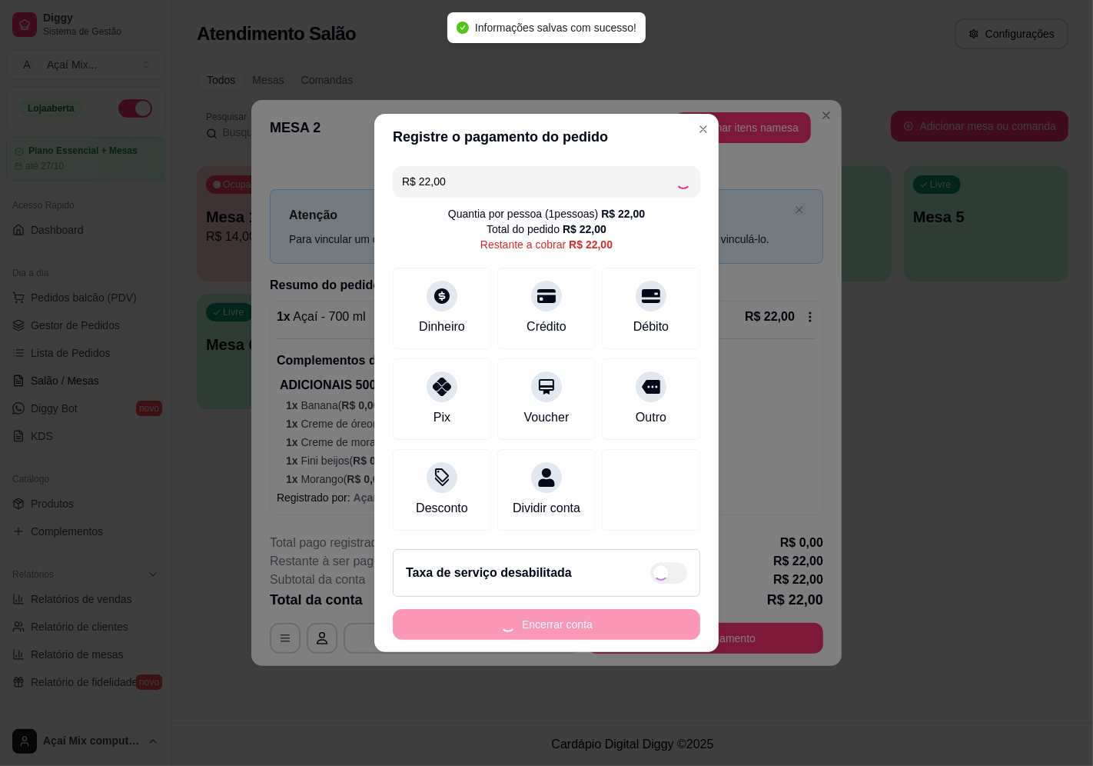
type input "R$ 0,00"
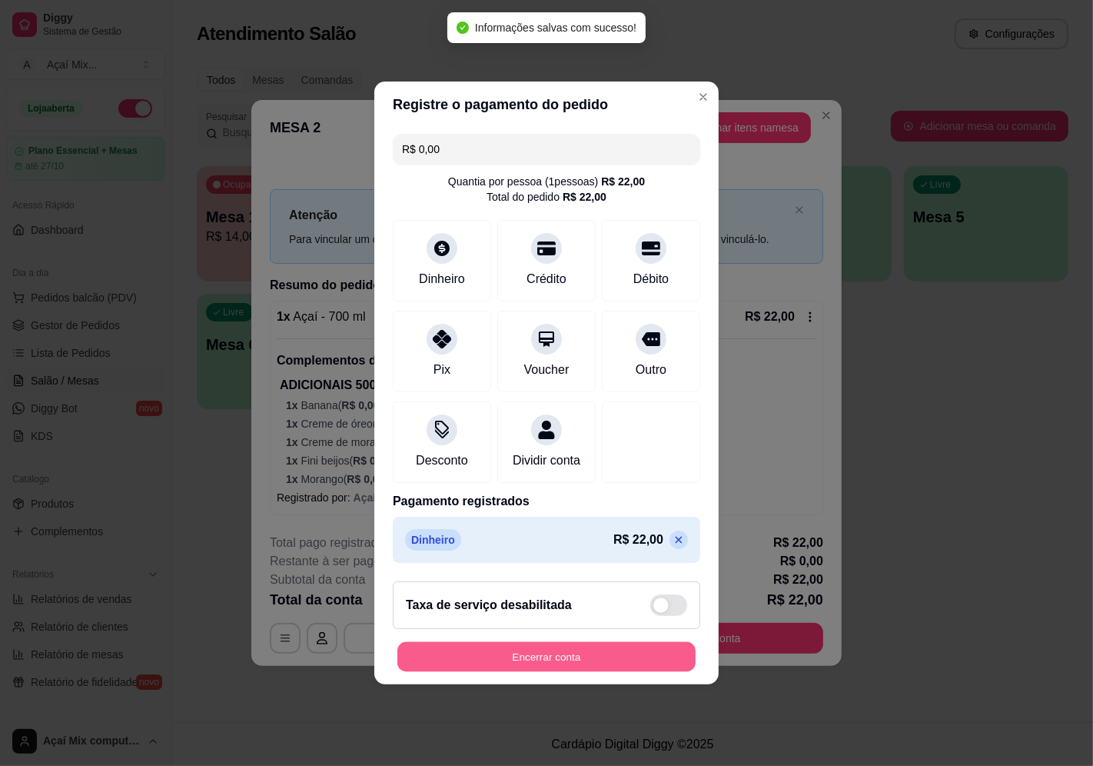
click at [644, 672] on button "Encerrar conta" at bounding box center [547, 657] width 298 height 30
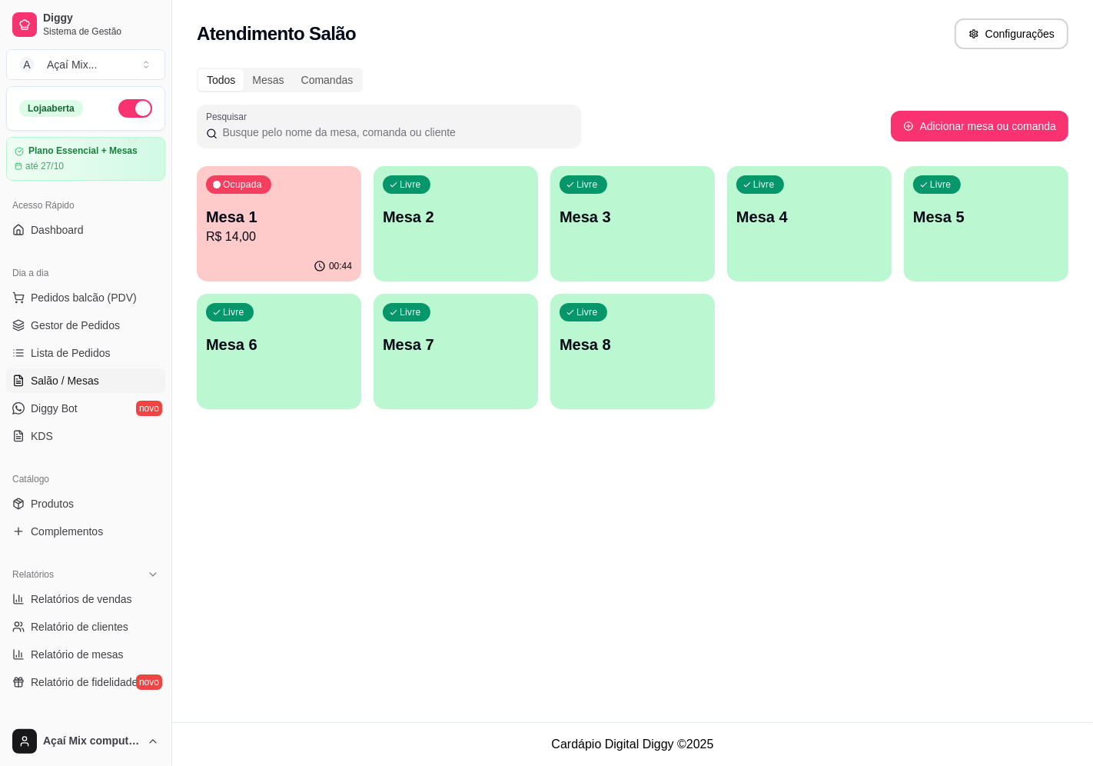
click at [290, 237] on p "R$ 14,00" at bounding box center [279, 237] width 146 height 18
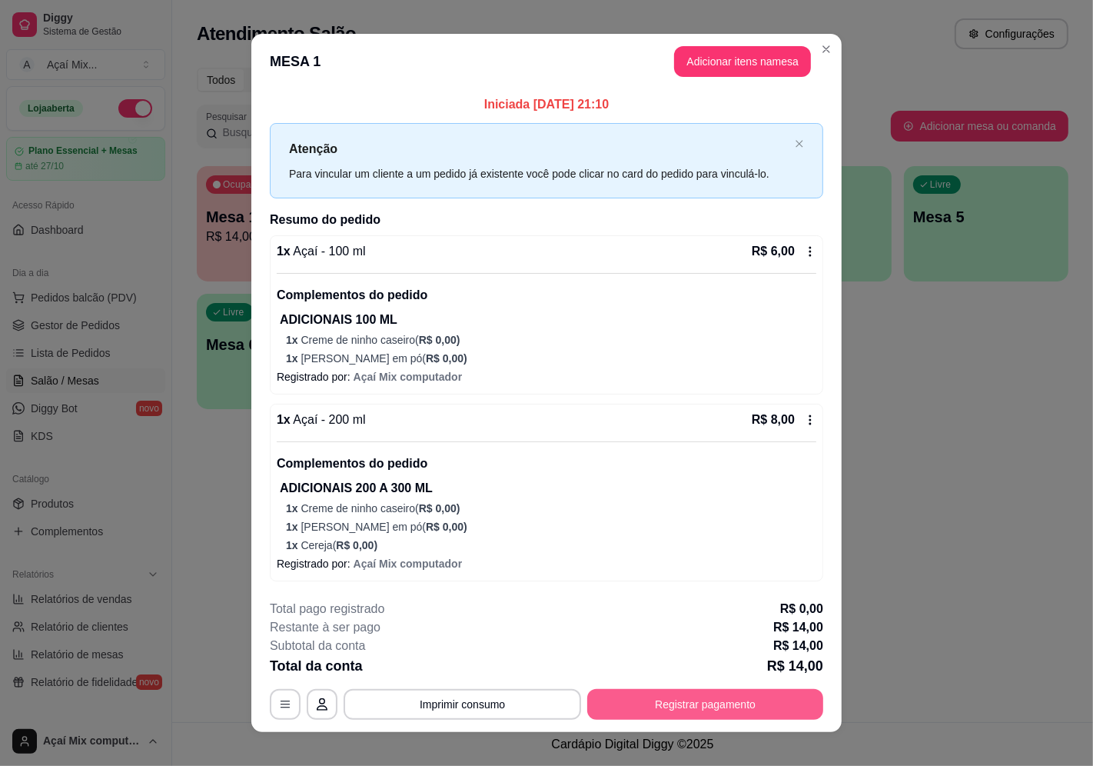
drag, startPoint x: 717, startPoint y: 687, endPoint x: 717, endPoint y: 697, distance: 9.2
click at [717, 697] on div "**********" at bounding box center [547, 660] width 554 height 120
click at [717, 696] on button "Registrar pagamento" at bounding box center [705, 704] width 236 height 31
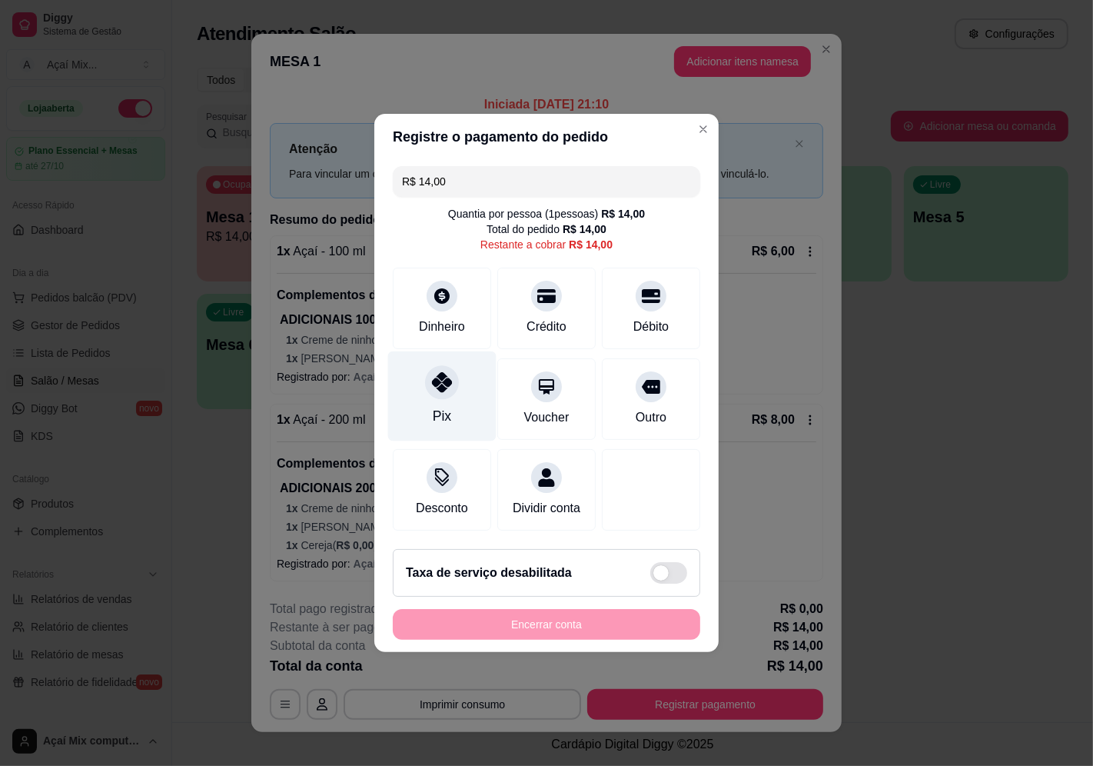
click at [425, 390] on div "Pix" at bounding box center [442, 396] width 108 height 90
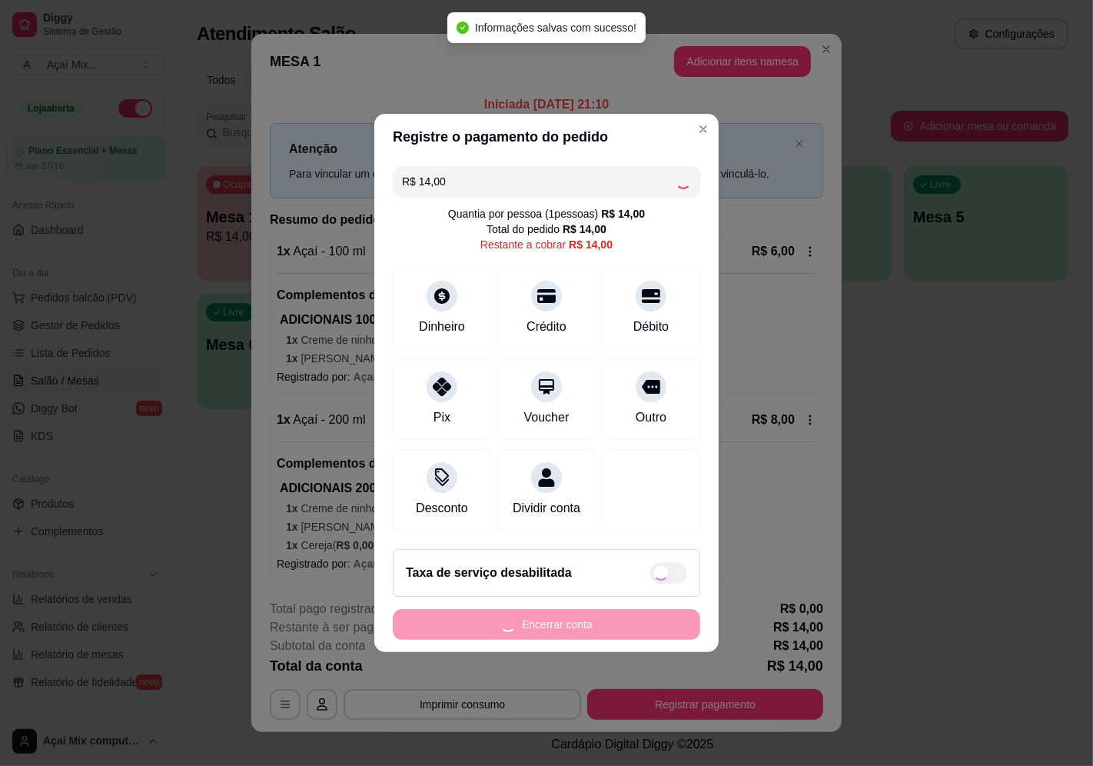
type input "R$ 0,00"
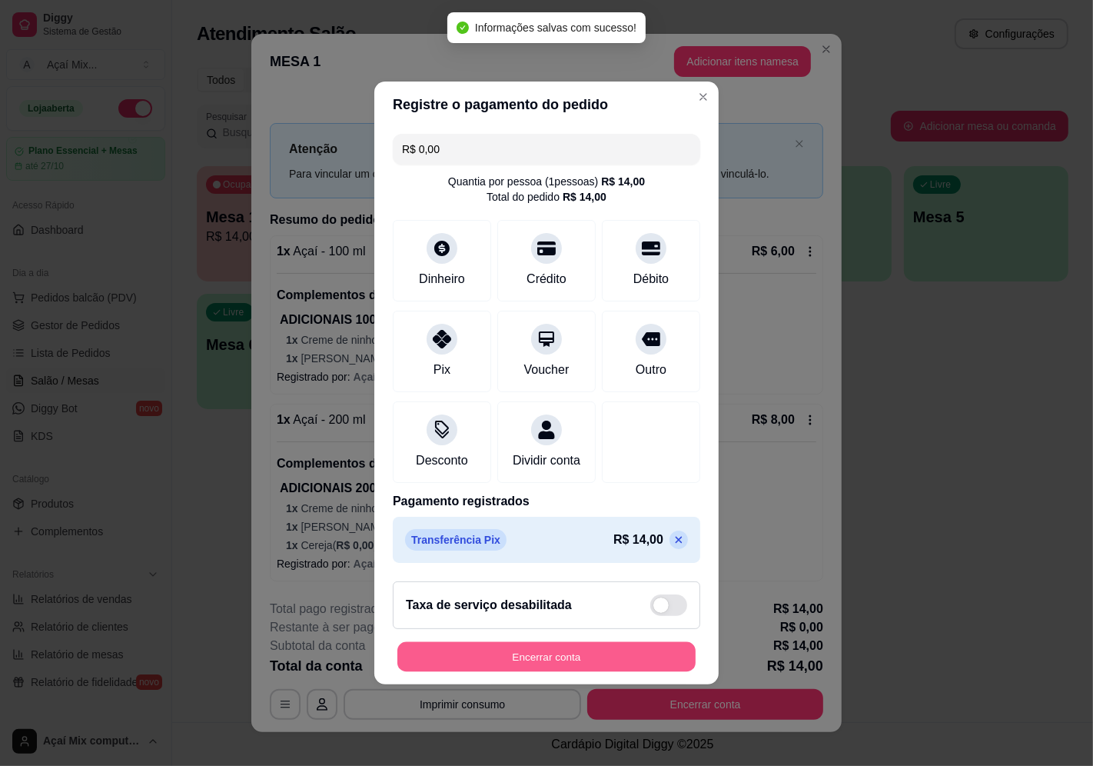
click at [604, 654] on button "Encerrar conta" at bounding box center [547, 657] width 298 height 30
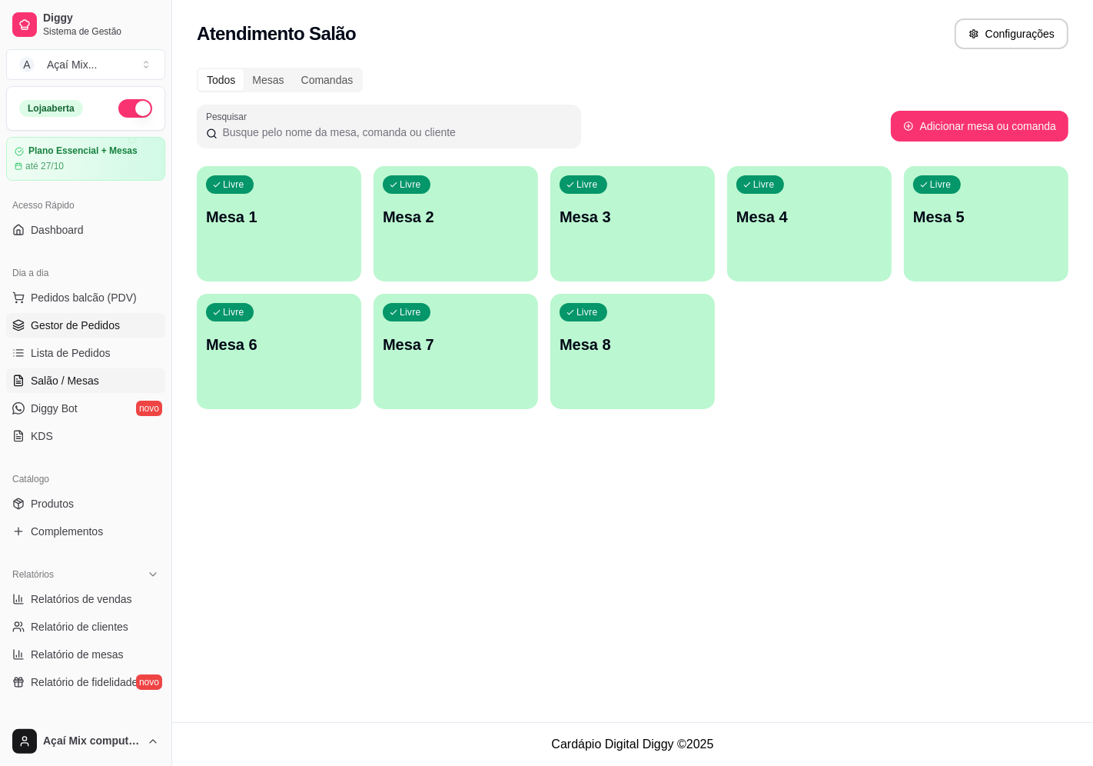
click at [87, 332] on span "Gestor de Pedidos" at bounding box center [75, 325] width 89 height 15
click at [108, 333] on link "Gestor de Pedidos" at bounding box center [85, 325] width 159 height 25
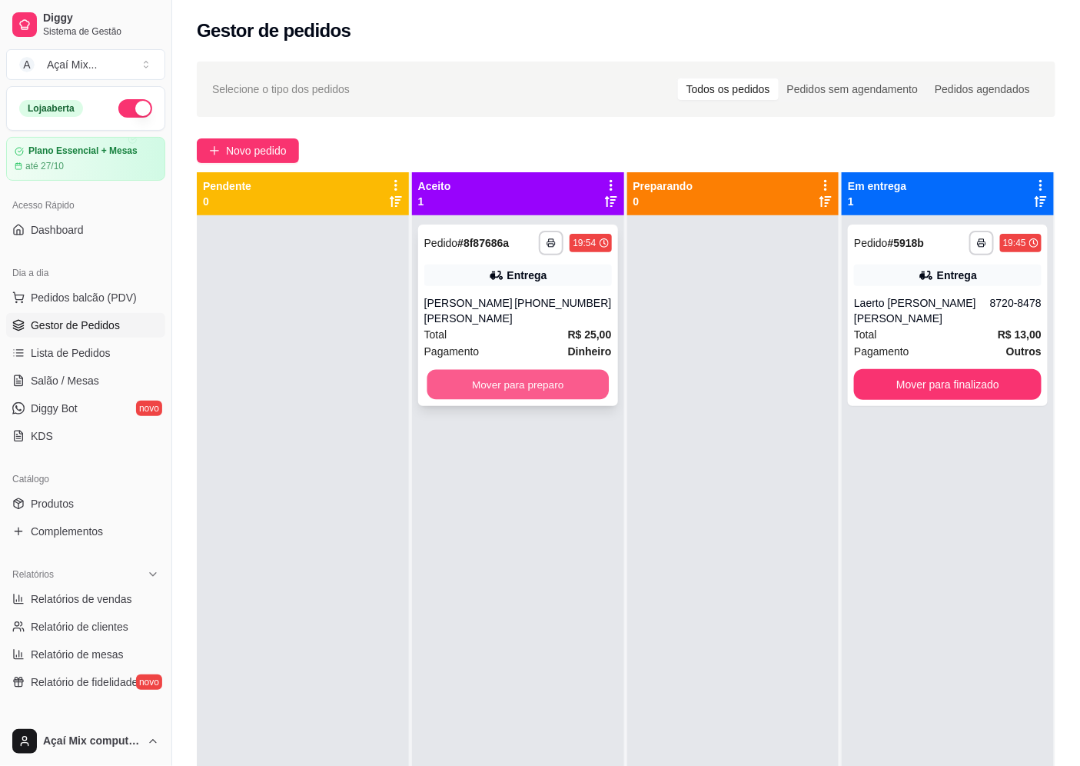
click at [521, 371] on button "Mover para preparo" at bounding box center [517, 385] width 181 height 30
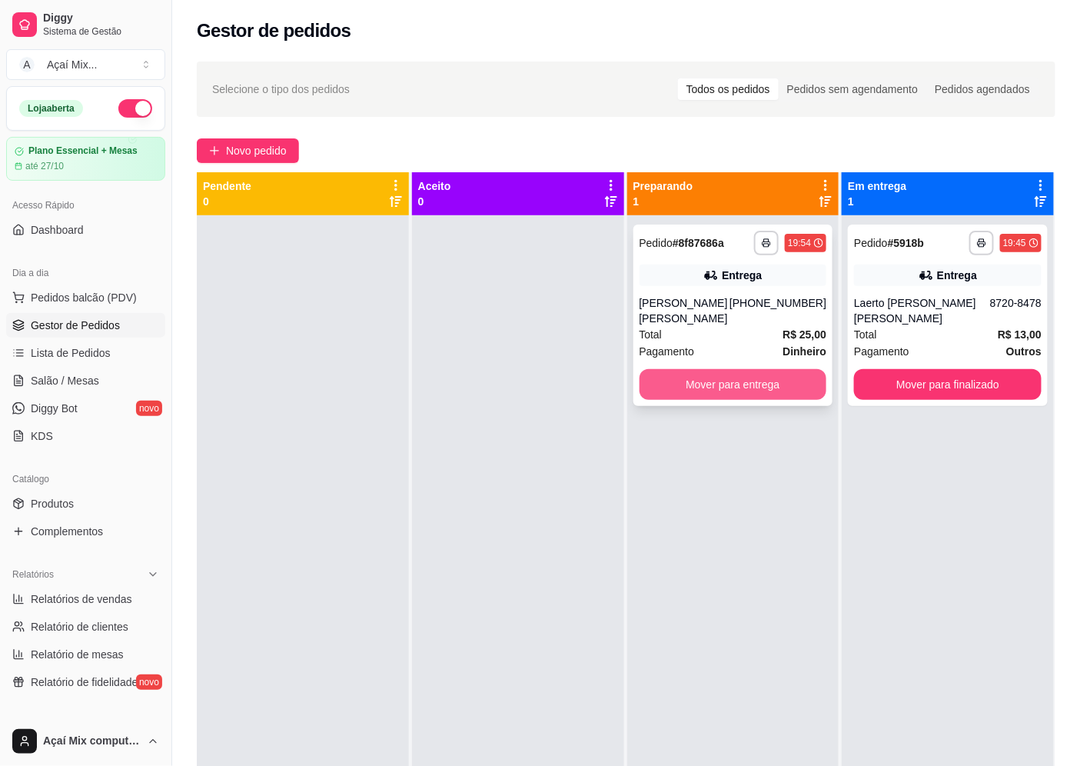
click at [674, 369] on button "Mover para entrega" at bounding box center [734, 384] width 188 height 31
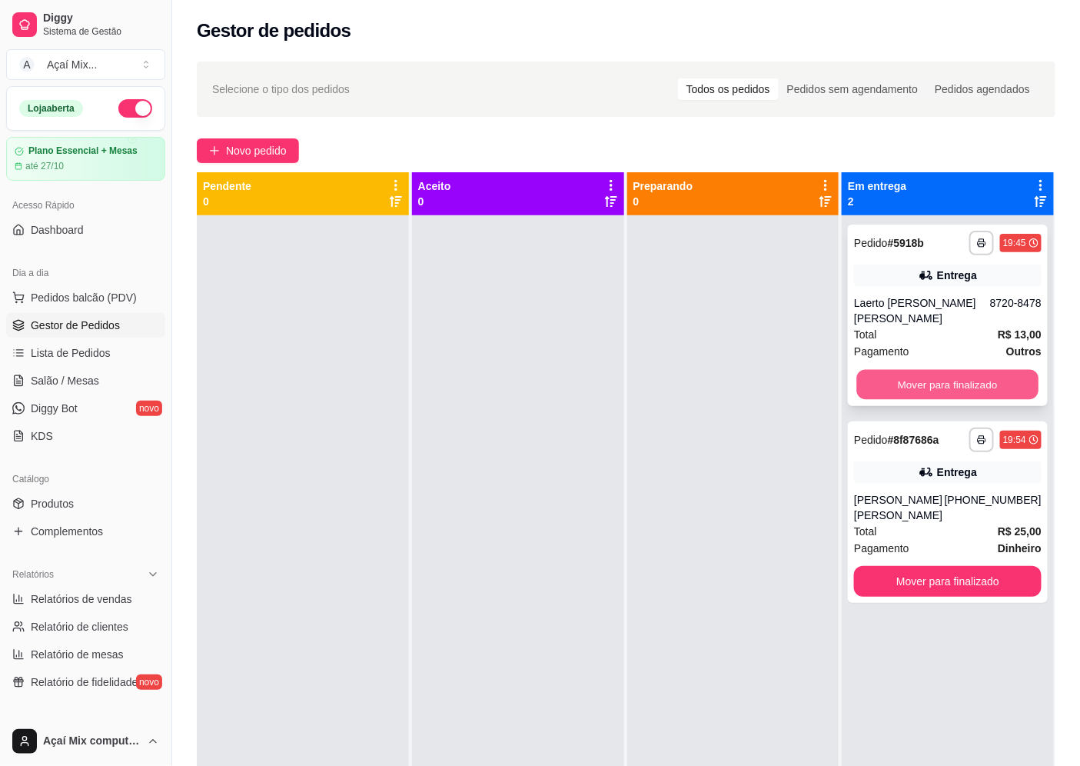
click at [920, 370] on button "Mover para finalizado" at bounding box center [947, 385] width 181 height 30
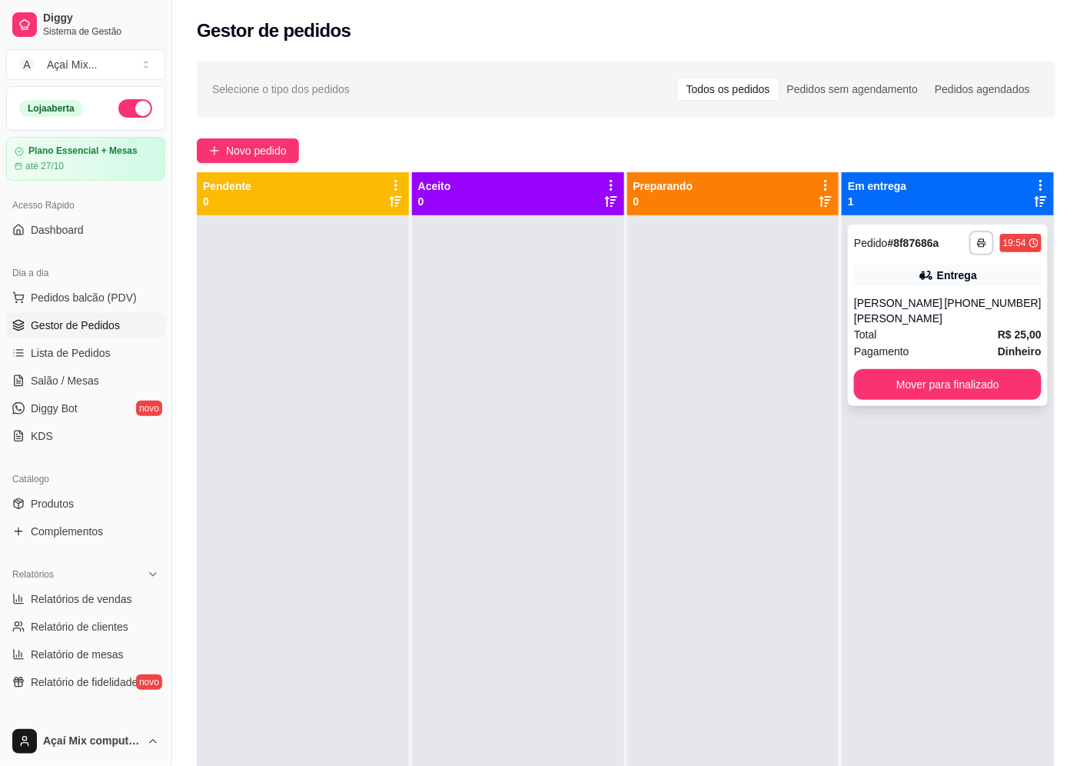
click at [934, 384] on div "**********" at bounding box center [948, 315] width 200 height 181
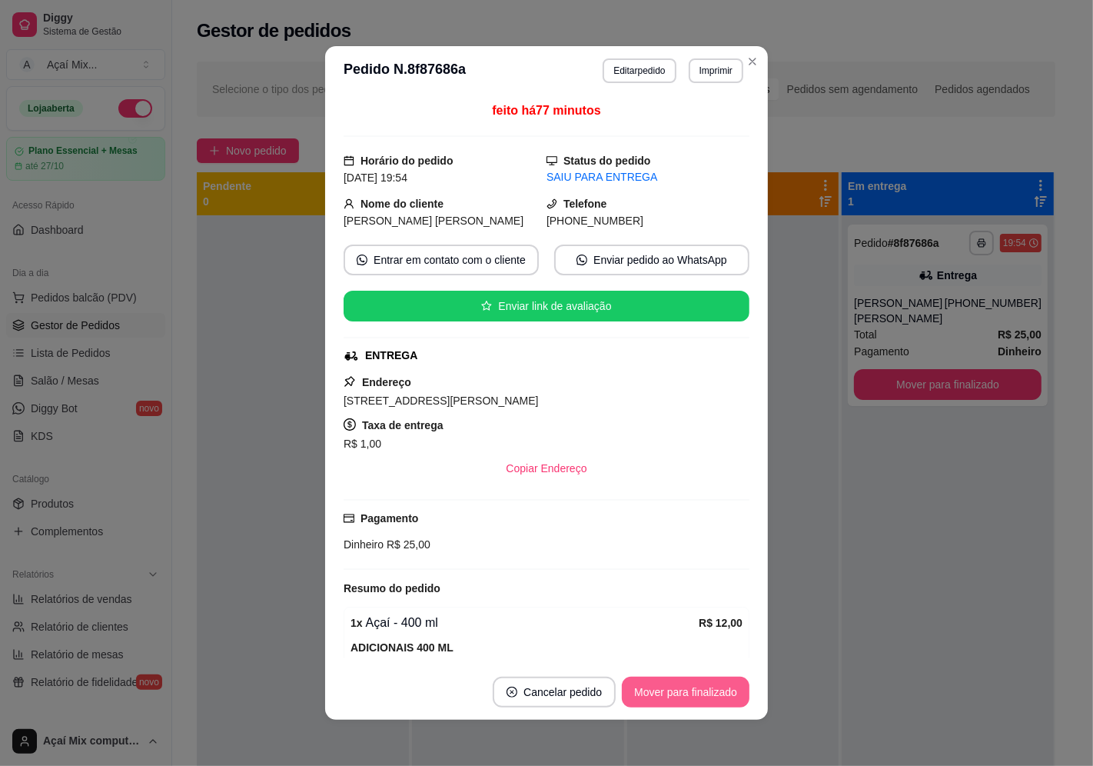
click at [704, 696] on button "Mover para finalizado" at bounding box center [686, 692] width 128 height 31
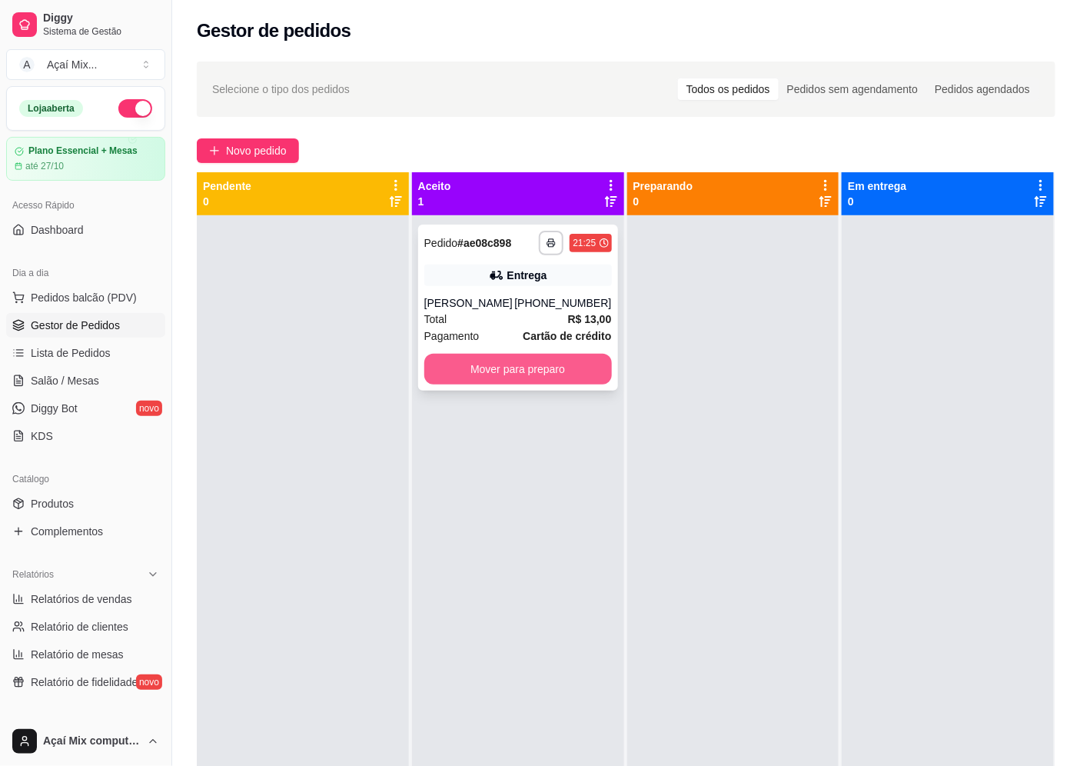
click at [464, 378] on button "Mover para preparo" at bounding box center [518, 369] width 188 height 31
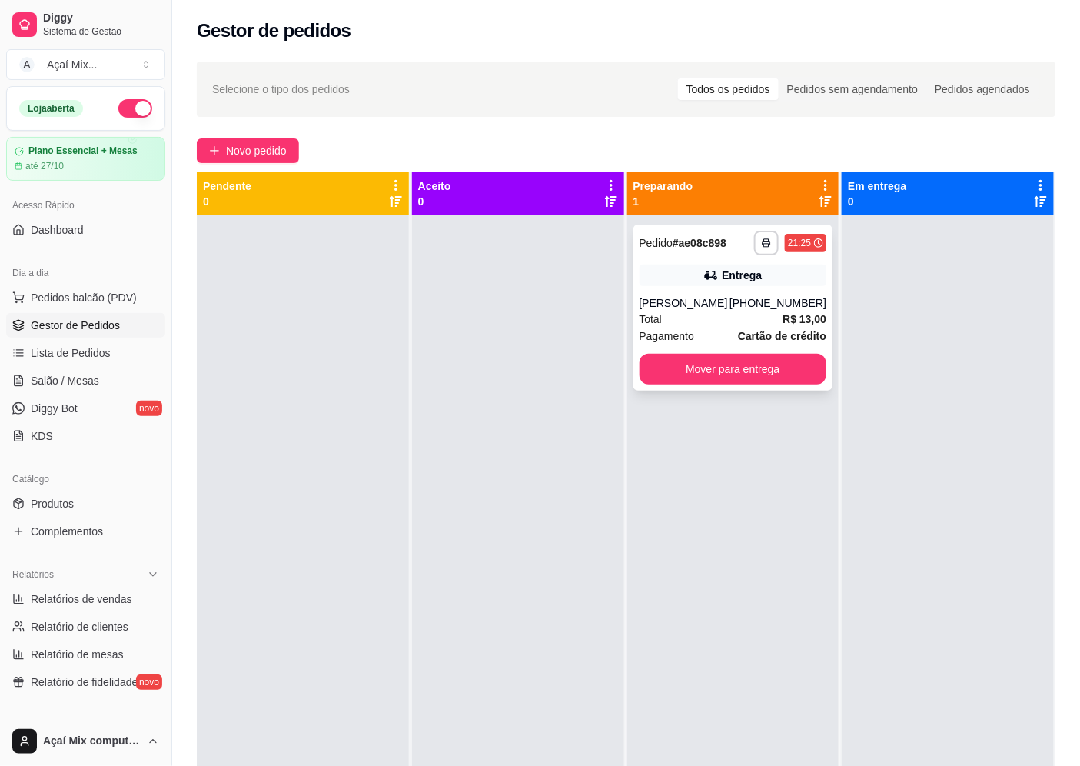
click at [712, 384] on div "**********" at bounding box center [734, 308] width 200 height 166
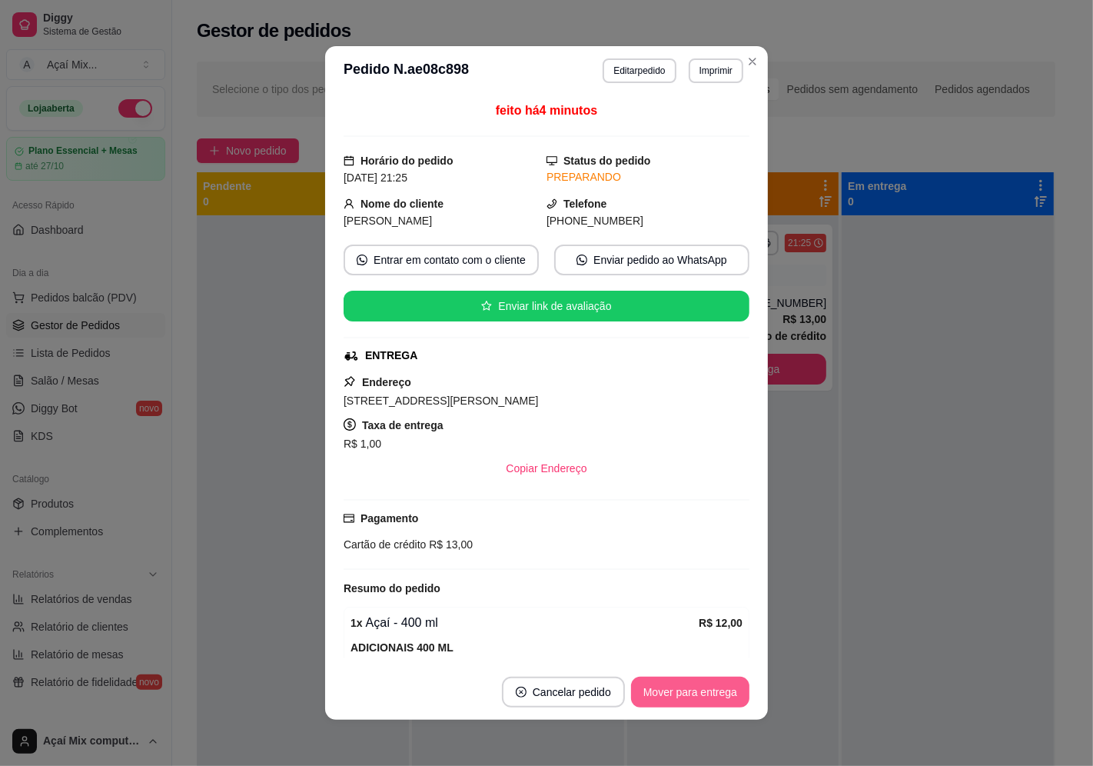
click at [671, 681] on button "Mover para entrega" at bounding box center [690, 692] width 118 height 31
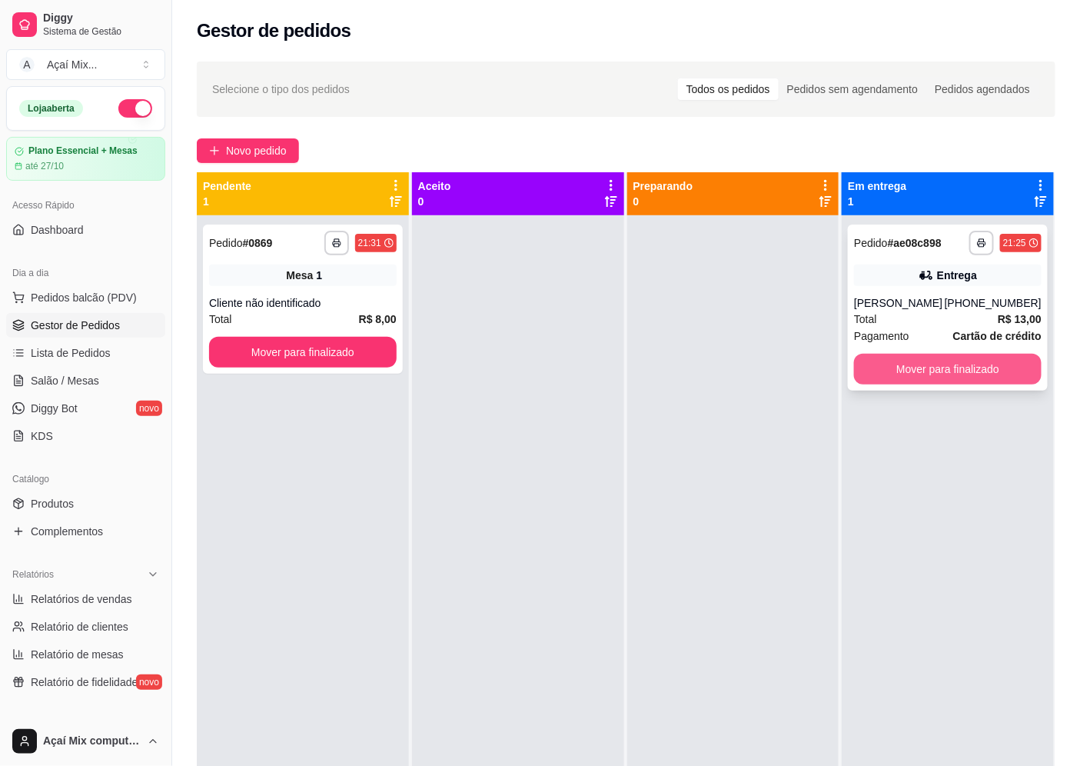
click at [933, 378] on button "Mover para finalizado" at bounding box center [948, 369] width 188 height 31
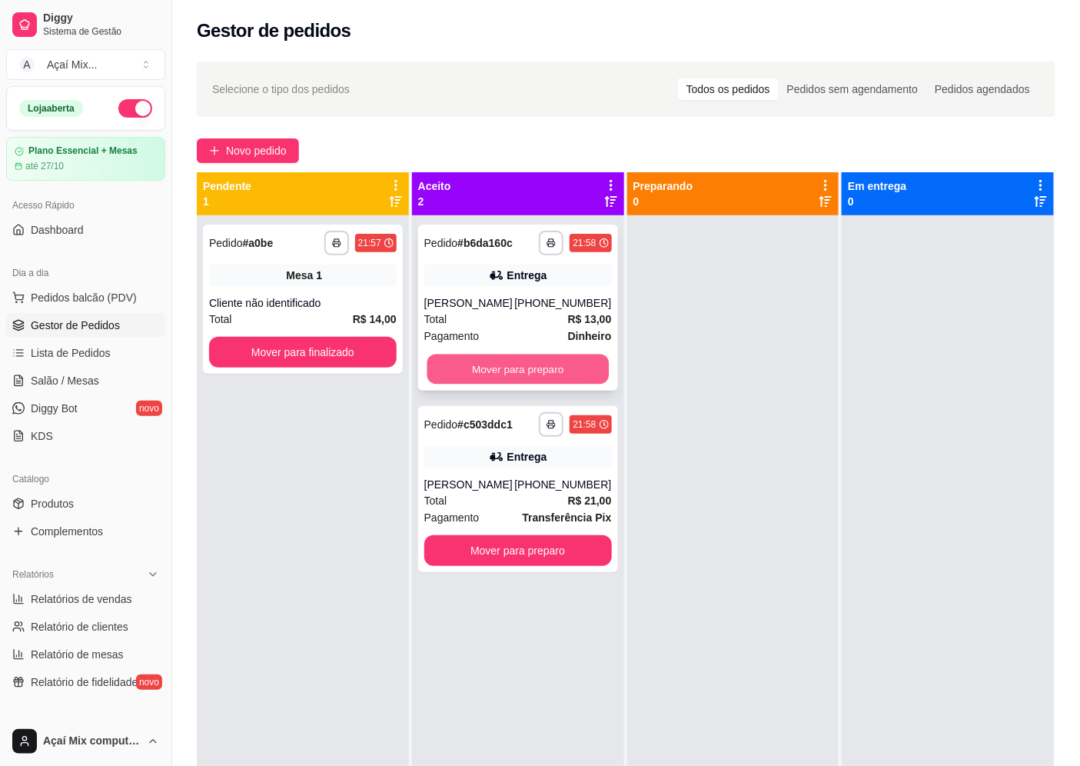
click at [554, 365] on button "Mover para preparo" at bounding box center [517, 369] width 181 height 30
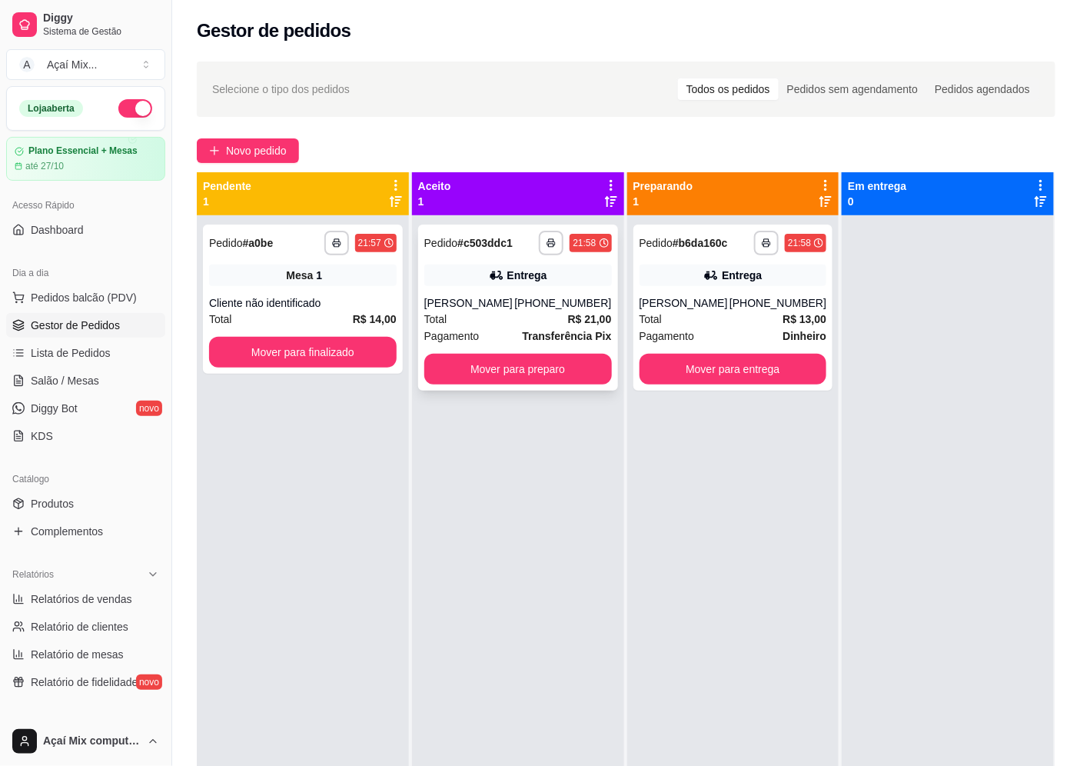
click at [581, 388] on div "**********" at bounding box center [518, 308] width 200 height 166
click at [566, 374] on button "Mover para preparo" at bounding box center [518, 369] width 188 height 31
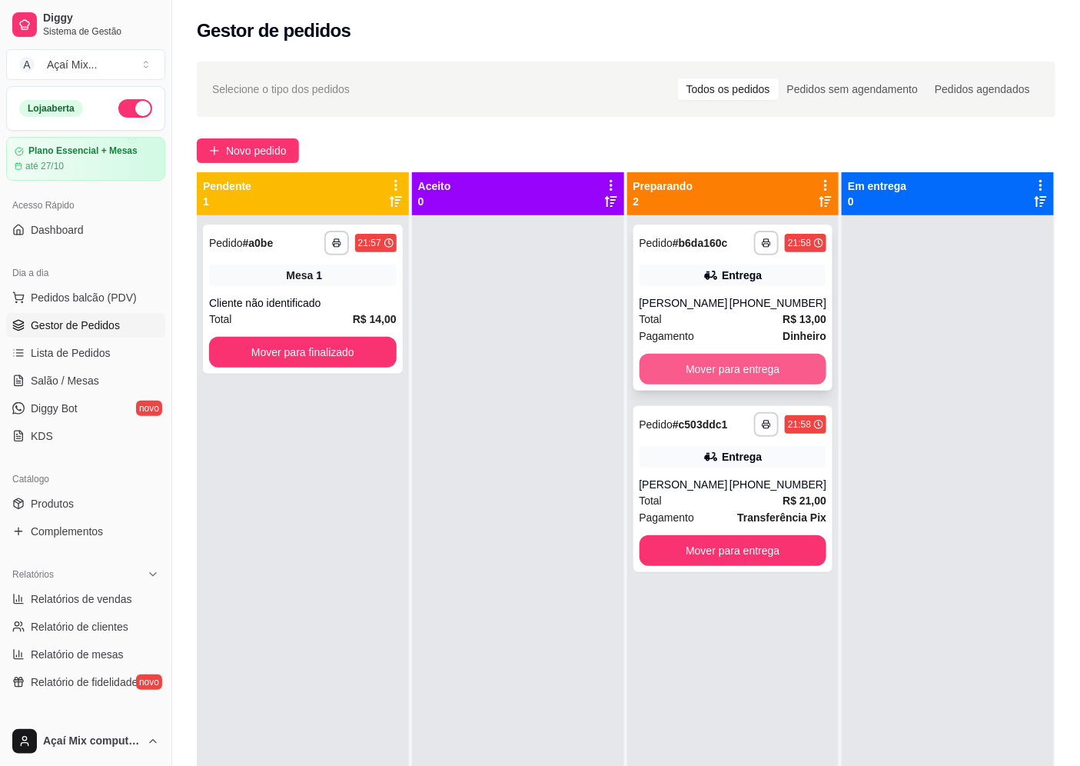
click at [740, 368] on button "Mover para entrega" at bounding box center [734, 369] width 188 height 31
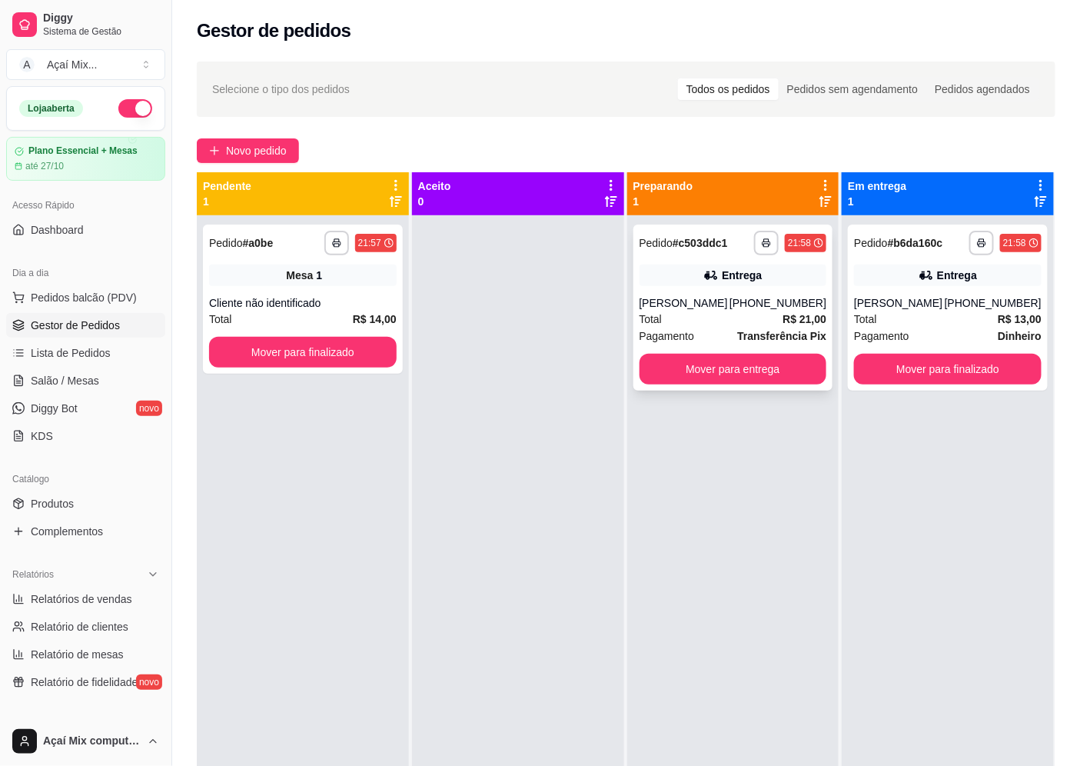
click at [740, 319] on div "Total R$ 21,00" at bounding box center [734, 319] width 188 height 17
click at [726, 362] on button "Mover para entrega" at bounding box center [734, 369] width 188 height 31
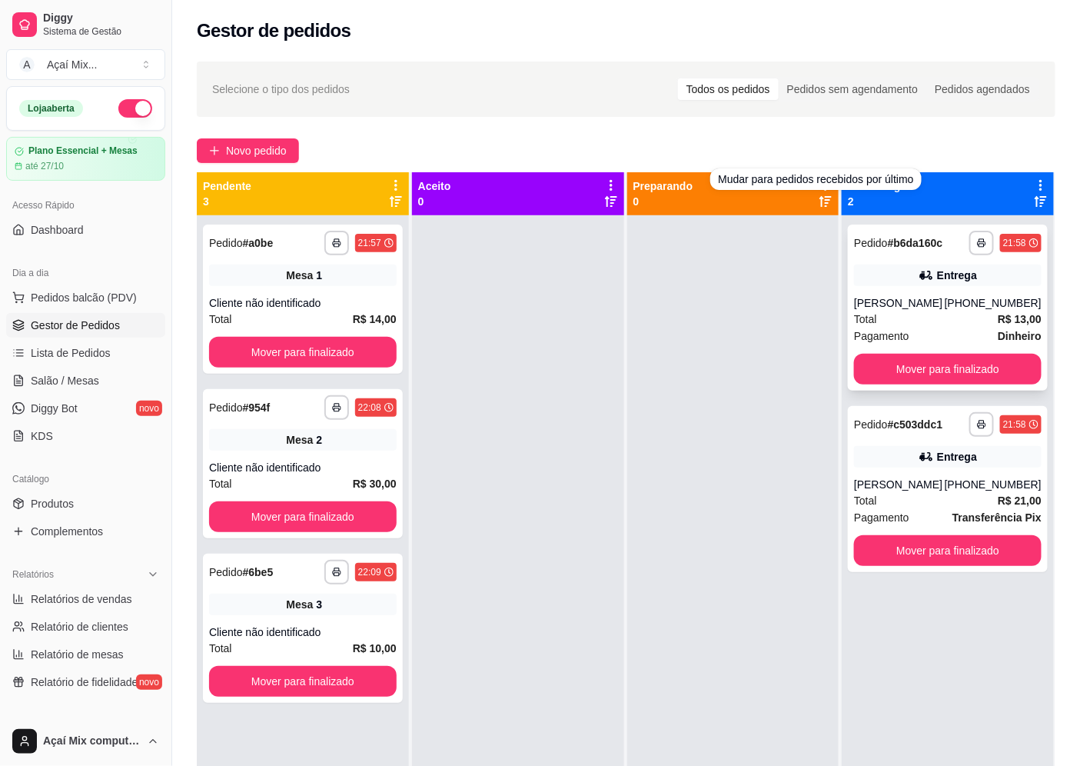
click at [973, 324] on div "Total R$ 13,00" at bounding box center [948, 319] width 188 height 17
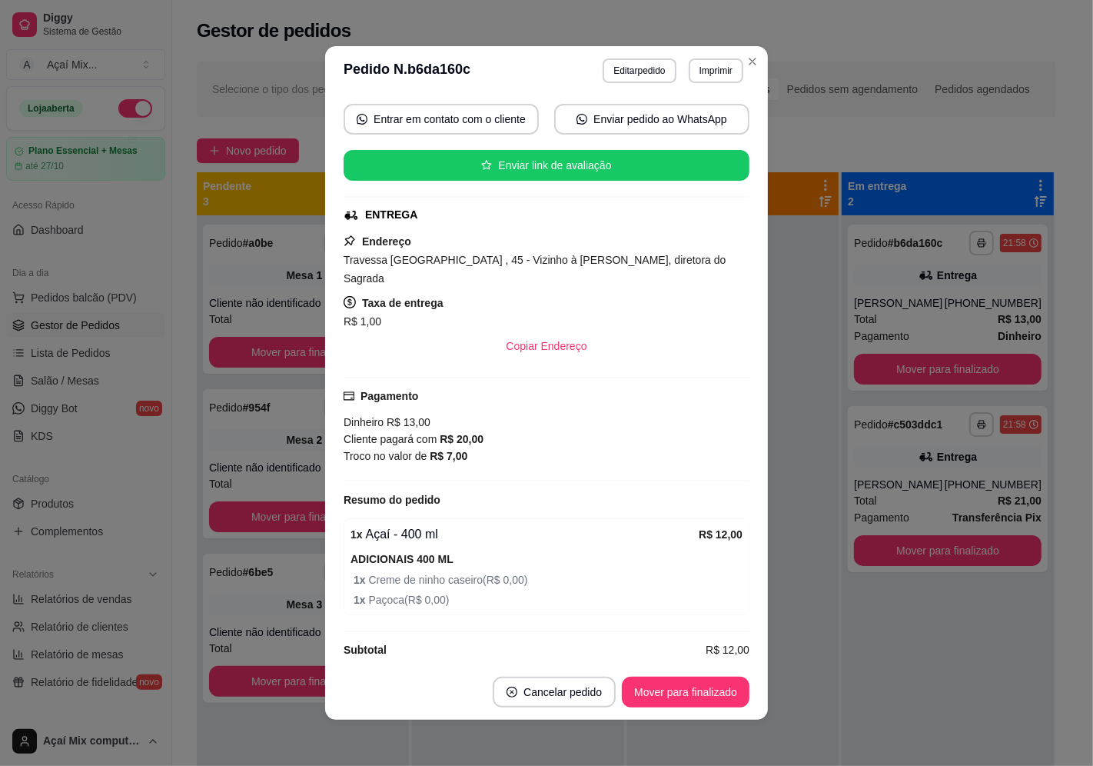
scroll to position [3, 0]
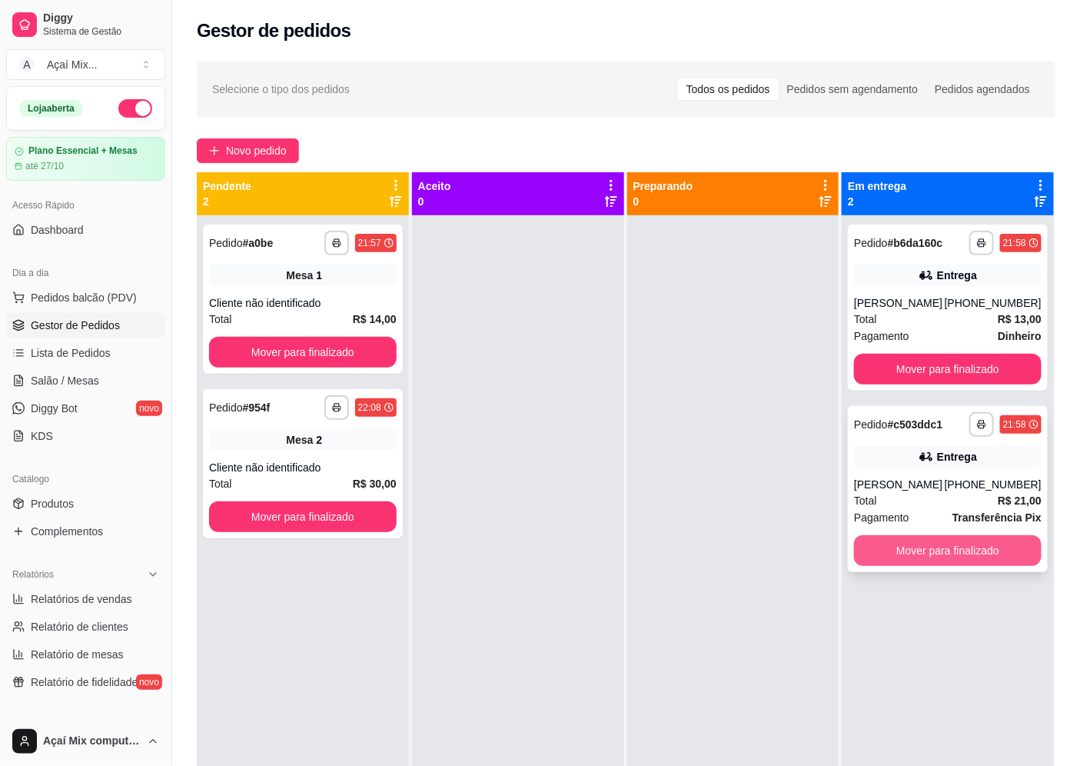
click at [969, 550] on button "Mover para finalizado" at bounding box center [948, 550] width 188 height 31
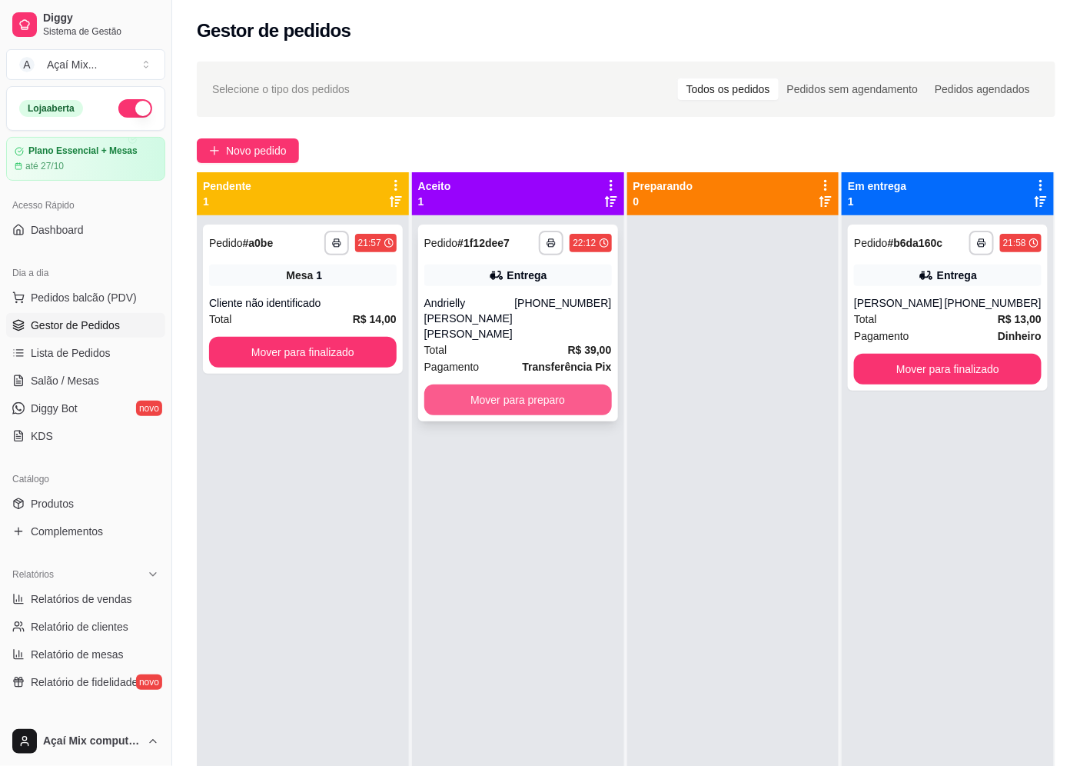
click at [467, 394] on button "Mover para preparo" at bounding box center [518, 399] width 188 height 31
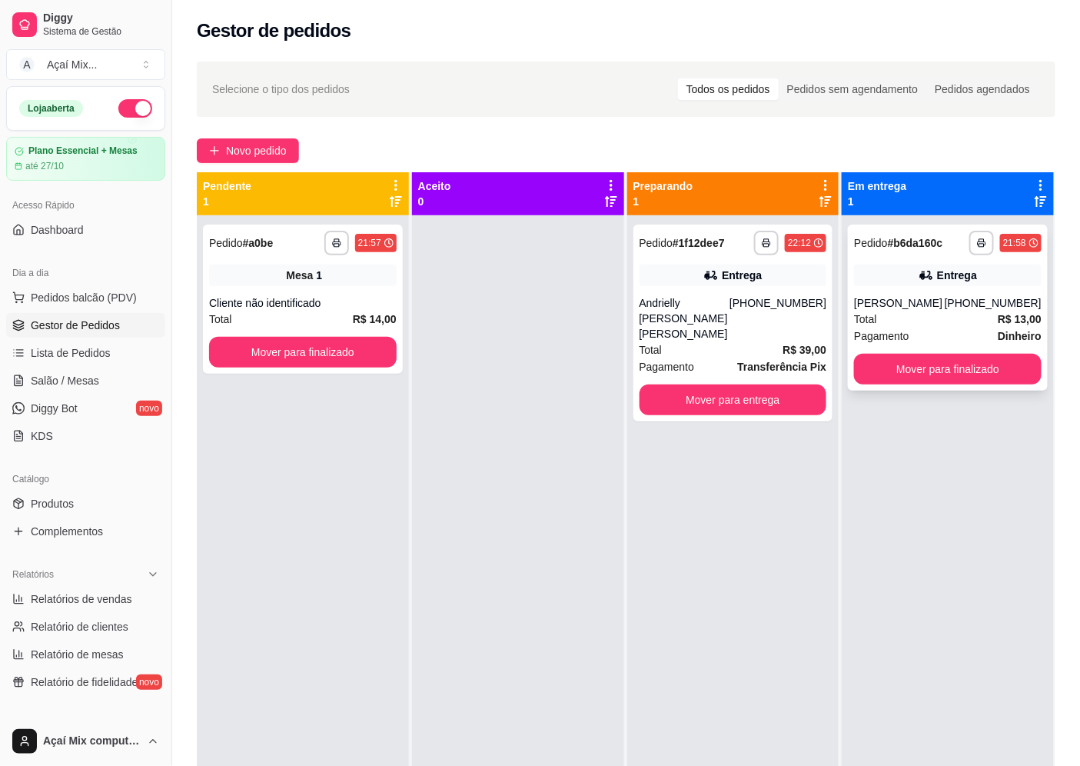
click at [989, 302] on div "(82) 98139-1238" at bounding box center [993, 302] width 97 height 15
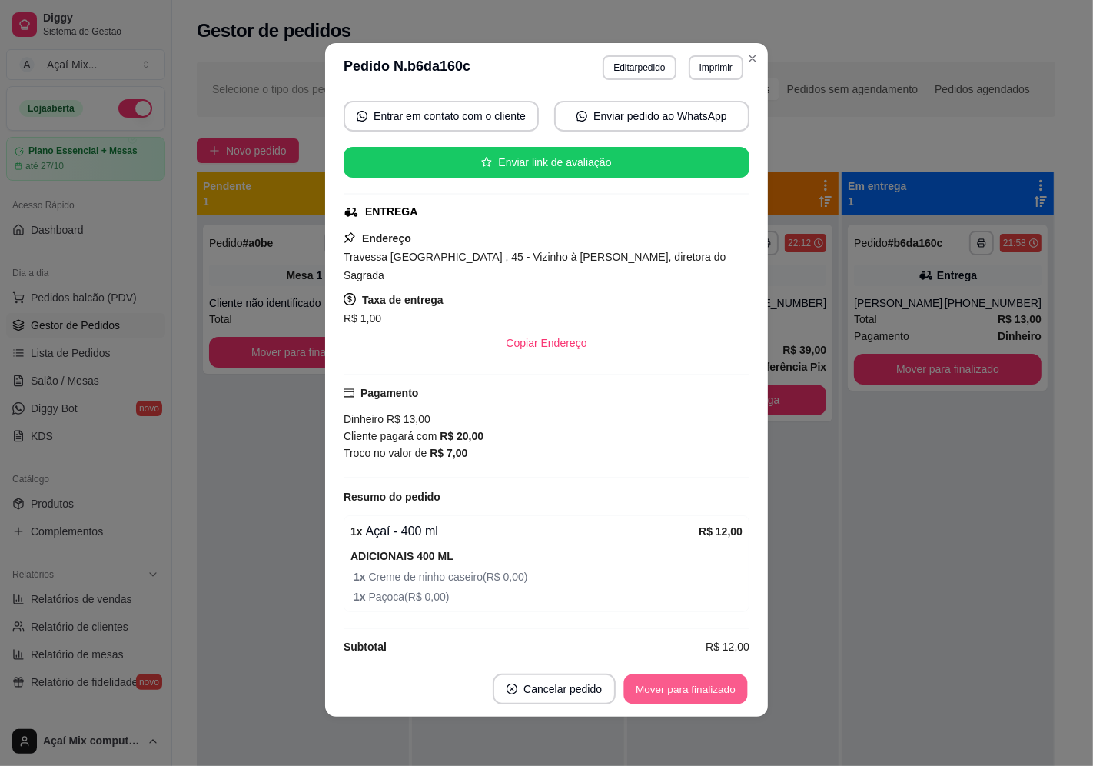
click at [662, 693] on button "Mover para finalizado" at bounding box center [686, 689] width 124 height 30
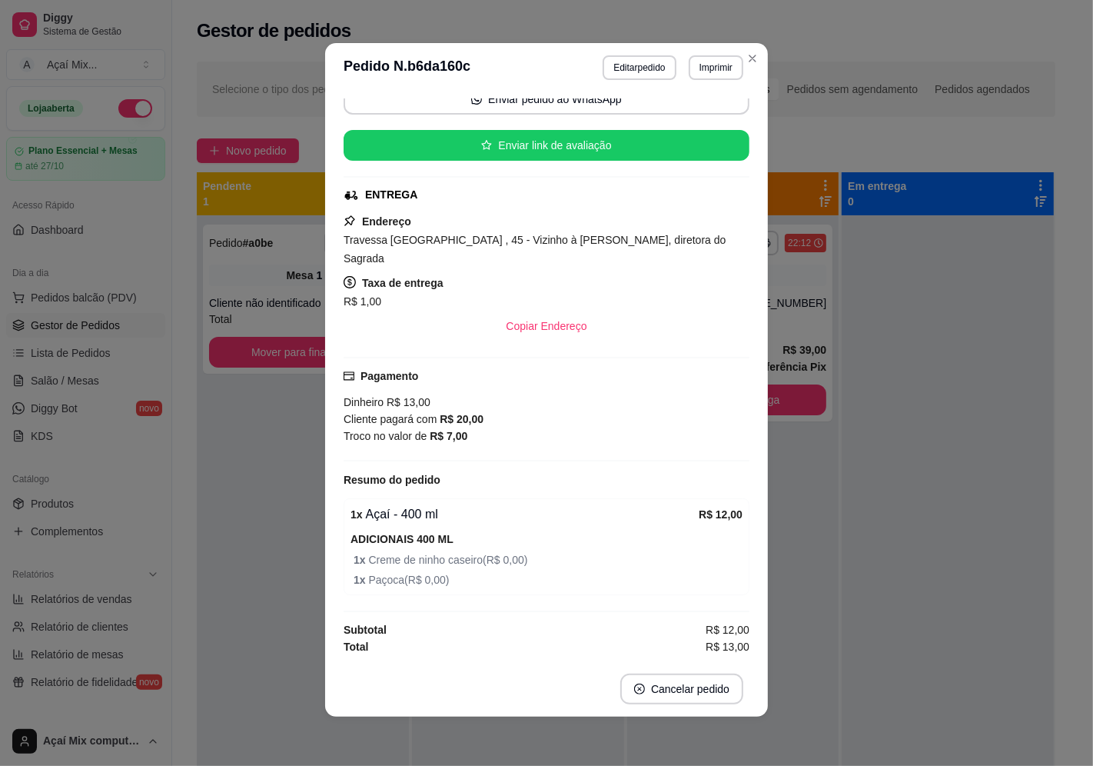
scroll to position [105, 0]
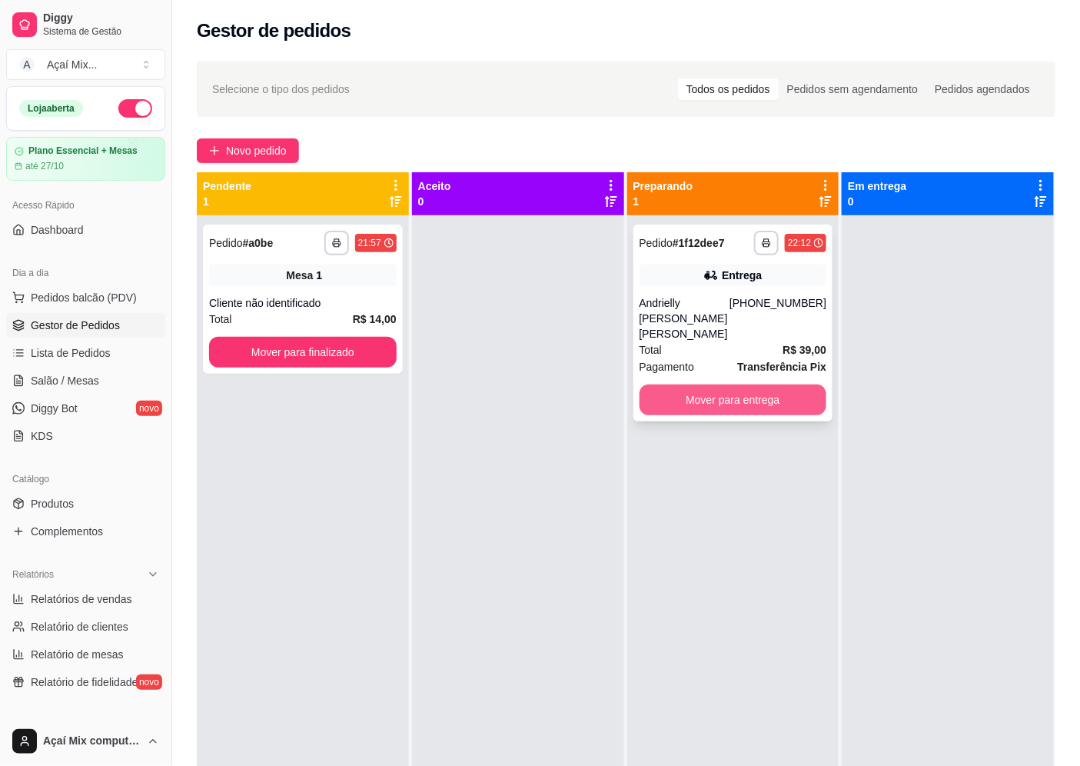
click at [709, 384] on button "Mover para entrega" at bounding box center [734, 399] width 188 height 31
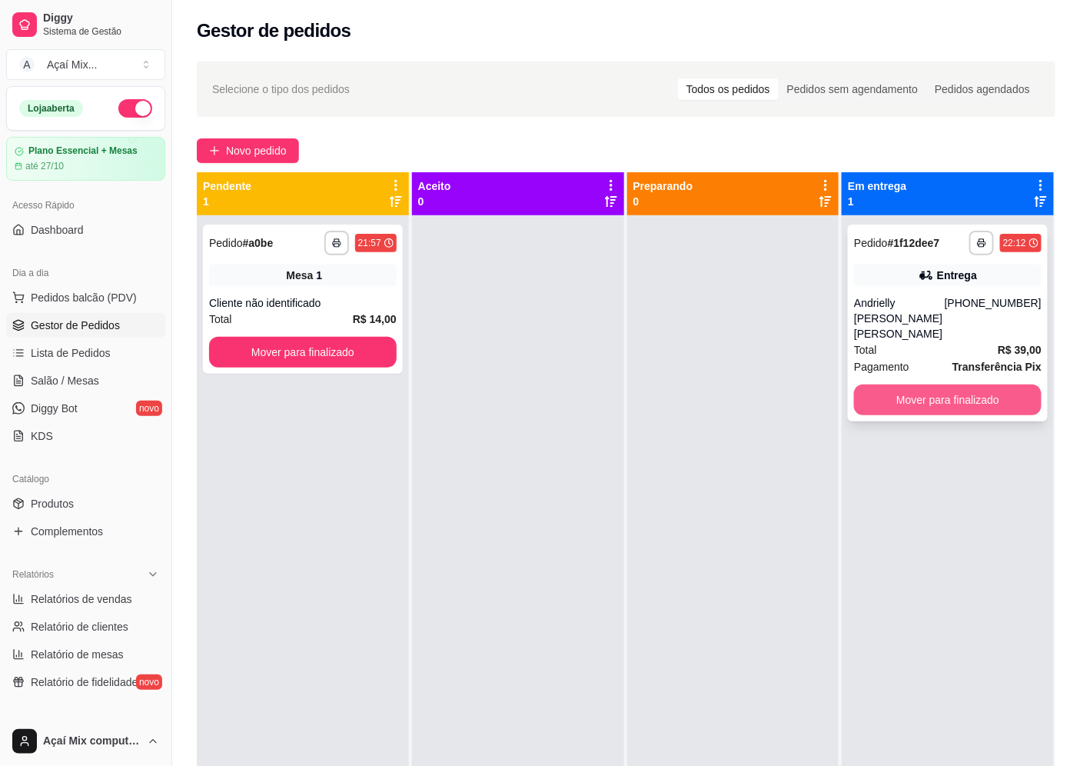
click at [948, 394] on button "Mover para finalizado" at bounding box center [948, 399] width 188 height 31
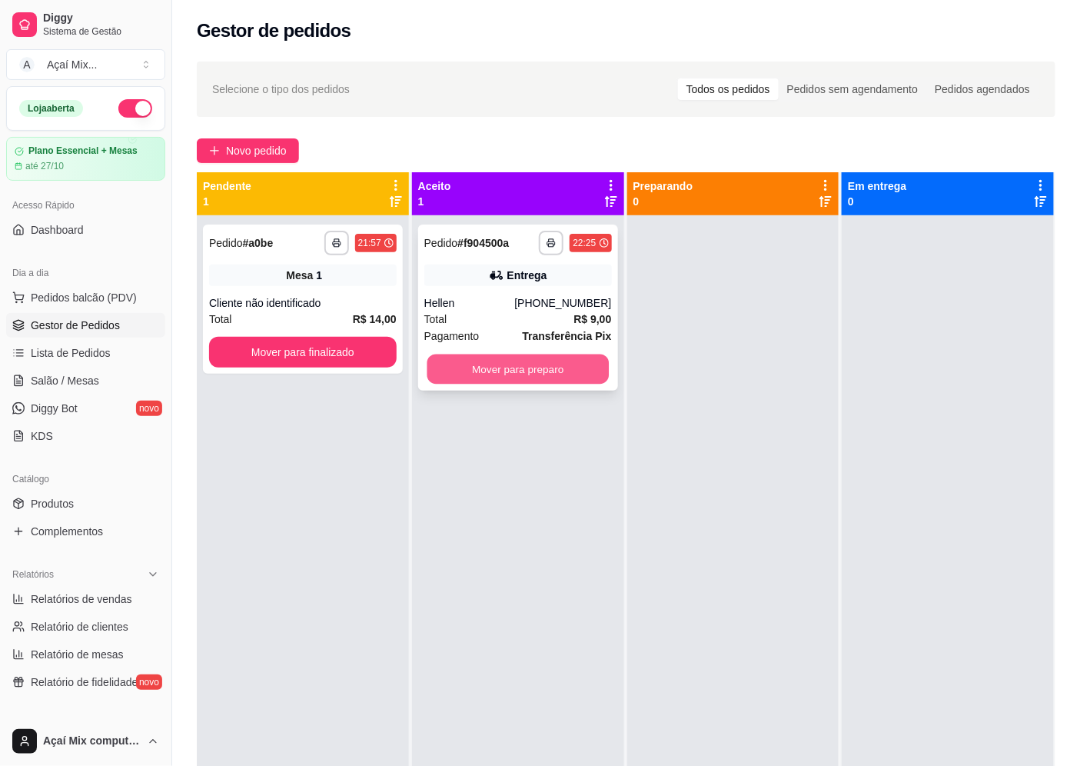
click at [513, 373] on button "Mover para preparo" at bounding box center [517, 369] width 181 height 30
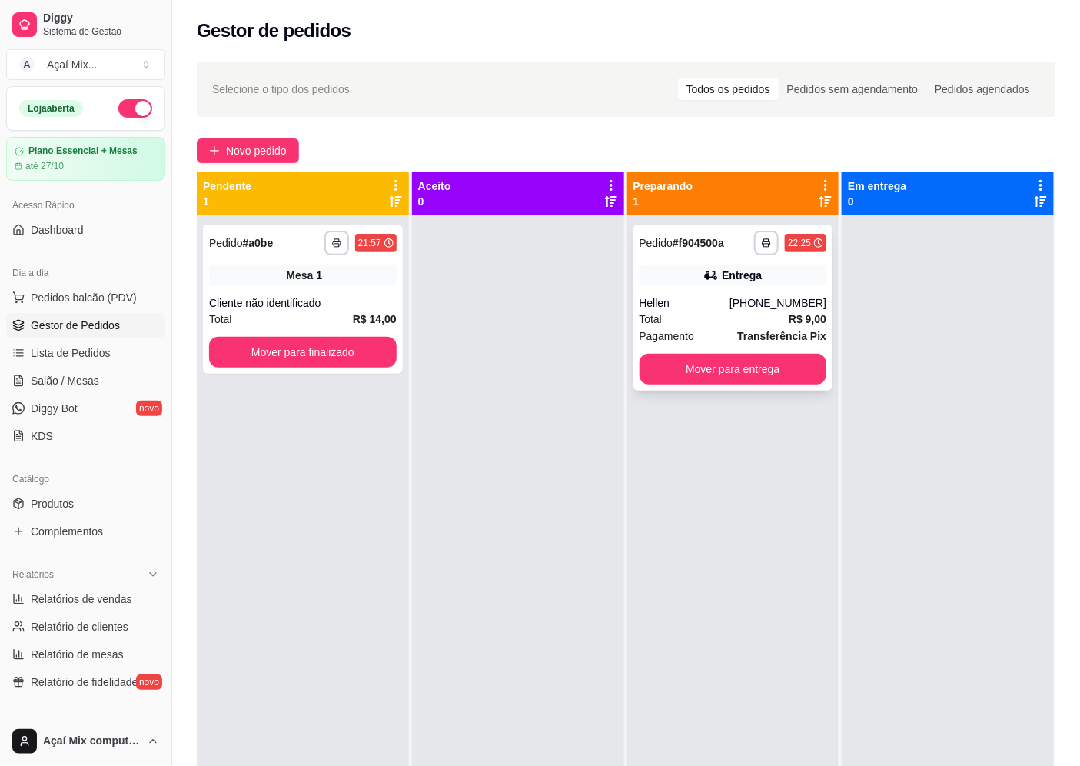
click at [715, 286] on div "**********" at bounding box center [734, 308] width 200 height 166
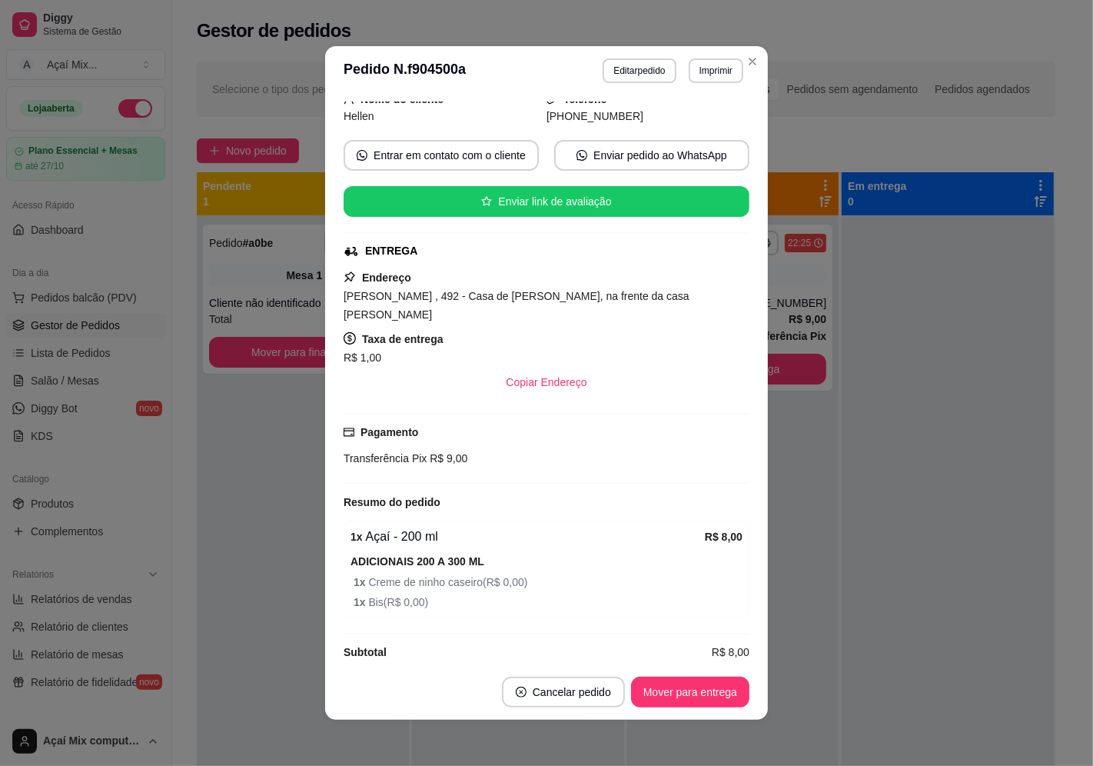
scroll to position [106, 0]
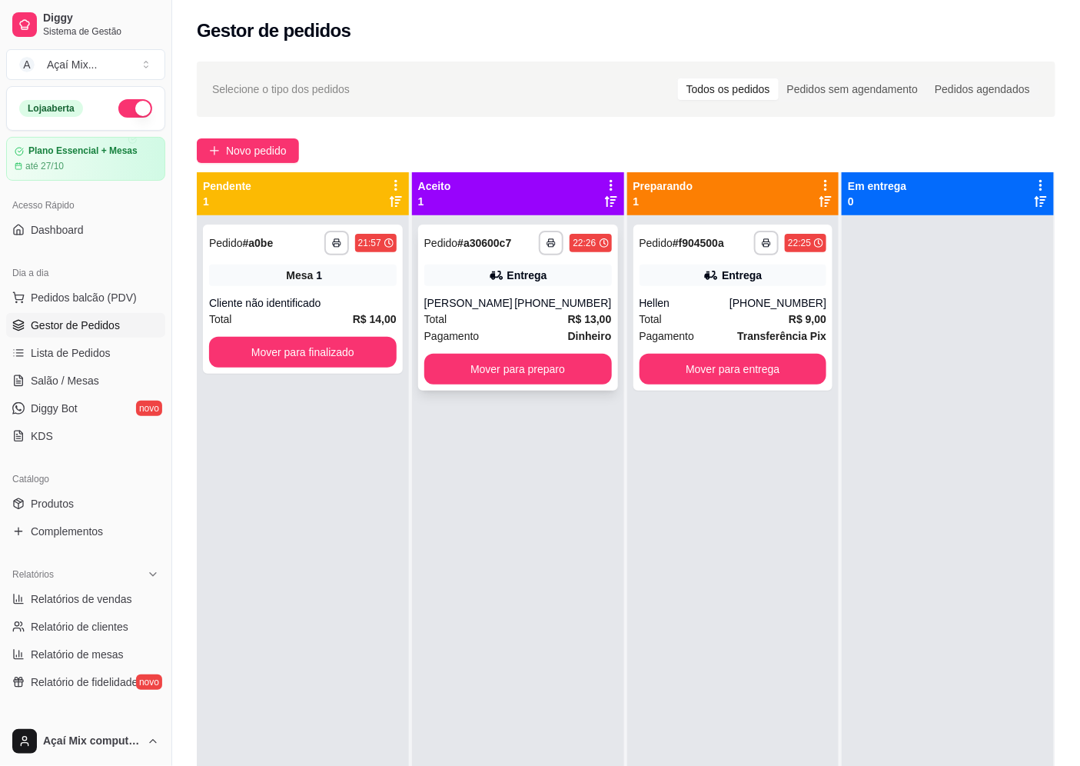
click at [557, 288] on div "**********" at bounding box center [518, 308] width 200 height 166
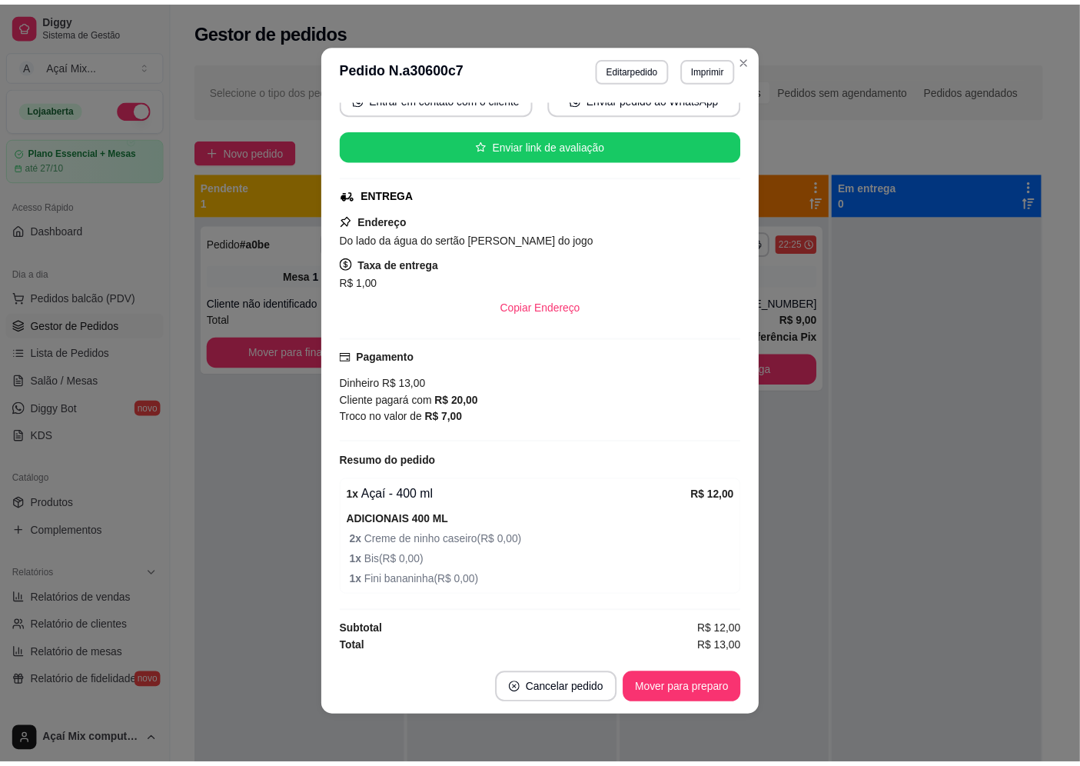
scroll to position [3, 0]
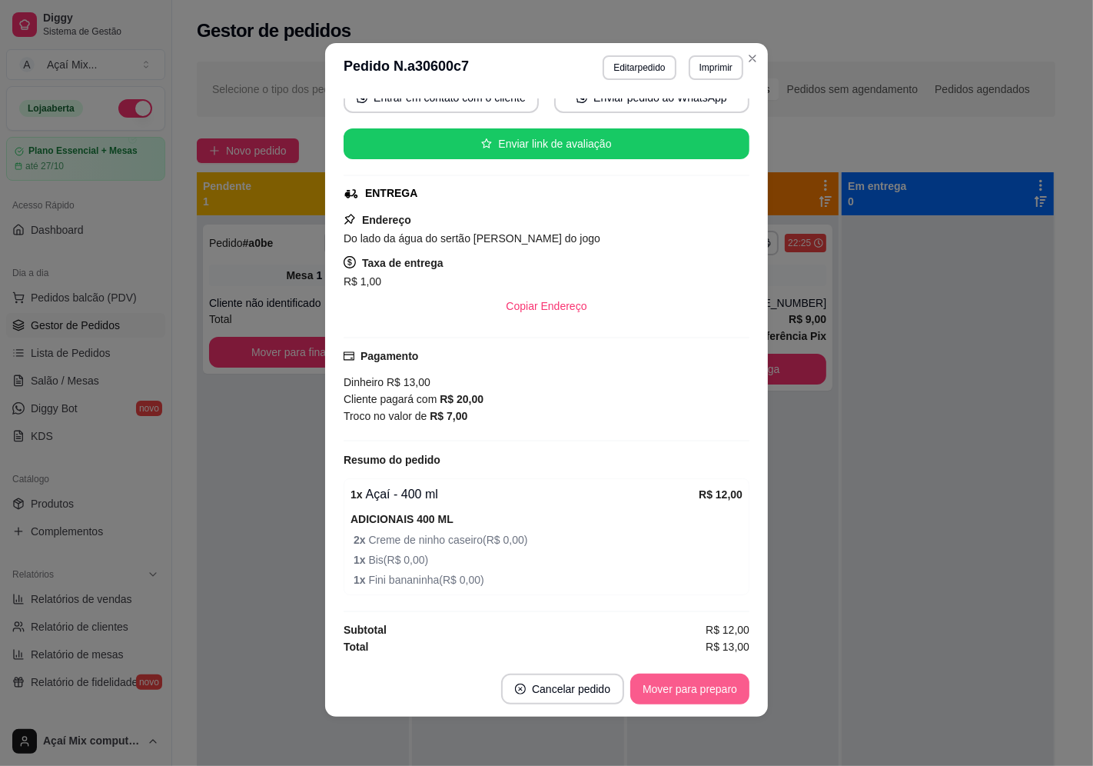
click at [705, 687] on button "Mover para preparo" at bounding box center [689, 689] width 119 height 31
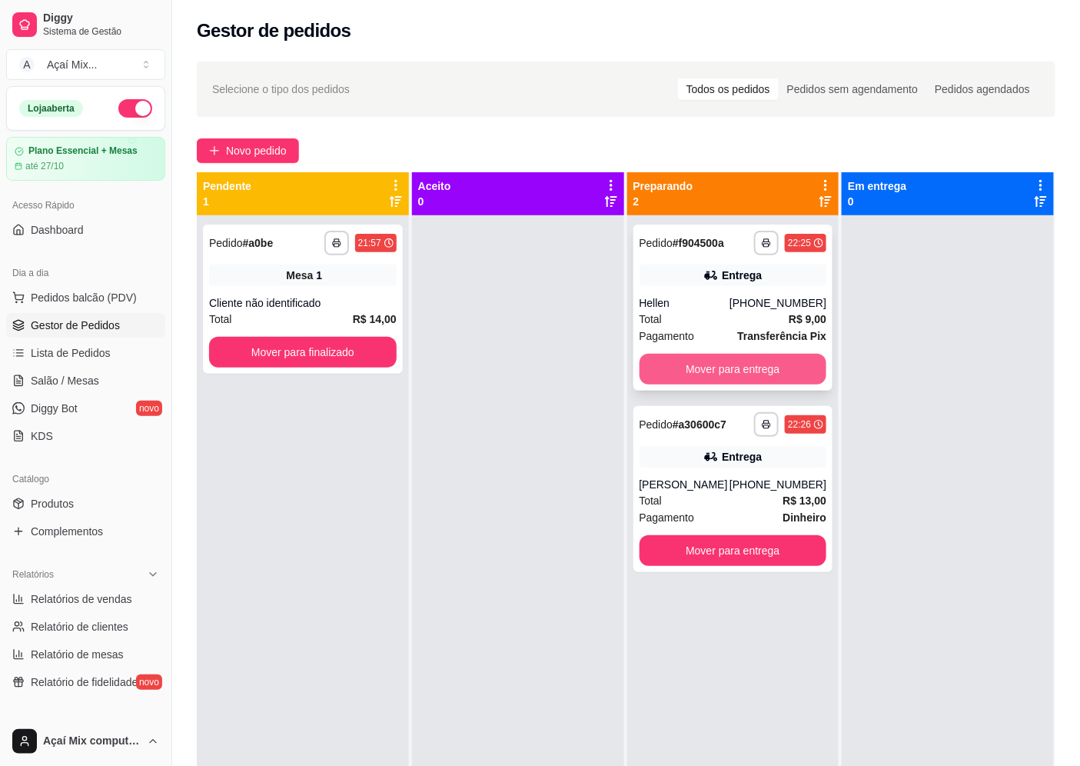
click at [780, 355] on button "Mover para entrega" at bounding box center [734, 369] width 188 height 31
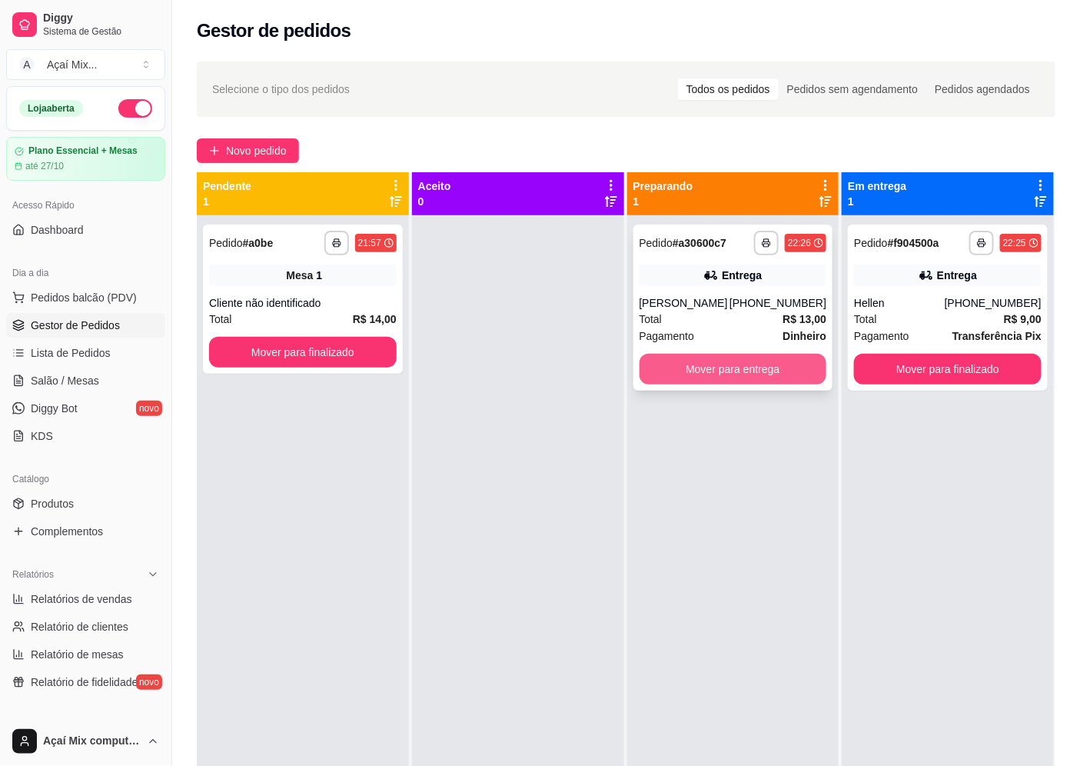
click at [773, 372] on button "Mover para entrega" at bounding box center [734, 369] width 188 height 31
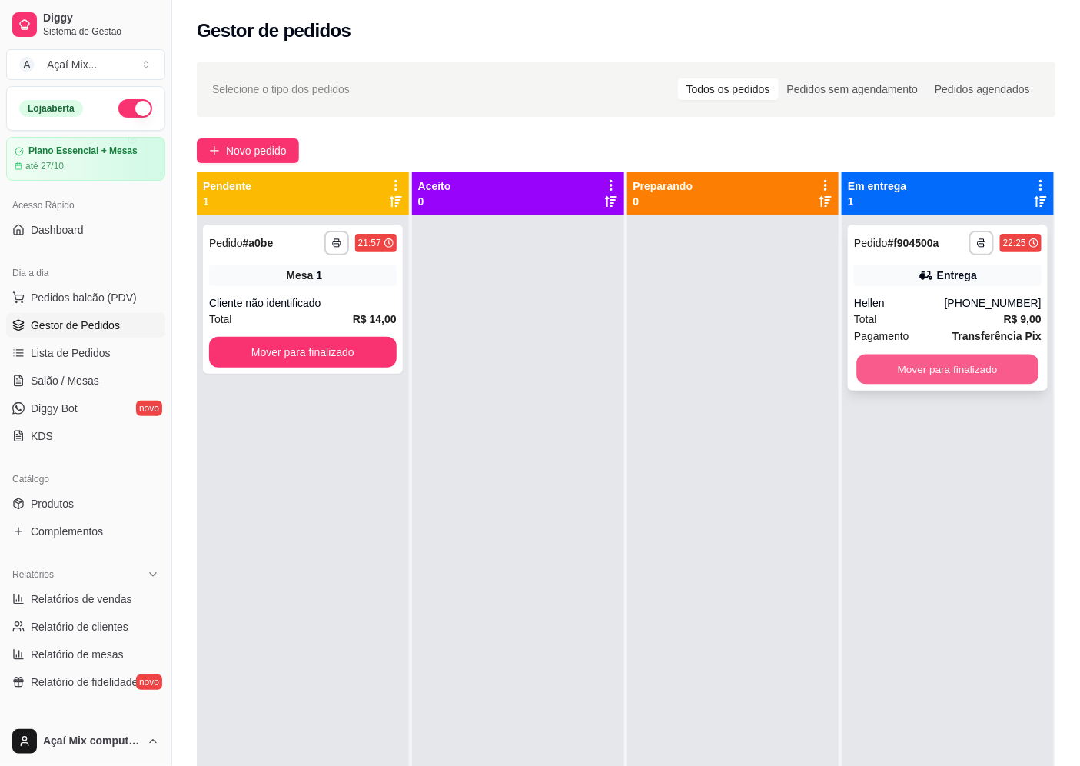
click at [947, 359] on button "Mover para finalizado" at bounding box center [947, 369] width 181 height 30
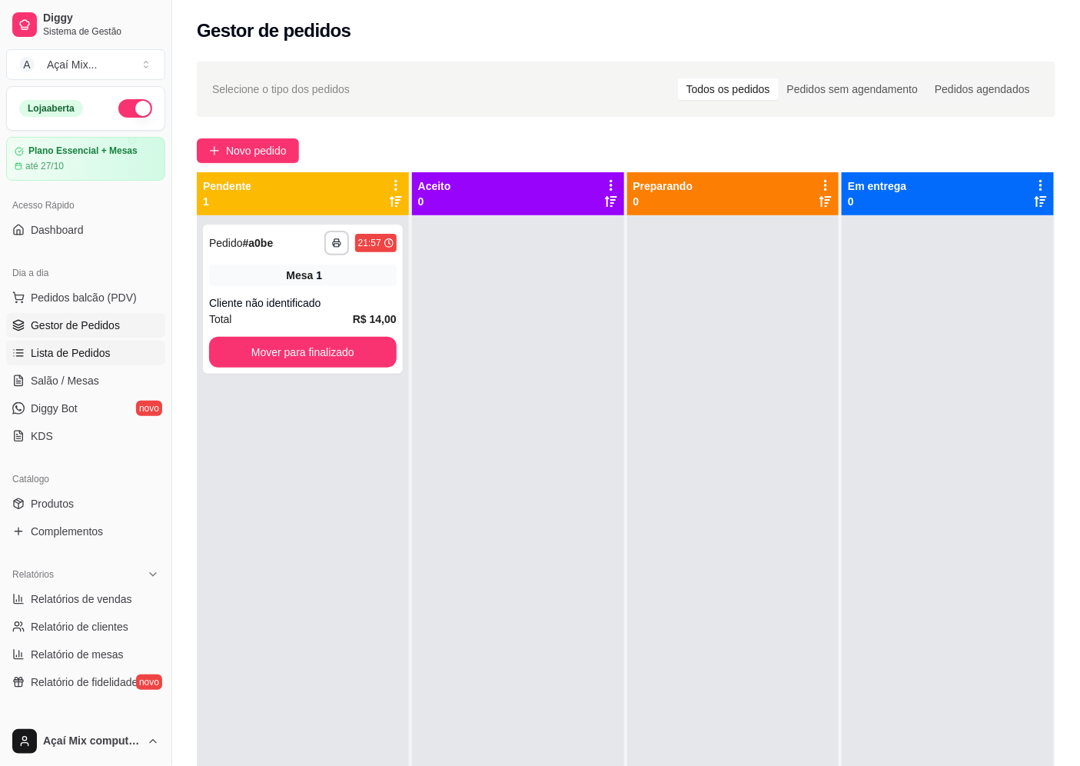
click at [58, 351] on span "Lista de Pedidos" at bounding box center [71, 352] width 80 height 15
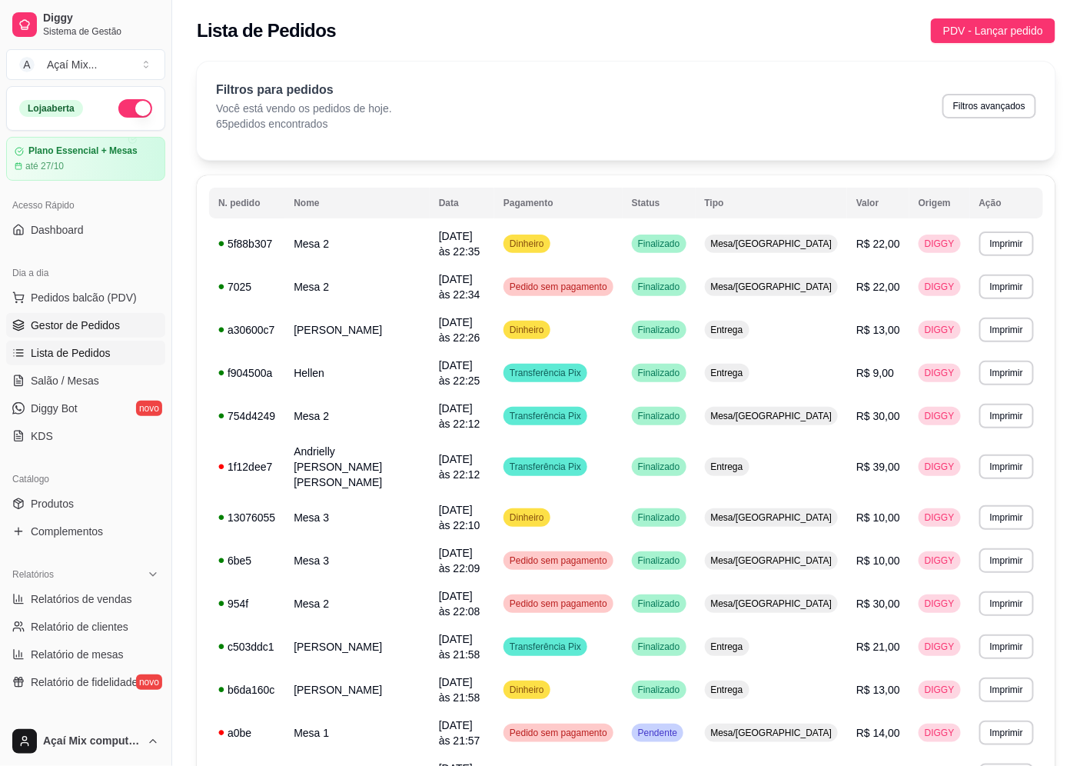
drag, startPoint x: 324, startPoint y: 93, endPoint x: 78, endPoint y: 324, distance: 337.2
click at [78, 324] on span "Gestor de Pedidos" at bounding box center [75, 325] width 89 height 15
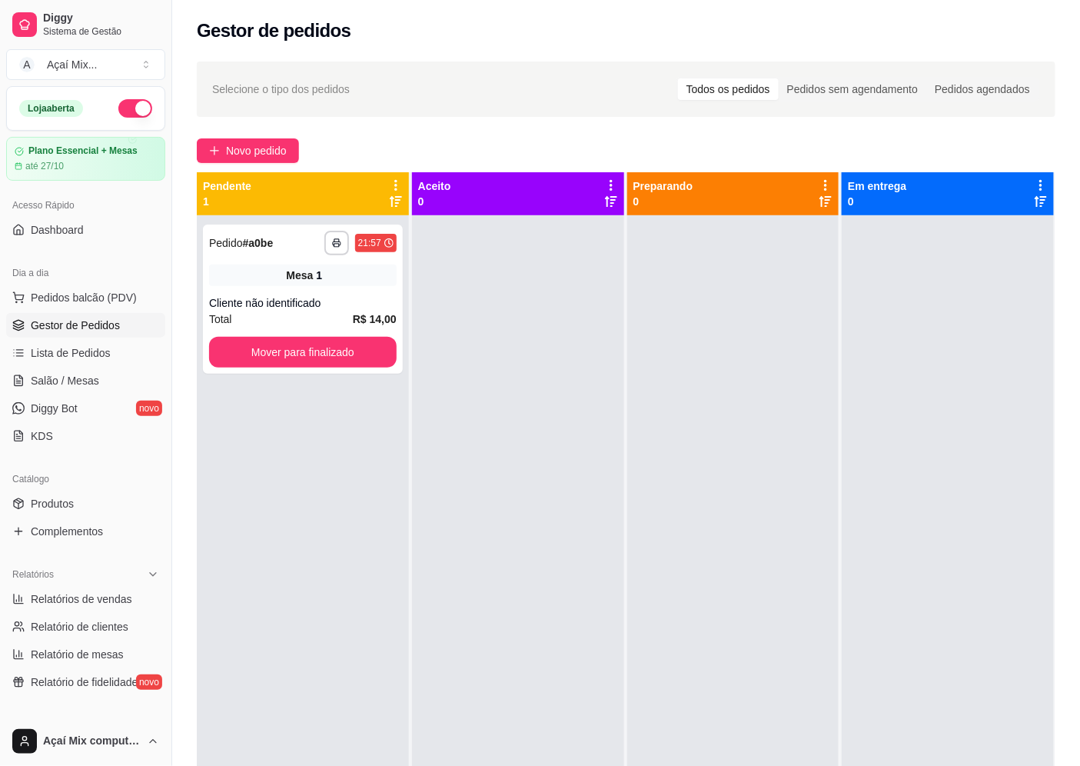
click at [78, 324] on span "Gestor de Pedidos" at bounding box center [75, 325] width 89 height 15
